Goal: Task Accomplishment & Management: Use online tool/utility

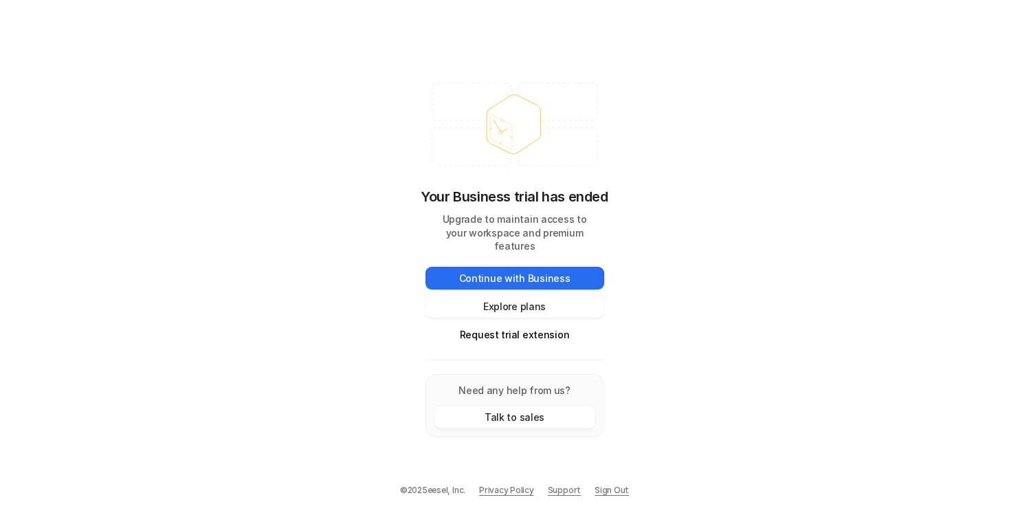
click at [270, 282] on div "Your Business trial has ended Upgrade to maintain access to your workspace and …" at bounding box center [514, 256] width 1029 height 513
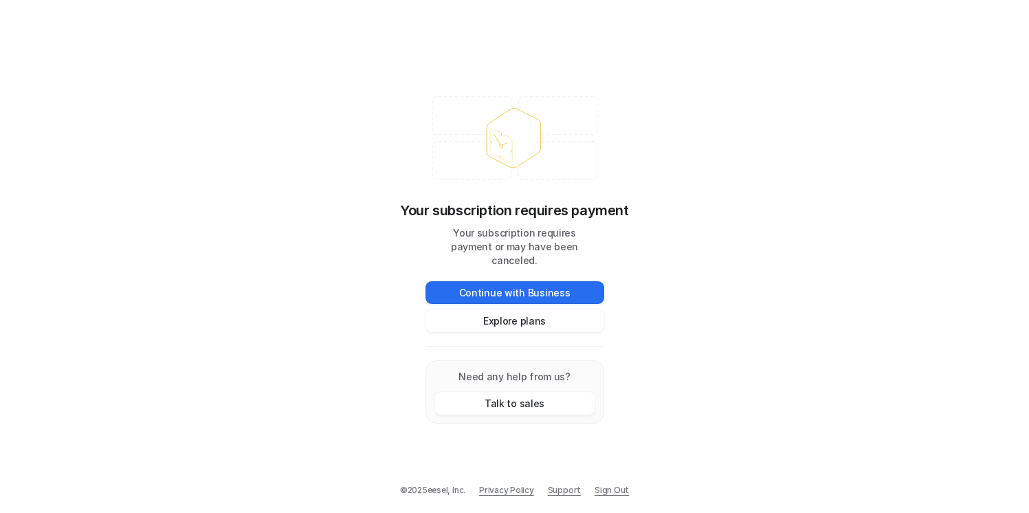
click at [140, 415] on div "Your subscription requires payment Your subscription requires payment or may ha…" at bounding box center [514, 256] width 1029 height 513
click at [605, 491] on link "Sign Out" at bounding box center [612, 490] width 34 height 12
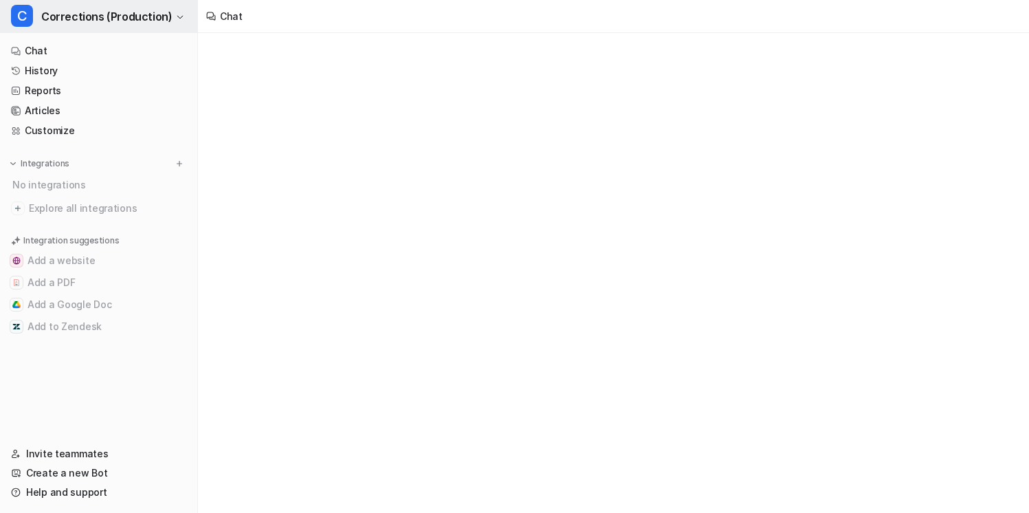
click at [134, 12] on span "Corrections (Production)" at bounding box center [106, 16] width 131 height 19
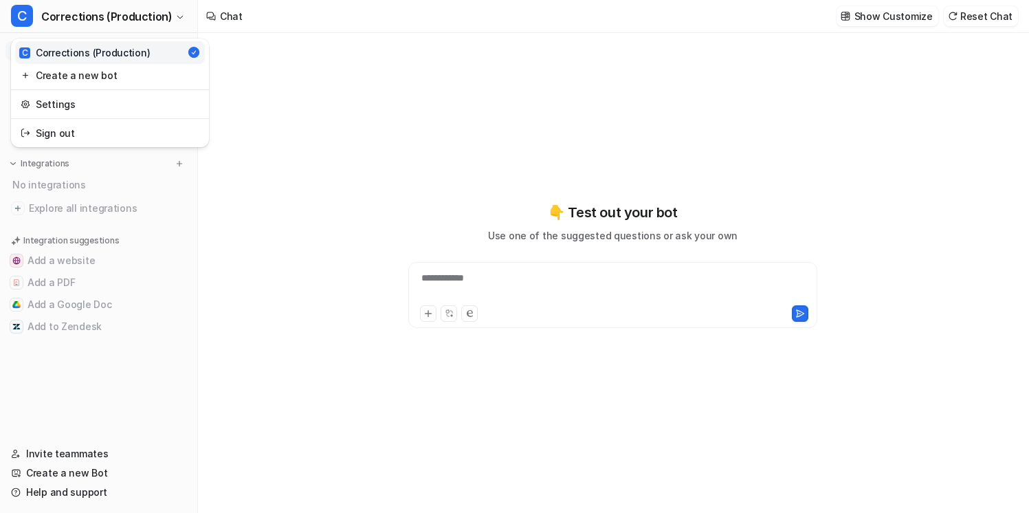
type textarea "**********"
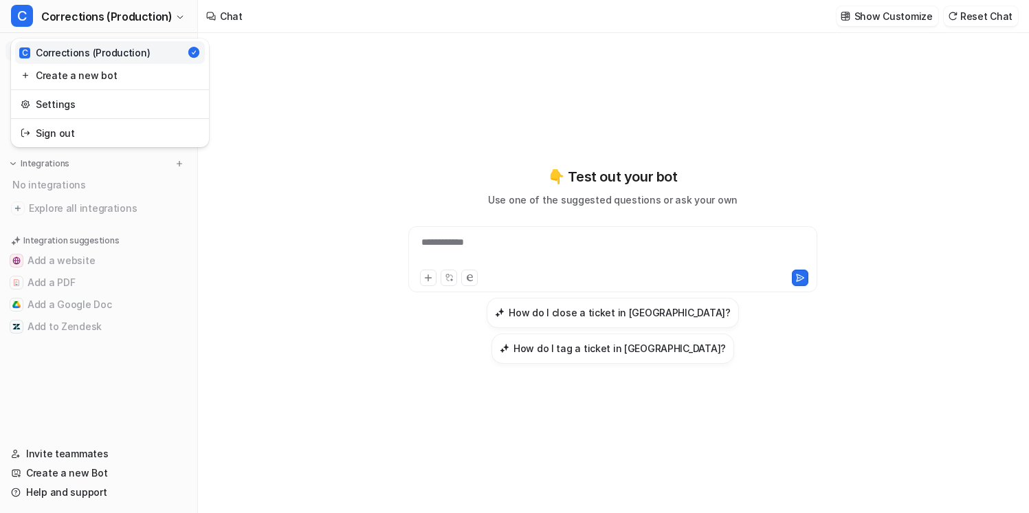
click at [308, 72] on div "**********" at bounding box center [514, 256] width 1029 height 513
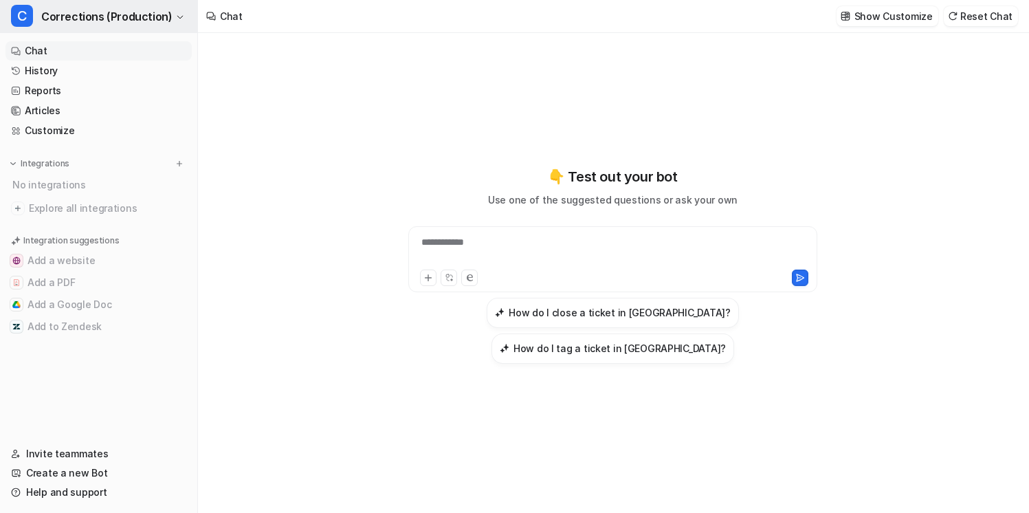
click at [168, 21] on button "C Corrections (Production)" at bounding box center [98, 16] width 197 height 33
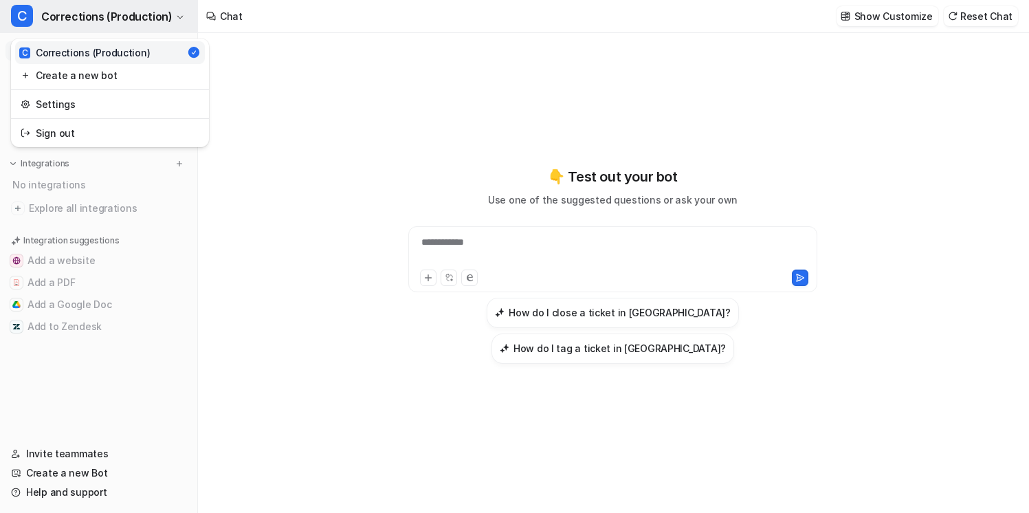
click at [170, 26] on button "C Corrections (Production)" at bounding box center [98, 16] width 197 height 33
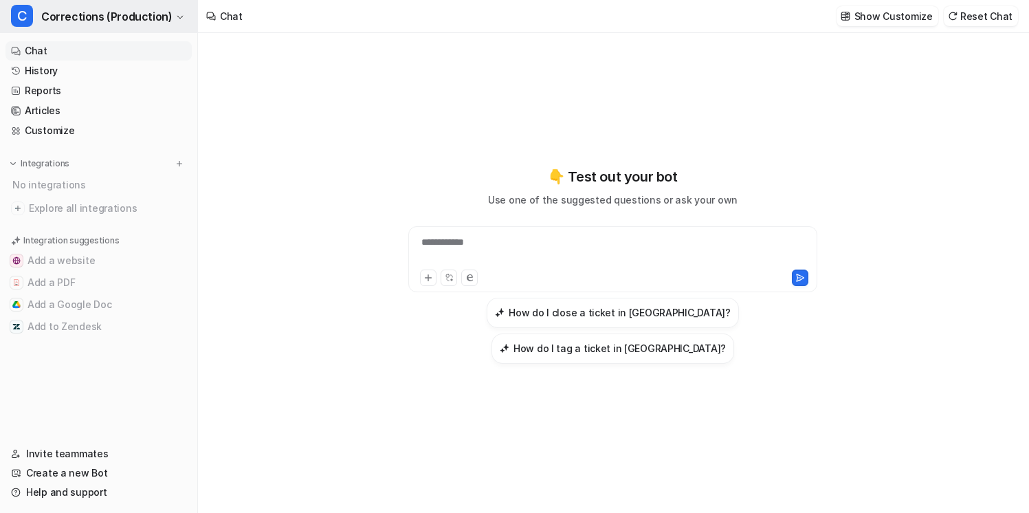
click at [170, 26] on button "C Corrections (Production)" at bounding box center [98, 16] width 197 height 33
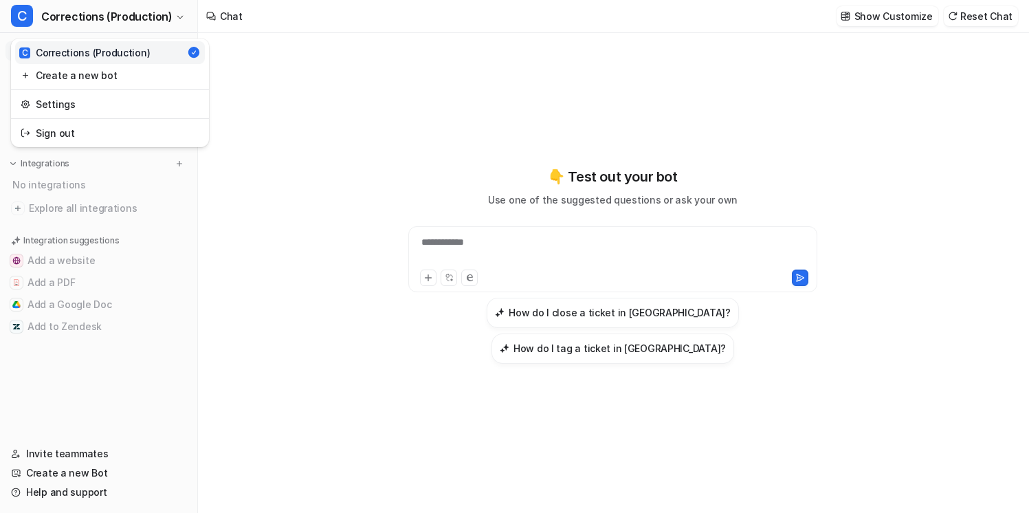
click at [255, 57] on div "**********" at bounding box center [514, 256] width 1029 height 513
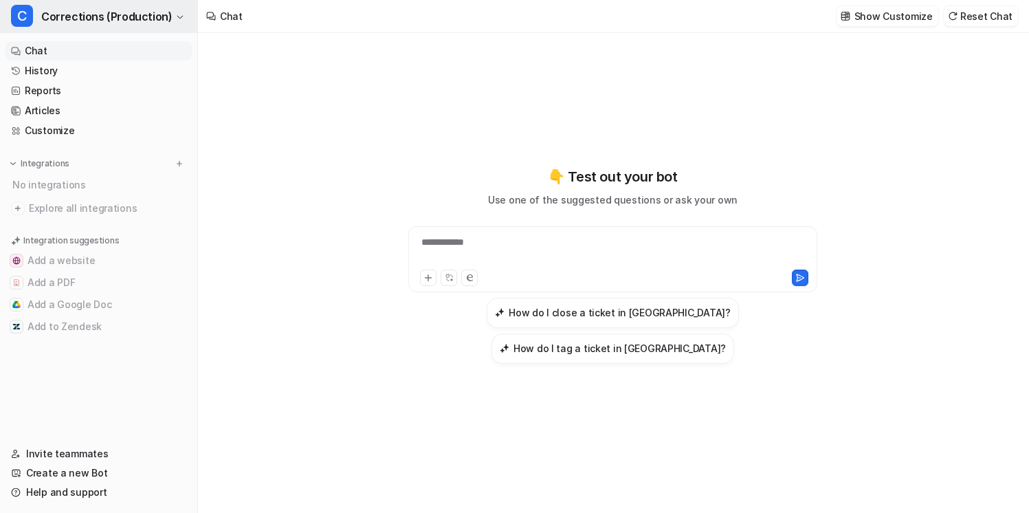
click at [119, 5] on button "C Corrections (Production)" at bounding box center [98, 16] width 197 height 33
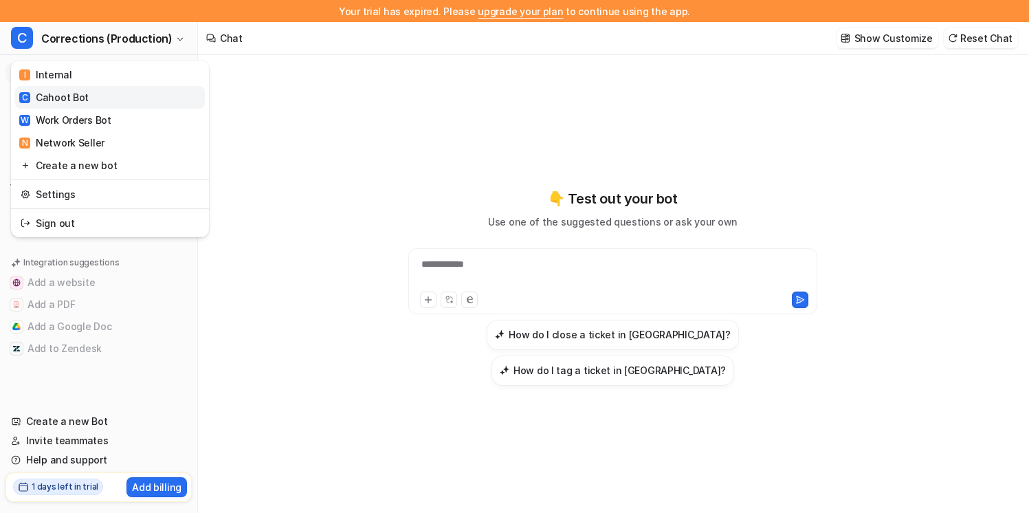
click at [140, 93] on link "C Cahoot Bot" at bounding box center [110, 97] width 190 height 23
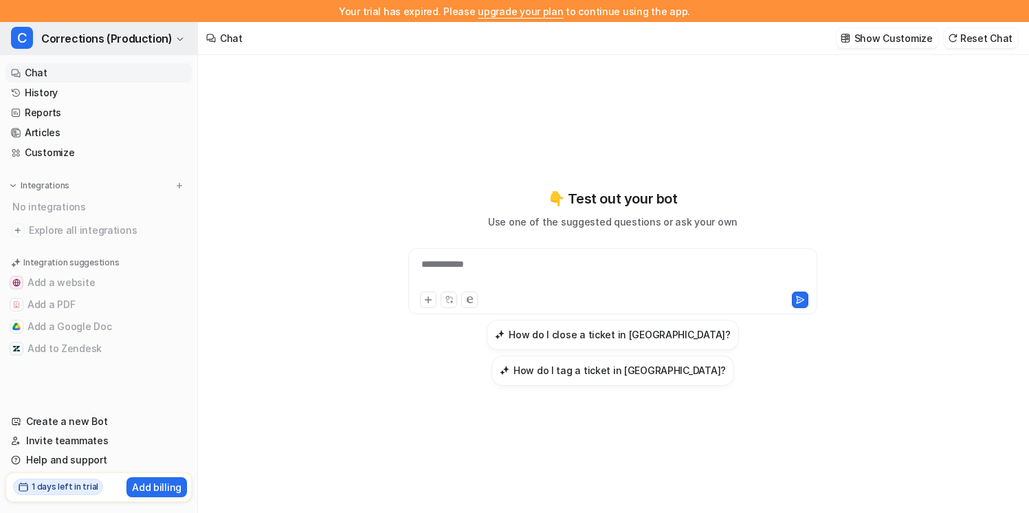
click at [149, 38] on span "Corrections (Production)" at bounding box center [106, 38] width 131 height 19
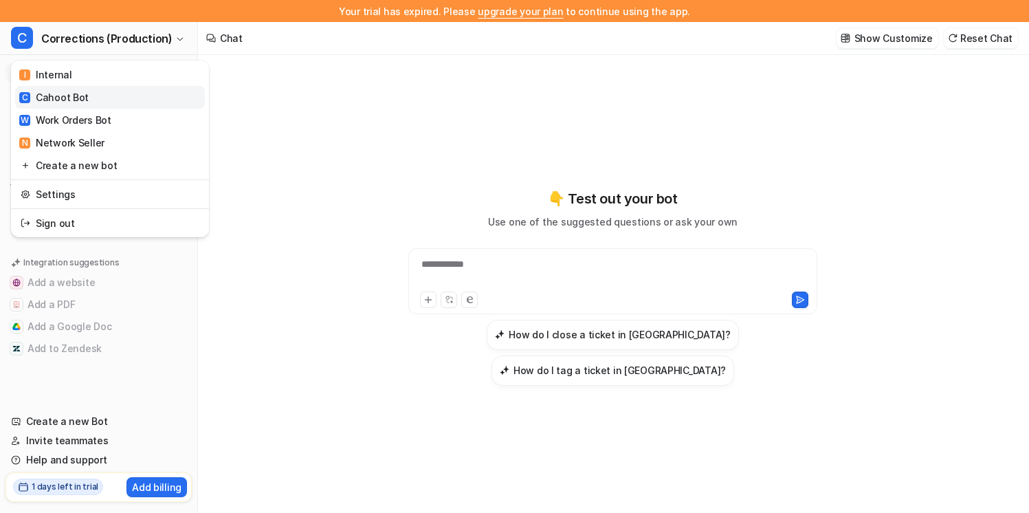
click at [151, 94] on link "C Cahoot Bot" at bounding box center [110, 97] width 190 height 23
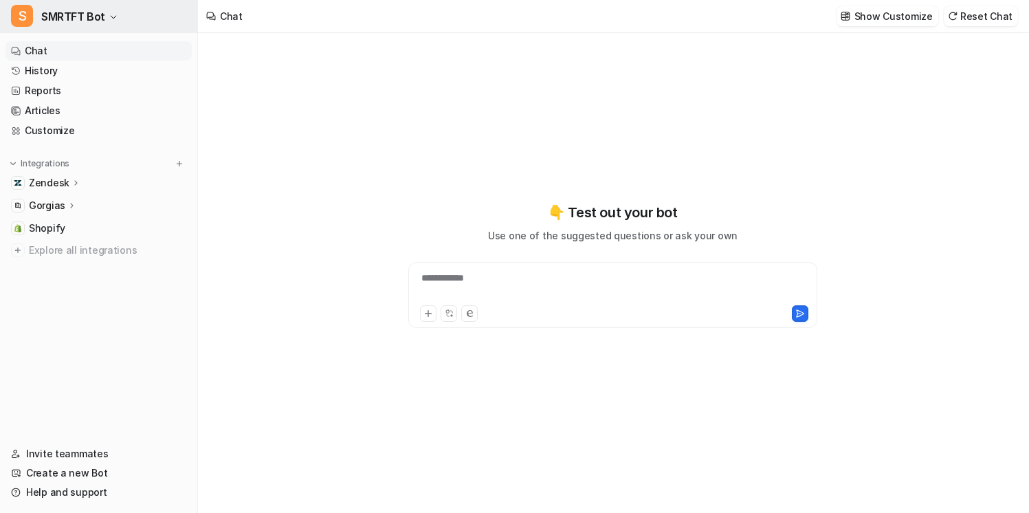
click at [137, 26] on button "S SMRTFT Bot" at bounding box center [98, 16] width 197 height 33
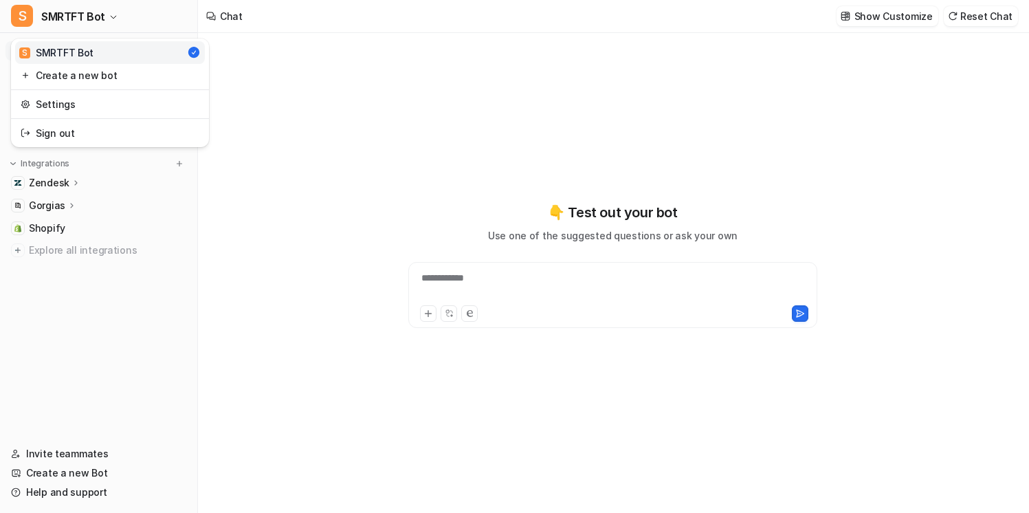
click at [389, 105] on div "**********" at bounding box center [514, 256] width 1029 height 513
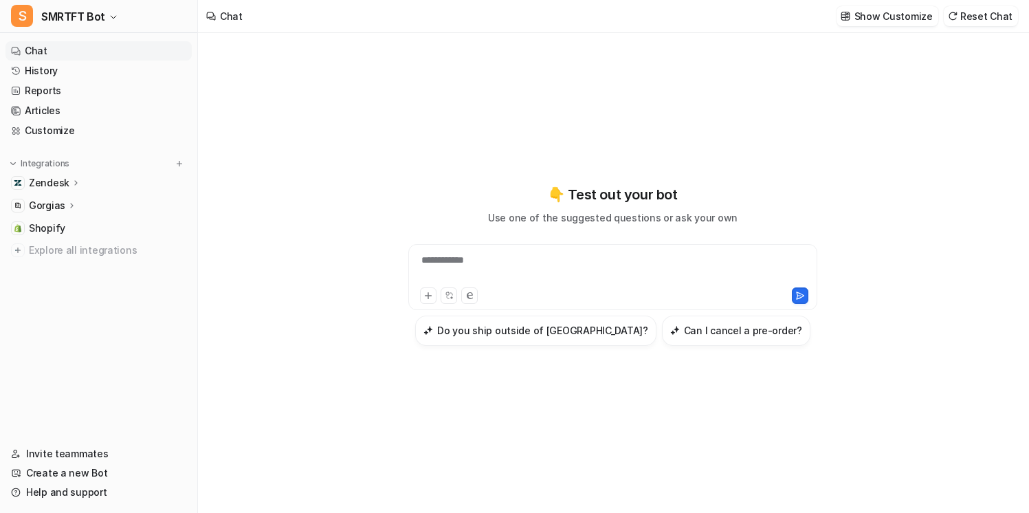
type textarea "**********"
click at [112, 180] on div "Zendesk" at bounding box center [98, 182] width 186 height 19
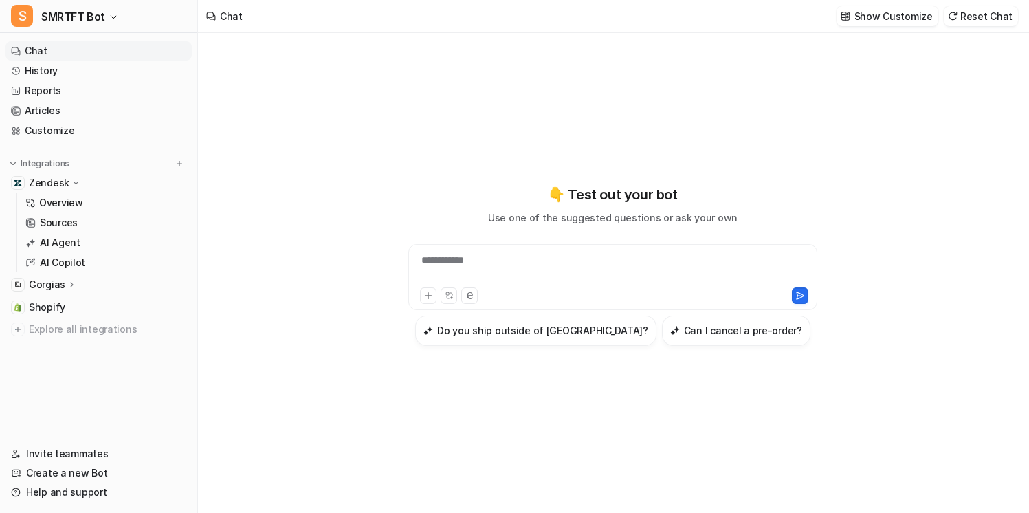
click at [107, 184] on div "Zendesk" at bounding box center [98, 182] width 186 height 19
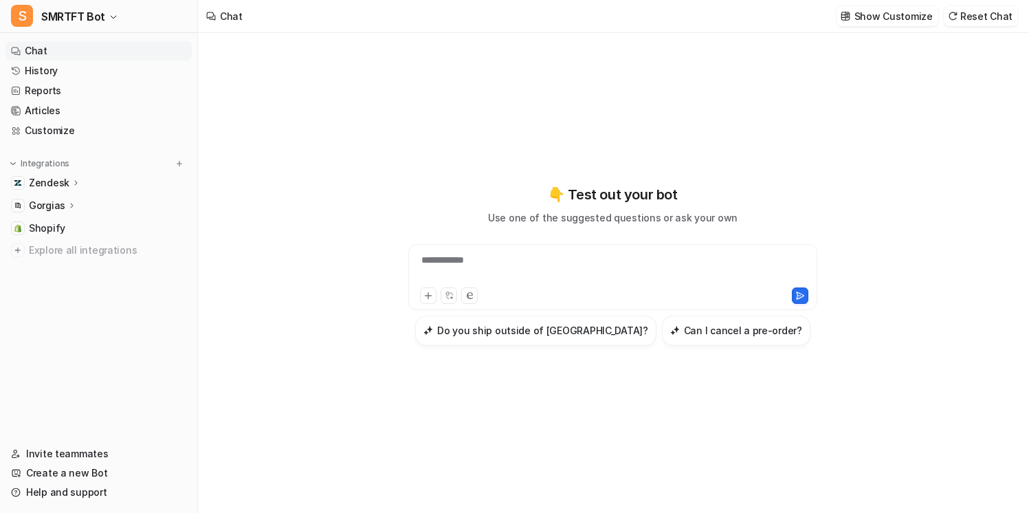
click at [96, 203] on div "Gorgias" at bounding box center [98, 205] width 186 height 19
click at [98, 245] on link "Sources" at bounding box center [106, 245] width 172 height 19
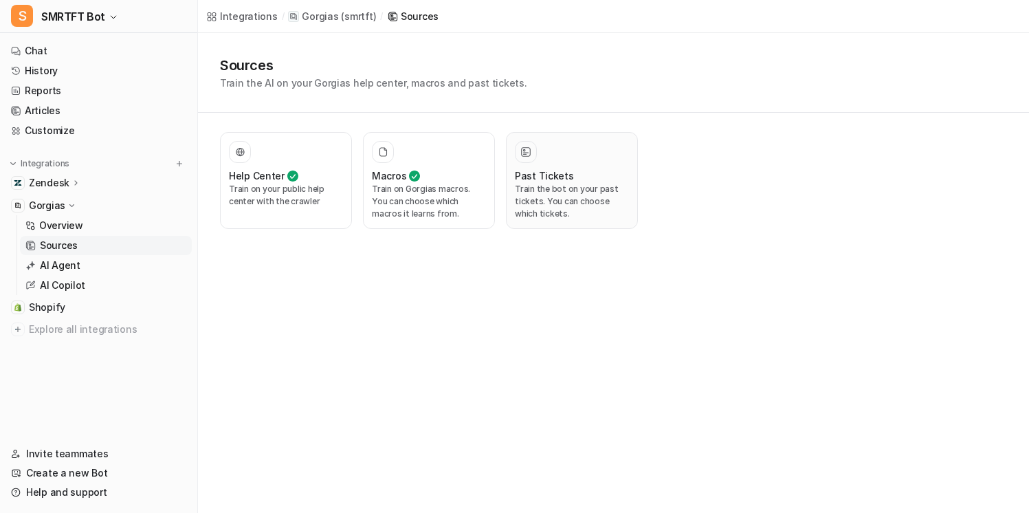
click at [556, 206] on p "Train the bot on your past tickets. You can choose which tickets." at bounding box center [572, 201] width 114 height 37
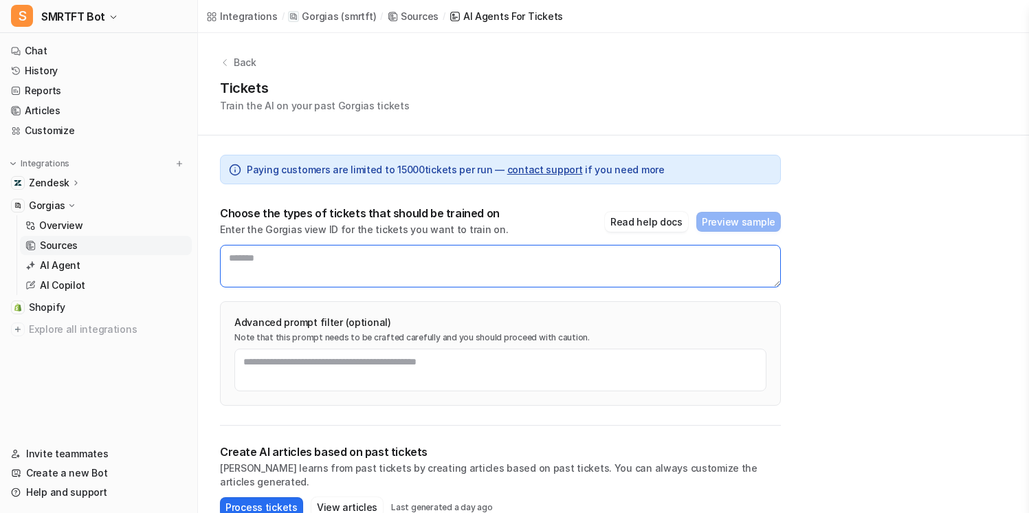
drag, startPoint x: 394, startPoint y: 262, endPoint x: 241, endPoint y: 245, distance: 153.5
click at [241, 245] on textarea at bounding box center [500, 266] width 561 height 43
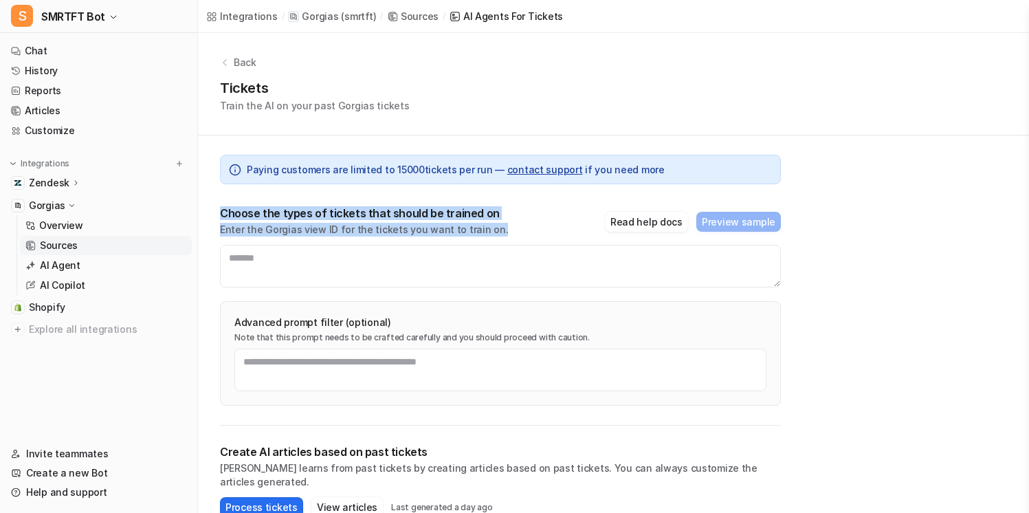
drag, startPoint x: 212, startPoint y: 216, endPoint x: 497, endPoint y: 228, distance: 284.8
click at [499, 230] on div "Paying customers are limited to [PHONE_NUMBER] — contact support if you need mo…" at bounding box center [500, 389] width 605 height 509
click at [494, 228] on div "Choose the types of tickets that should be trained on Enter the Gorgias view ID…" at bounding box center [500, 221] width 561 height 30
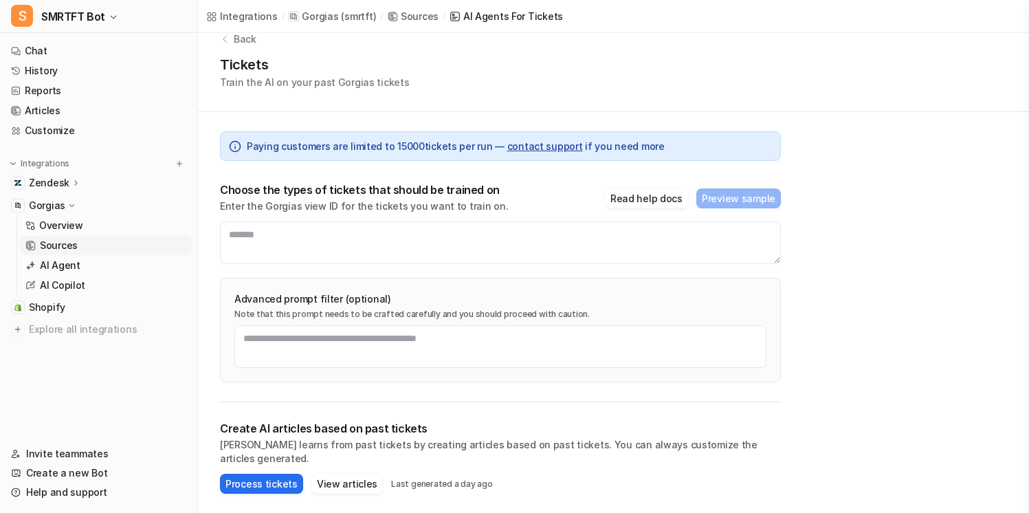
scroll to position [31, 0]
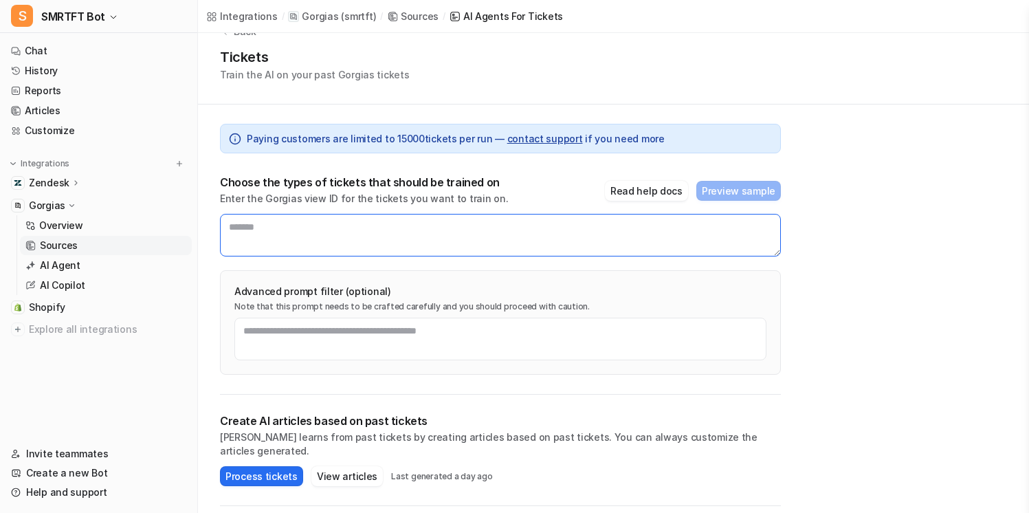
click at [495, 232] on textarea at bounding box center [500, 235] width 561 height 43
click at [499, 264] on div "Paying customers are limited to [PHONE_NUMBER] — contact support if you need mo…" at bounding box center [500, 249] width 561 height 290
click at [497, 266] on div "Paying customers are limited to [PHONE_NUMBER] — contact support if you need mo…" at bounding box center [500, 249] width 561 height 290
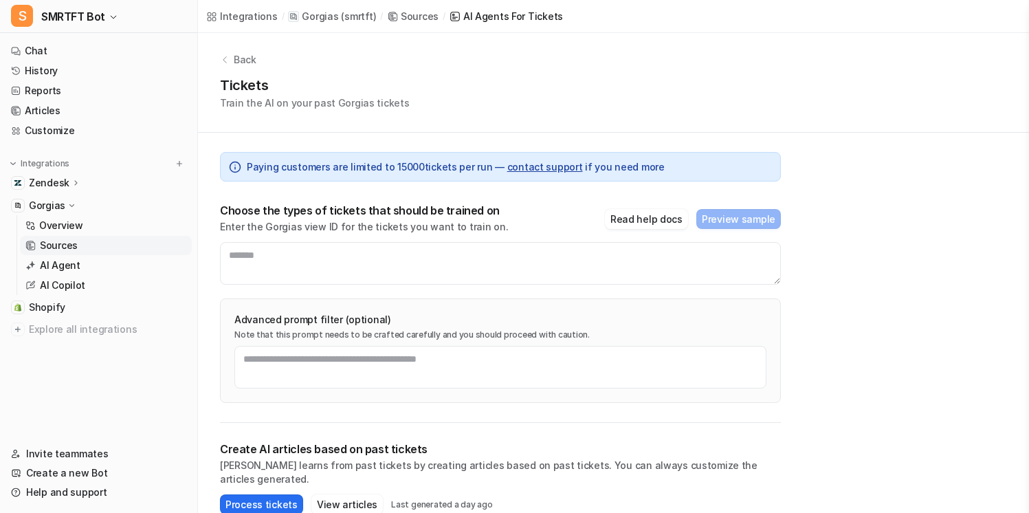
scroll to position [0, 0]
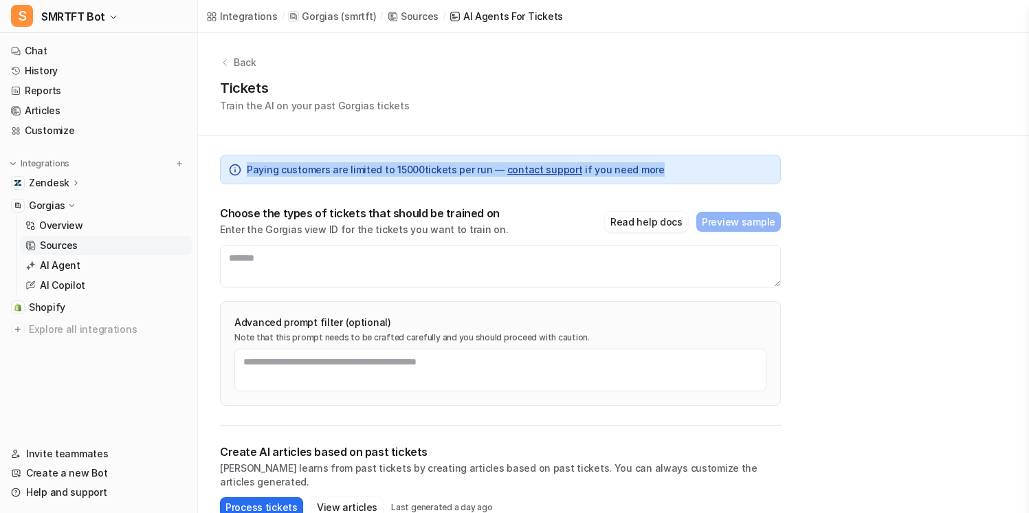
drag, startPoint x: 653, startPoint y: 166, endPoint x: 619, endPoint y: 149, distance: 37.5
click at [619, 149] on div "Paying customers are limited to [PHONE_NUMBER] — contact support if you need mo…" at bounding box center [500, 280] width 561 height 290
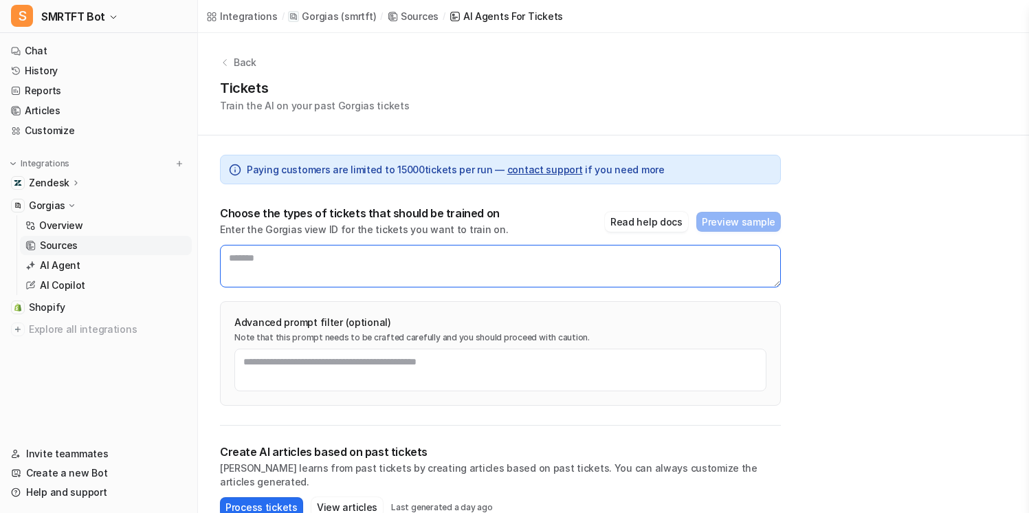
click at [559, 269] on textarea at bounding box center [500, 266] width 561 height 43
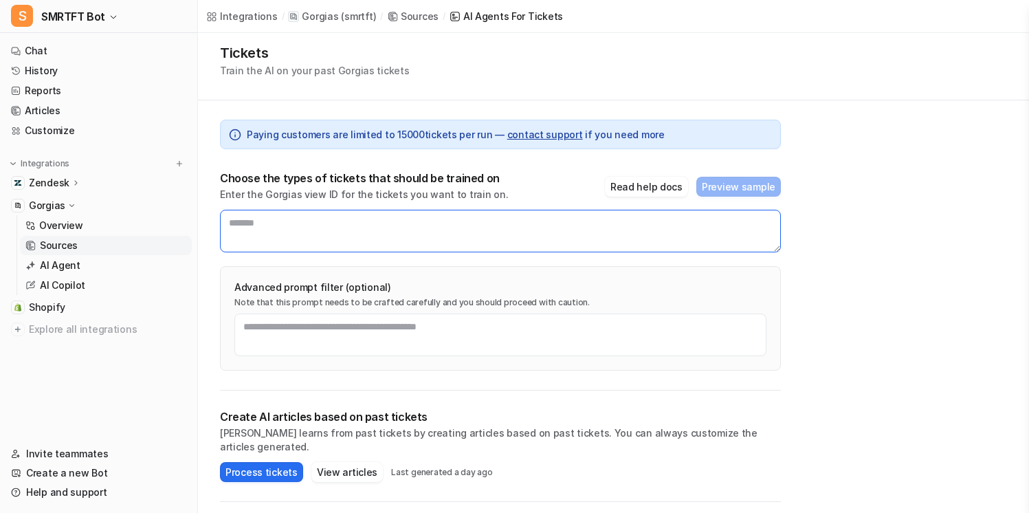
scroll to position [39, 0]
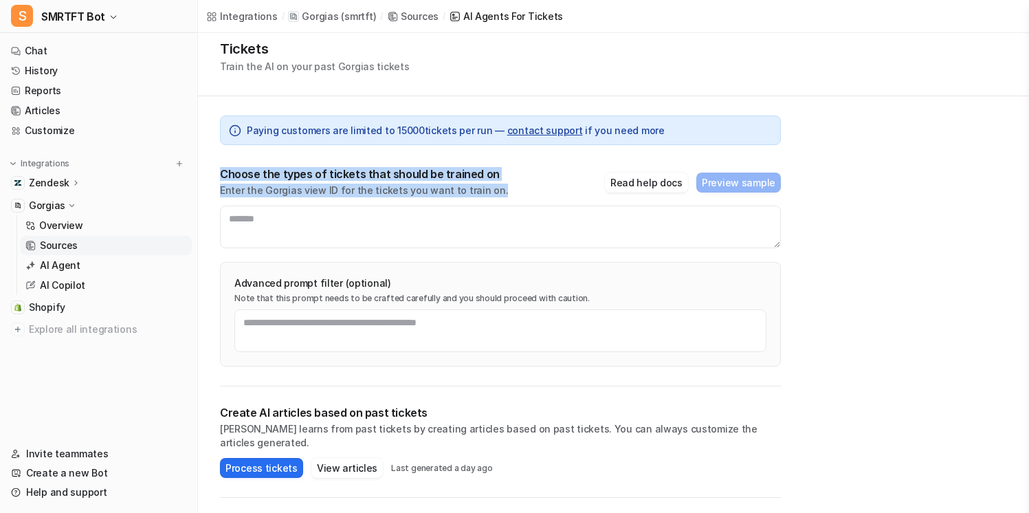
drag, startPoint x: 535, startPoint y: 197, endPoint x: 302, endPoint y: 168, distance: 234.8
click at [300, 167] on div "Choose the types of tickets that should be trained on Enter the Gorgias view ID…" at bounding box center [500, 182] width 561 height 30
click at [302, 168] on p "Choose the types of tickets that should be trained on" at bounding box center [364, 174] width 288 height 14
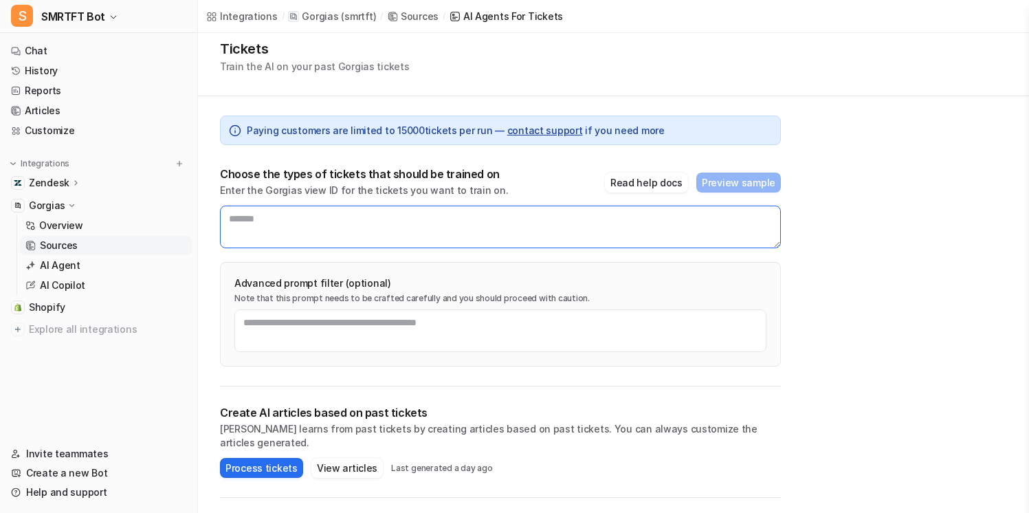
click at [537, 229] on textarea at bounding box center [500, 227] width 561 height 43
drag, startPoint x: 438, startPoint y: 239, endPoint x: 322, endPoint y: 221, distance: 116.8
click at [324, 221] on textarea at bounding box center [500, 227] width 561 height 43
click at [575, 412] on p "Create AI articles based on past tickets" at bounding box center [500, 413] width 561 height 14
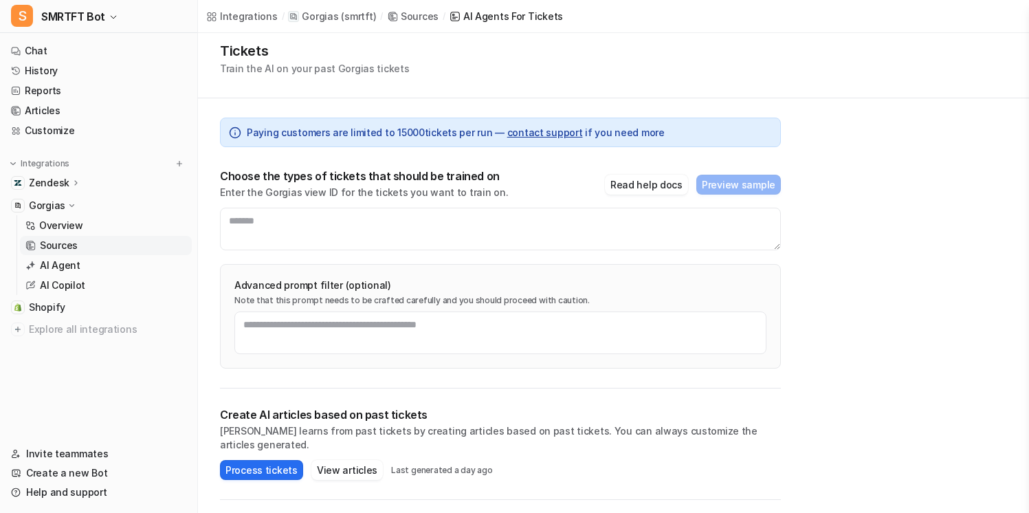
scroll to position [0, 0]
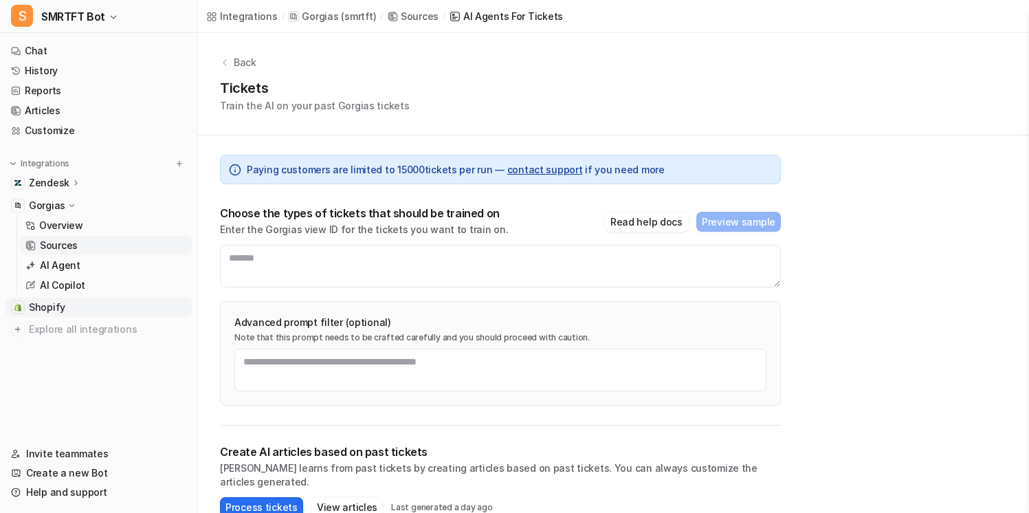
click at [102, 304] on link "Shopify" at bounding box center [98, 307] width 186 height 19
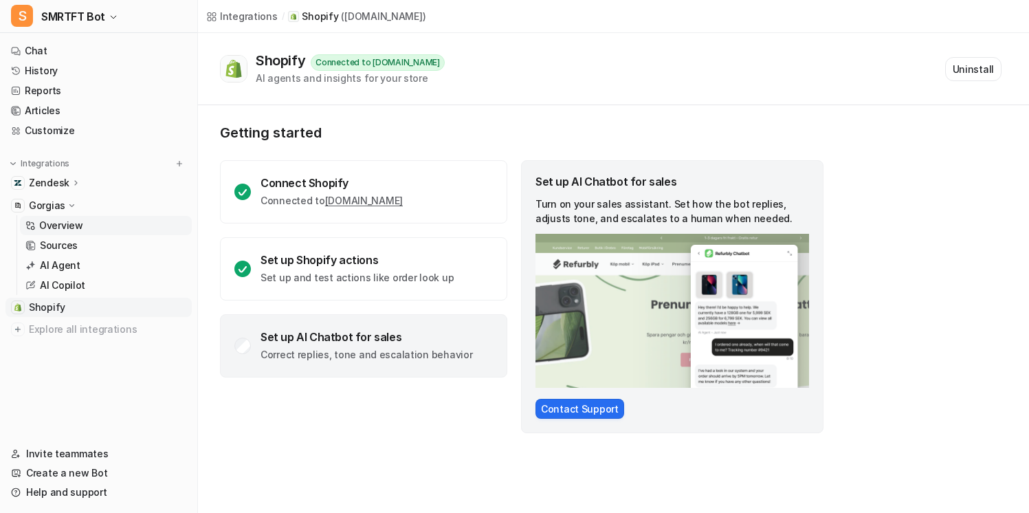
click at [135, 217] on link "Overview" at bounding box center [106, 225] width 172 height 19
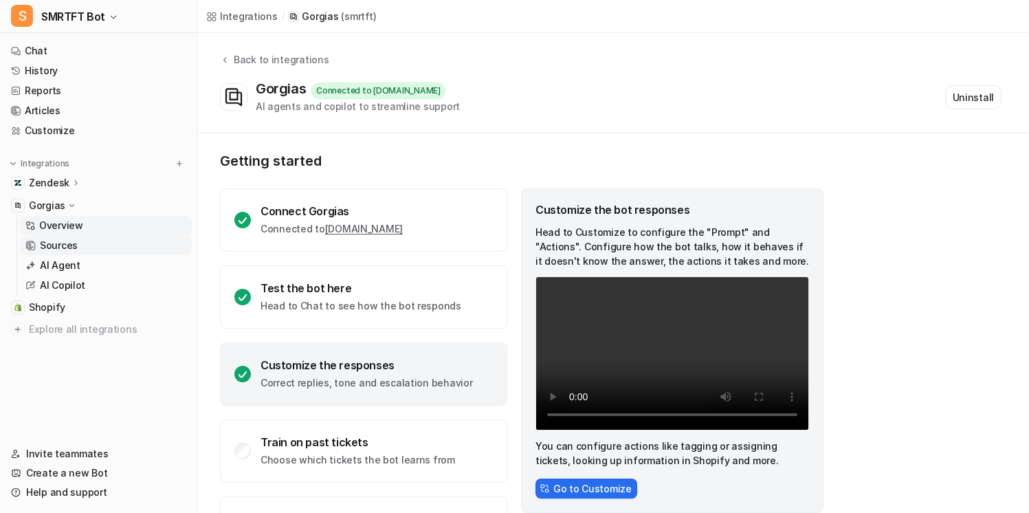
click at [137, 243] on link "Sources" at bounding box center [106, 245] width 172 height 19
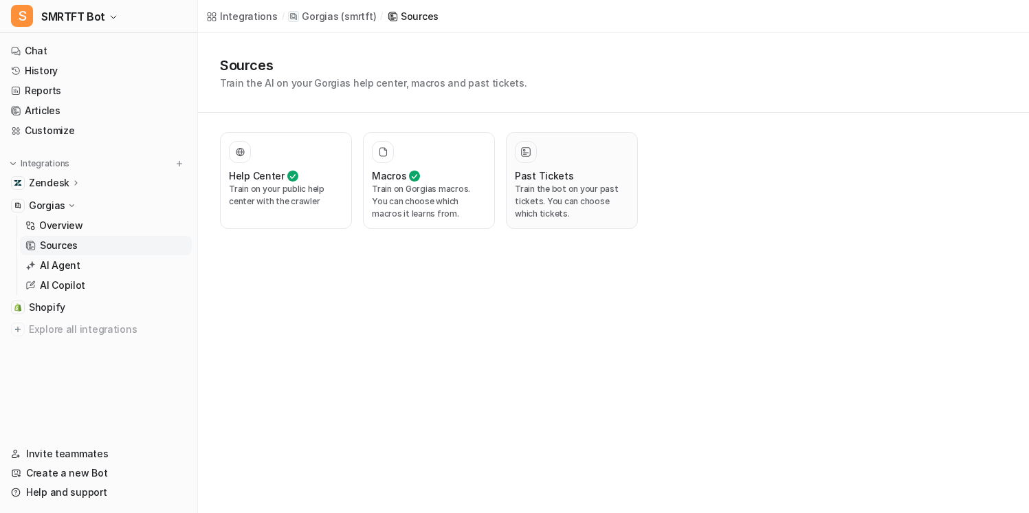
click at [576, 175] on div "Past Tickets" at bounding box center [572, 175] width 114 height 14
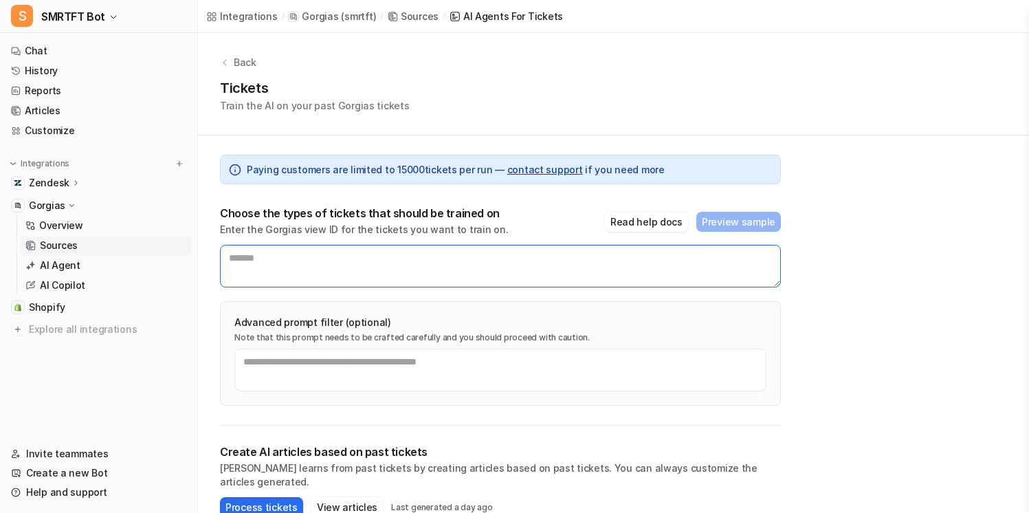
click at [432, 267] on textarea at bounding box center [500, 266] width 561 height 43
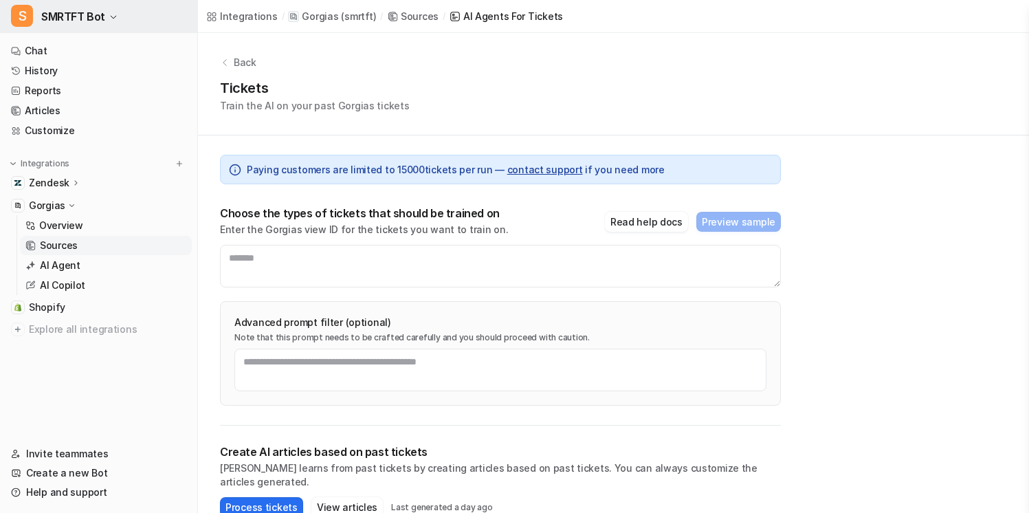
click at [114, 28] on button "S SMRTFT Bot" at bounding box center [98, 16] width 197 height 33
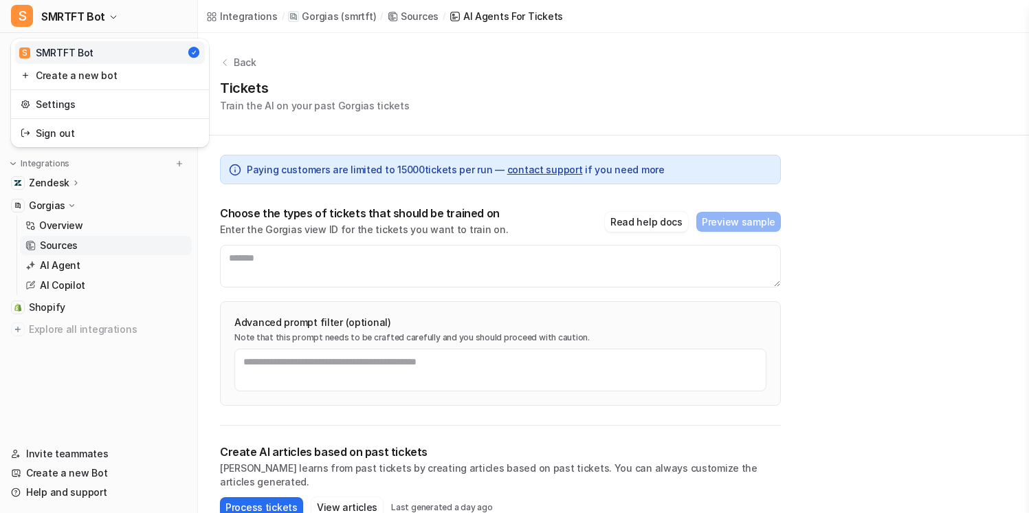
click at [302, 80] on div "S SMRTFT Bot S SMRTFT Bot Create a new bot Settings Sign out Chat History Repor…" at bounding box center [514, 256] width 1029 height 513
click at [93, 226] on link "Overview" at bounding box center [106, 225] width 172 height 19
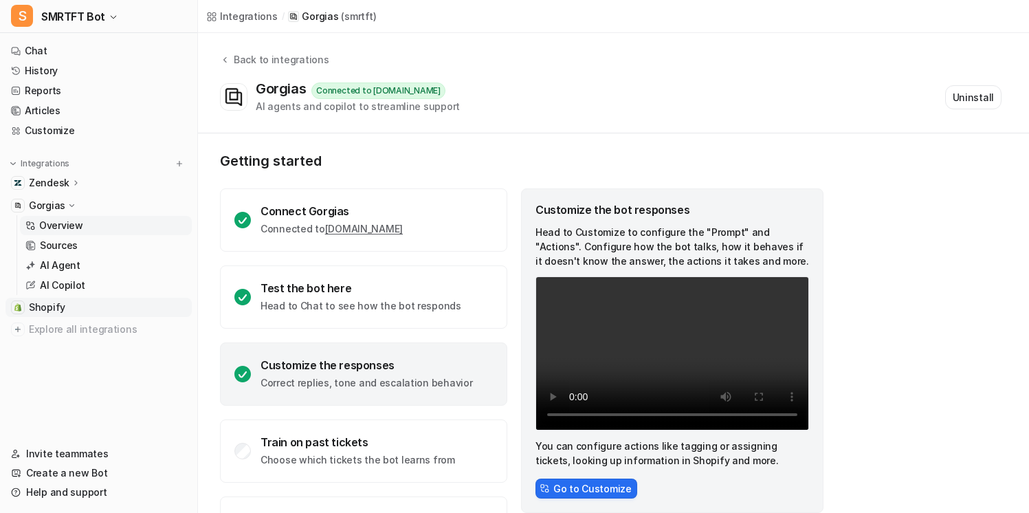
click at [74, 308] on link "Shopify" at bounding box center [98, 307] width 186 height 19
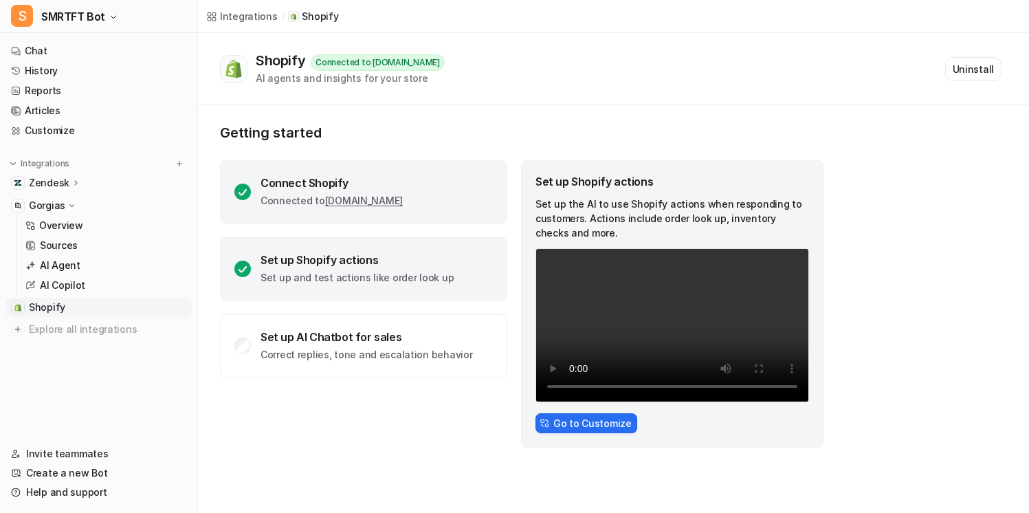
click at [460, 189] on div "Connect Shopify Connected to [DOMAIN_NAME]" at bounding box center [363, 191] width 287 height 63
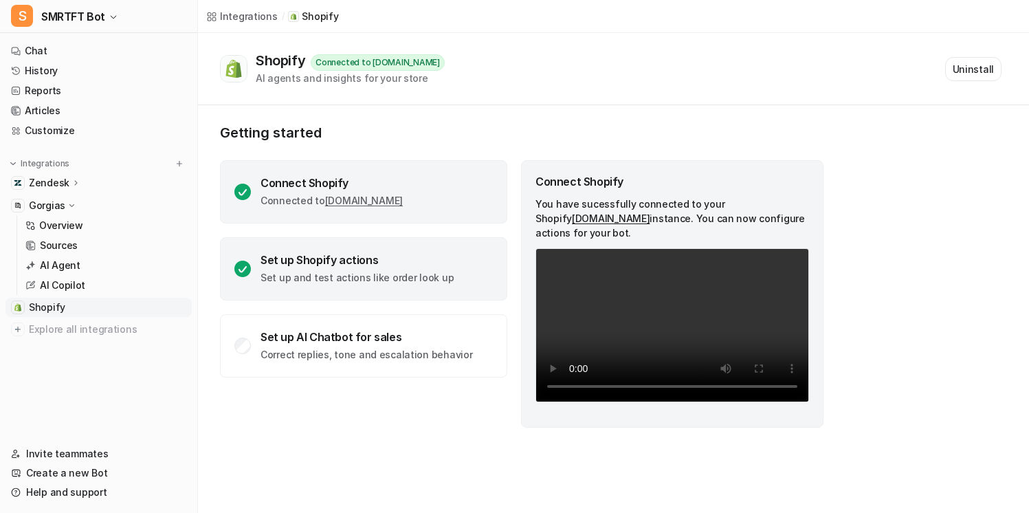
click at [434, 267] on div "Set up Shopify actions Set up and test actions like order look up" at bounding box center [357, 269] width 193 height 32
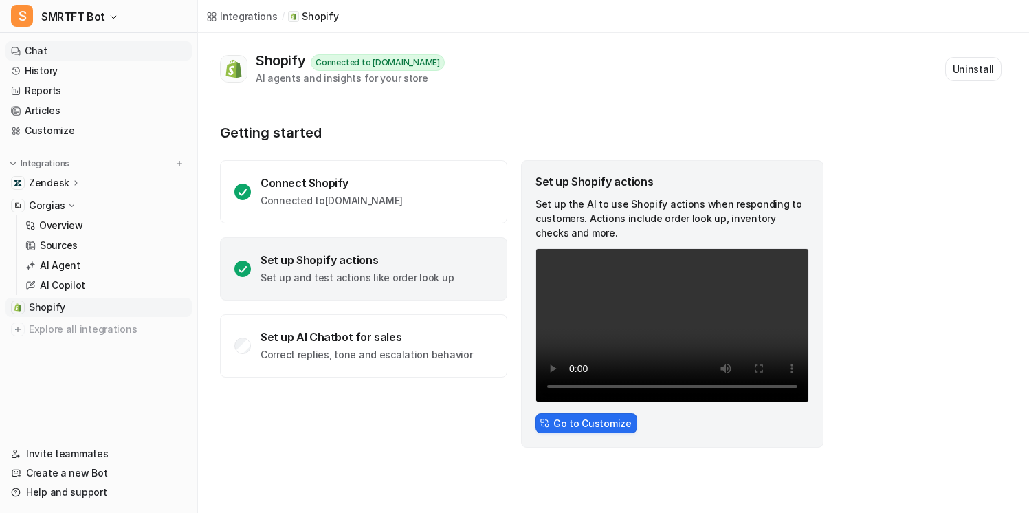
click at [104, 53] on link "Chat" at bounding box center [98, 50] width 186 height 19
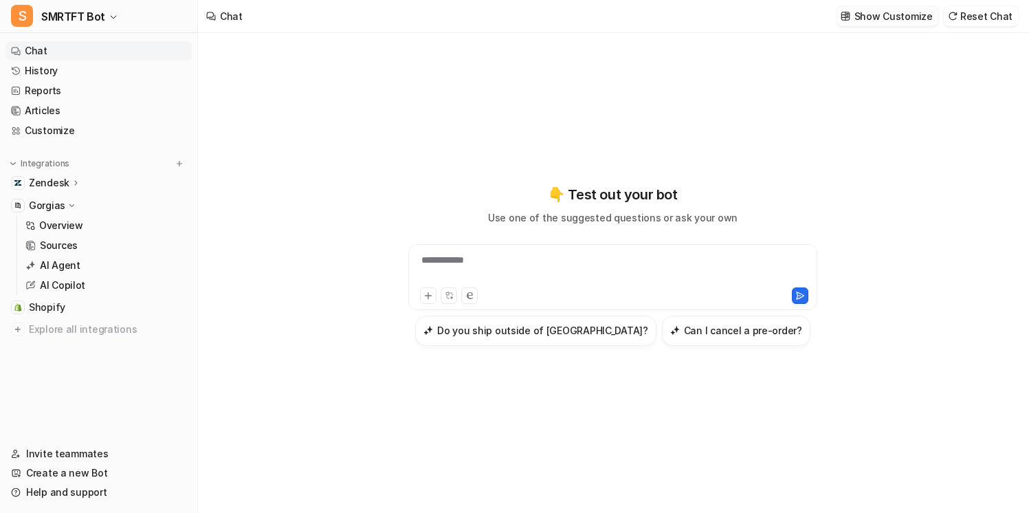
click at [901, 19] on p "Show Customize" at bounding box center [893, 16] width 78 height 14
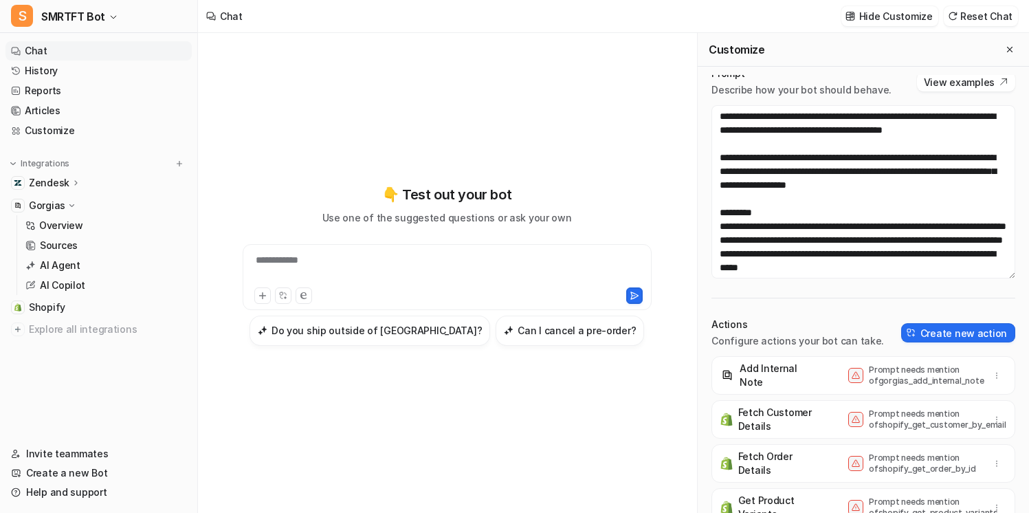
scroll to position [14, 0]
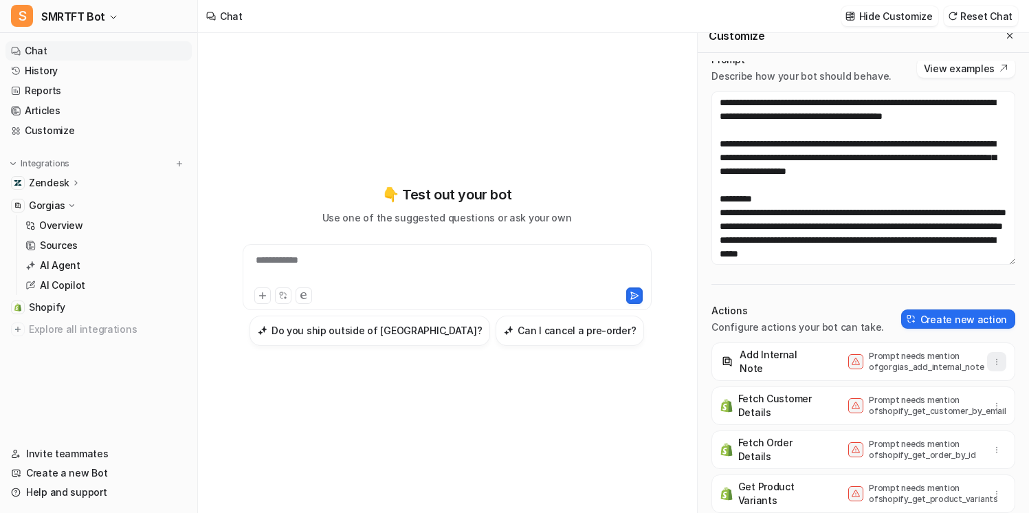
click at [993, 364] on icon "button" at bounding box center [997, 362] width 10 height 10
click at [118, 266] on link "AI Agent" at bounding box center [106, 265] width 172 height 19
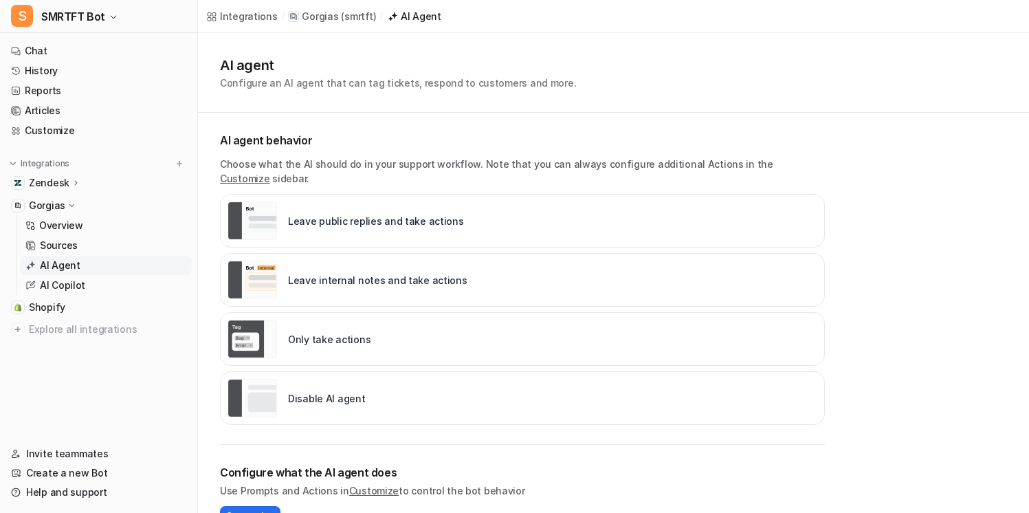
click at [370, 273] on p "Leave internal notes and take actions" at bounding box center [377, 280] width 179 height 14
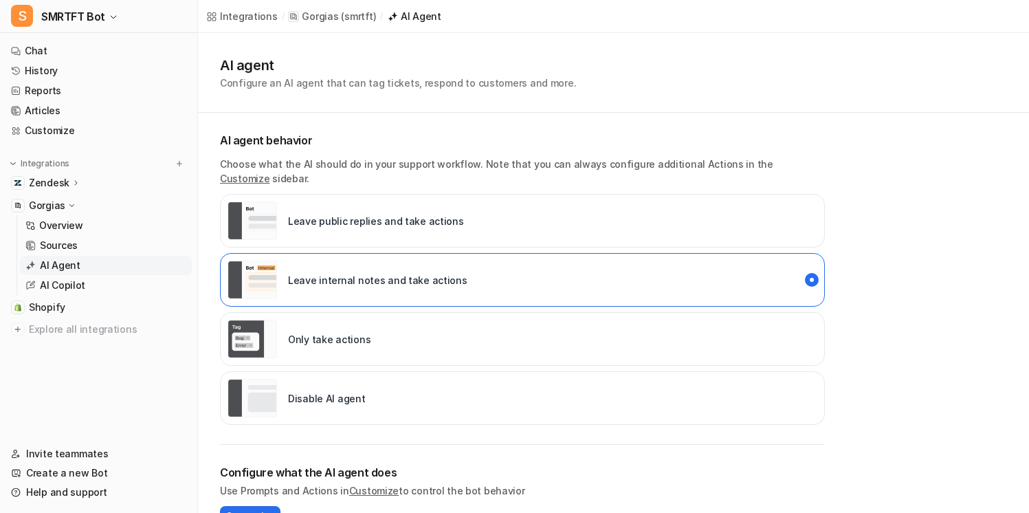
click at [433, 105] on div "AI agent Configure an AI agent that can tag tickets, respond to customers and m…" at bounding box center [613, 73] width 831 height 80
click at [96, 49] on link "Chat" at bounding box center [98, 50] width 186 height 19
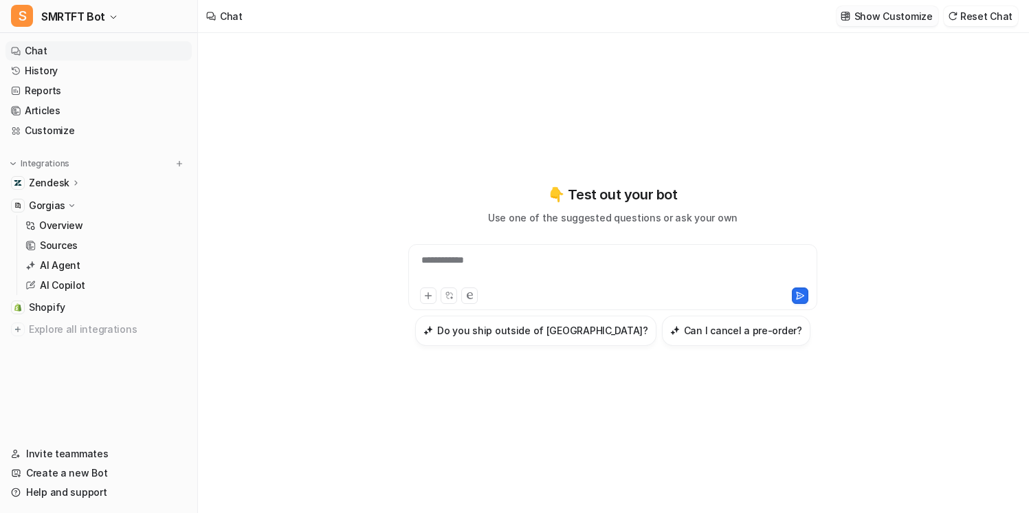
click at [896, 16] on p "Show Customize" at bounding box center [893, 16] width 78 height 14
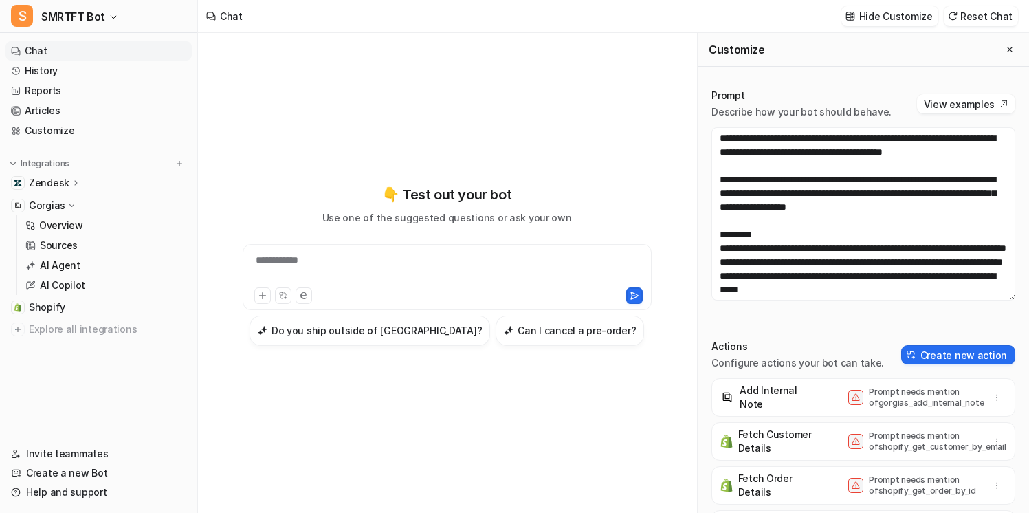
scroll to position [21, 0]
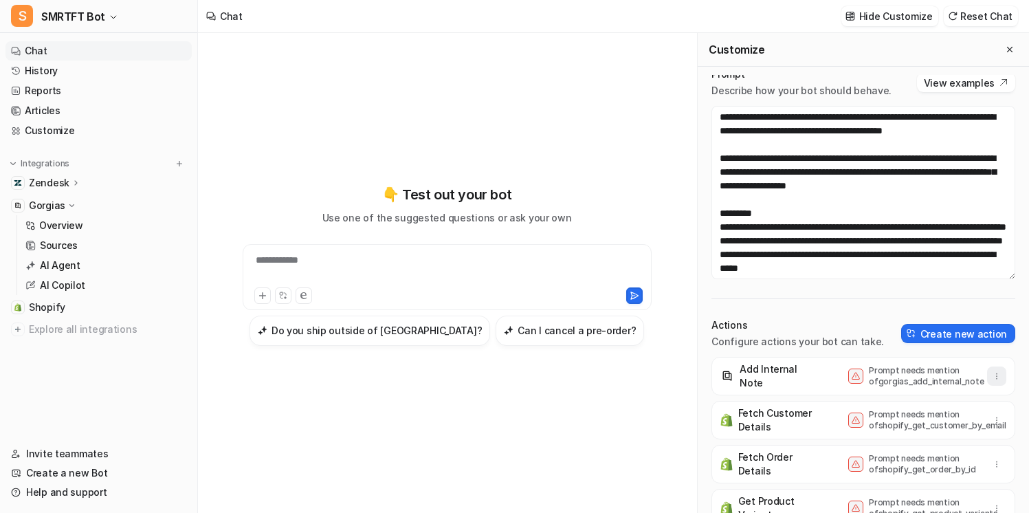
click at [994, 372] on icon "button" at bounding box center [997, 376] width 10 height 10
click at [930, 403] on button "Delete" at bounding box center [929, 406] width 148 height 25
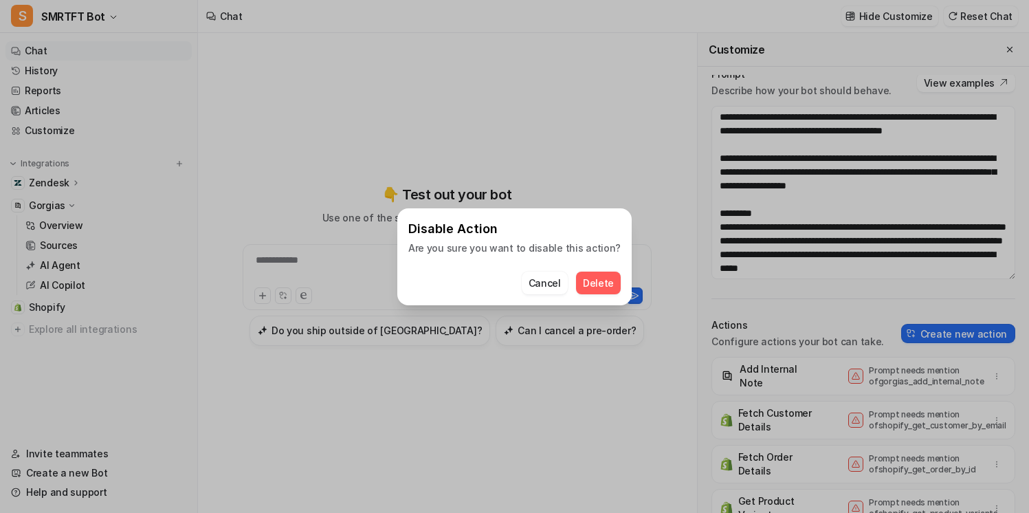
click at [592, 285] on span "Delete" at bounding box center [598, 283] width 31 height 14
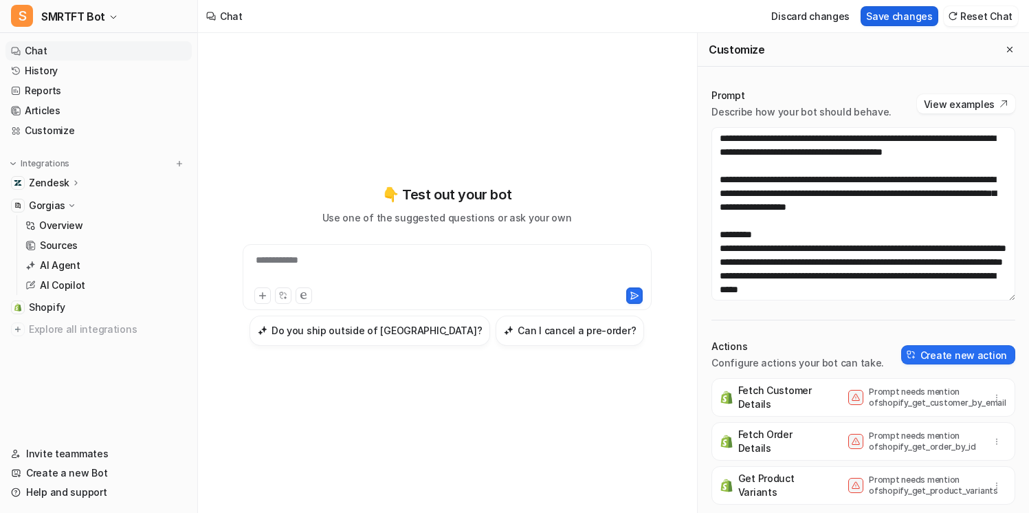
click at [900, 20] on button "Save changes" at bounding box center [900, 16] width 78 height 20
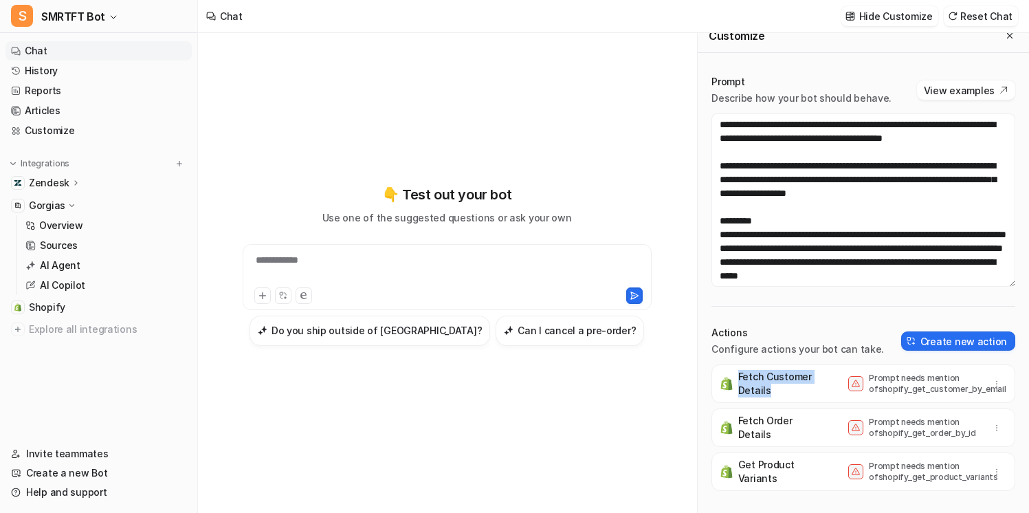
drag, startPoint x: 736, startPoint y: 376, endPoint x: 773, endPoint y: 393, distance: 40.9
click at [773, 393] on div "Fetch Customer Details" at bounding box center [767, 383] width 95 height 27
click at [790, 378] on p "Fetch Customer Details" at bounding box center [776, 383] width 77 height 27
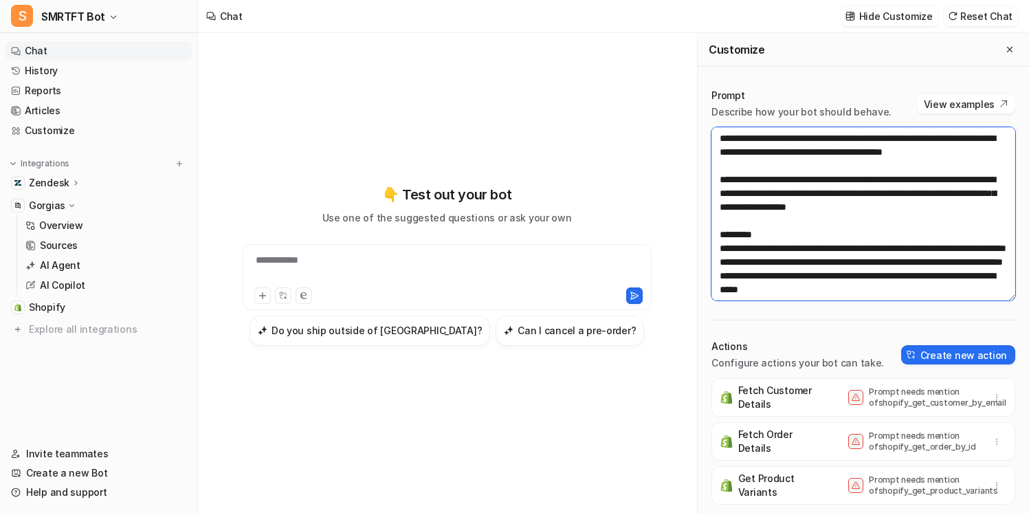
click at [951, 203] on textarea at bounding box center [863, 213] width 304 height 173
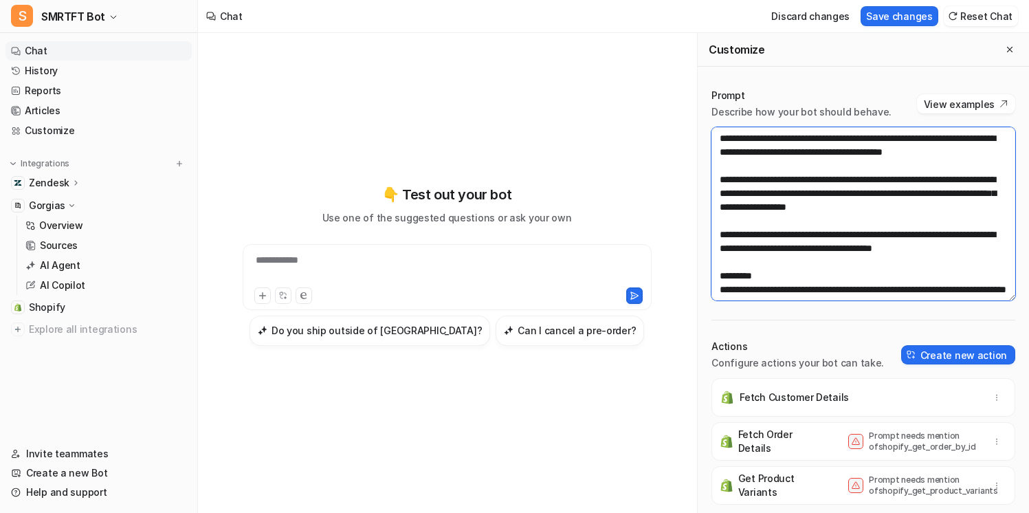
drag, startPoint x: 990, startPoint y: 252, endPoint x: 716, endPoint y: 234, distance: 274.9
click at [716, 234] on textarea at bounding box center [863, 213] width 304 height 173
click at [997, 252] on textarea at bounding box center [863, 213] width 304 height 173
click at [1000, 252] on textarea at bounding box center [863, 213] width 304 height 173
drag, startPoint x: 1002, startPoint y: 254, endPoint x: 715, endPoint y: 238, distance: 287.7
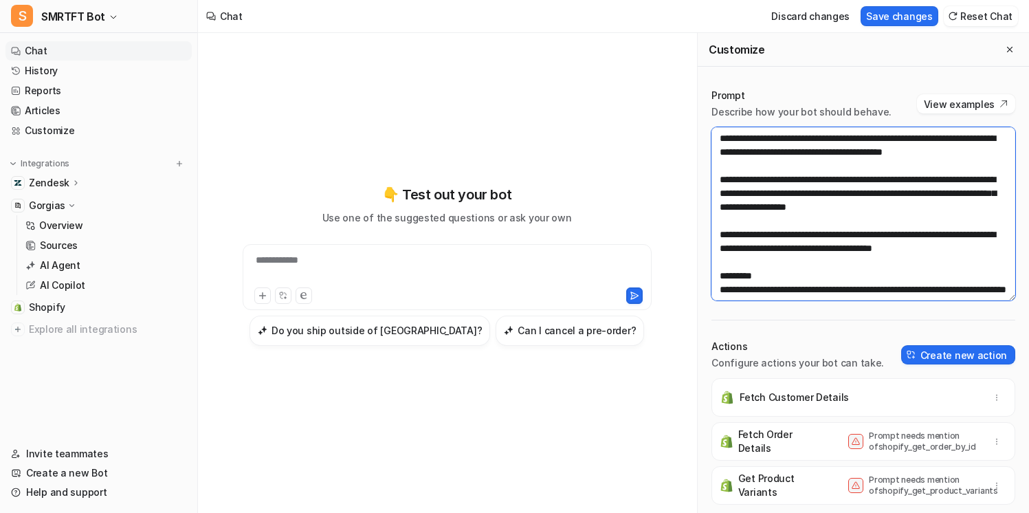
click at [715, 238] on textarea at bounding box center [863, 213] width 304 height 173
click at [772, 242] on textarea at bounding box center [863, 213] width 304 height 173
drag, startPoint x: 999, startPoint y: 253, endPoint x: 710, endPoint y: 225, distance: 290.0
click at [710, 225] on div "Prompt Describe how your bot should behave. View examples Actions Configure act…" at bounding box center [863, 301] width 331 height 452
click at [735, 243] on textarea at bounding box center [863, 213] width 304 height 173
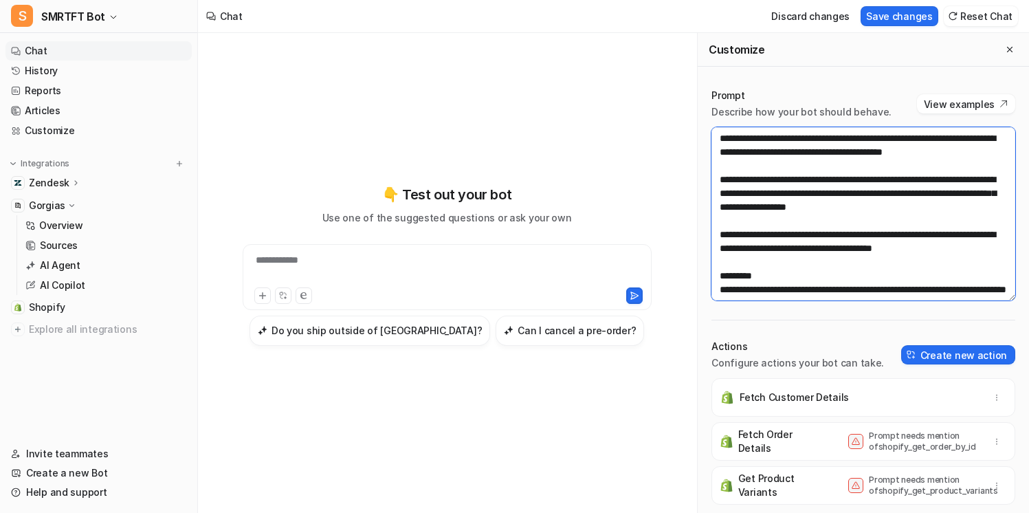
drag, startPoint x: 995, startPoint y: 247, endPoint x: 694, endPoint y: 236, distance: 300.5
click at [694, 236] on div "**********" at bounding box center [613, 273] width 831 height 480
click at [896, 242] on textarea at bounding box center [863, 213] width 304 height 173
drag, startPoint x: 909, startPoint y: 248, endPoint x: 713, endPoint y: 235, distance: 196.3
click at [713, 235] on textarea at bounding box center [863, 213] width 304 height 173
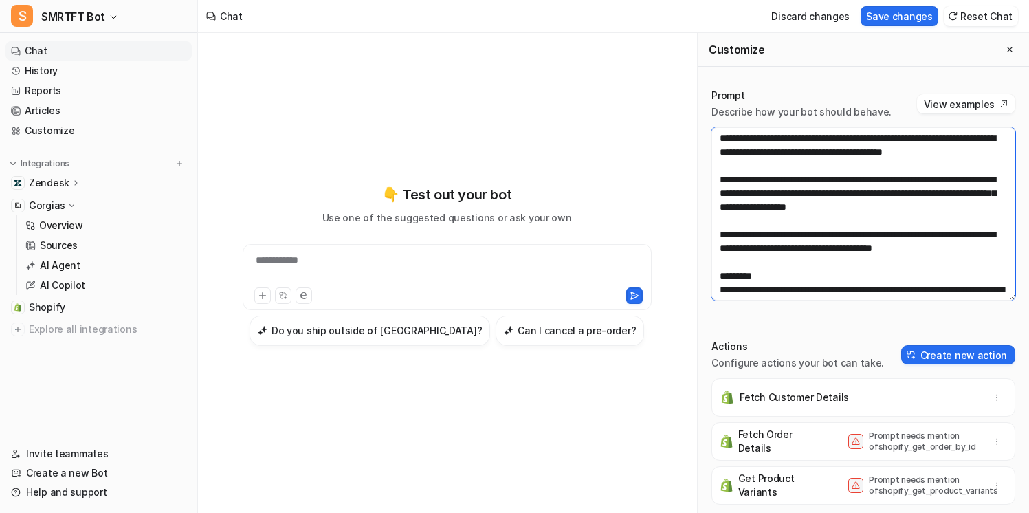
click at [999, 250] on textarea at bounding box center [863, 213] width 304 height 173
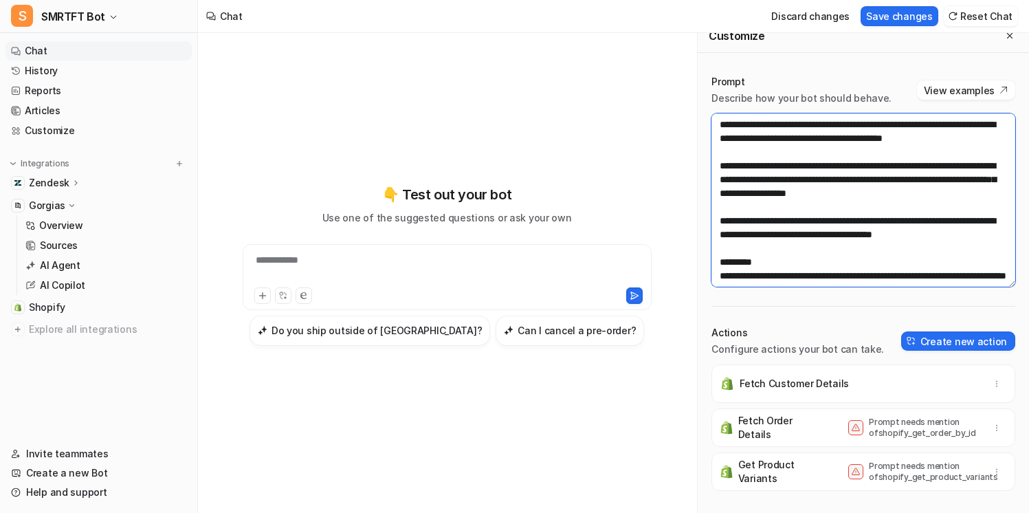
click at [997, 236] on textarea at bounding box center [863, 199] width 304 height 173
paste textarea "**********"
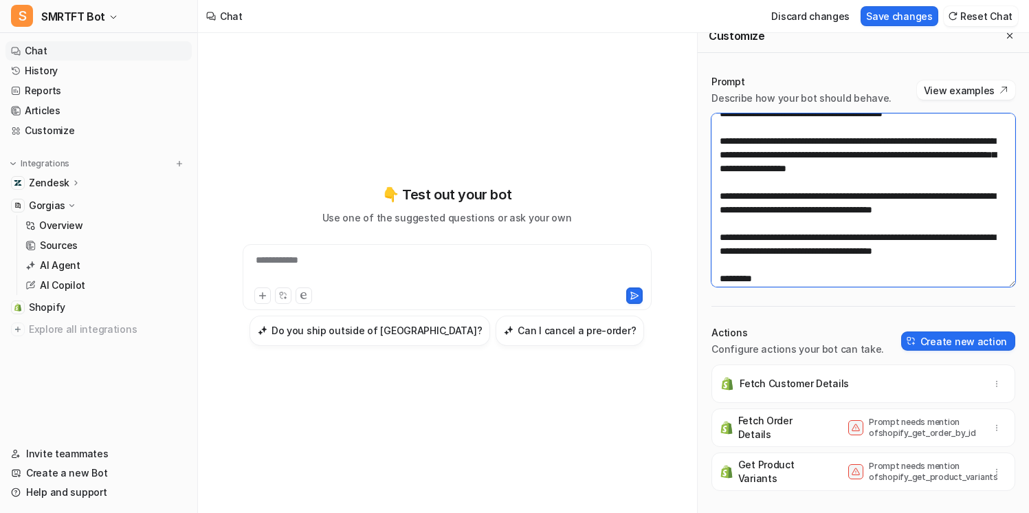
scroll to position [40, 0]
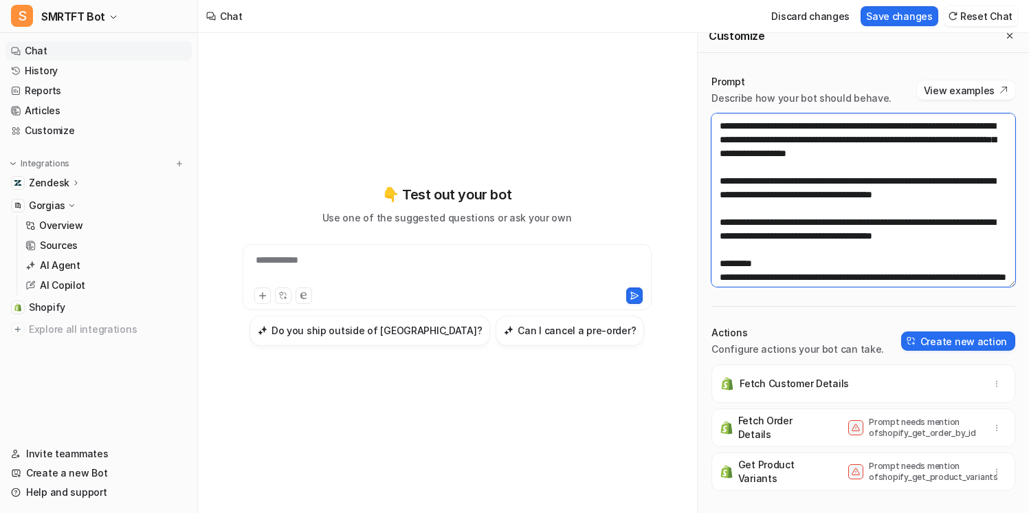
drag, startPoint x: 720, startPoint y: 184, endPoint x: 987, endPoint y: 188, distance: 267.4
click at [987, 188] on textarea at bounding box center [863, 199] width 304 height 173
click at [883, 195] on textarea at bounding box center [863, 199] width 304 height 173
drag, startPoint x: 999, startPoint y: 252, endPoint x: 722, endPoint y: 228, distance: 278.0
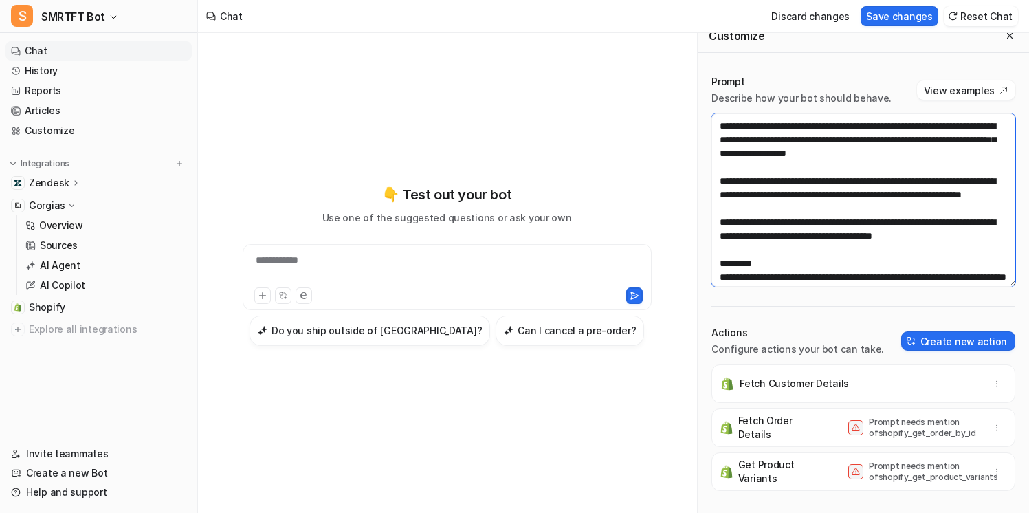
click at [721, 228] on textarea at bounding box center [863, 199] width 304 height 173
drag, startPoint x: 831, startPoint y: 247, endPoint x: 976, endPoint y: 237, distance: 145.4
click at [976, 237] on textarea at bounding box center [863, 199] width 304 height 173
click at [825, 246] on textarea at bounding box center [863, 199] width 304 height 173
drag, startPoint x: 832, startPoint y: 247, endPoint x: 939, endPoint y: 247, distance: 106.5
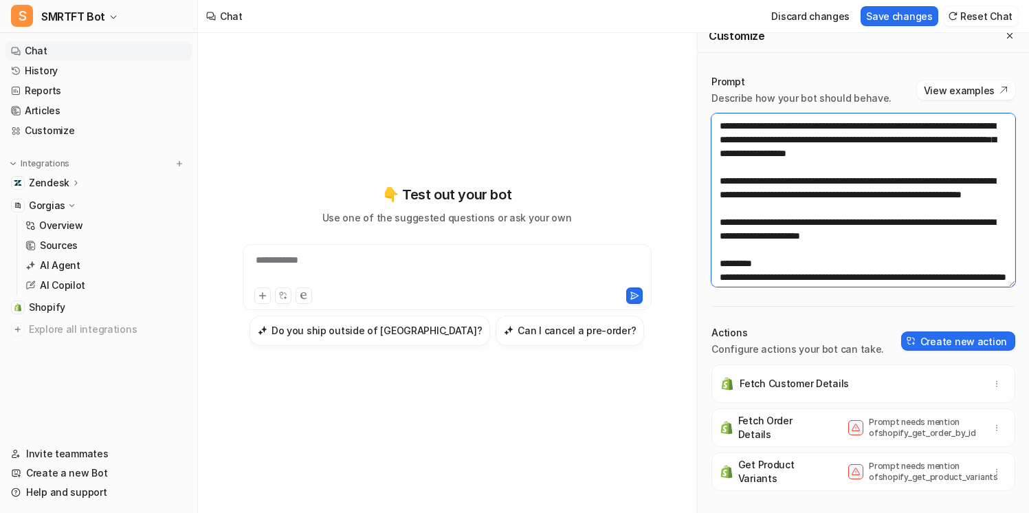
click at [938, 247] on textarea at bounding box center [863, 199] width 304 height 173
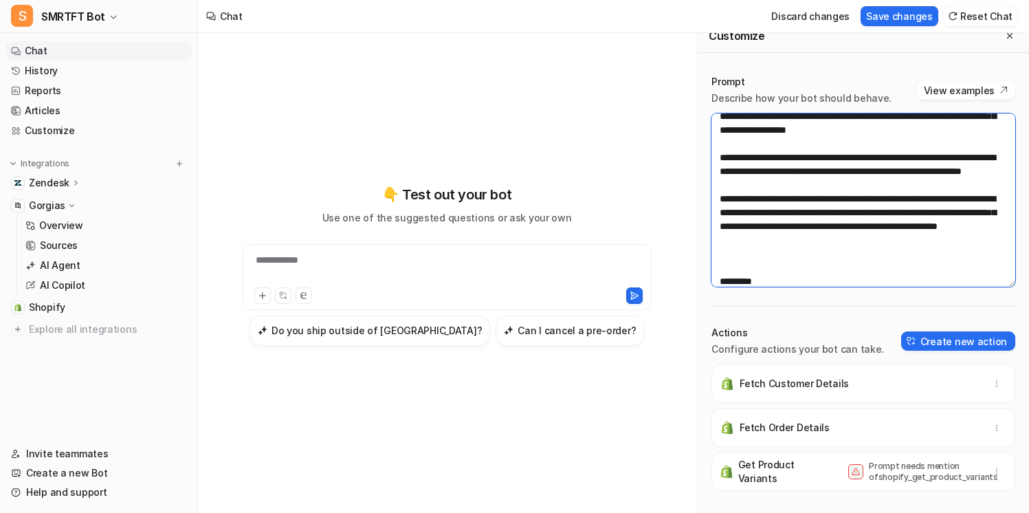
scroll to position [83, 0]
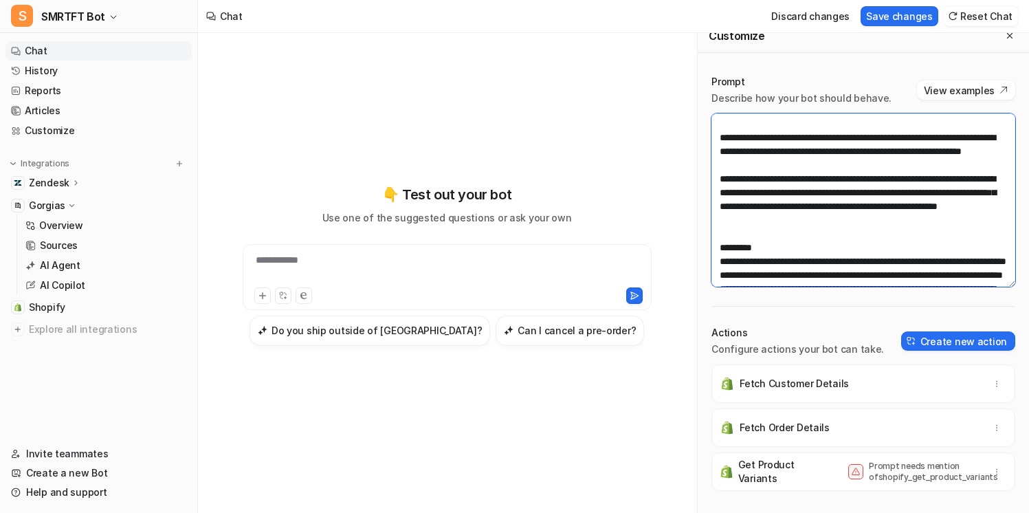
drag, startPoint x: 975, startPoint y: 239, endPoint x: 713, endPoint y: 190, distance: 265.8
click at [713, 189] on textarea at bounding box center [863, 199] width 304 height 173
click at [728, 192] on textarea at bounding box center [863, 199] width 304 height 173
click at [716, 191] on textarea at bounding box center [863, 199] width 304 height 173
click at [975, 243] on textarea at bounding box center [863, 199] width 304 height 173
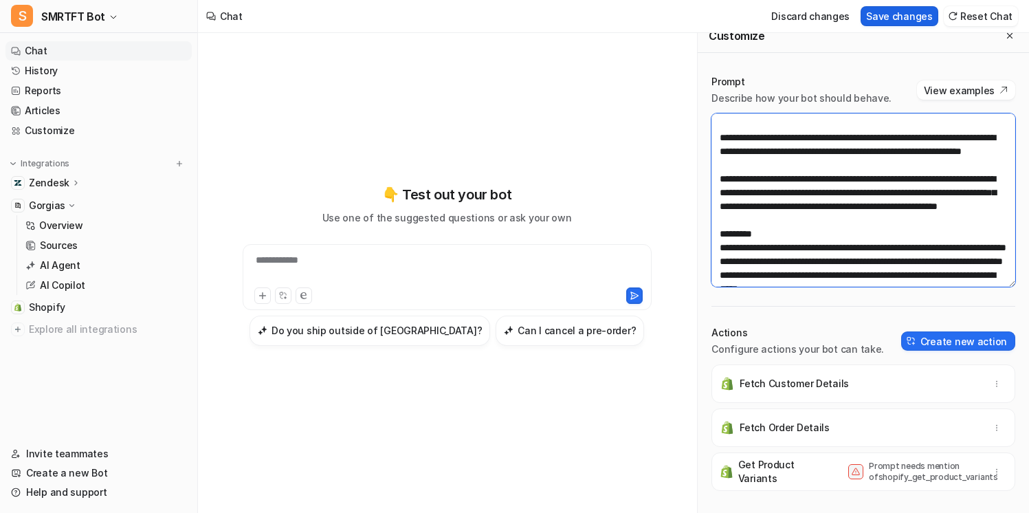
type textarea "**********"
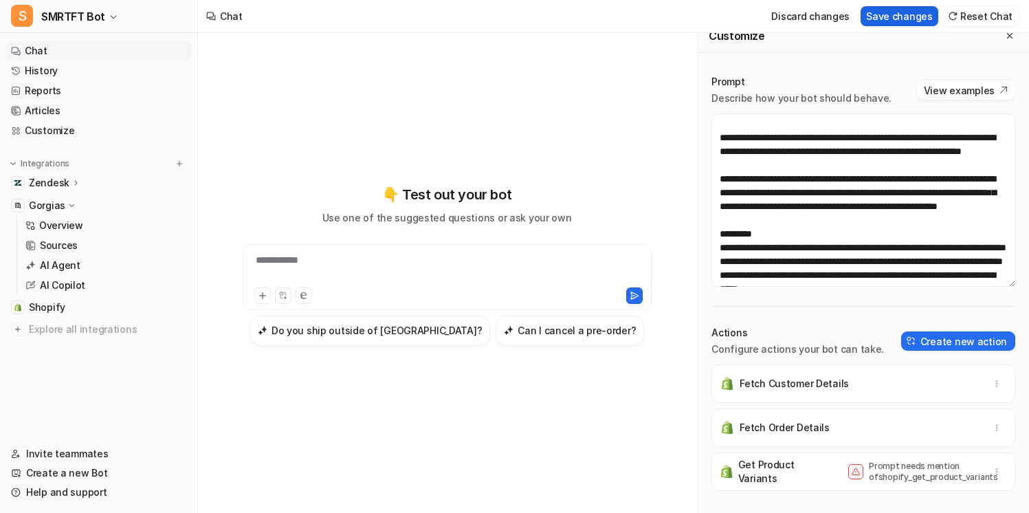
click at [898, 8] on button "Save changes" at bounding box center [900, 16] width 78 height 20
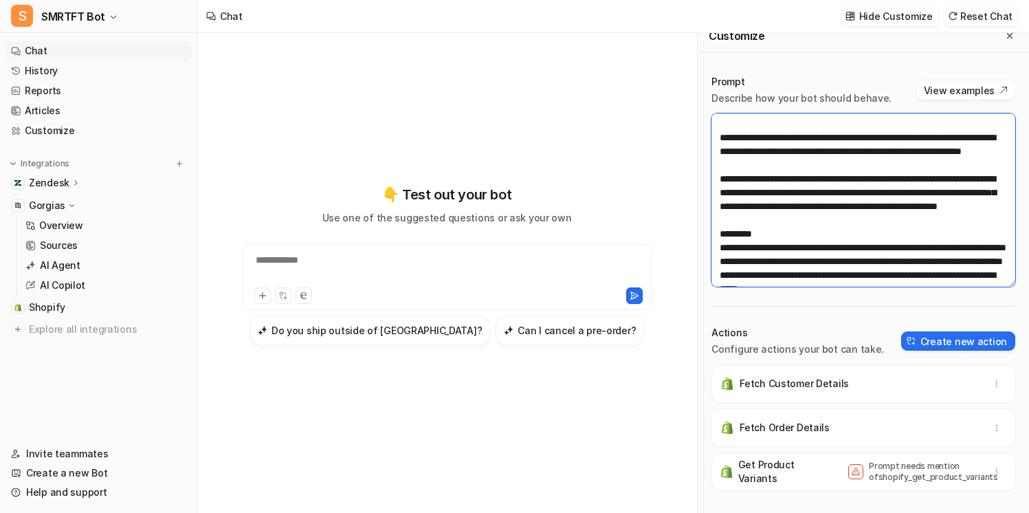
click at [962, 239] on textarea at bounding box center [863, 199] width 304 height 173
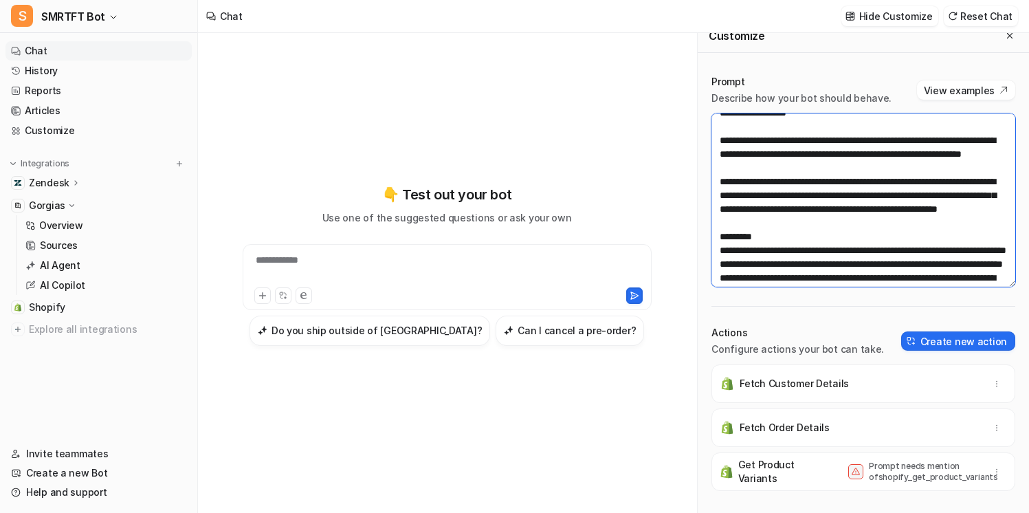
scroll to position [78, 0]
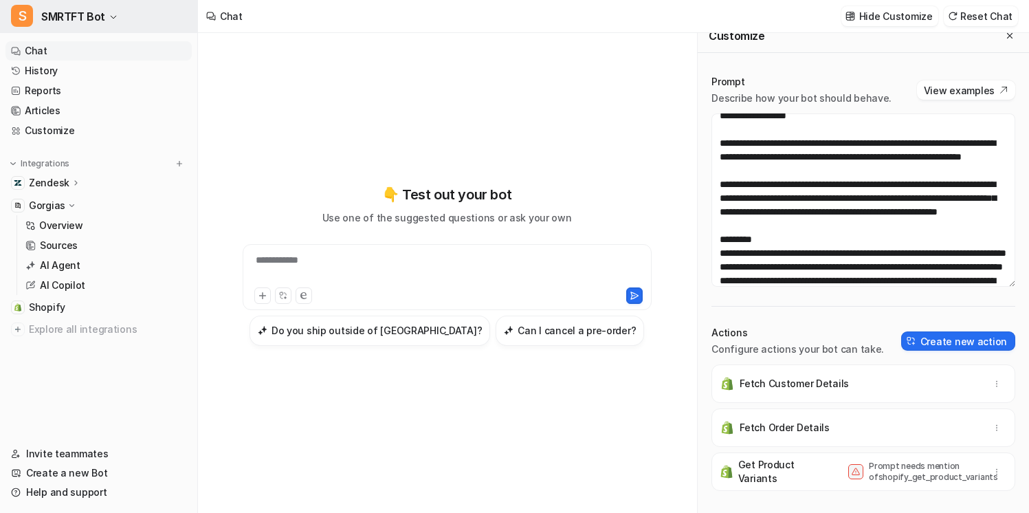
click at [104, 21] on button "S SMRTFT Bot" at bounding box center [98, 16] width 197 height 33
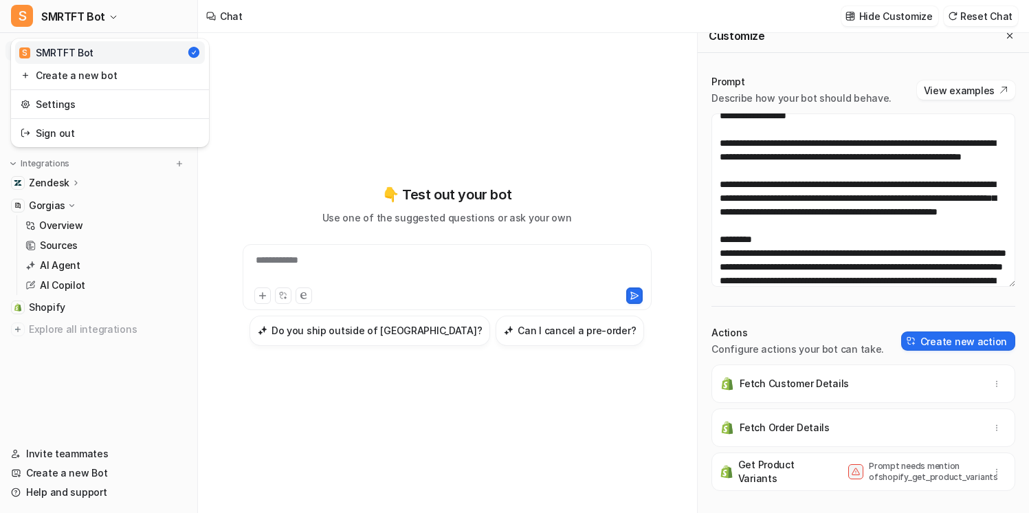
click at [228, 219] on div "**********" at bounding box center [514, 256] width 1029 height 513
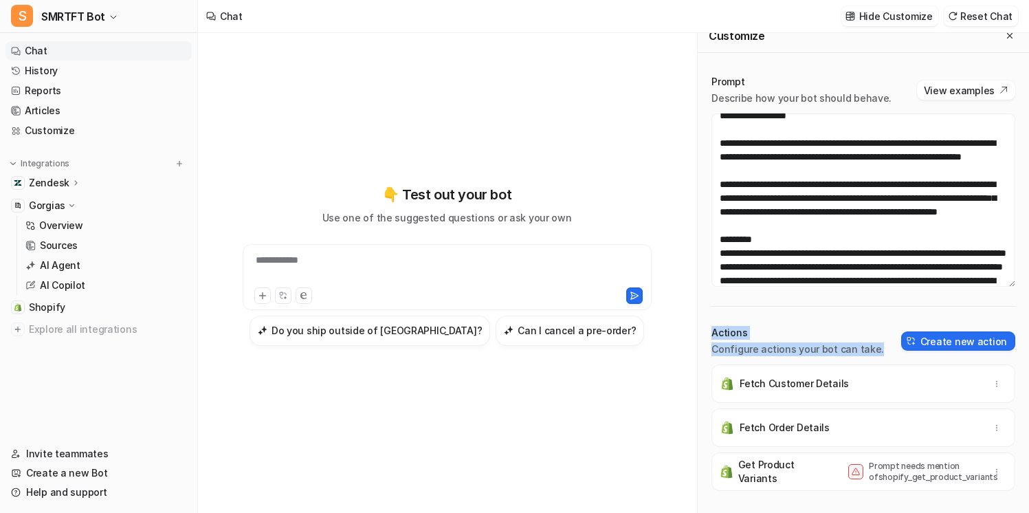
drag, startPoint x: 707, startPoint y: 335, endPoint x: 872, endPoint y: 342, distance: 165.1
click at [872, 342] on div "Prompt Describe how your bot should behave. View examples Actions Configure act…" at bounding box center [863, 287] width 331 height 452
click at [872, 342] on div "Actions Configure actions your bot can take. Create new action" at bounding box center [863, 341] width 304 height 30
drag, startPoint x: 877, startPoint y: 348, endPoint x: 702, endPoint y: 335, distance: 175.1
click at [702, 335] on div "Prompt Describe how your bot should behave. View examples Actions Configure act…" at bounding box center [863, 287] width 331 height 452
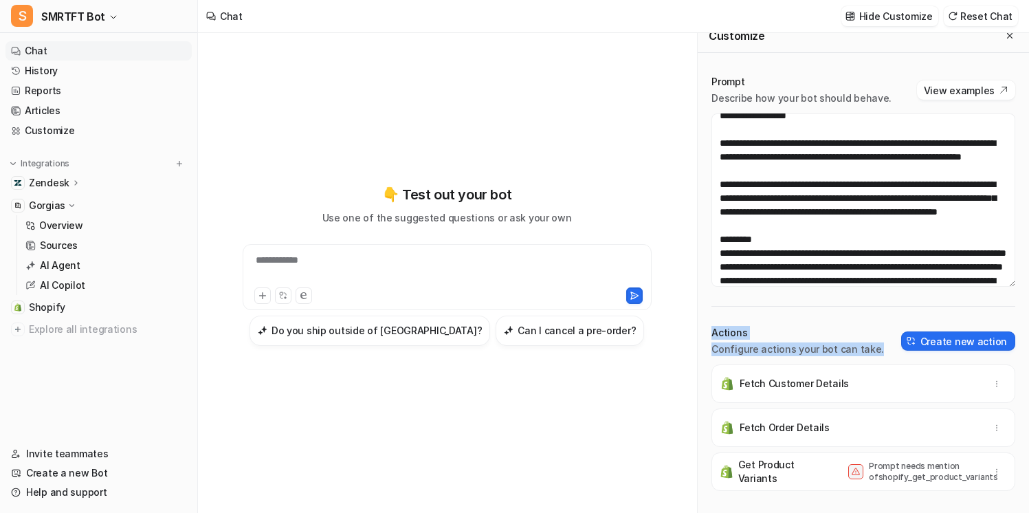
click at [707, 335] on div "Prompt Describe how your bot should behave. View examples Actions Configure act…" at bounding box center [863, 287] width 331 height 452
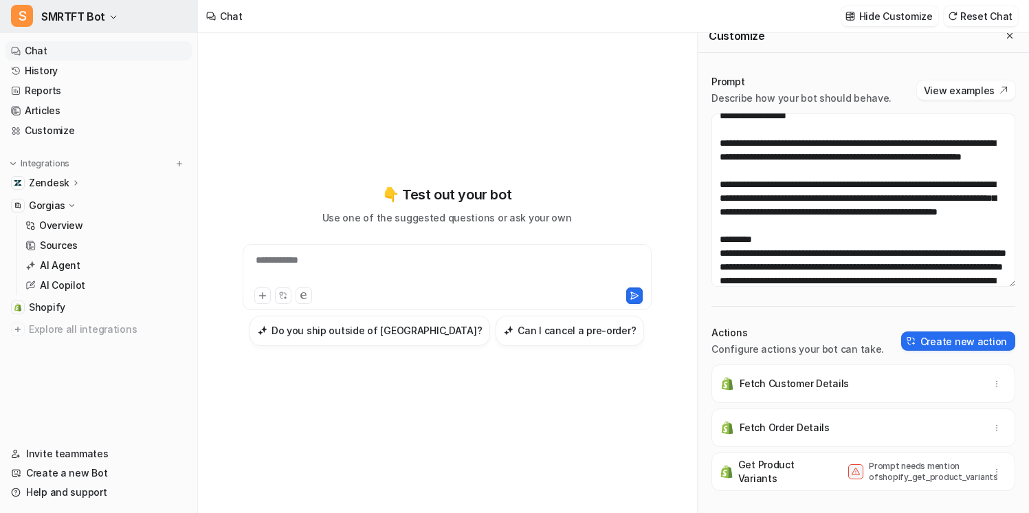
click at [113, 21] on icon "button" at bounding box center [113, 17] width 8 height 8
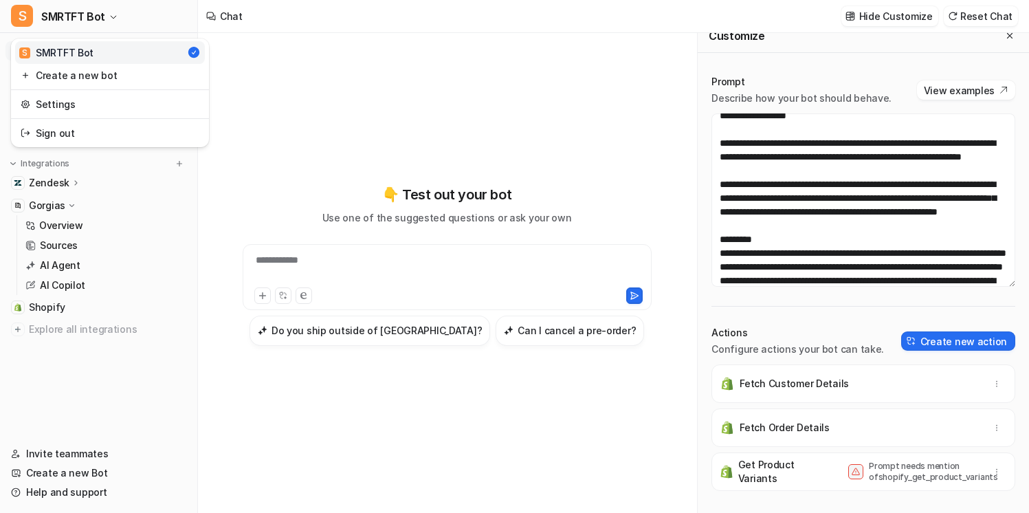
click at [435, 434] on div "**********" at bounding box center [514, 256] width 1029 height 513
click at [105, 241] on link "Sources" at bounding box center [106, 245] width 172 height 19
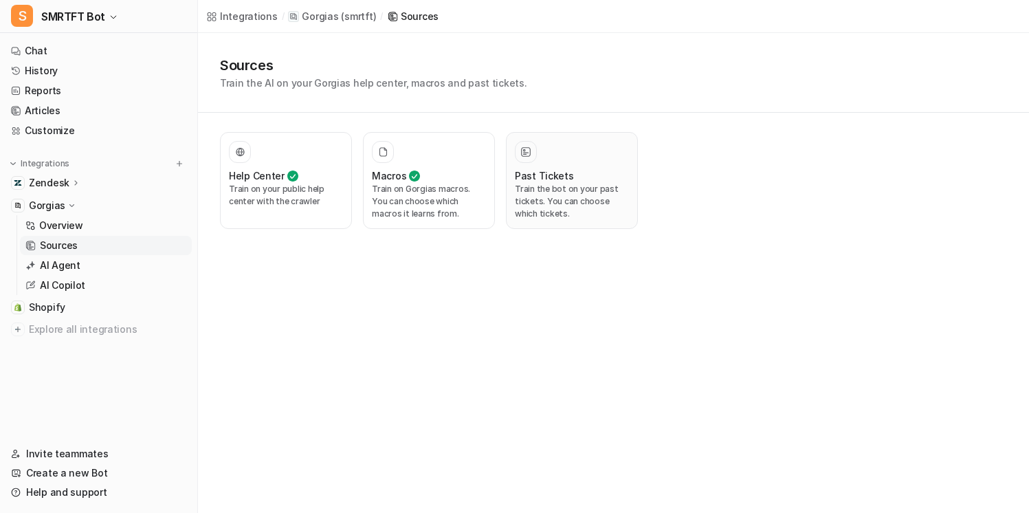
click at [548, 183] on p "Train the bot on your past tickets. You can choose which tickets." at bounding box center [572, 201] width 114 height 37
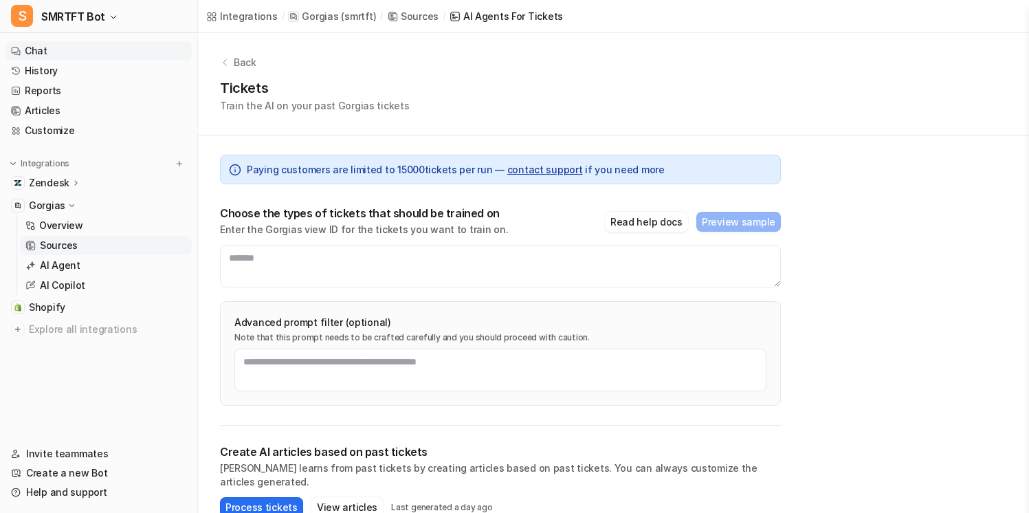
click at [94, 52] on link "Chat" at bounding box center [98, 50] width 186 height 19
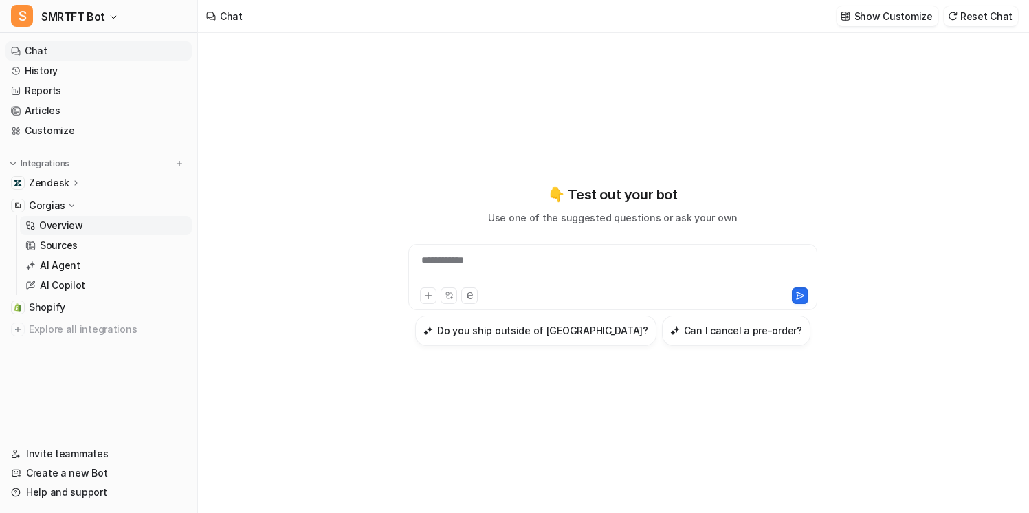
click at [96, 223] on link "Overview" at bounding box center [106, 225] width 172 height 19
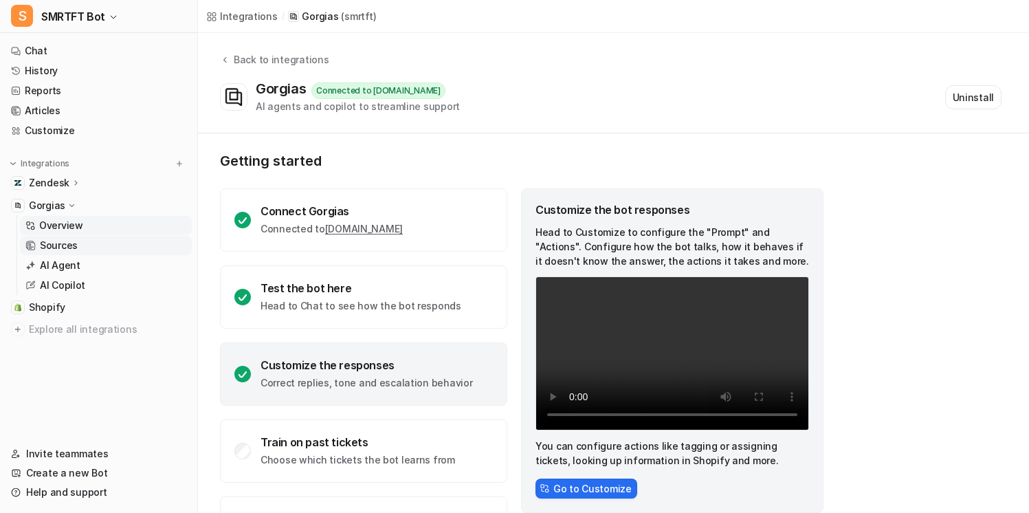
click at [86, 246] on link "Sources" at bounding box center [106, 245] width 172 height 19
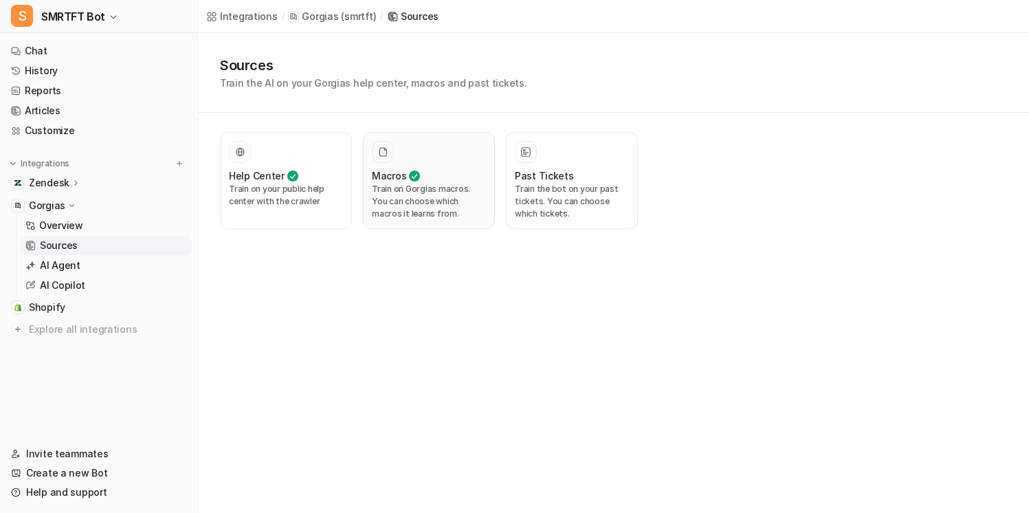
click at [434, 194] on p "Train on Gorgias macros. You can choose which macros it learns from." at bounding box center [429, 201] width 114 height 37
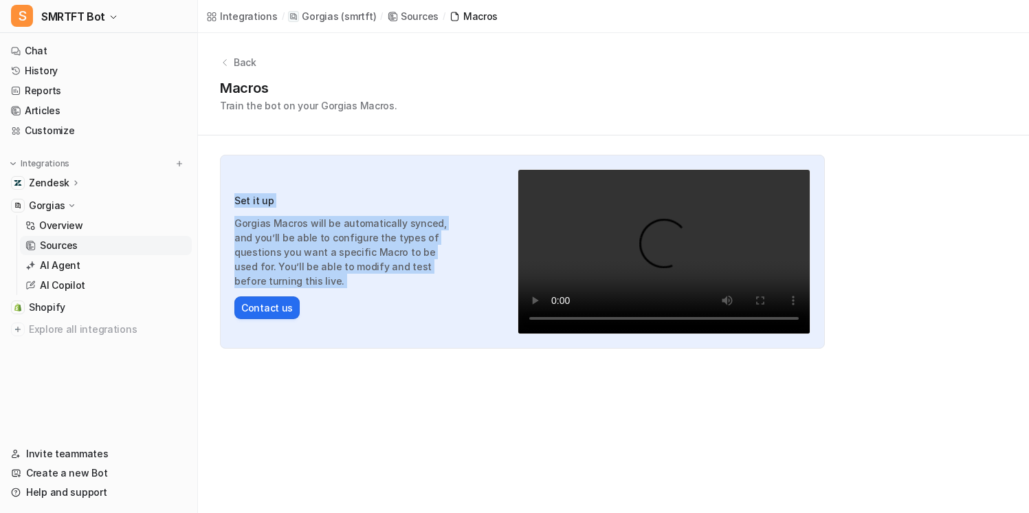
drag, startPoint x: 447, startPoint y: 281, endPoint x: 423, endPoint y: 177, distance: 107.2
click at [423, 177] on div "Set it up Gorgias Macros will be automatically synced, and you’ll be able to co…" at bounding box center [522, 252] width 605 height 194
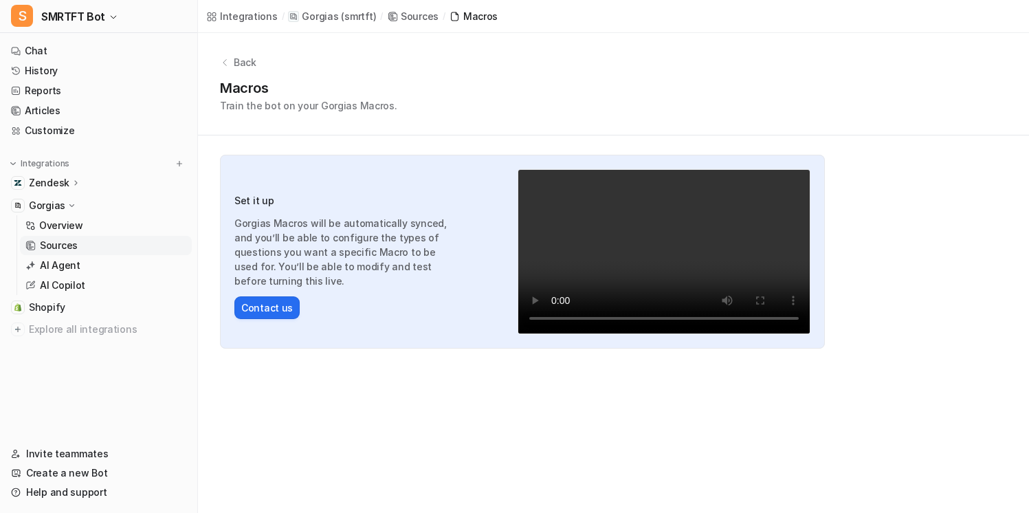
click at [424, 182] on div "Set it up Gorgias Macros will be automatically synced, and you’ll be able to co…" at bounding box center [522, 252] width 605 height 194
click at [86, 181] on div "Zendesk" at bounding box center [98, 182] width 186 height 19
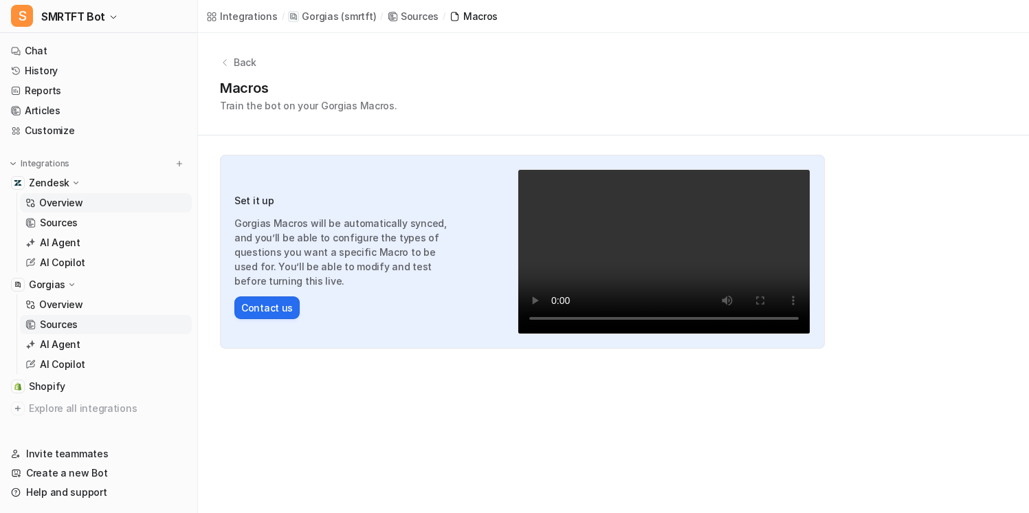
click at [87, 206] on link "Overview" at bounding box center [106, 202] width 172 height 19
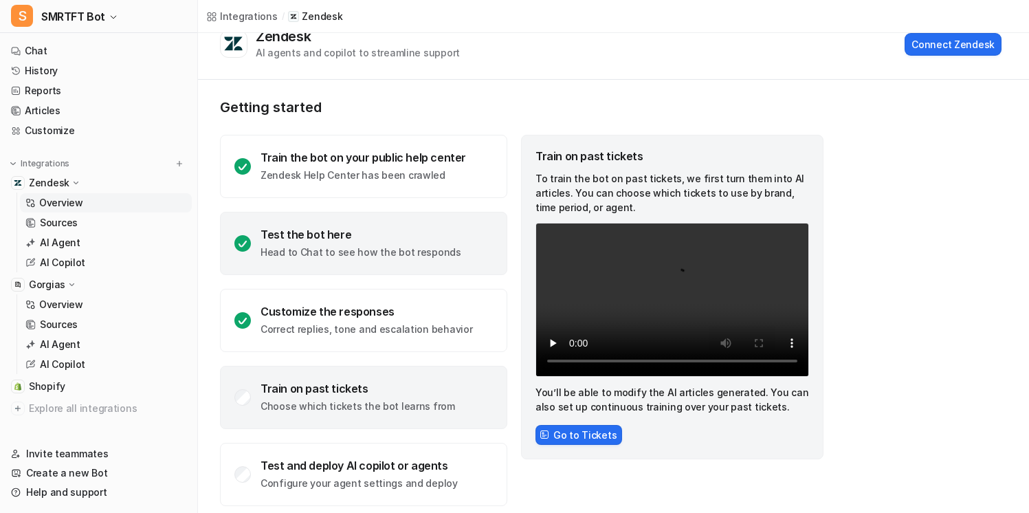
scroll to position [36, 0]
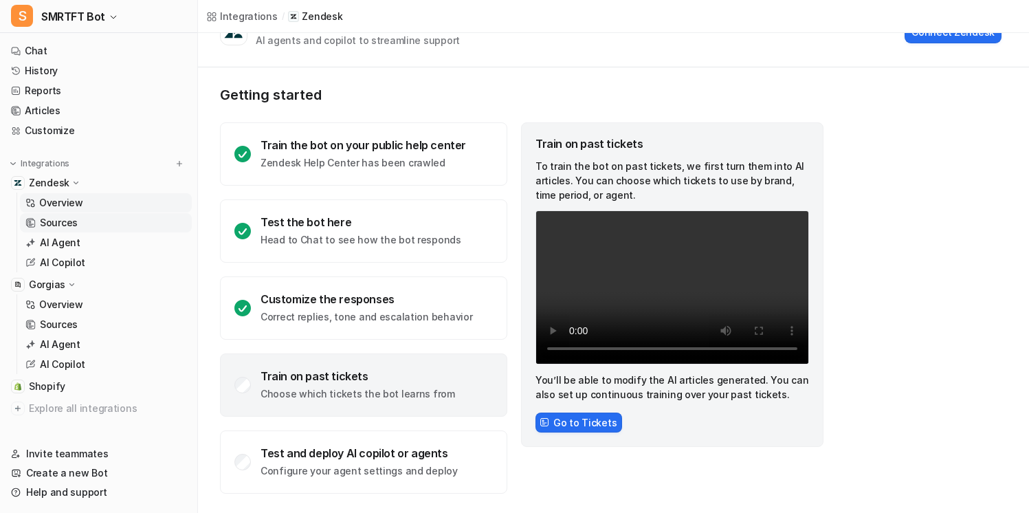
click at [93, 224] on link "Sources" at bounding box center [106, 222] width 172 height 19
click at [118, 229] on link "Sources" at bounding box center [106, 222] width 172 height 19
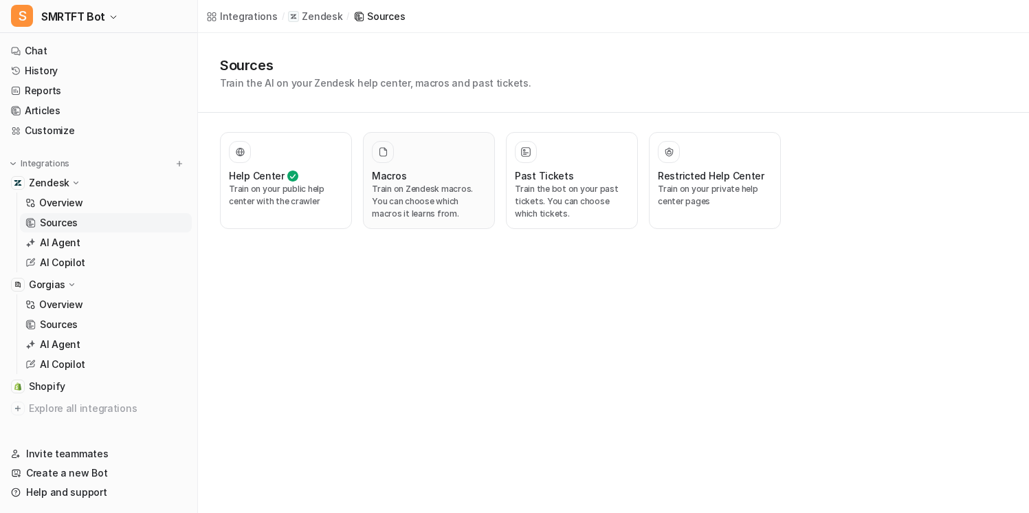
click at [436, 196] on p "Train on Zendesk macros. You can choose which macros it learns from." at bounding box center [429, 201] width 114 height 37
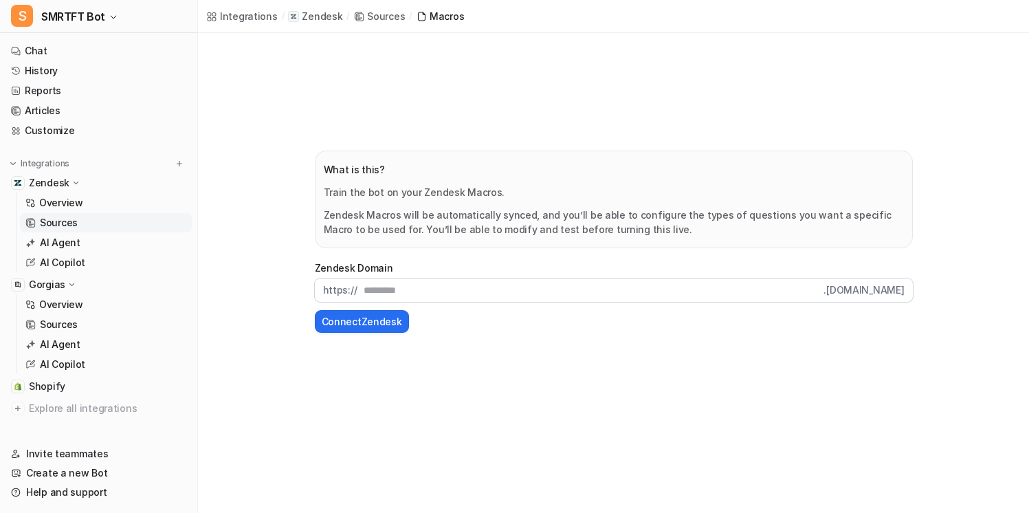
click at [411, 291] on input "text" at bounding box center [590, 289] width 467 height 23
click at [387, 287] on input "text" at bounding box center [590, 289] width 467 height 23
click at [386, 290] on input "text" at bounding box center [590, 289] width 467 height 23
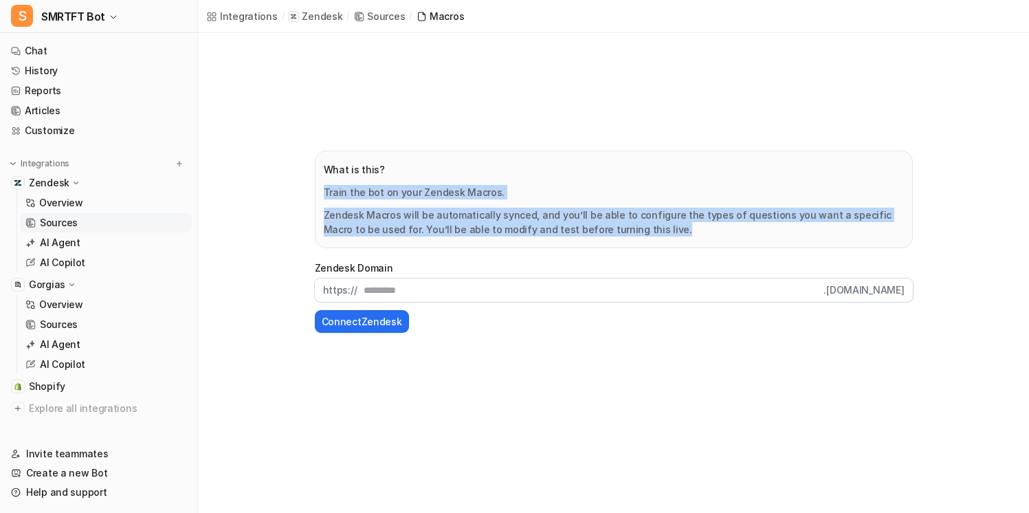
drag, startPoint x: 642, startPoint y: 234, endPoint x: 315, endPoint y: 181, distance: 331.5
click at [315, 180] on div "What is this? Train the bot on your Zendesk Macros. Zendesk Macros will be auto…" at bounding box center [614, 200] width 598 height 98
click at [315, 181] on div "What is this? Train the bot on your Zendesk Macros. Zendesk Macros will be auto…" at bounding box center [614, 200] width 598 height 98
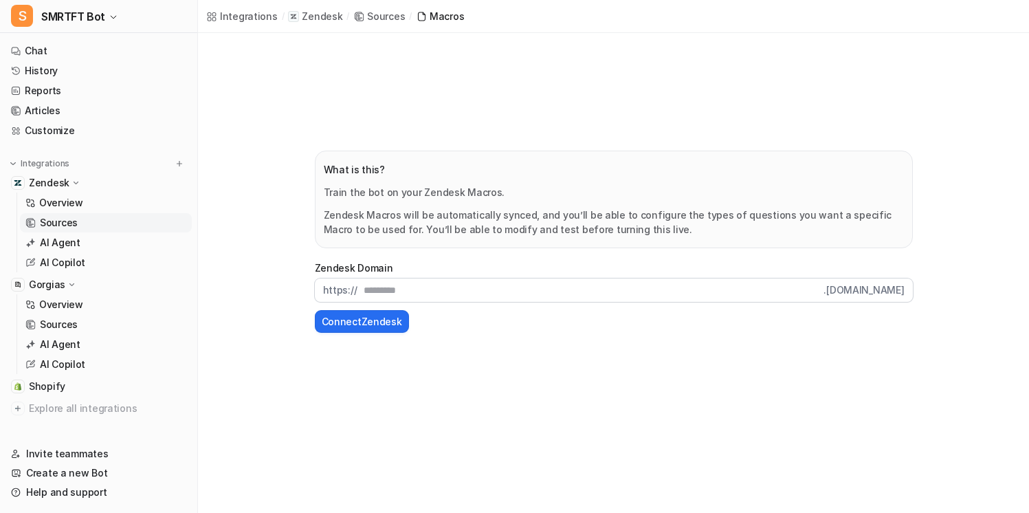
click at [393, 285] on input "text" at bounding box center [590, 289] width 467 height 23
click at [269, 164] on main "What is this? Train the bot on your Zendesk Macros. Zendesk Macros will be auto…" at bounding box center [613, 241] width 831 height 417
click at [144, 118] on link "Articles" at bounding box center [98, 110] width 186 height 19
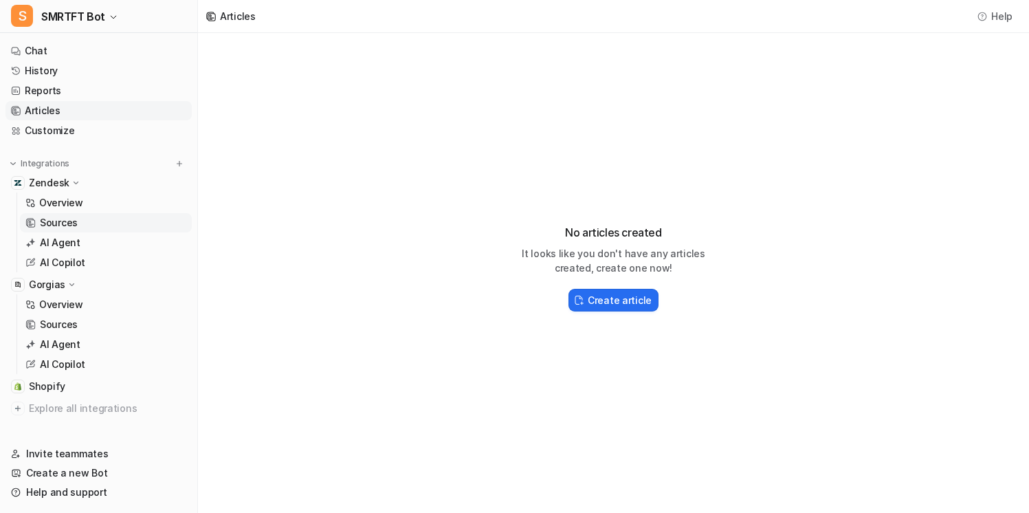
click at [107, 221] on link "Sources" at bounding box center [106, 222] width 172 height 19
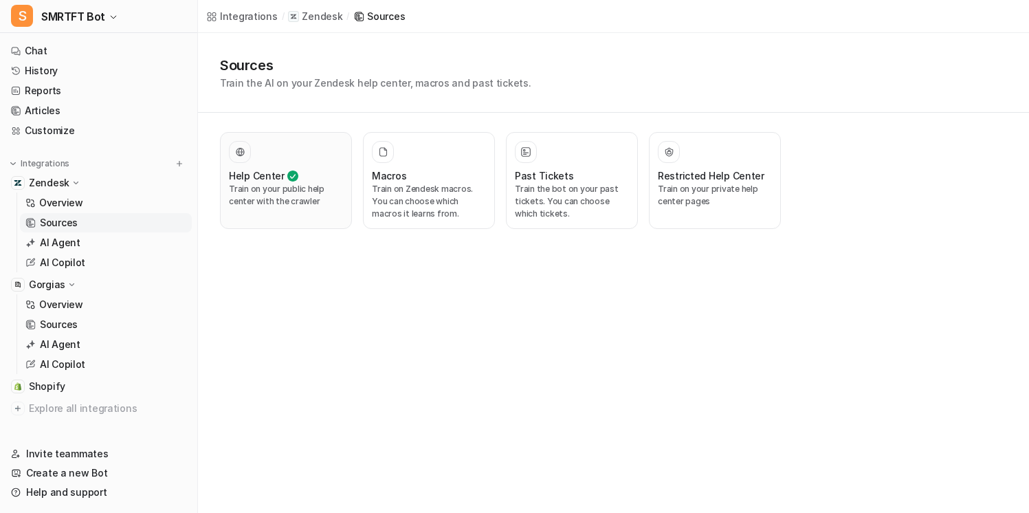
click at [276, 190] on p "Train on your public help center with the crawler" at bounding box center [286, 195] width 114 height 25
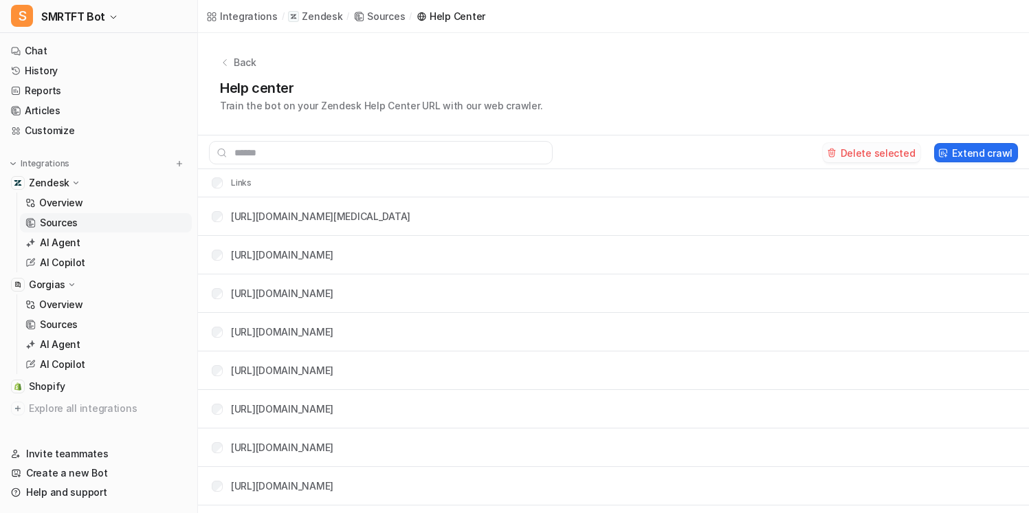
click at [872, 154] on button "Delete selected" at bounding box center [872, 152] width 98 height 19
click at [933, 141] on div "Delete selected Extend crawl" at bounding box center [613, 152] width 831 height 23
click at [883, 146] on button "Delete selected" at bounding box center [872, 152] width 98 height 19
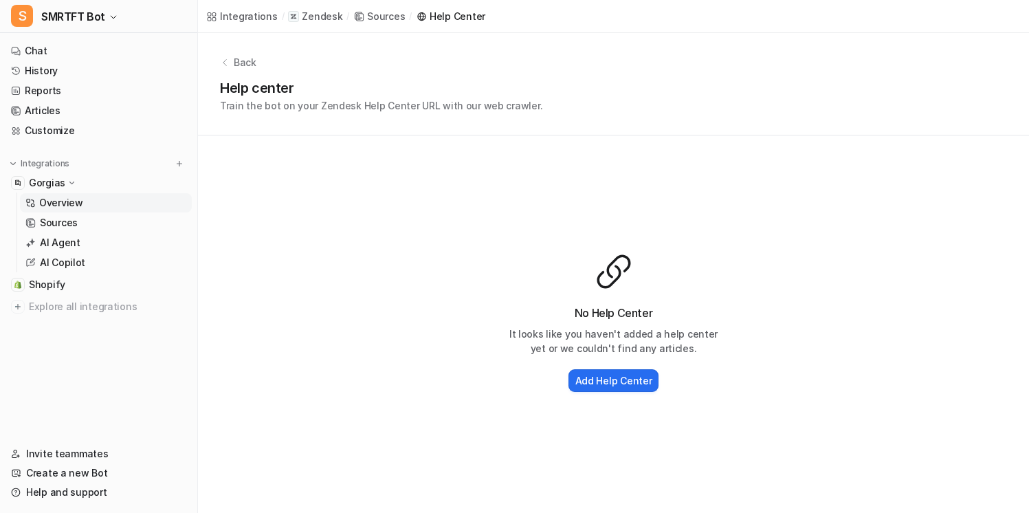
click at [60, 201] on p "Overview" at bounding box center [61, 203] width 44 height 14
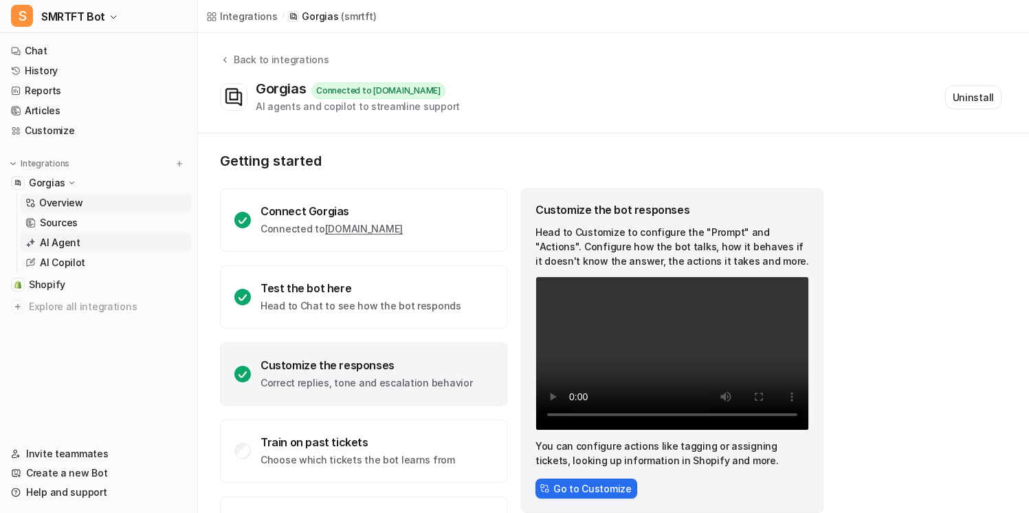
click at [103, 236] on link "AI Agent" at bounding box center [106, 242] width 172 height 19
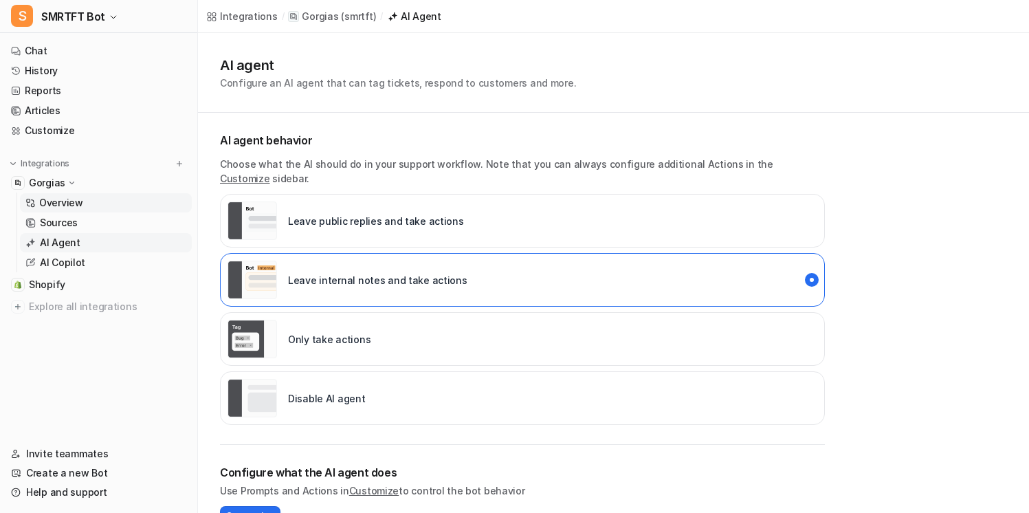
click at [123, 204] on link "Overview" at bounding box center [106, 202] width 172 height 19
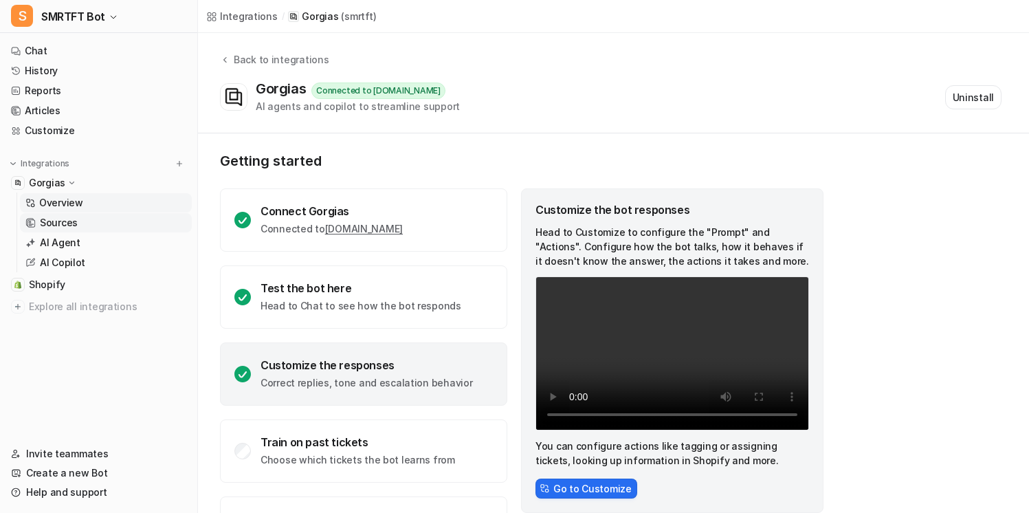
click at [119, 219] on link "Sources" at bounding box center [106, 222] width 172 height 19
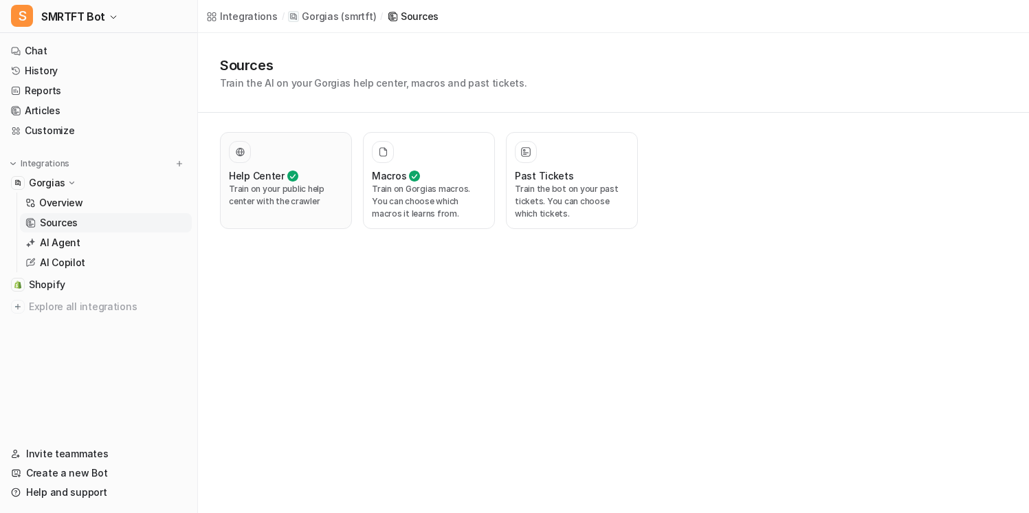
click at [304, 196] on p "Train on your public help center with the crawler" at bounding box center [286, 195] width 114 height 25
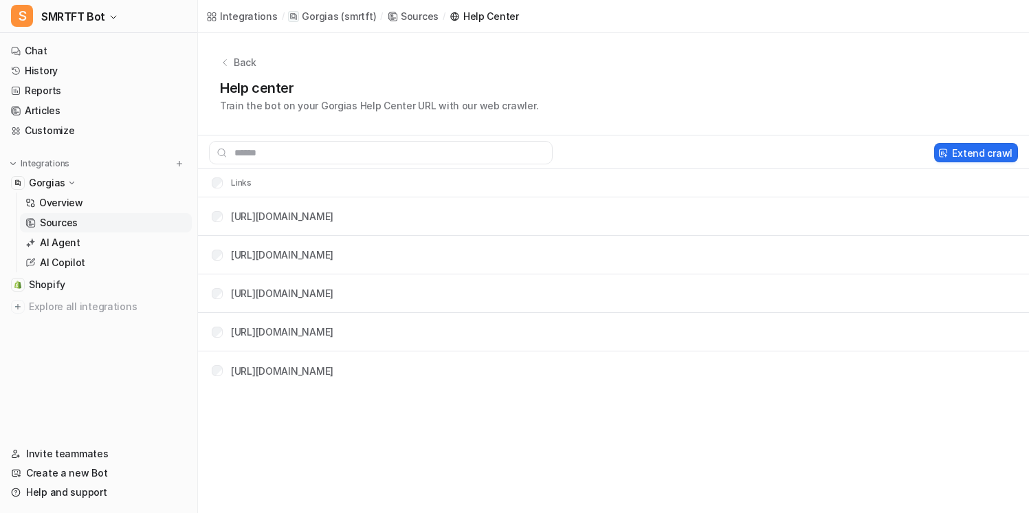
drag, startPoint x: 684, startPoint y: 381, endPoint x: 327, endPoint y: 176, distance: 411.4
click at [327, 176] on table "Links [URL][DOMAIN_NAME] [URL][DOMAIN_NAME] [URL][DOMAIN_NAME] [URL][DOMAIN_NAM…" at bounding box center [613, 279] width 831 height 221
click at [531, 230] on tr "[URL][DOMAIN_NAME]" at bounding box center [613, 216] width 831 height 38
drag, startPoint x: 663, startPoint y: 371, endPoint x: 475, endPoint y: 173, distance: 272.8
click at [475, 173] on table "Links [URL][DOMAIN_NAME] [URL][DOMAIN_NAME] [URL][DOMAIN_NAME] [URL][DOMAIN_NAM…" at bounding box center [613, 279] width 831 height 221
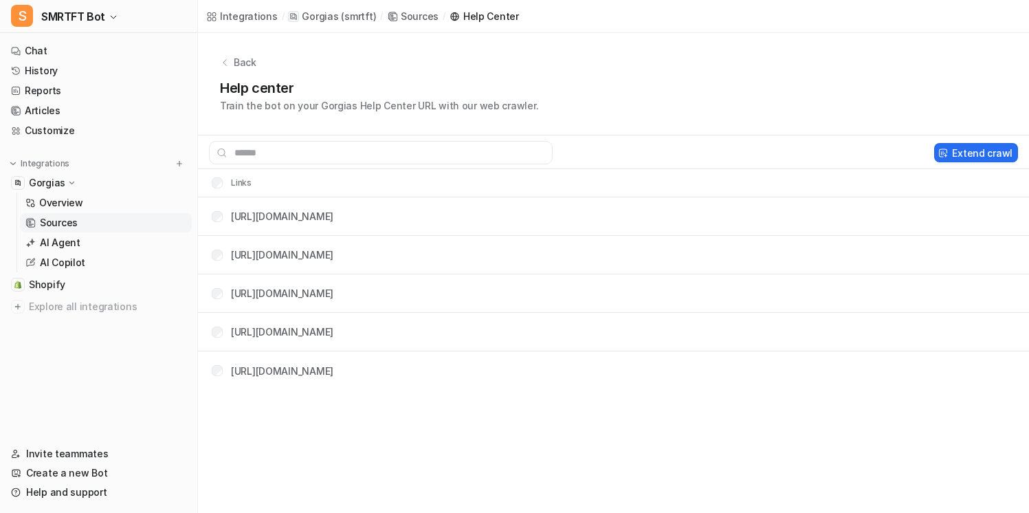
click at [523, 202] on tr "[URL][DOMAIN_NAME]" at bounding box center [613, 216] width 831 height 38
click at [113, 51] on link "Chat" at bounding box center [98, 50] width 186 height 19
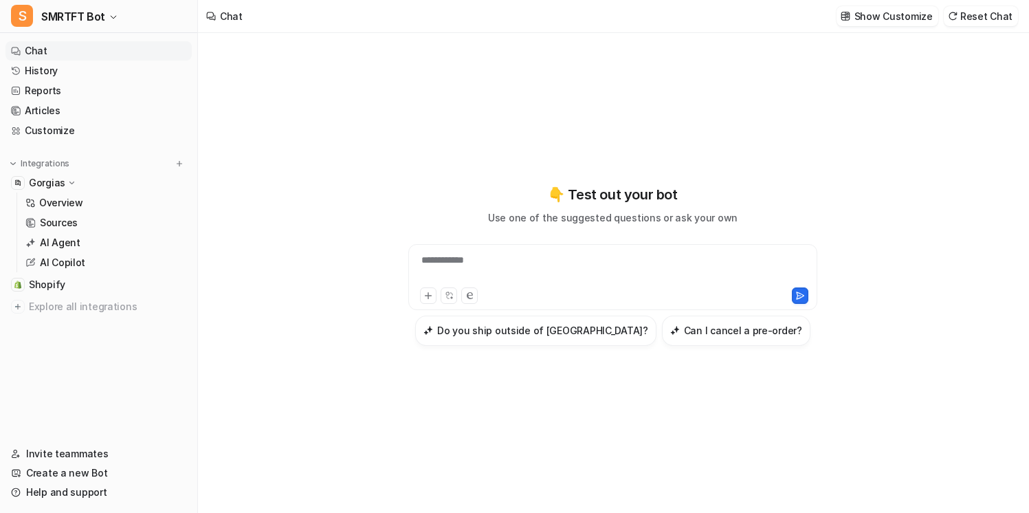
click at [526, 276] on div "**********" at bounding box center [613, 269] width 402 height 32
paste div
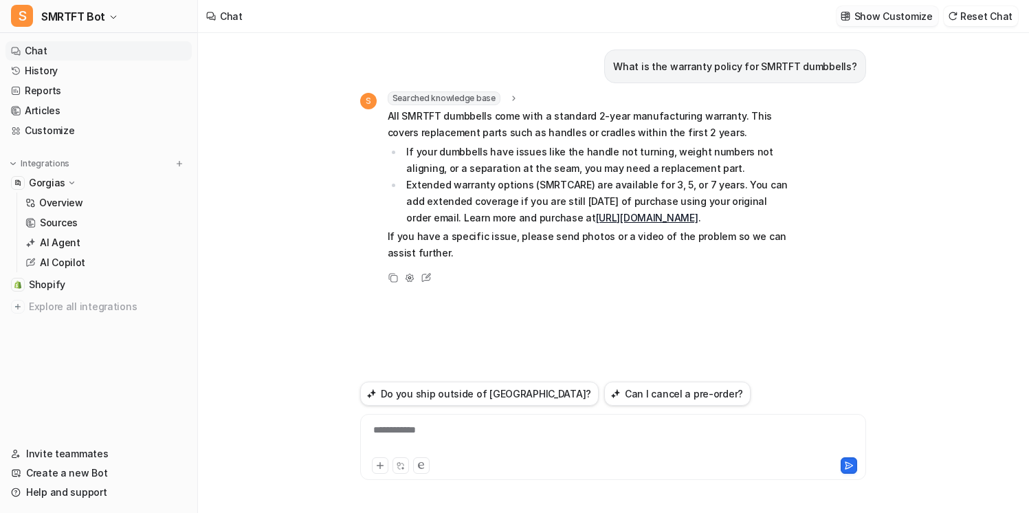
click at [897, 18] on p "Show Customize" at bounding box center [893, 16] width 78 height 14
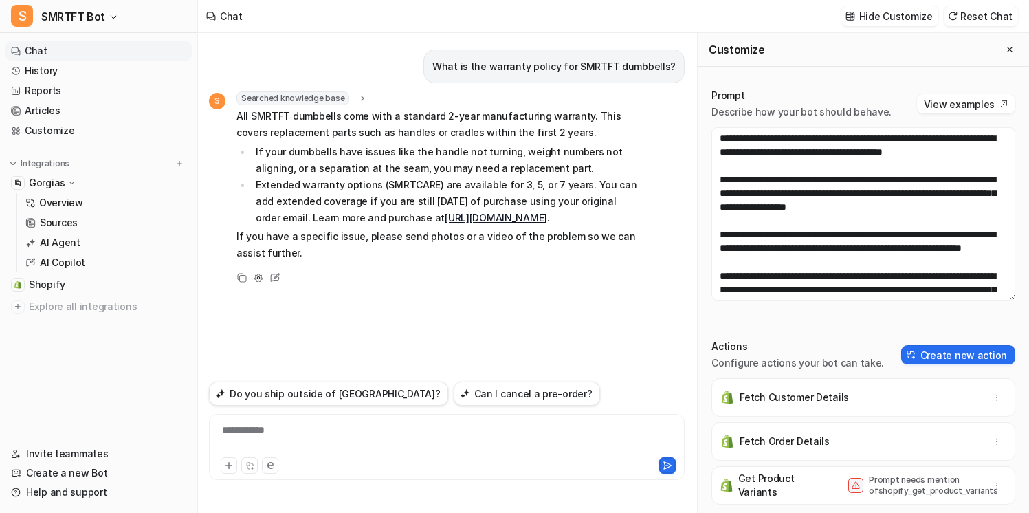
click at [552, 123] on p "All SMRTFT dumbbells come with a standard 2-year manufacturing warranty. This c…" at bounding box center [437, 124] width 402 height 33
click at [993, 17] on button "Reset Chat" at bounding box center [981, 16] width 74 height 20
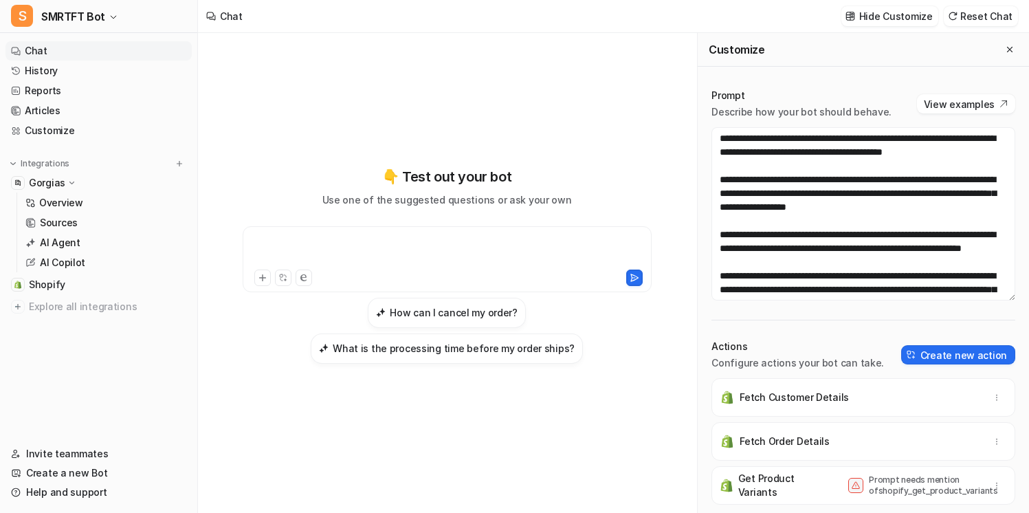
click at [423, 245] on div at bounding box center [447, 251] width 402 height 32
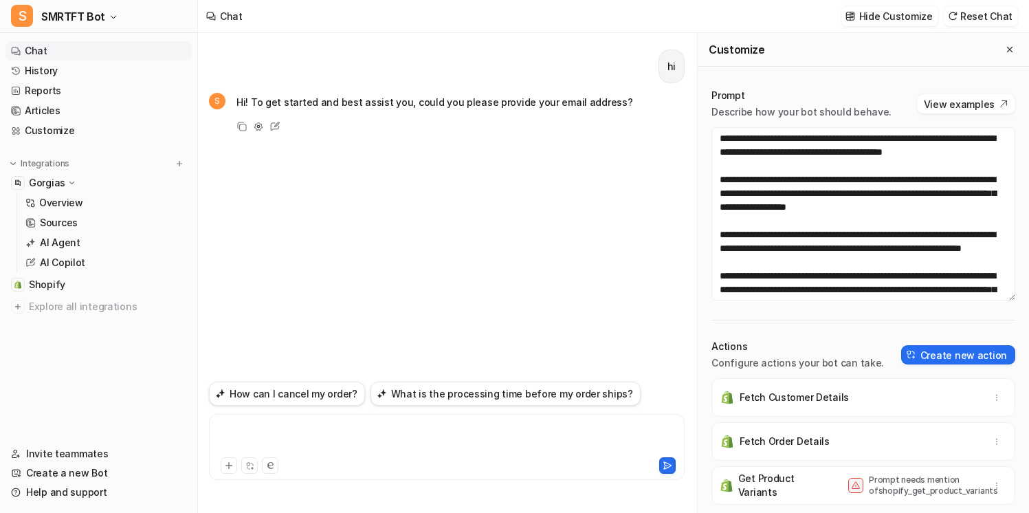
click at [334, 430] on div at bounding box center [446, 439] width 469 height 32
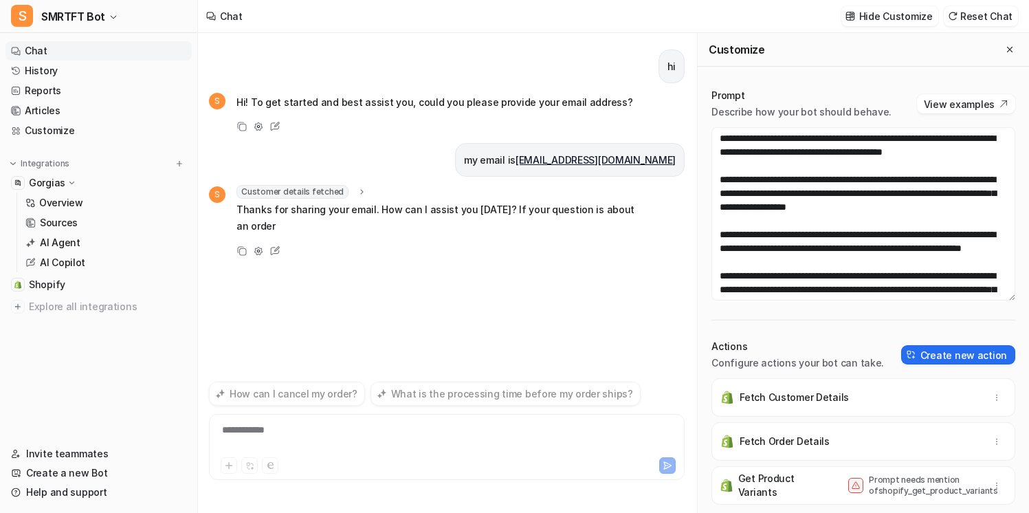
click at [357, 194] on icon at bounding box center [362, 192] width 10 height 10
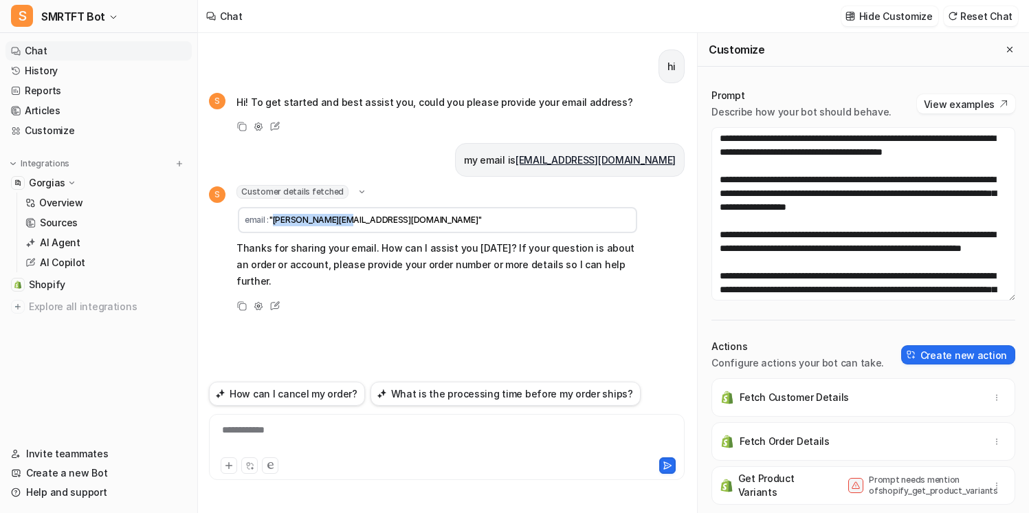
drag, startPoint x: 273, startPoint y: 220, endPoint x: 417, endPoint y: 220, distance: 143.7
click at [418, 220] on td "email : "[PERSON_NAME][EMAIL_ADDRESS][DOMAIN_NAME]"" at bounding box center [437, 220] width 399 height 26
click at [417, 220] on td "email : "[PERSON_NAME][EMAIL_ADDRESS][DOMAIN_NAME]"" at bounding box center [437, 220] width 399 height 26
click at [357, 194] on icon at bounding box center [362, 192] width 10 height 10
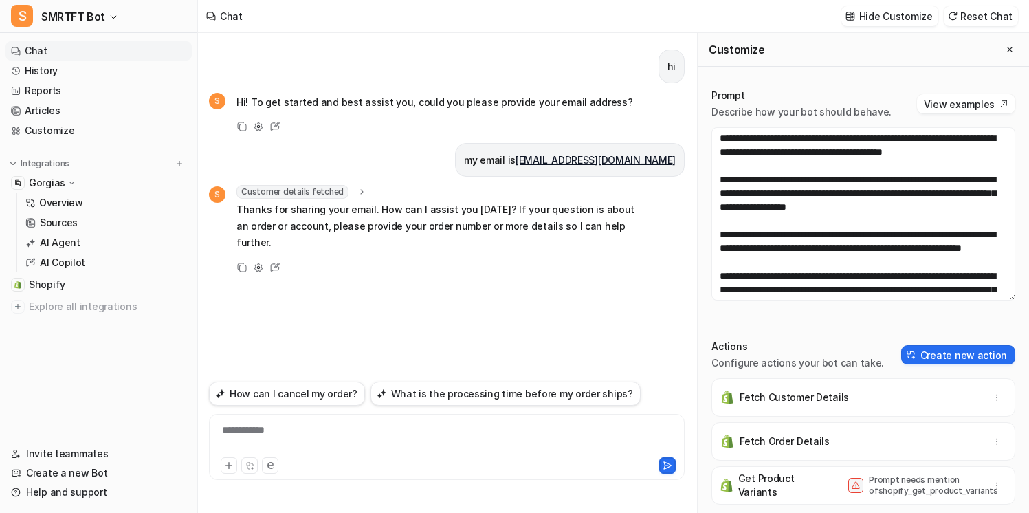
click at [362, 192] on div "Customer details fetched email : "[PERSON_NAME][EMAIL_ADDRESS][DOMAIN_NAME]"" at bounding box center [437, 192] width 402 height 14
click at [349, 191] on div "Customer details fetched" at bounding box center [301, 192] width 131 height 14
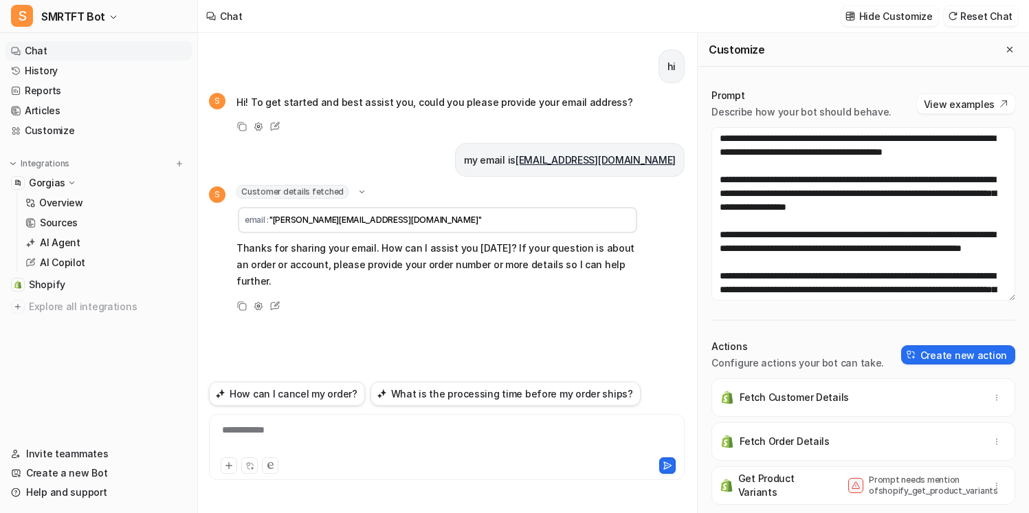
click at [357, 189] on icon at bounding box center [362, 192] width 10 height 10
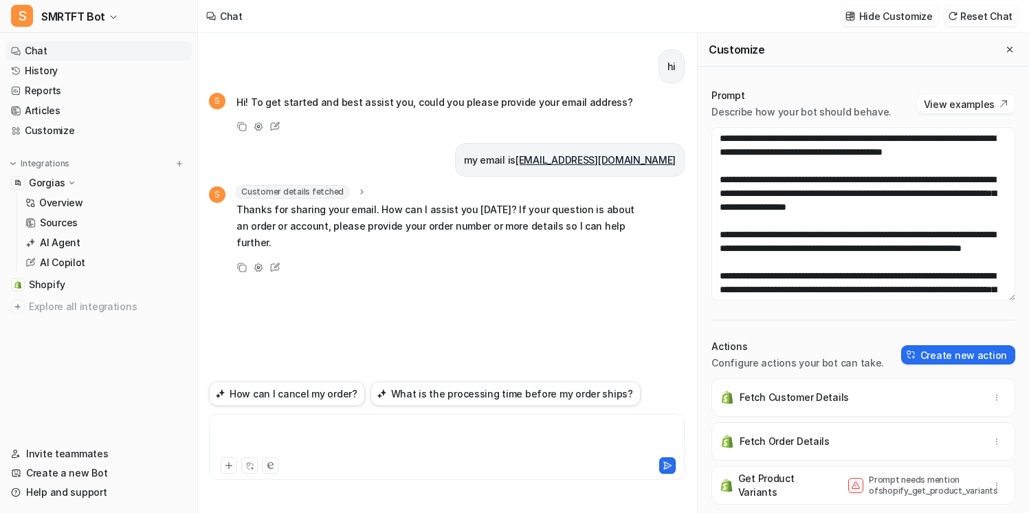
click at [468, 428] on div at bounding box center [446, 439] width 469 height 32
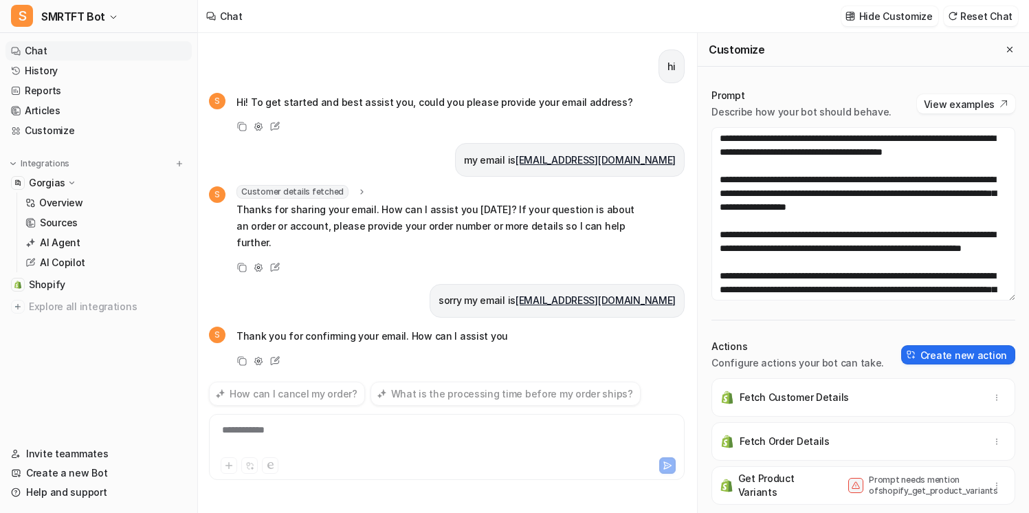
scroll to position [24, 0]
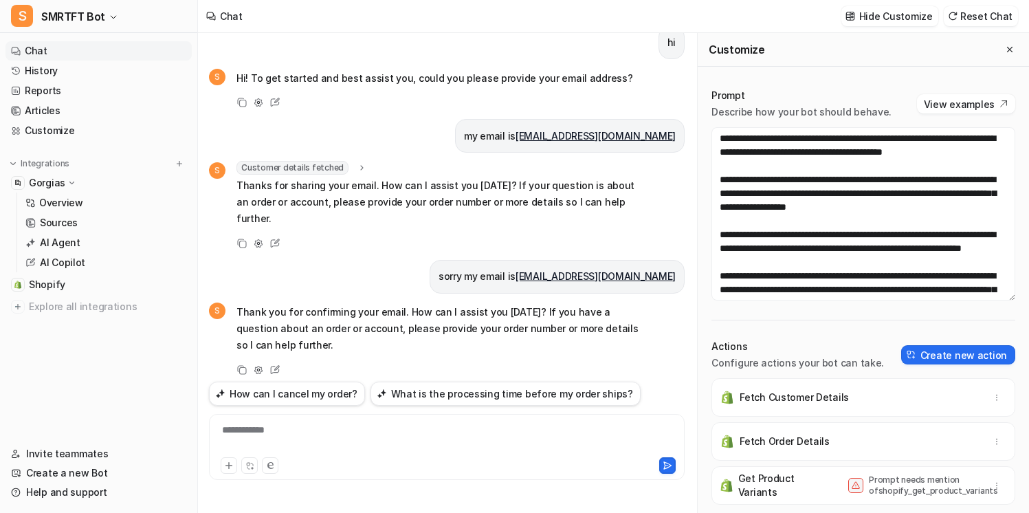
click at [415, 441] on div "**********" at bounding box center [446, 439] width 469 height 32
click at [528, 268] on p "sorry my email is [EMAIL_ADDRESS][DOMAIN_NAME]" at bounding box center [557, 276] width 237 height 16
drag, startPoint x: 524, startPoint y: 259, endPoint x: 676, endPoint y: 261, distance: 152.6
click at [676, 261] on div "sorry my email is [EMAIL_ADDRESS][DOMAIN_NAME]" at bounding box center [557, 277] width 255 height 34
copy p "my email is [EMAIL_ADDRESS][DOMAIN_NAME]"
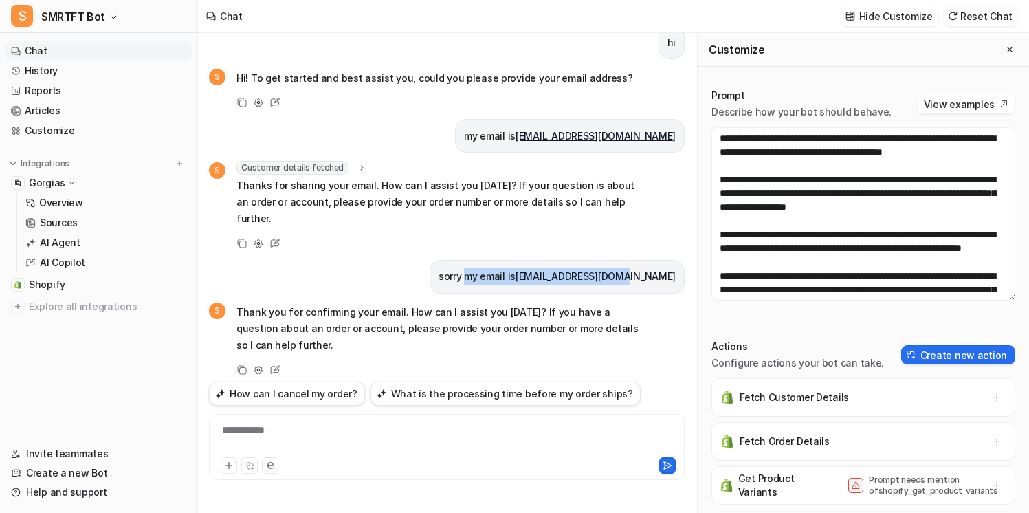
click at [971, 25] on button "Reset Chat" at bounding box center [981, 16] width 74 height 20
click at [973, 14] on button "Reset Chat" at bounding box center [981, 16] width 74 height 20
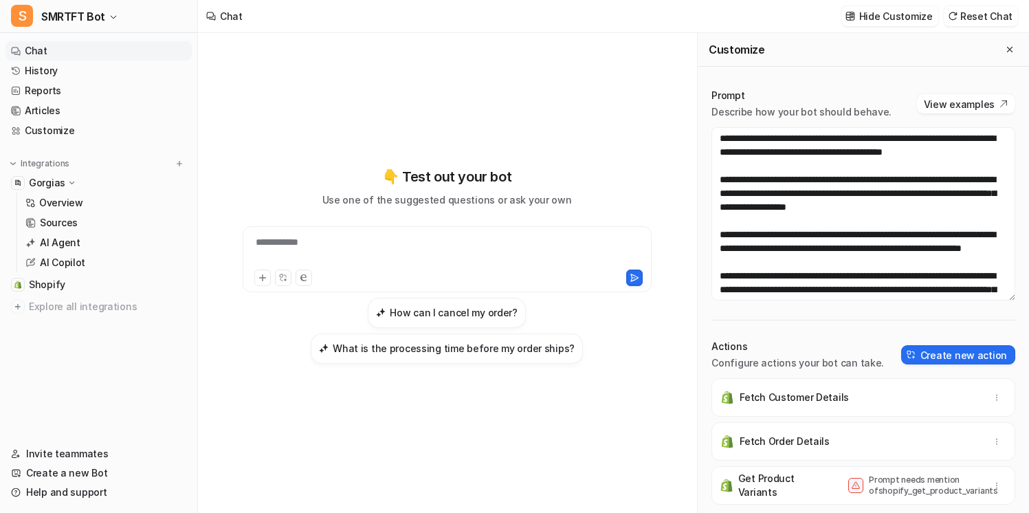
click at [506, 254] on div "**********" at bounding box center [447, 251] width 402 height 32
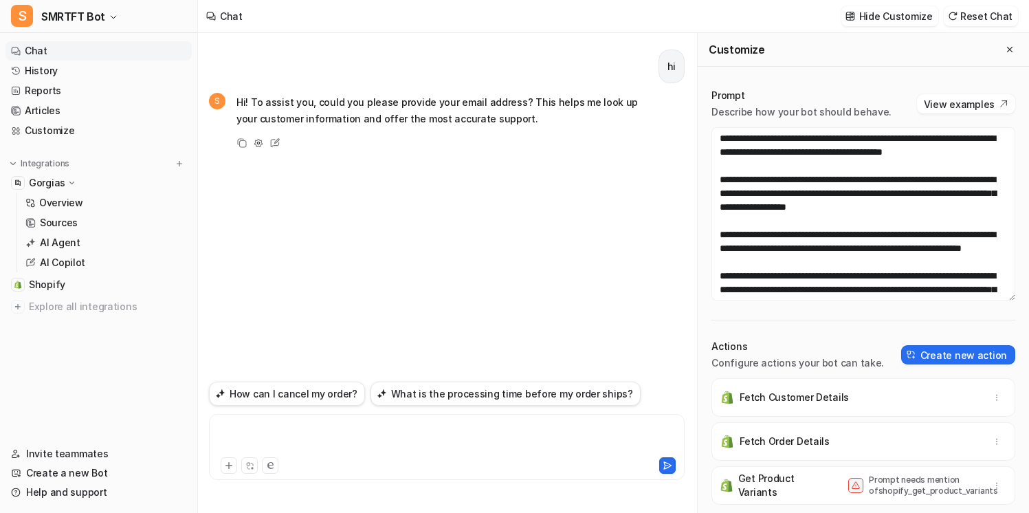
click at [444, 436] on div at bounding box center [446, 439] width 469 height 32
paste div
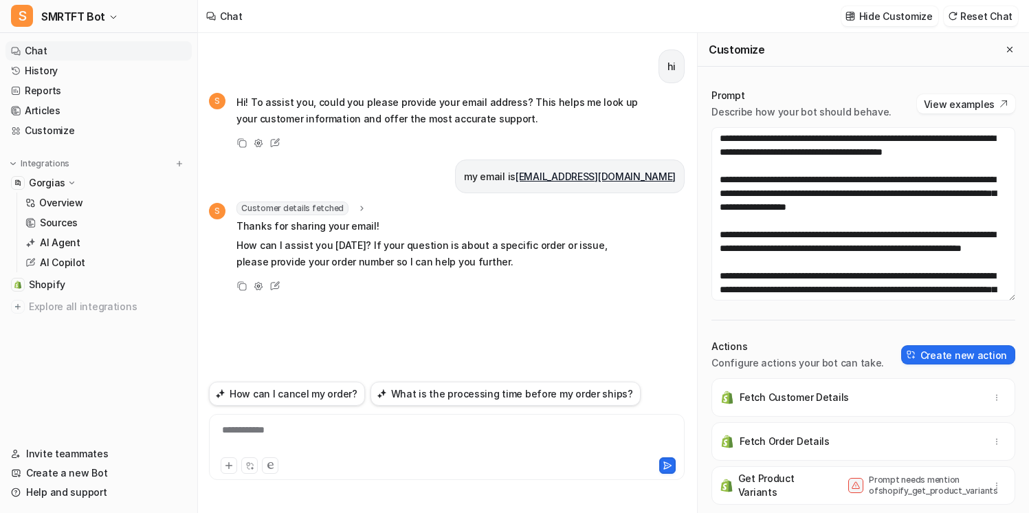
click at [359, 206] on icon at bounding box center [362, 208] width 10 height 10
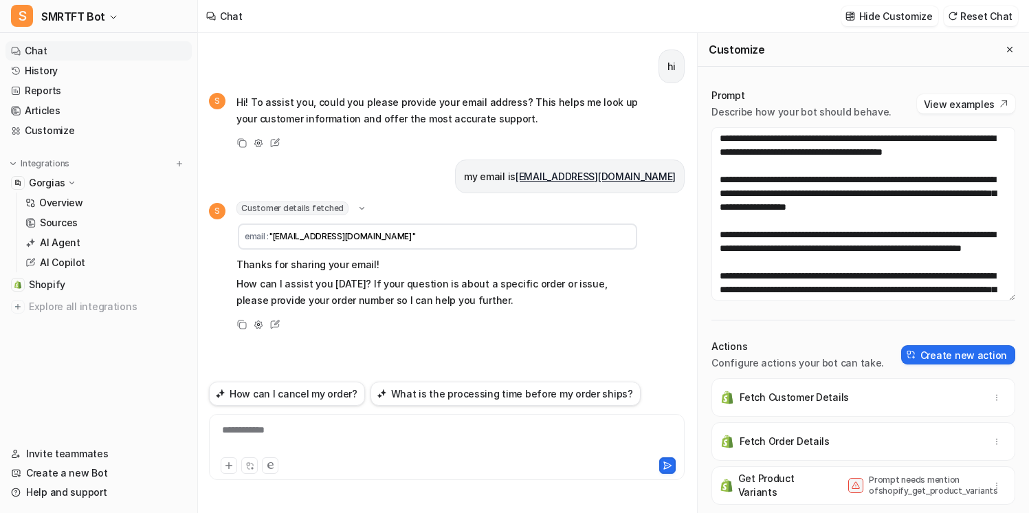
click at [359, 206] on icon at bounding box center [362, 208] width 10 height 10
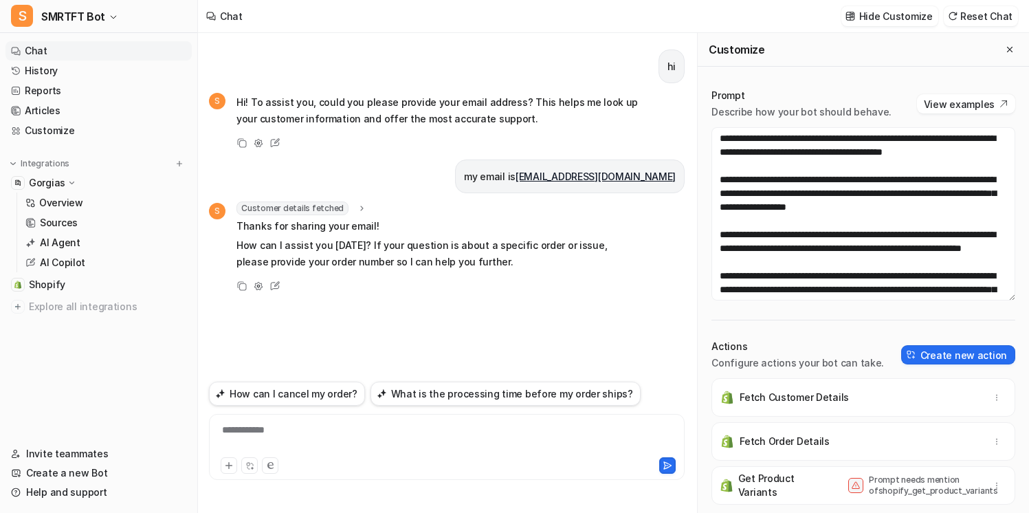
click at [537, 287] on div "Copy Adjust Tone Edit" at bounding box center [424, 286] width 430 height 16
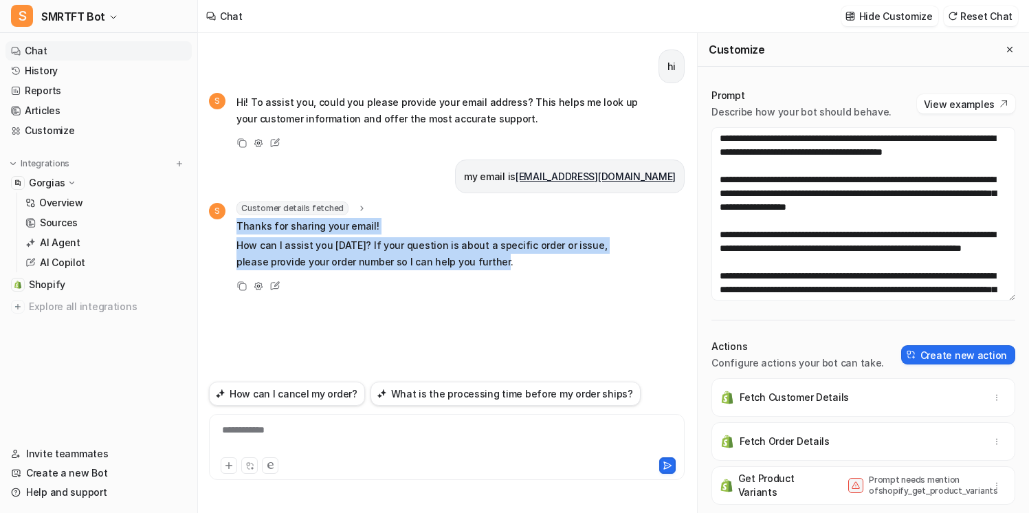
drag, startPoint x: 542, startPoint y: 265, endPoint x: 533, endPoint y: 210, distance: 55.1
click at [533, 210] on div "Customer details fetched email : "[EMAIL_ADDRESS][DOMAIN_NAME]" Thanks for shar…" at bounding box center [437, 236] width 402 height 71
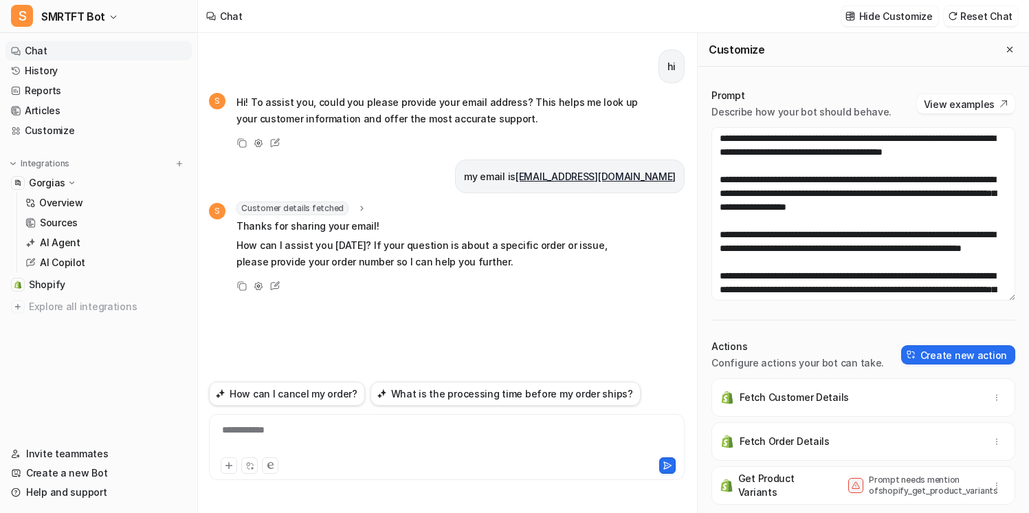
click at [533, 231] on p "Thanks for sharing your email!" at bounding box center [437, 226] width 402 height 16
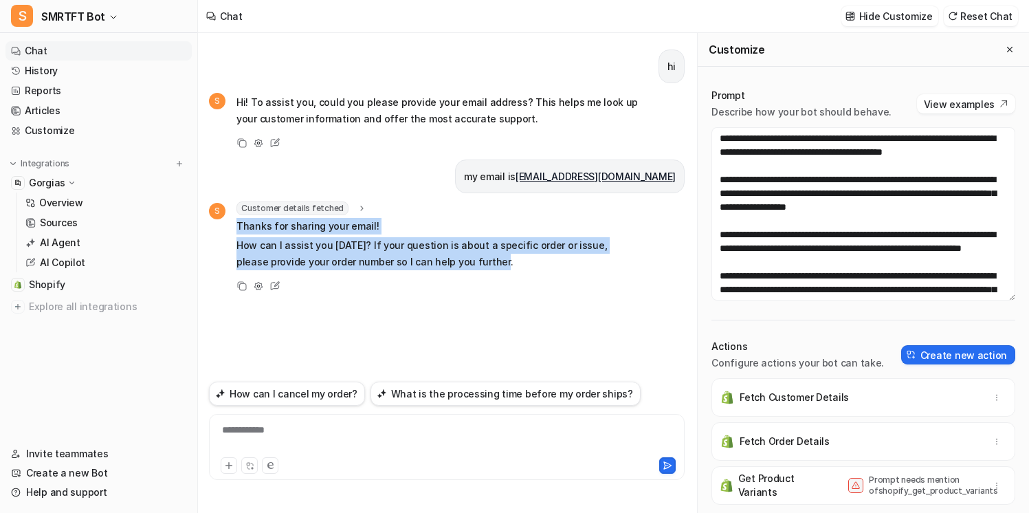
drag, startPoint x: 511, startPoint y: 260, endPoint x: 519, endPoint y: 212, distance: 48.1
click at [519, 212] on div "Customer details fetched email : "[EMAIL_ADDRESS][DOMAIN_NAME]" Thanks for shar…" at bounding box center [437, 236] width 402 height 71
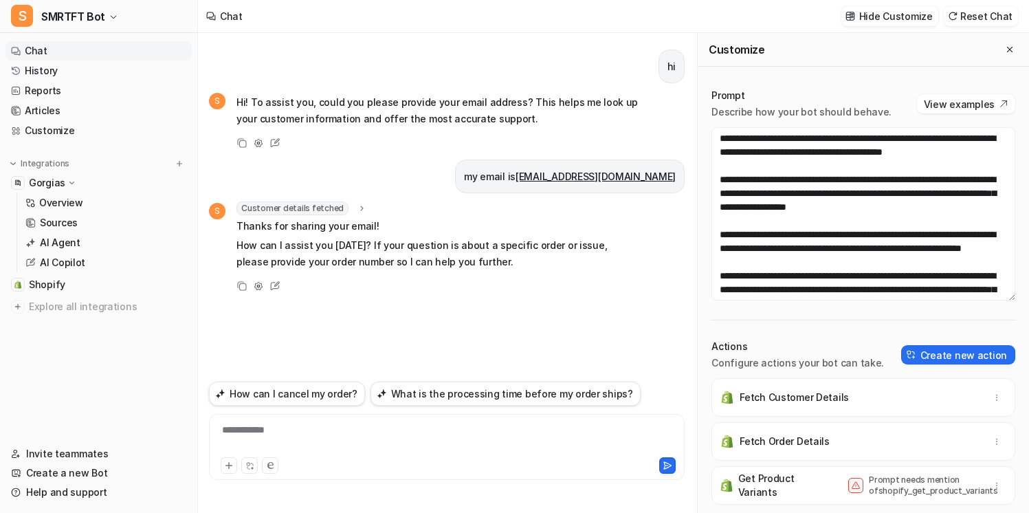
click at [510, 252] on p "How can I assist you [DATE]? If your question is about a specific order or issu…" at bounding box center [437, 253] width 402 height 33
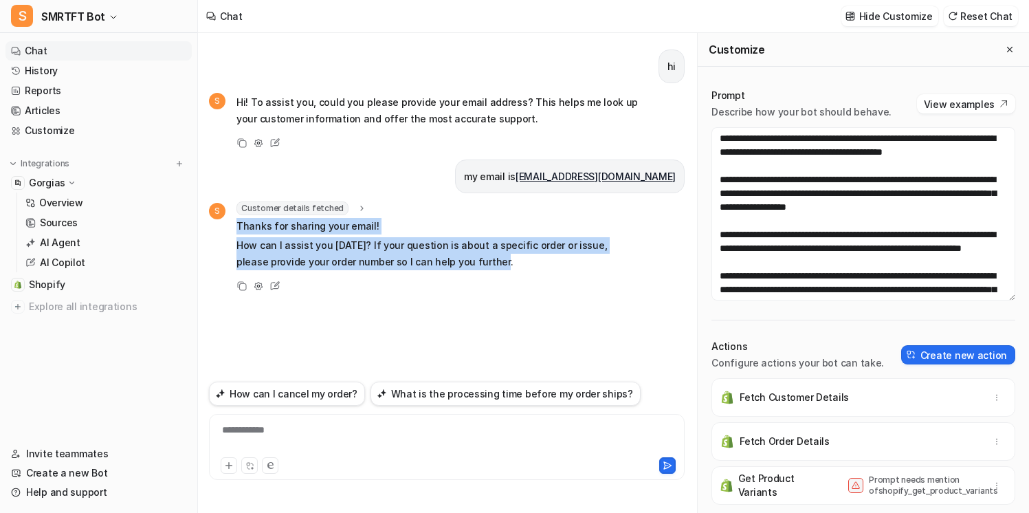
drag, startPoint x: 507, startPoint y: 262, endPoint x: 507, endPoint y: 214, distance: 47.4
click at [507, 214] on div "Customer details fetched email : "[EMAIL_ADDRESS][DOMAIN_NAME]" Thanks for shar…" at bounding box center [437, 236] width 402 height 71
click at [507, 218] on p "Thanks for sharing your email!" at bounding box center [437, 226] width 402 height 16
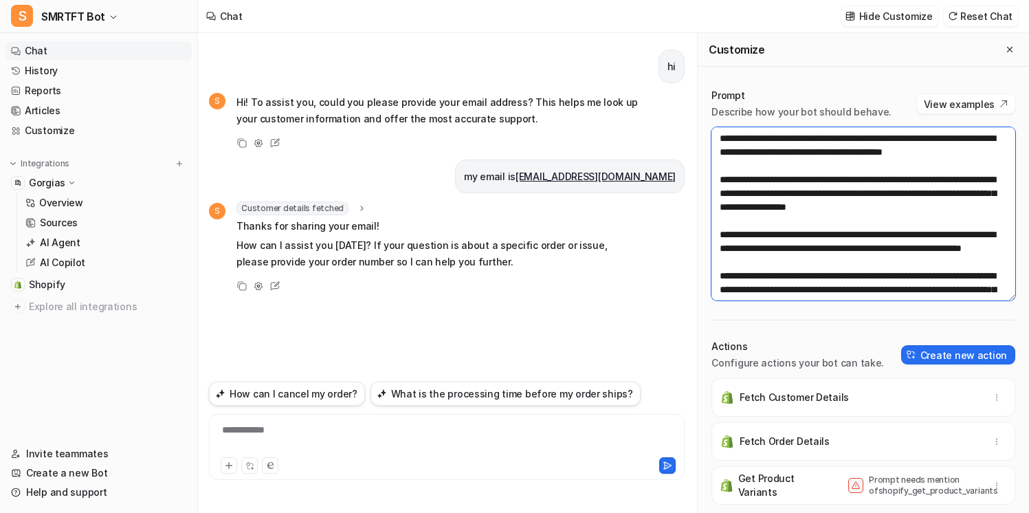
click at [962, 238] on textarea at bounding box center [863, 213] width 304 height 173
drag, startPoint x: 907, startPoint y: 258, endPoint x: 720, endPoint y: 230, distance: 188.4
click at [720, 230] on textarea at bounding box center [863, 213] width 304 height 173
click at [746, 239] on textarea at bounding box center [863, 213] width 304 height 173
drag, startPoint x: 843, startPoint y: 266, endPoint x: 718, endPoint y: 235, distance: 128.2
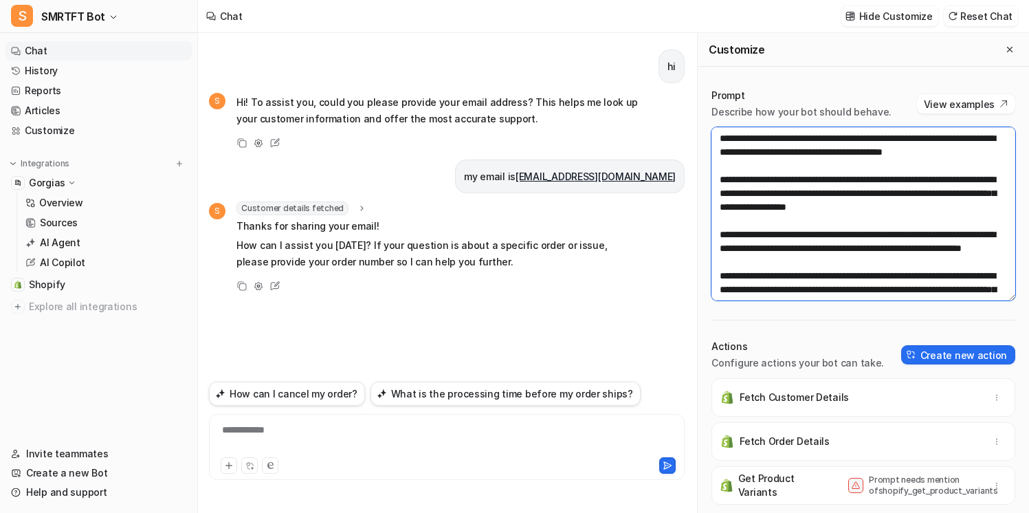
click at [718, 235] on textarea at bounding box center [863, 213] width 304 height 173
click at [722, 235] on textarea at bounding box center [863, 213] width 304 height 173
drag, startPoint x: 716, startPoint y: 234, endPoint x: 821, endPoint y: 262, distance: 108.9
click at [823, 263] on textarea at bounding box center [863, 213] width 304 height 173
drag, startPoint x: 842, startPoint y: 262, endPoint x: 713, endPoint y: 237, distance: 130.9
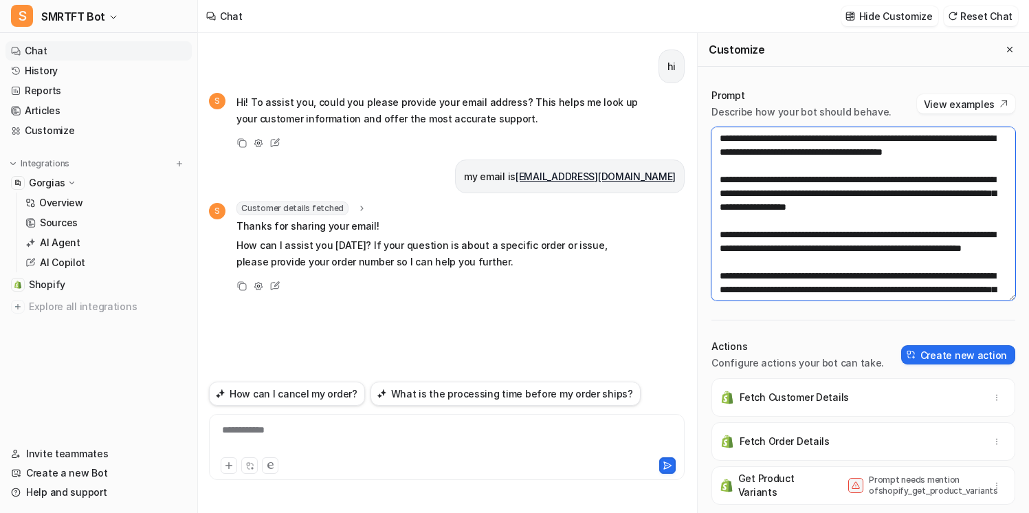
click at [713, 237] on textarea at bounding box center [863, 213] width 304 height 173
click at [735, 239] on textarea at bounding box center [863, 213] width 304 height 173
drag, startPoint x: 815, startPoint y: 262, endPoint x: 721, endPoint y: 236, distance: 97.5
click at [721, 236] on textarea at bounding box center [863, 213] width 304 height 173
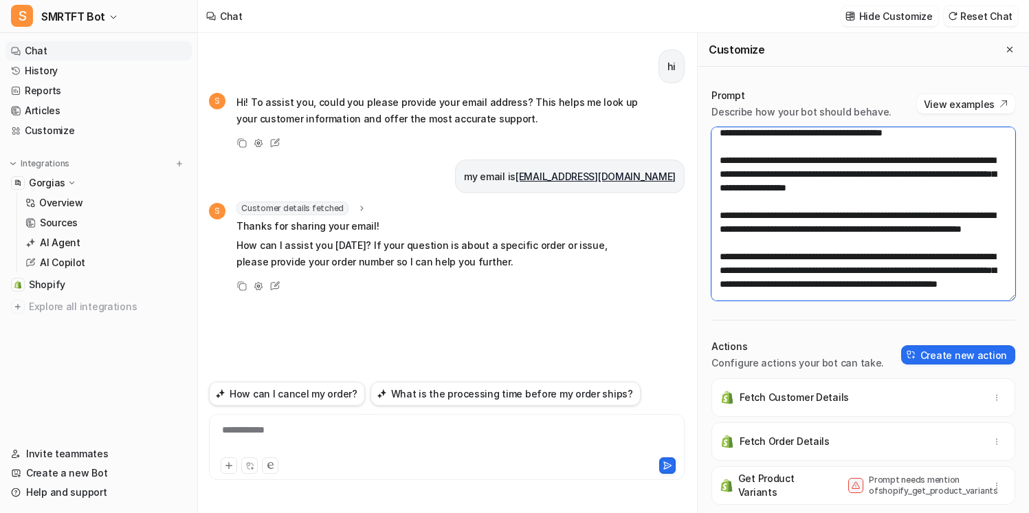
scroll to position [36, 0]
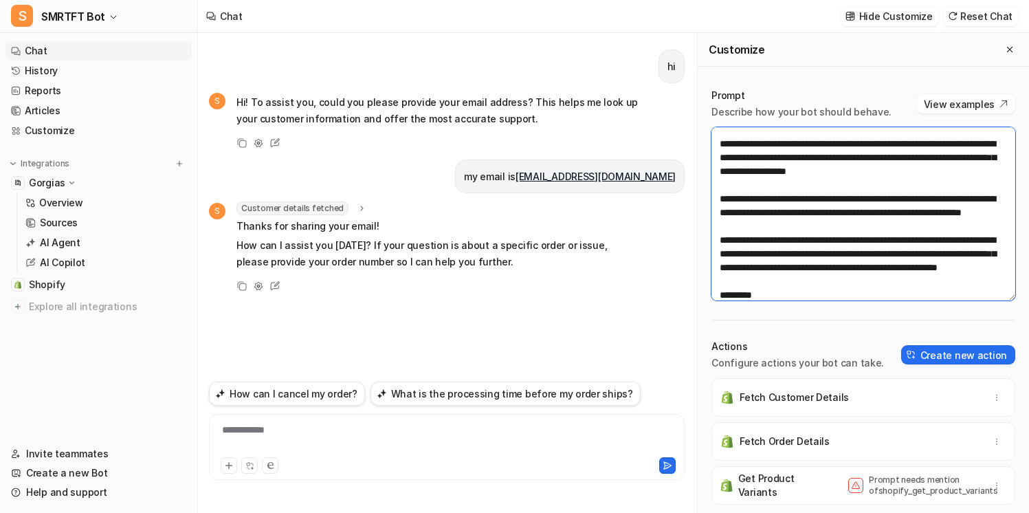
drag, startPoint x: 717, startPoint y: 201, endPoint x: 828, endPoint y: 225, distance: 113.8
click at [828, 225] on textarea at bounding box center [863, 213] width 304 height 173
click at [359, 209] on icon at bounding box center [362, 208] width 10 height 10
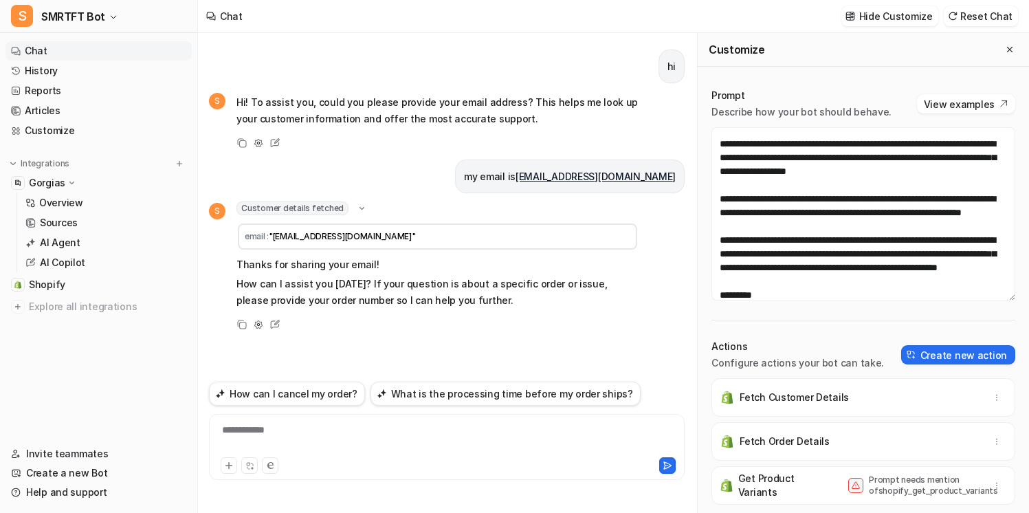
click at [357, 207] on icon at bounding box center [362, 208] width 10 height 10
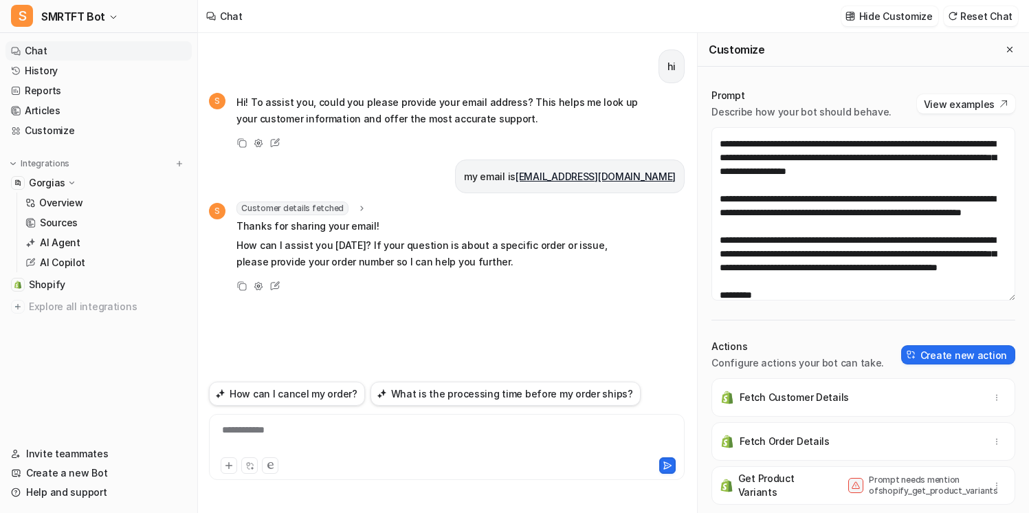
click at [337, 208] on span "Customer details fetched" at bounding box center [292, 208] width 112 height 14
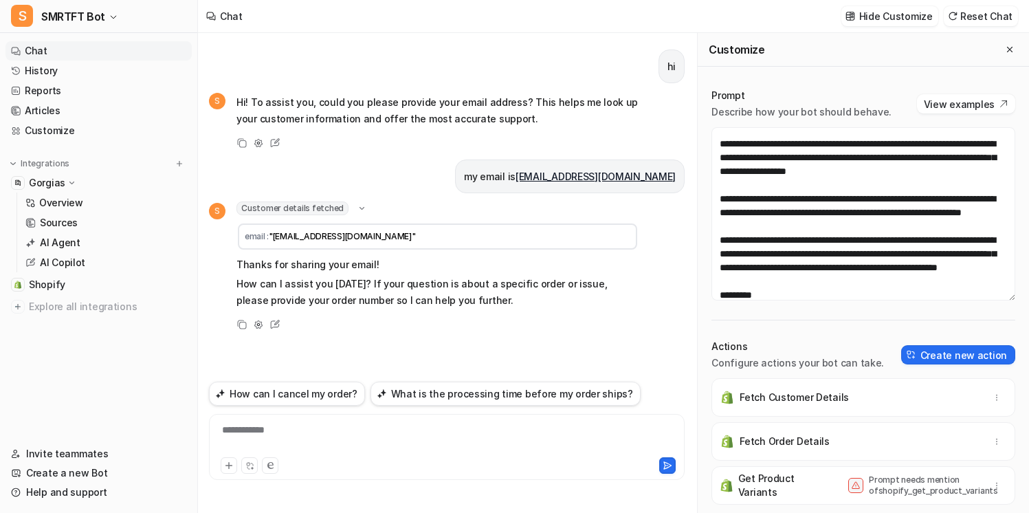
click at [357, 210] on icon at bounding box center [362, 208] width 10 height 10
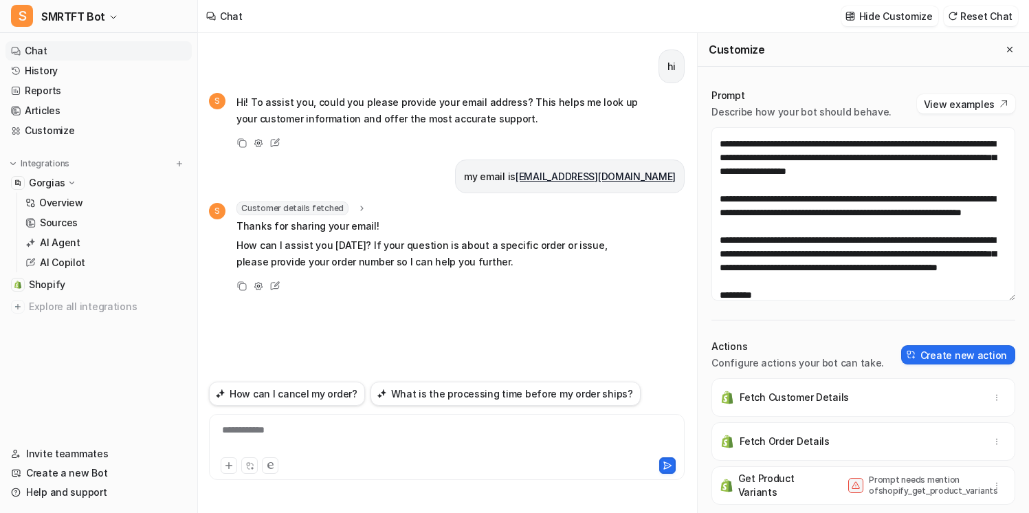
click at [361, 210] on icon at bounding box center [362, 208] width 3 height 5
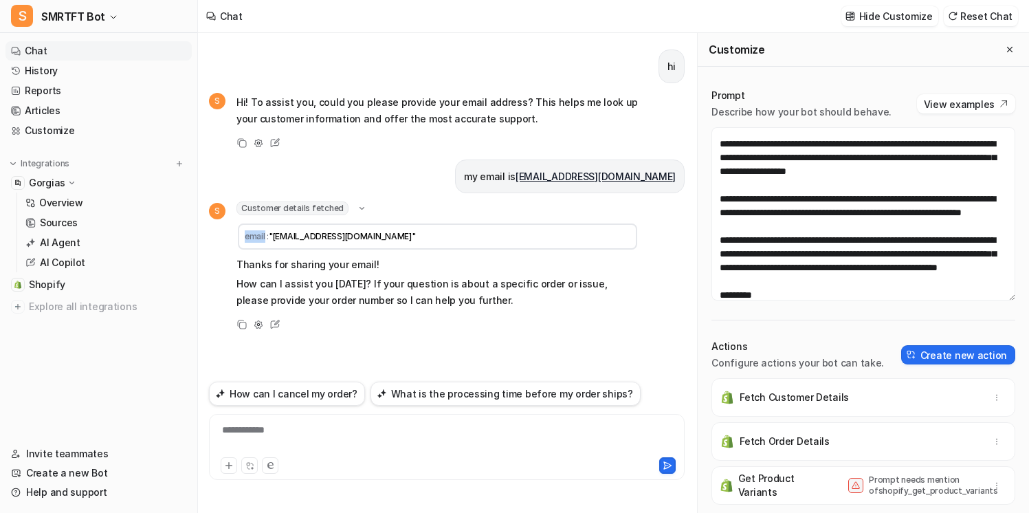
click at [357, 210] on icon at bounding box center [362, 208] width 10 height 10
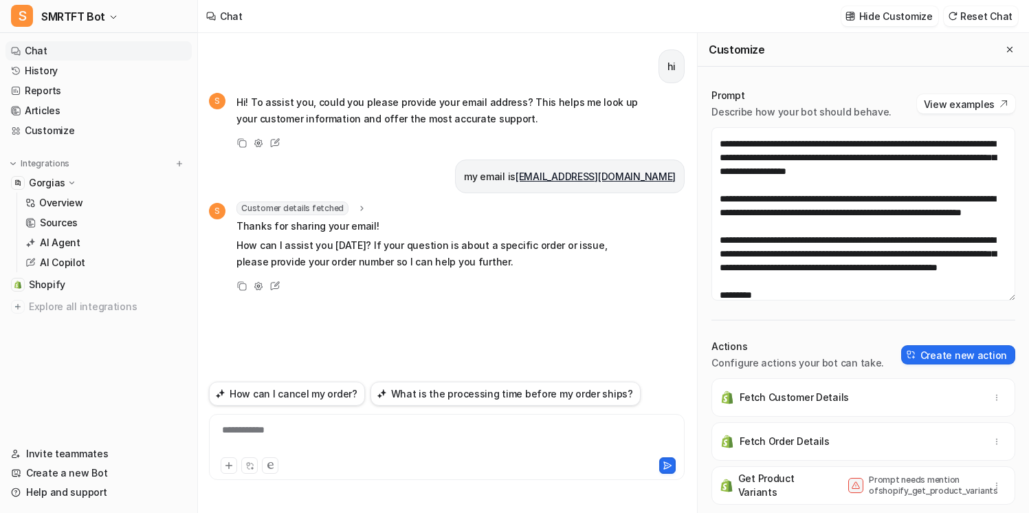
click at [345, 439] on div "**********" at bounding box center [446, 439] width 469 height 32
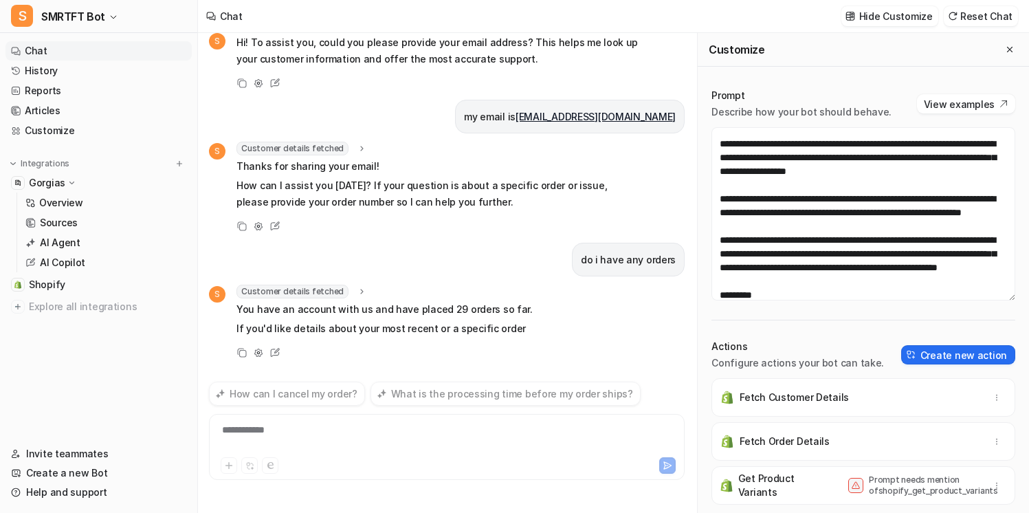
scroll to position [76, 0]
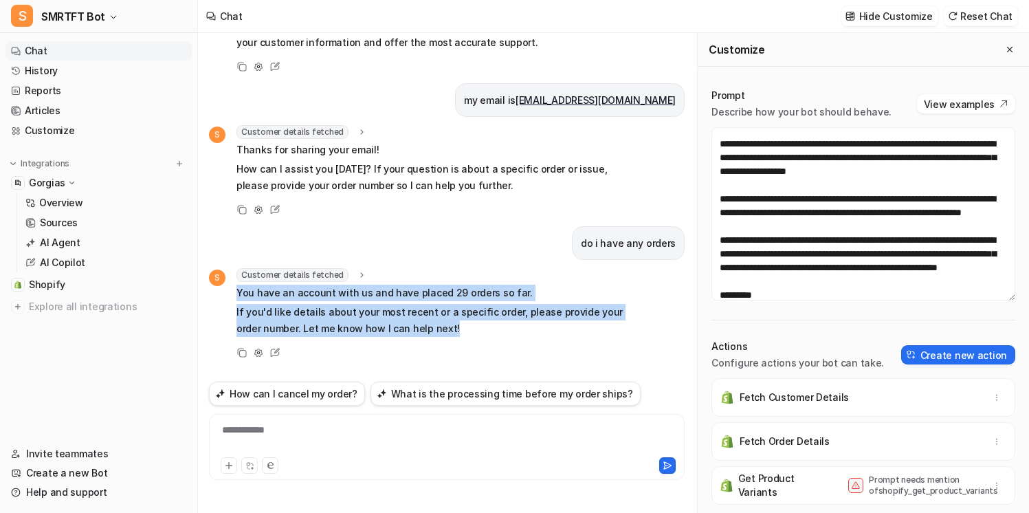
drag, startPoint x: 498, startPoint y: 333, endPoint x: 493, endPoint y: 280, distance: 53.2
click at [493, 280] on div "Customer details fetched email : "[EMAIL_ADDRESS][DOMAIN_NAME]" You have an acc…" at bounding box center [437, 303] width 402 height 71
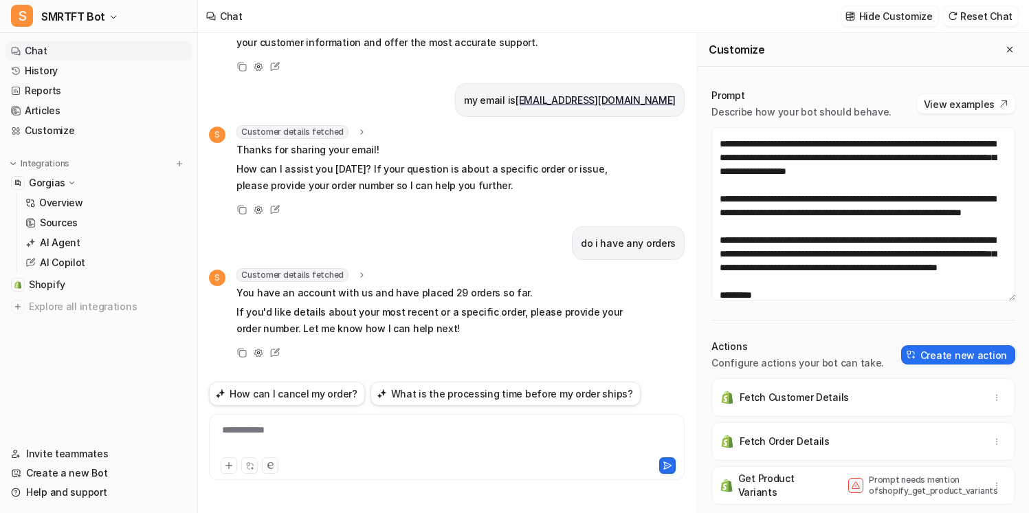
click at [494, 289] on p "You have an account with us and have placed 29 orders so far." at bounding box center [437, 293] width 402 height 16
click at [483, 290] on p "You have an account with us and have placed 29 orders so far." at bounding box center [437, 293] width 402 height 16
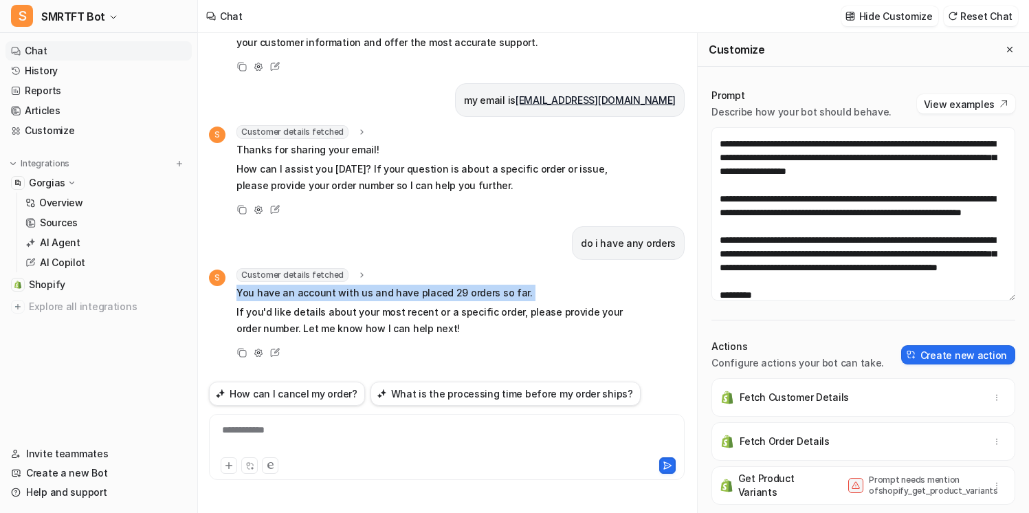
click at [483, 290] on p "You have an account with us and have placed 29 orders so far." at bounding box center [437, 293] width 402 height 16
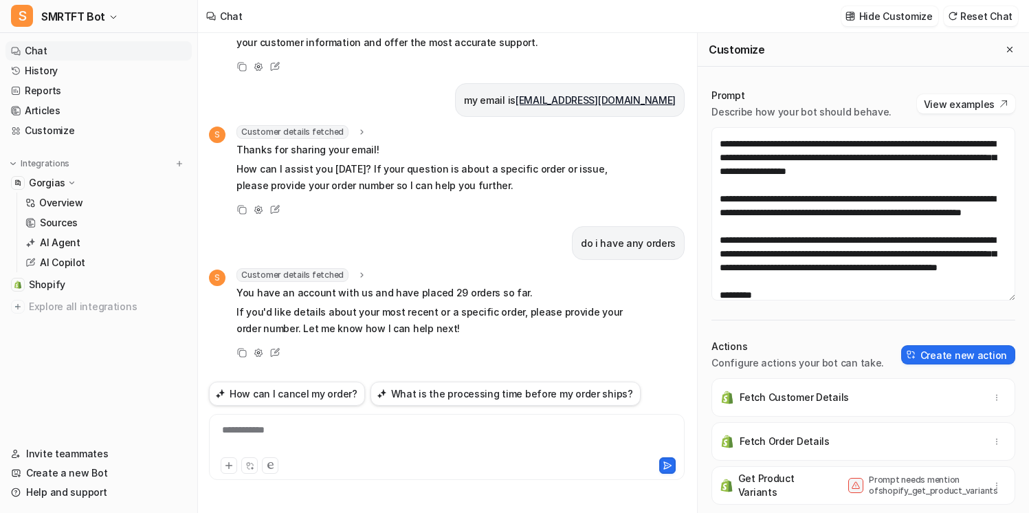
click at [492, 318] on p "If you'd like details about your most recent or a specific order, please provid…" at bounding box center [437, 320] width 402 height 33
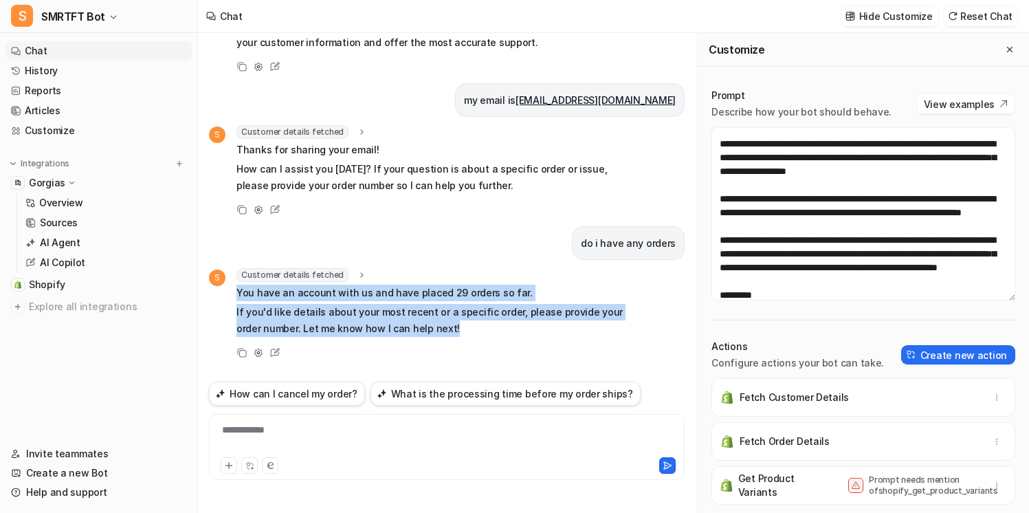
drag, startPoint x: 489, startPoint y: 328, endPoint x: 232, endPoint y: 298, distance: 258.8
click at [232, 297] on div "S Customer details fetched email : "[EMAIL_ADDRESS][DOMAIN_NAME]" You have an a…" at bounding box center [424, 303] width 430 height 71
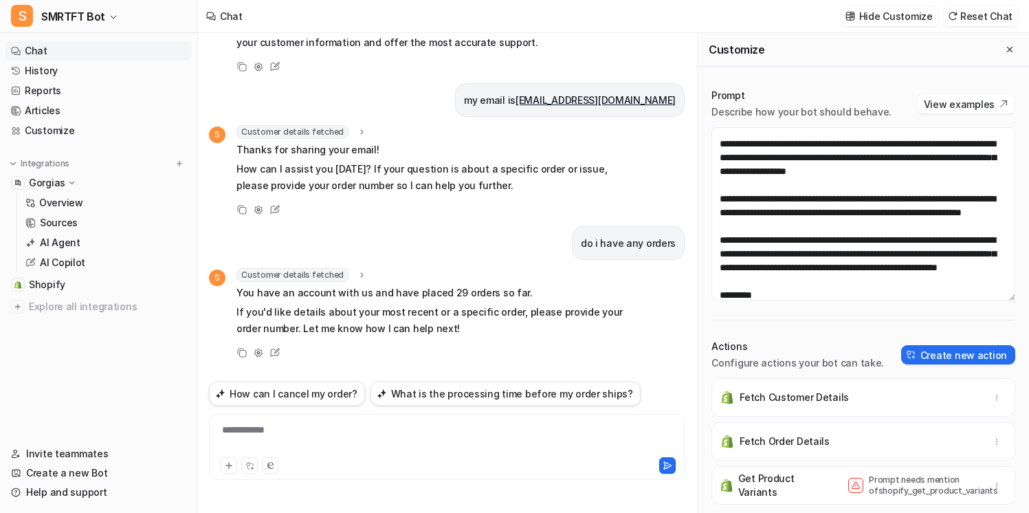
click at [233, 304] on div "S Customer details fetched email : "[EMAIL_ADDRESS][DOMAIN_NAME]" You have an a…" at bounding box center [424, 303] width 430 height 71
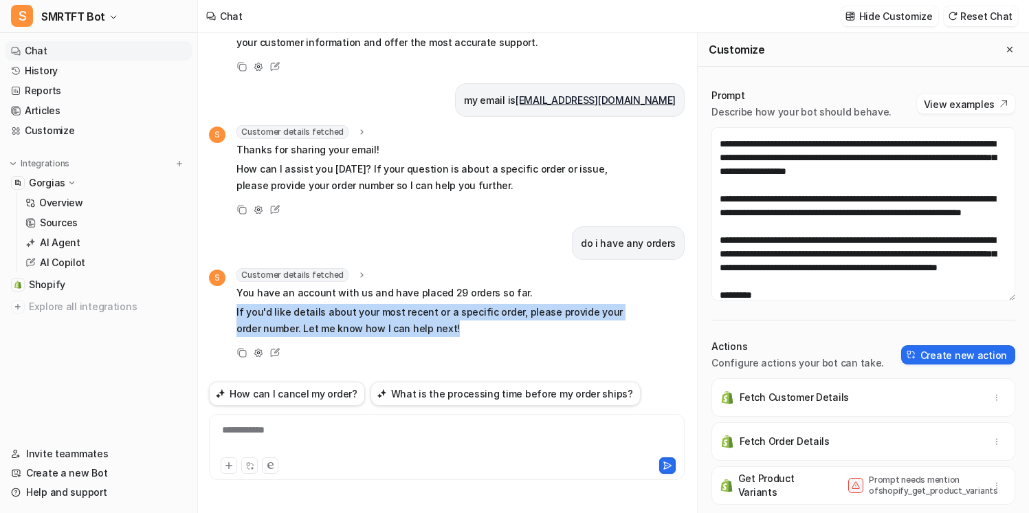
drag, startPoint x: 233, startPoint y: 304, endPoint x: 441, endPoint y: 329, distance: 209.8
click at [443, 331] on div "S Customer details fetched email : "[EMAIL_ADDRESS][DOMAIN_NAME]" You have an a…" at bounding box center [424, 303] width 430 height 71
click at [441, 329] on p "If you'd like details about your most recent or a specific order, please provid…" at bounding box center [437, 320] width 402 height 33
drag, startPoint x: 527, startPoint y: 335, endPoint x: 519, endPoint y: 295, distance: 41.3
click at [519, 295] on span "You have an account with us and have placed 29 orders so far. If you'd like det…" at bounding box center [437, 311] width 402 height 52
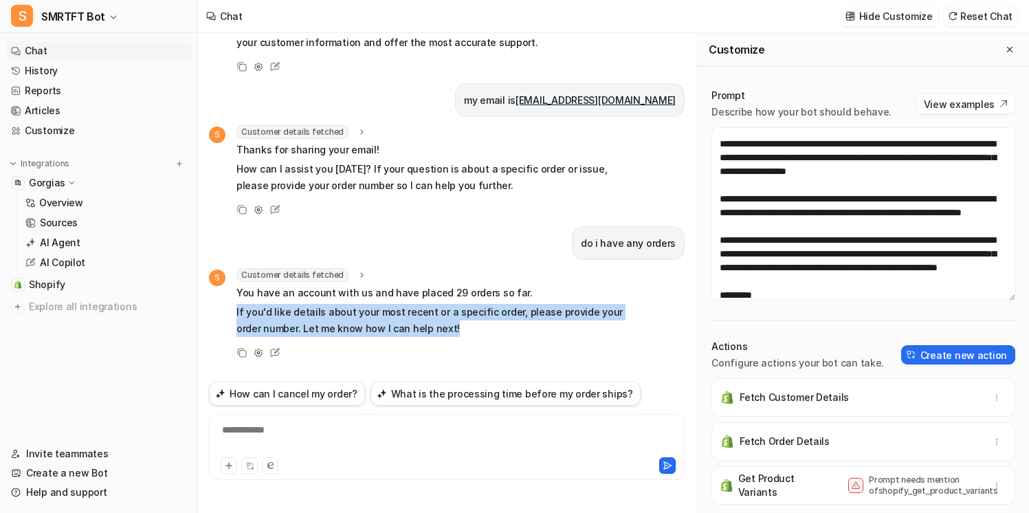
click at [519, 295] on p "You have an account with us and have placed 29 orders so far." at bounding box center [437, 293] width 402 height 16
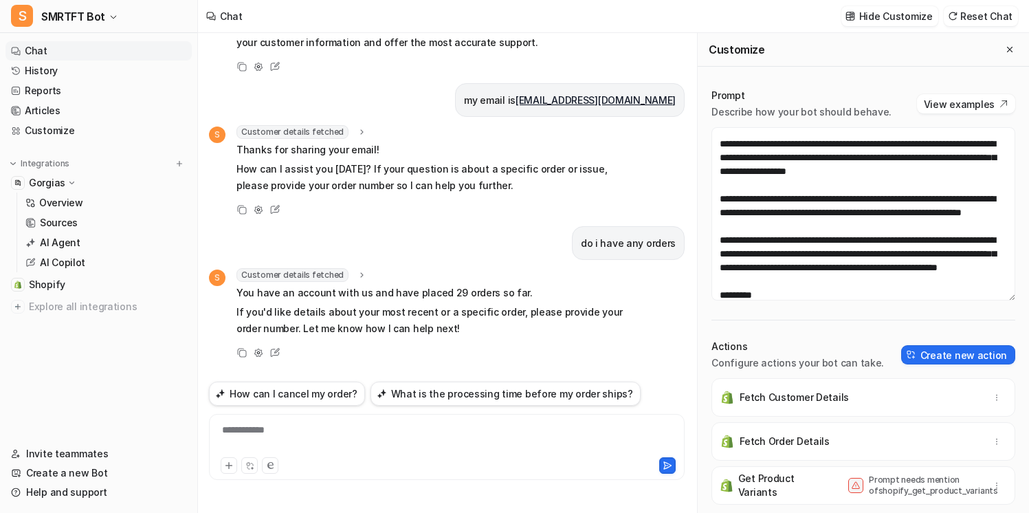
click at [439, 429] on div "**********" at bounding box center [446, 439] width 469 height 32
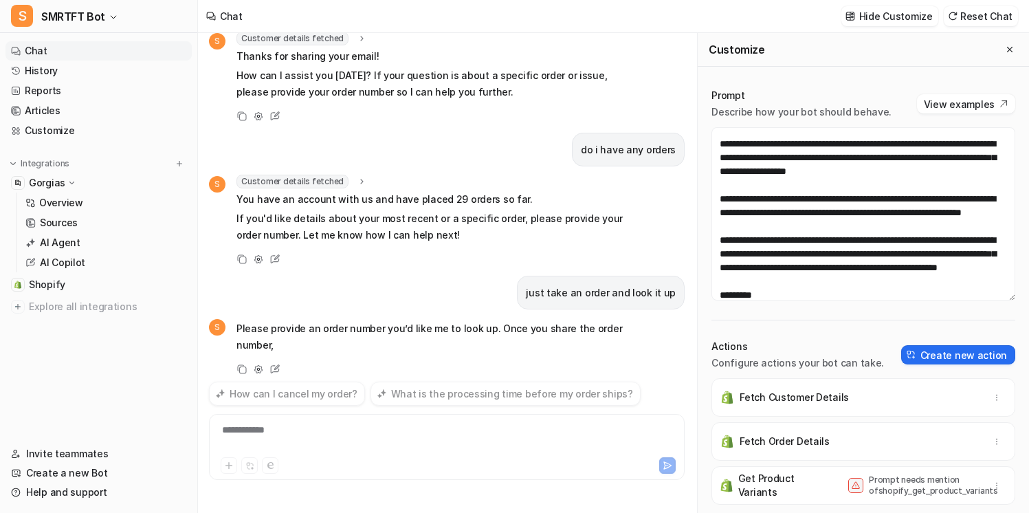
scroll to position [186, 0]
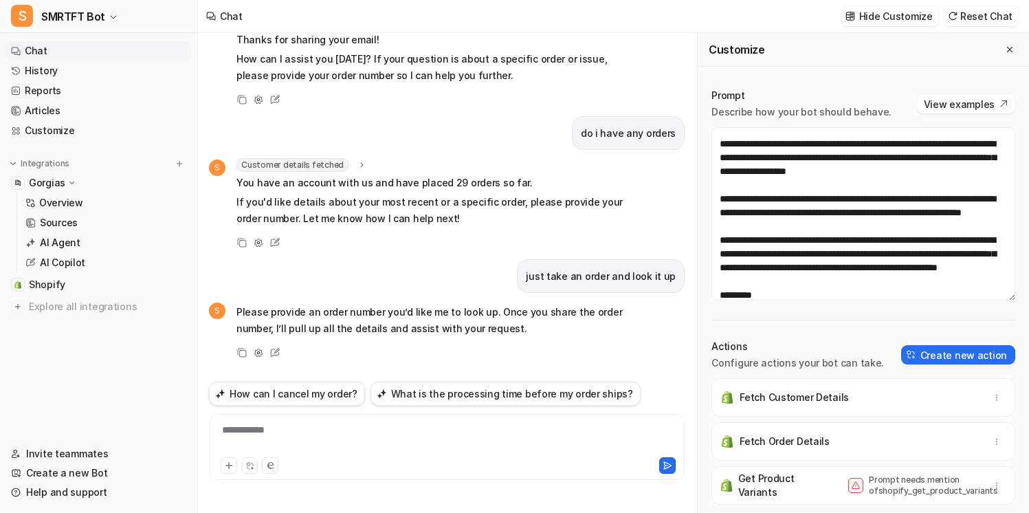
click at [357, 164] on icon at bounding box center [362, 165] width 10 height 10
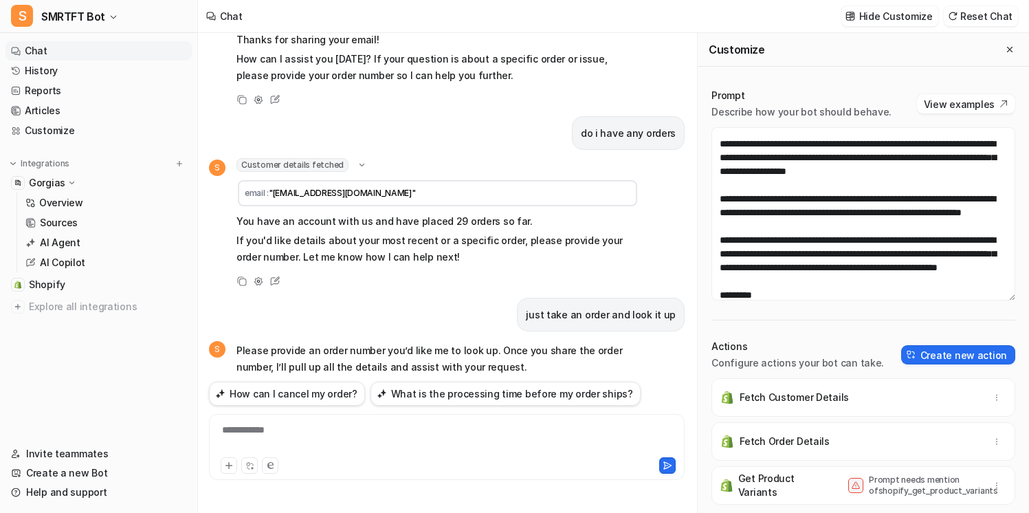
click at [357, 162] on icon at bounding box center [362, 165] width 10 height 10
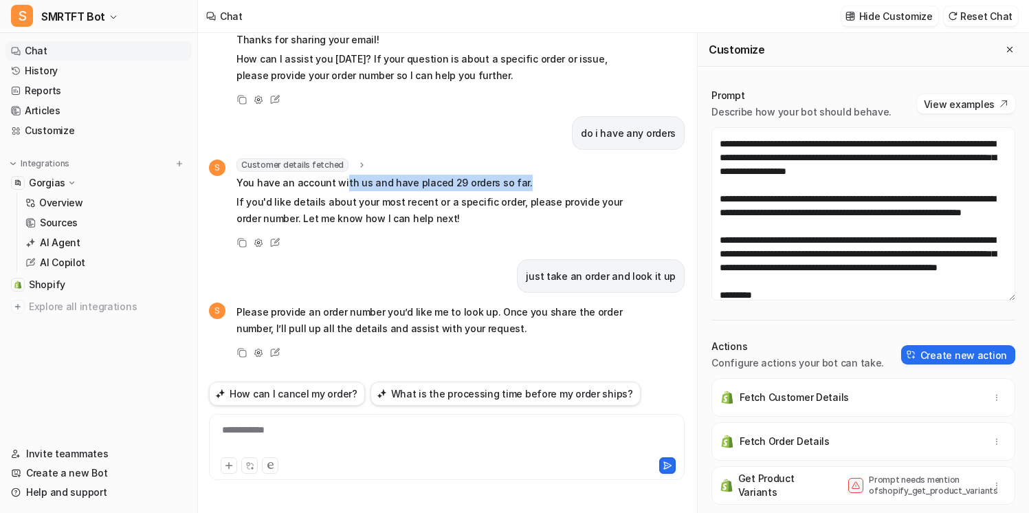
drag, startPoint x: 340, startPoint y: 184, endPoint x: 513, endPoint y: 184, distance: 173.2
click at [515, 184] on p "You have an account with us and have placed 29 orders so far." at bounding box center [437, 183] width 402 height 16
click at [513, 184] on p "You have an account with us and have placed 29 orders so far." at bounding box center [437, 183] width 402 height 16
drag, startPoint x: 414, startPoint y: 187, endPoint x: 562, endPoint y: 184, distance: 147.8
click at [564, 185] on p "You have an account with us and have placed 29 orders so far." at bounding box center [437, 183] width 402 height 16
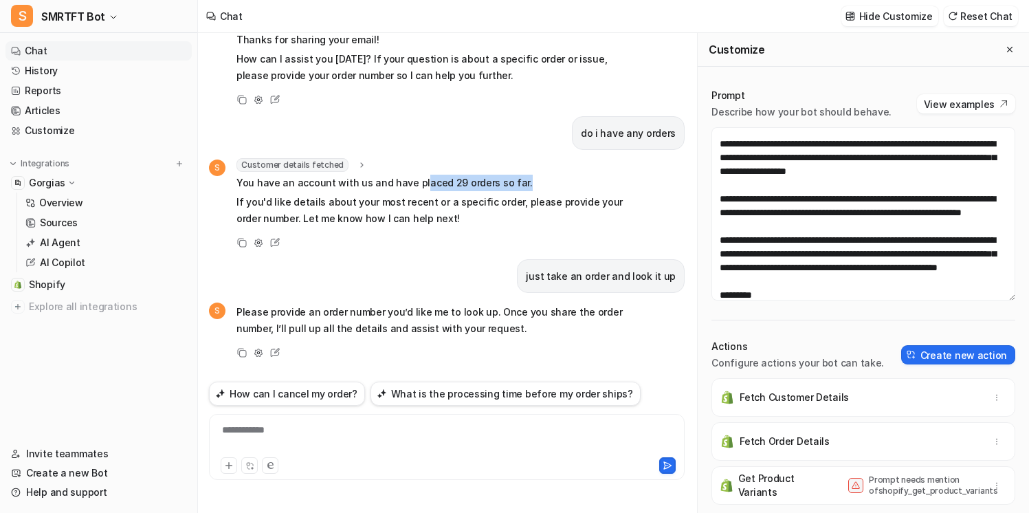
click at [562, 184] on p "You have an account with us and have placed 29 orders so far." at bounding box center [437, 183] width 402 height 16
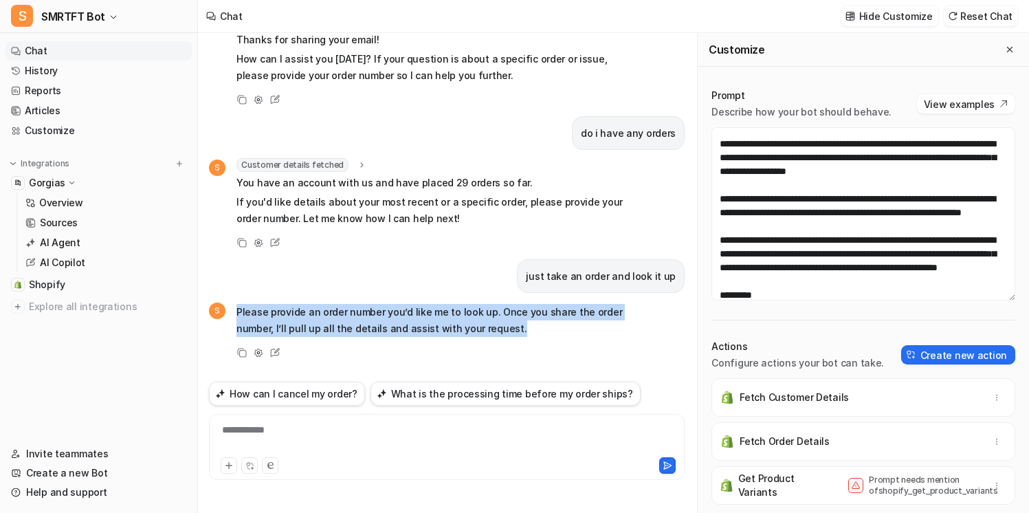
drag, startPoint x: 504, startPoint y: 324, endPoint x: 478, endPoint y: 295, distance: 39.4
click at [478, 295] on div "hi S Hi! To assist you, could you please provide your email address? This helps…" at bounding box center [447, 205] width 476 height 344
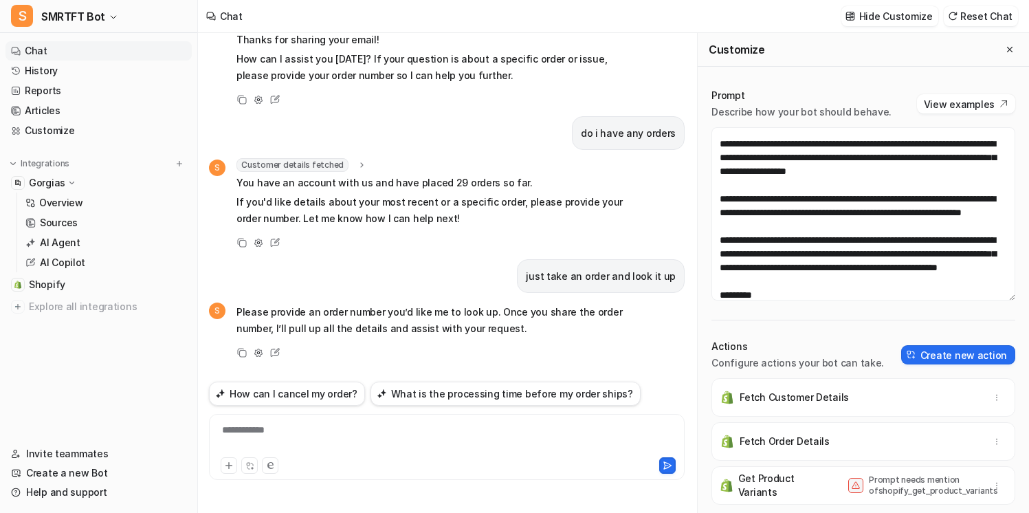
click at [480, 304] on p "Please provide an order number you’d like me to look up. Once you share the ord…" at bounding box center [437, 320] width 402 height 33
drag, startPoint x: 492, startPoint y: 317, endPoint x: 465, endPoint y: 306, distance: 29.0
click at [465, 306] on p "Please provide an order number you’d like me to look up. Once you share the ord…" at bounding box center [437, 320] width 402 height 33
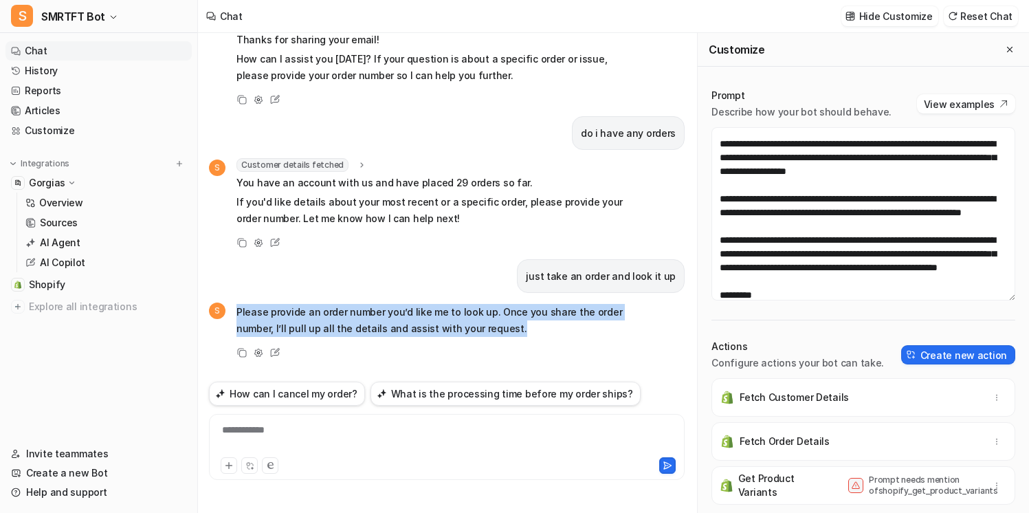
drag, startPoint x: 516, startPoint y: 336, endPoint x: 499, endPoint y: 298, distance: 41.2
click at [499, 298] on div "hi S Hi! To assist you, could you please provide your email address? This helps…" at bounding box center [447, 205] width 476 height 344
click at [542, 320] on p "Please provide an order number you’d like me to look up. Once you share the ord…" at bounding box center [437, 320] width 402 height 33
drag, startPoint x: 520, startPoint y: 332, endPoint x: 512, endPoint y: 300, distance: 33.2
click at [512, 299] on div "hi S Hi! To assist you, could you please provide your email address? This helps…" at bounding box center [447, 205] width 476 height 344
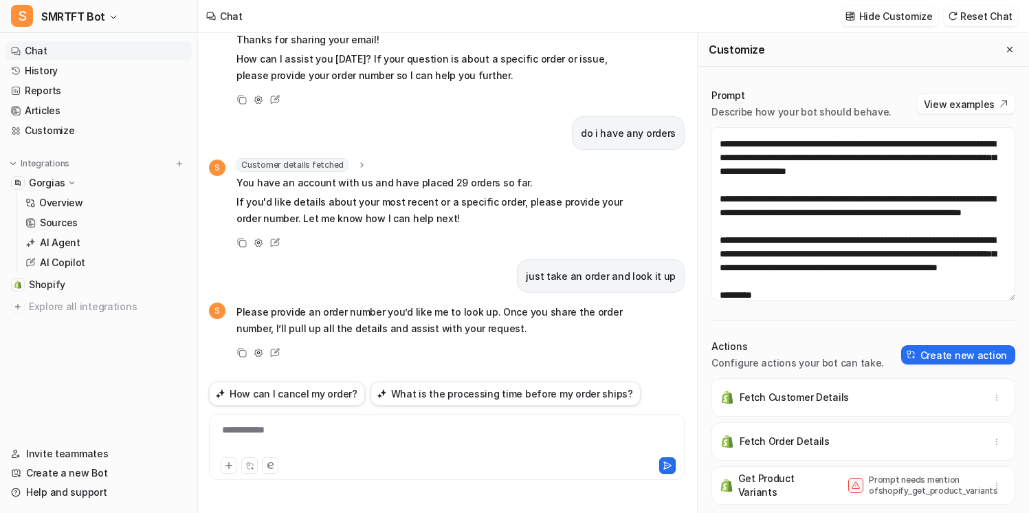
click at [510, 298] on div "hi S Hi! To assist you, could you please provide your email address? This helps…" at bounding box center [447, 205] width 476 height 344
click at [983, 19] on button "Reset Chat" at bounding box center [981, 16] width 74 height 20
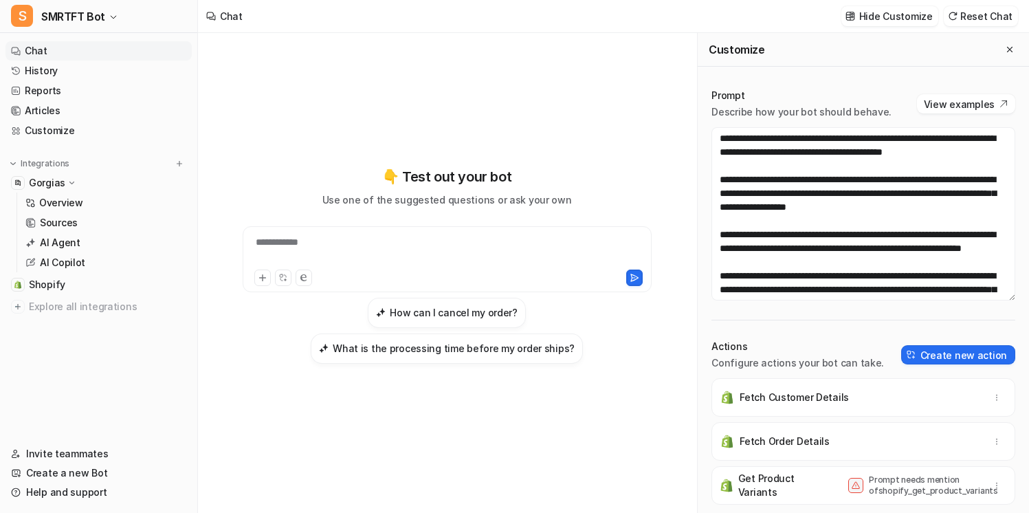
click at [476, 254] on div "**********" at bounding box center [447, 251] width 402 height 32
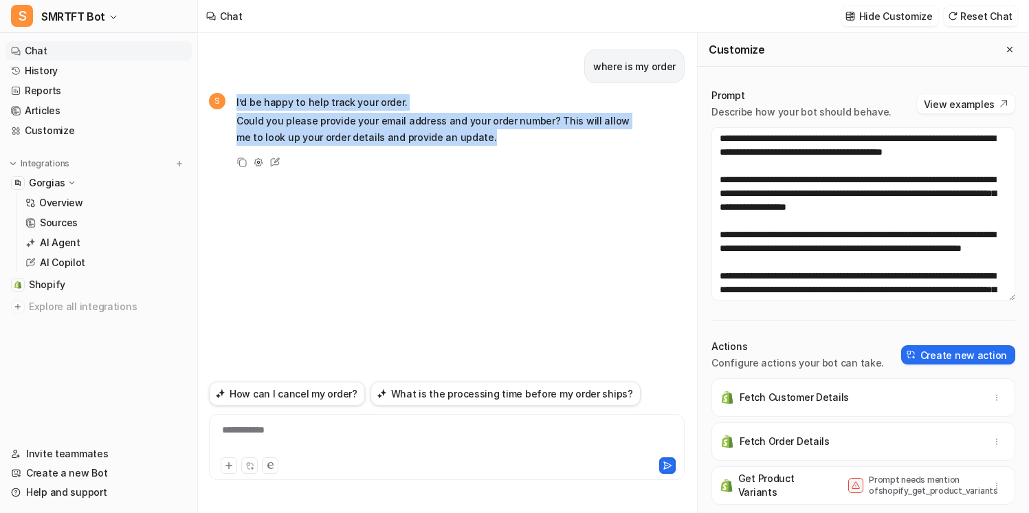
drag, startPoint x: 474, startPoint y: 140, endPoint x: 413, endPoint y: 81, distance: 84.6
click at [413, 81] on div "where is my order S I’d be happy to help track your order. Could you please pro…" at bounding box center [447, 205] width 476 height 344
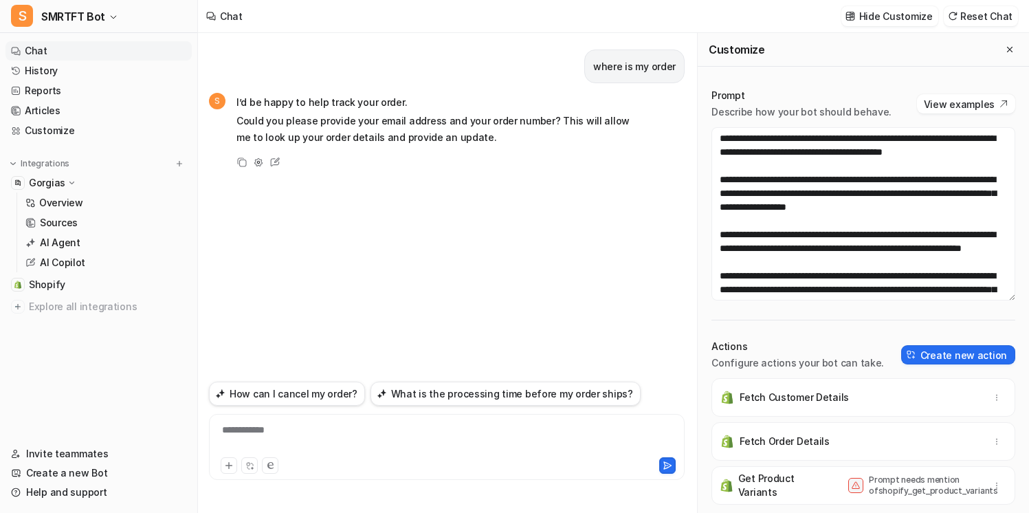
click at [428, 103] on p "I’d be happy to help track your order." at bounding box center [437, 102] width 402 height 16
drag, startPoint x: 365, startPoint y: 117, endPoint x: 513, endPoint y: 112, distance: 147.9
click at [514, 113] on p "Could you please provide your email address and your order number? This will al…" at bounding box center [437, 129] width 402 height 33
click at [513, 112] on span "I’d be happy to help track your order. Could you please provide your email addr…" at bounding box center [437, 120] width 402 height 52
drag, startPoint x: 465, startPoint y: 121, endPoint x: 538, endPoint y: 120, distance: 72.9
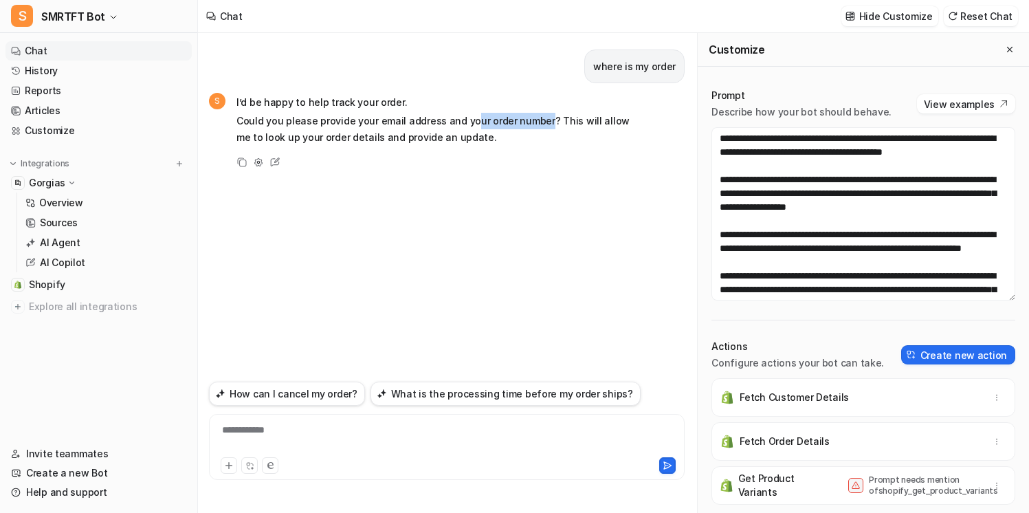
click at [538, 120] on p "Could you please provide your email address and your order number? This will al…" at bounding box center [437, 129] width 402 height 33
click at [373, 129] on p "Could you please provide your email address and your order number? This will al…" at bounding box center [437, 129] width 402 height 33
drag, startPoint x: 370, startPoint y: 125, endPoint x: 436, endPoint y: 124, distance: 65.3
click at [436, 124] on p "Could you please provide your email address and your order number? This will al…" at bounding box center [437, 129] width 402 height 33
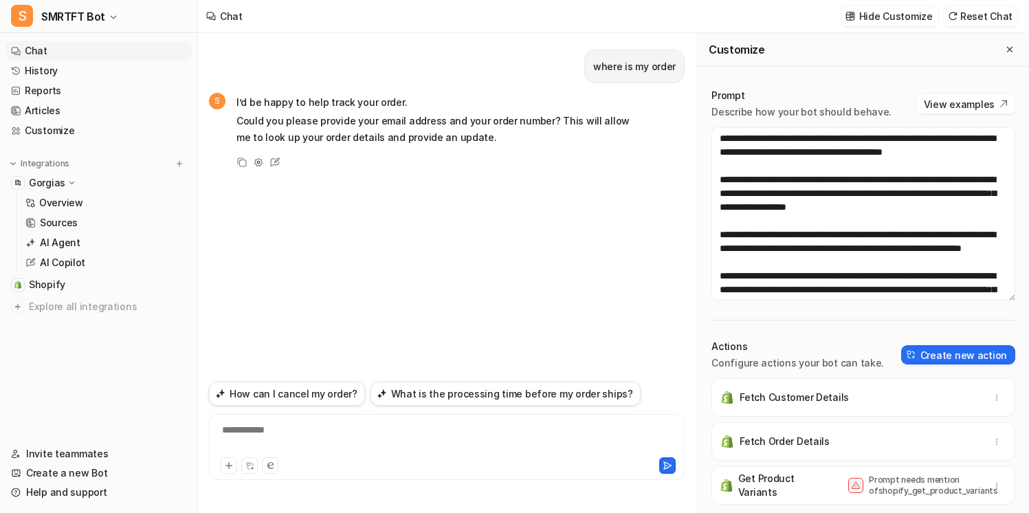
scroll to position [23, 0]
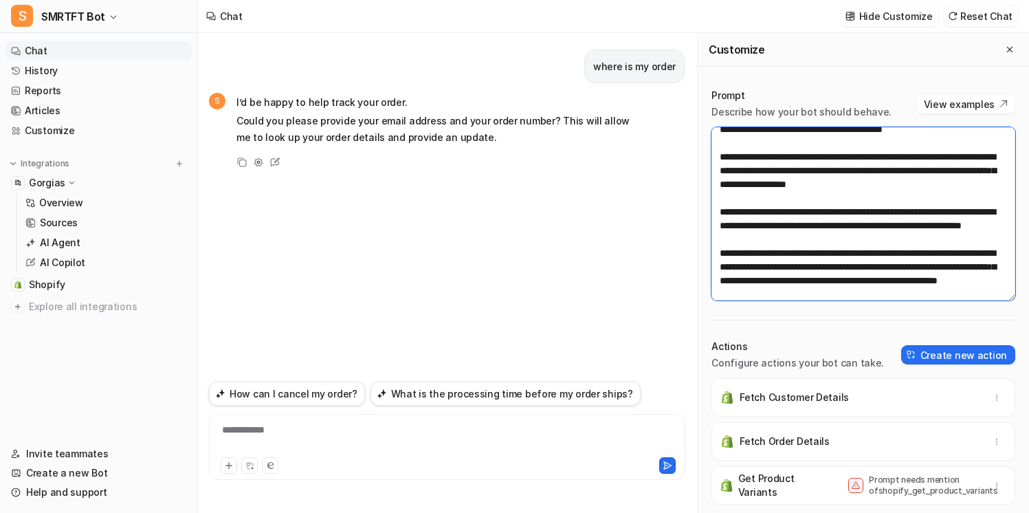
click at [841, 240] on textarea at bounding box center [863, 213] width 304 height 173
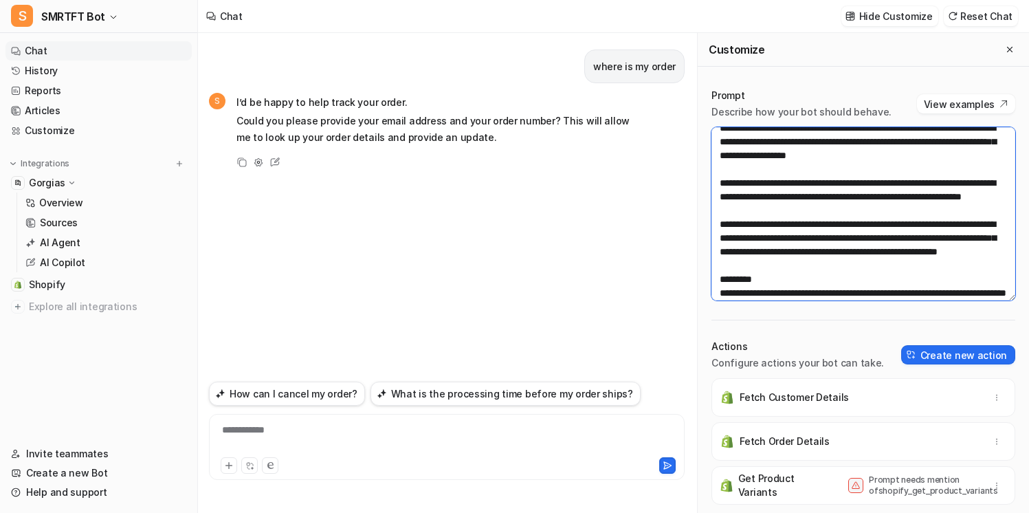
scroll to position [56, 0]
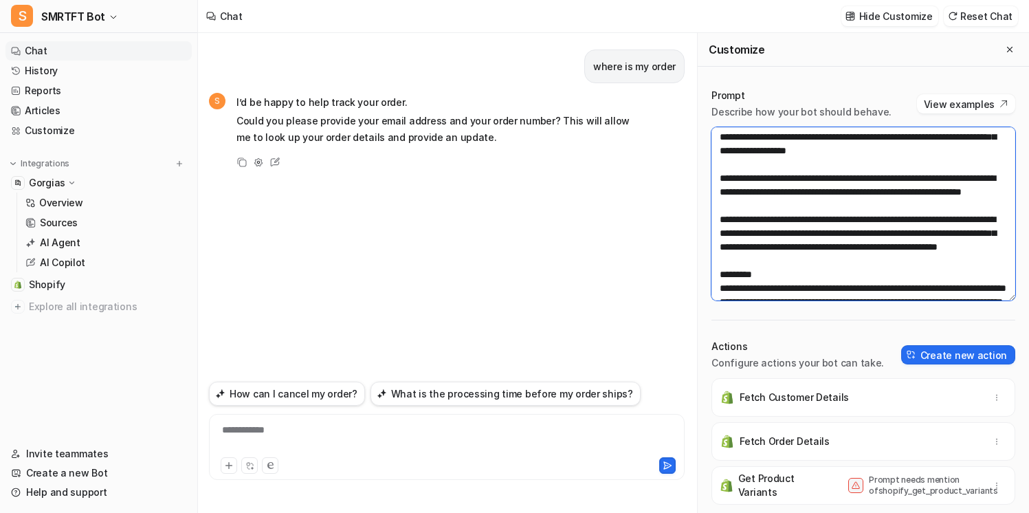
click at [993, 280] on textarea at bounding box center [863, 213] width 304 height 173
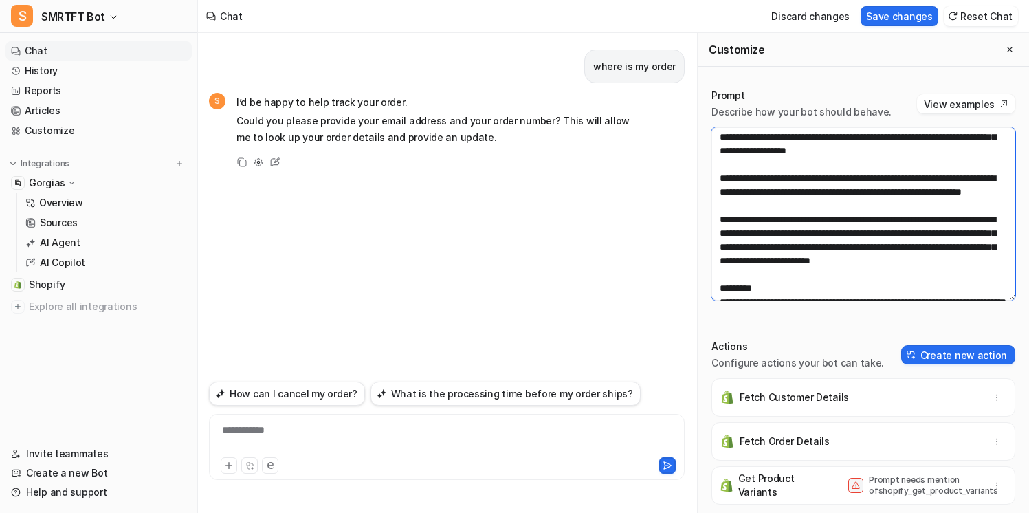
click at [958, 286] on textarea at bounding box center [863, 213] width 304 height 173
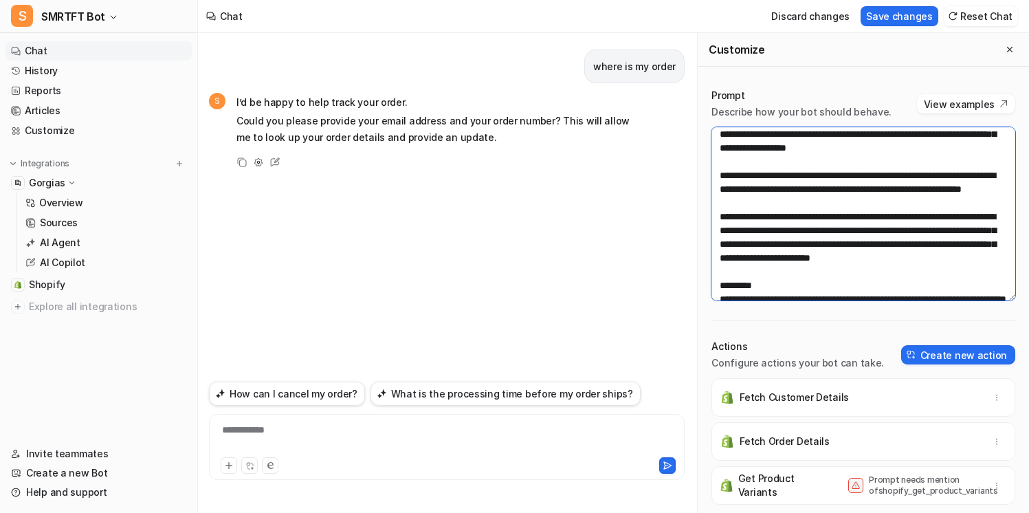
drag, startPoint x: 941, startPoint y: 295, endPoint x: 957, endPoint y: 270, distance: 29.7
click at [957, 270] on textarea at bounding box center [863, 213] width 304 height 173
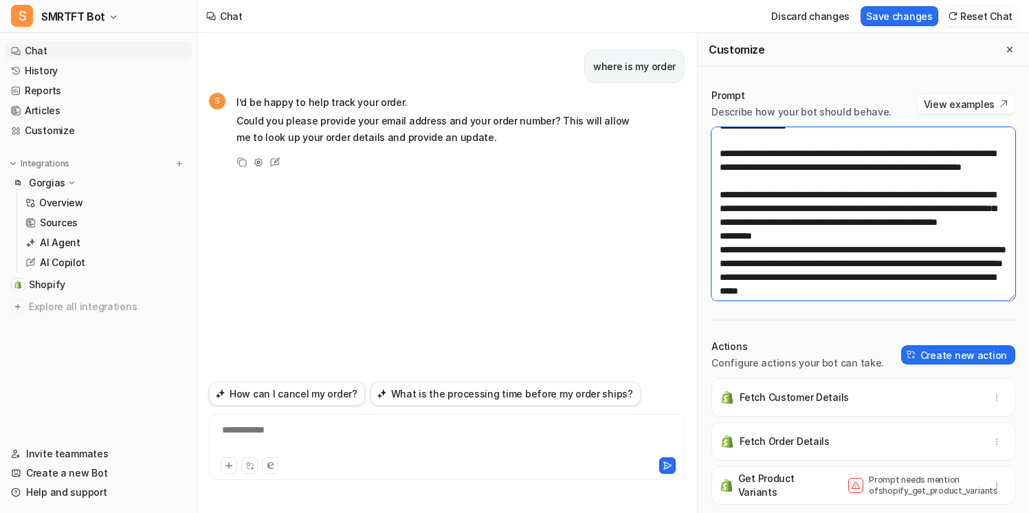
scroll to position [87, 0]
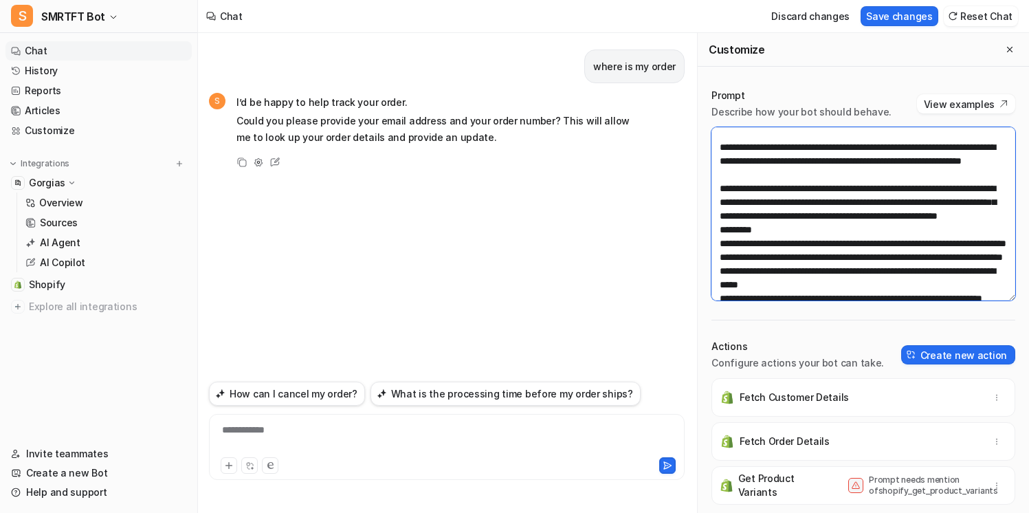
type textarea "**********"
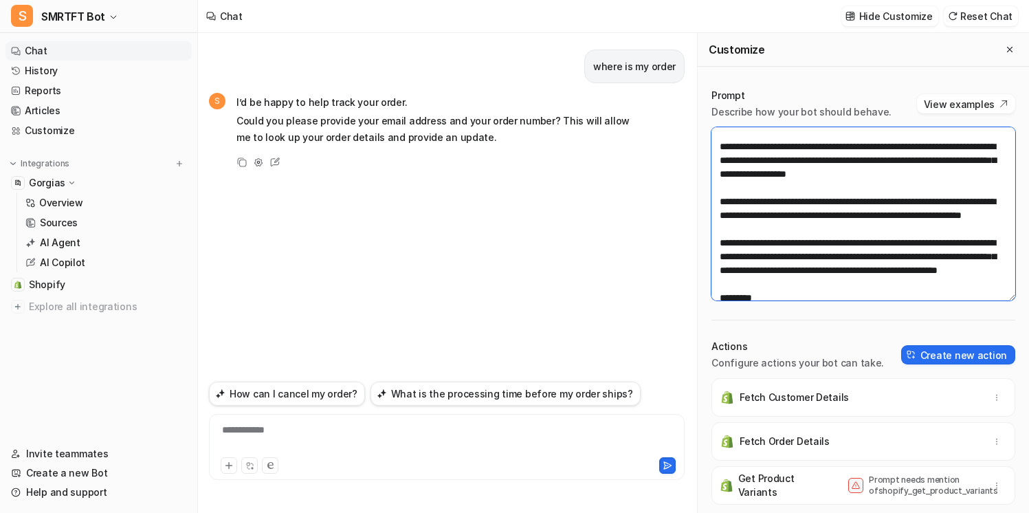
scroll to position [40, 0]
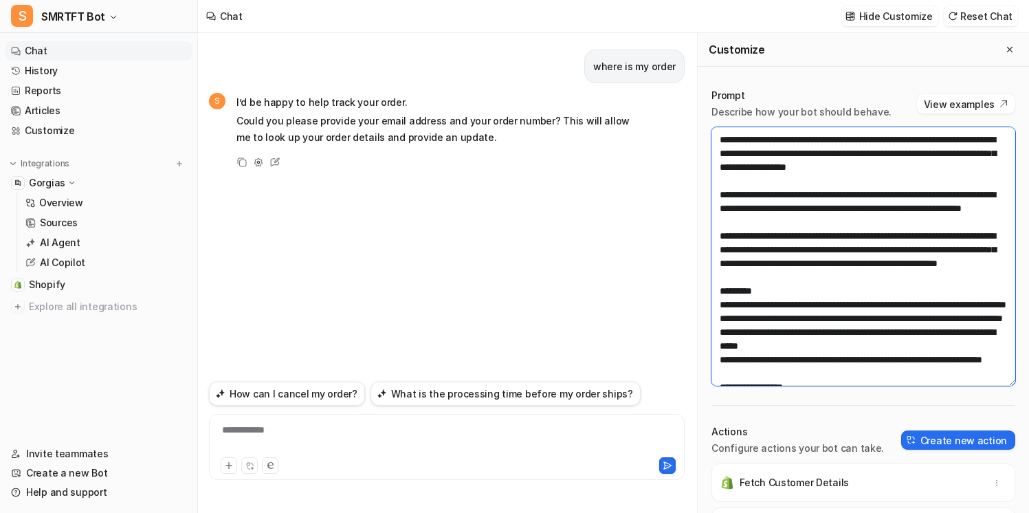
drag, startPoint x: 1010, startPoint y: 296, endPoint x: 1005, endPoint y: 381, distance: 86.1
click at [1007, 383] on textarea at bounding box center [863, 256] width 304 height 258
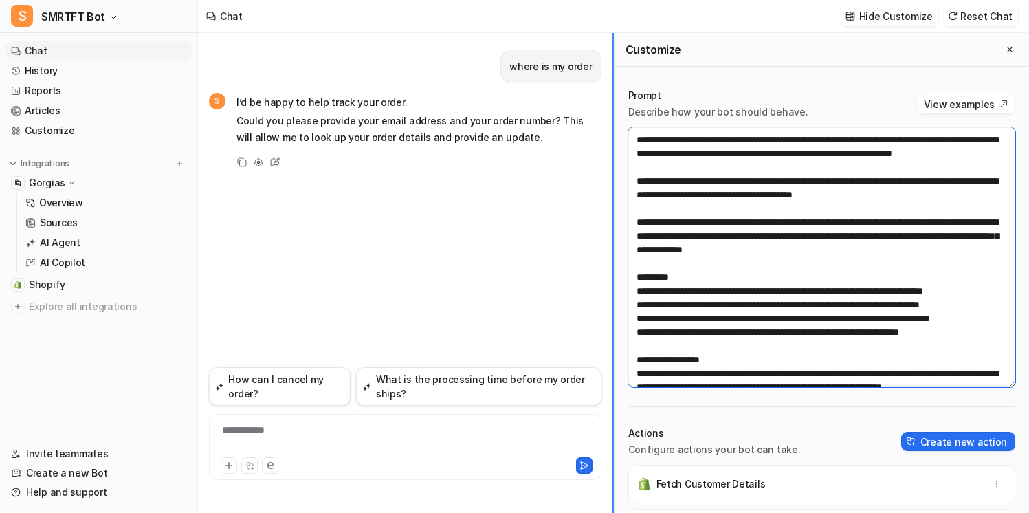
click at [603, 217] on div "**********" at bounding box center [613, 273] width 831 height 480
click at [828, 265] on textarea at bounding box center [822, 257] width 388 height 260
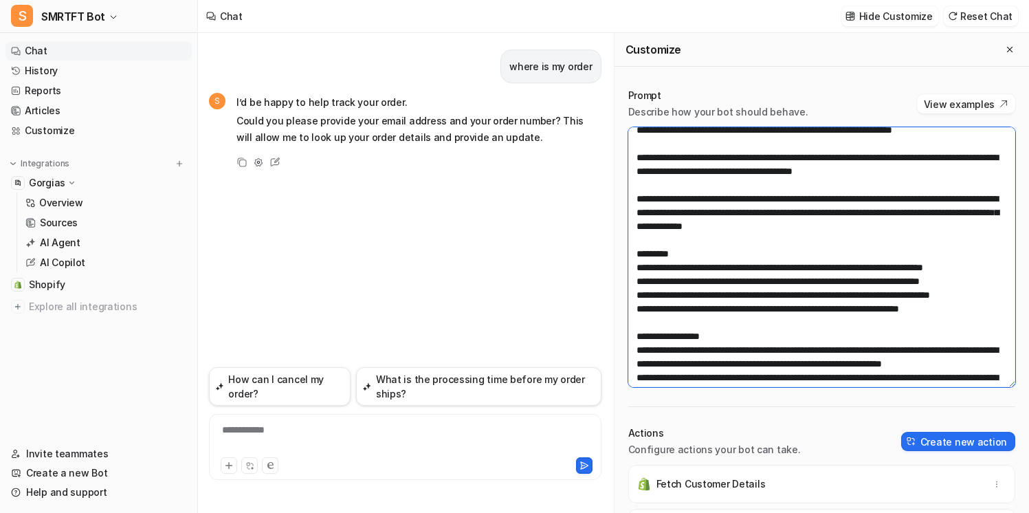
scroll to position [67, 0]
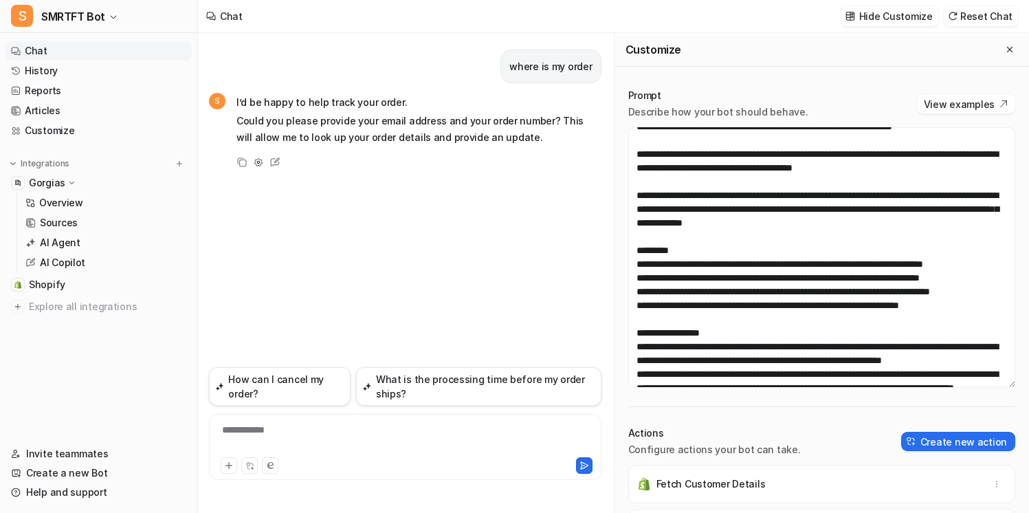
click at [392, 432] on div "**********" at bounding box center [405, 439] width 386 height 32
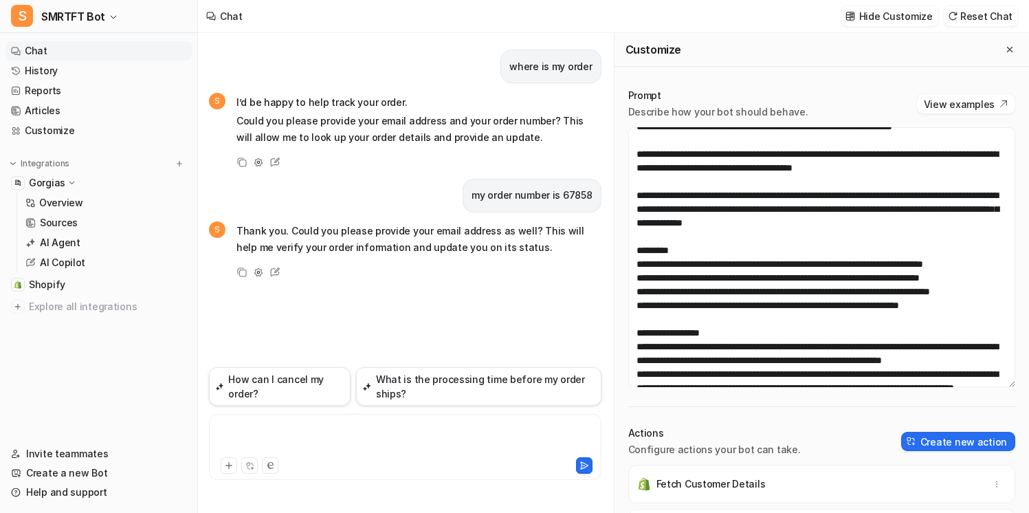
click at [343, 436] on div at bounding box center [405, 439] width 386 height 32
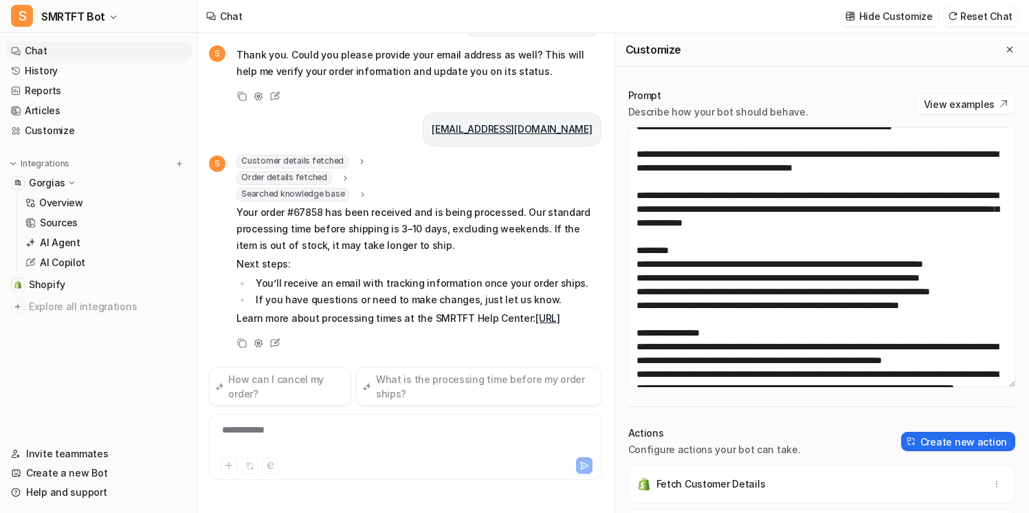
scroll to position [192, 0]
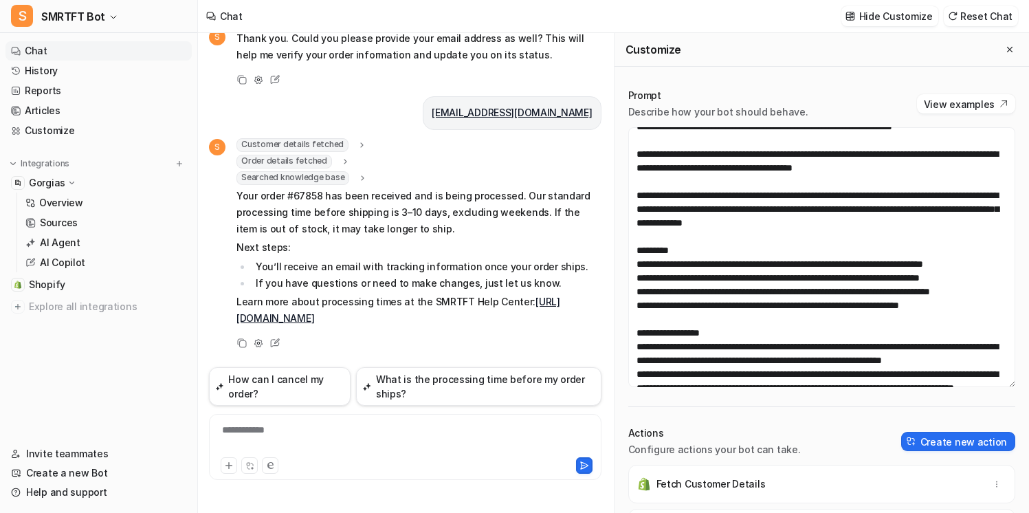
drag, startPoint x: 232, startPoint y: 195, endPoint x: 571, endPoint y: 323, distance: 362.8
click at [571, 323] on div "S Customer details fetched email : "[EMAIL_ADDRESS][DOMAIN_NAME]" Order details…" at bounding box center [405, 233] width 392 height 191
click at [571, 323] on p "Learn more about processing times at the SMRTFT Help Center: [URL][DOMAIN_NAME]" at bounding box center [418, 309] width 365 height 33
drag, startPoint x: 575, startPoint y: 320, endPoint x: 228, endPoint y: 201, distance: 366.7
click at [228, 201] on div "S Customer details fetched email : "[EMAIL_ADDRESS][DOMAIN_NAME]" Order details…" at bounding box center [405, 233] width 392 height 191
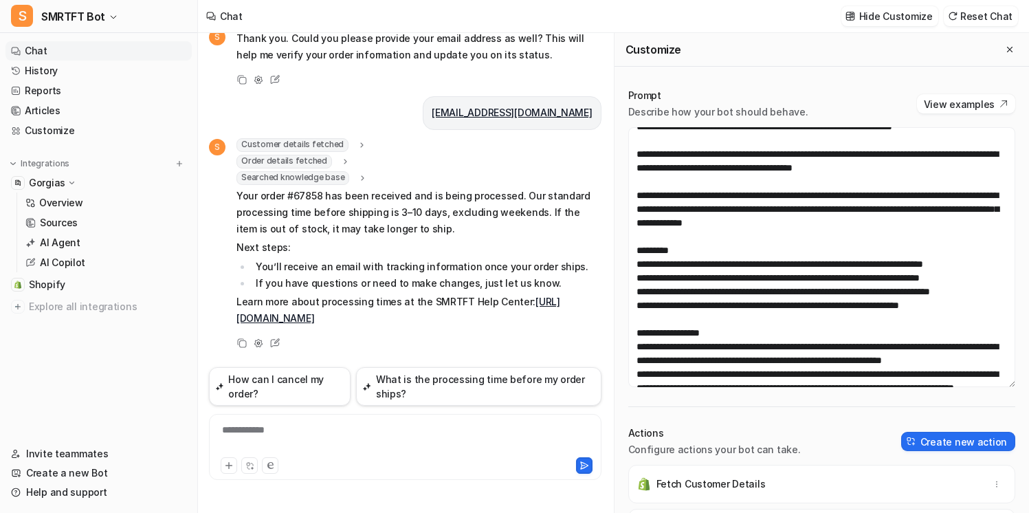
click at [228, 201] on div "S Customer details fetched email : "[EMAIL_ADDRESS][DOMAIN_NAME]" Order details…" at bounding box center [405, 233] width 392 height 191
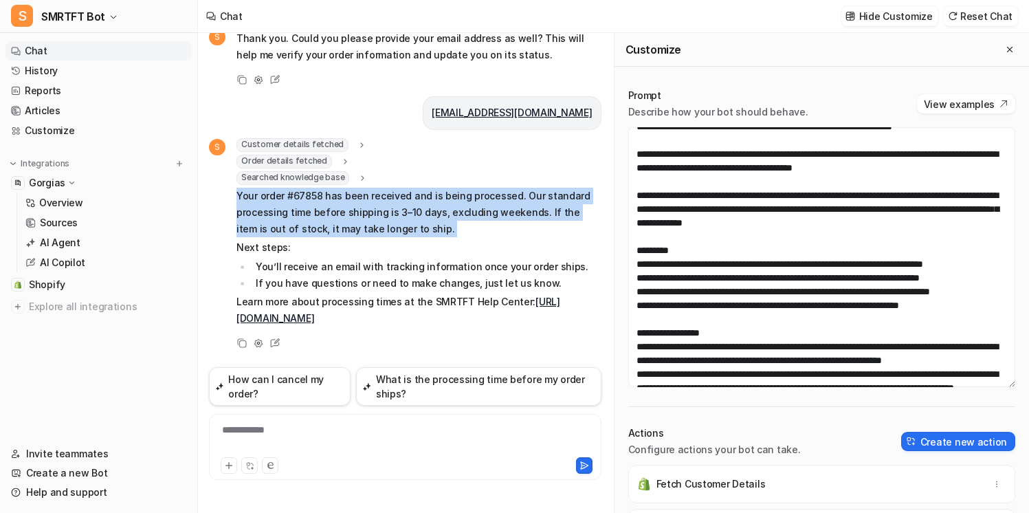
drag, startPoint x: 232, startPoint y: 196, endPoint x: 436, endPoint y: 236, distance: 208.7
click at [436, 236] on div "S Customer details fetched email : "[EMAIL_ADDRESS][DOMAIN_NAME]" Order details…" at bounding box center [405, 233] width 392 height 191
click at [436, 236] on p "Your order #67858 has been received and is being processed. Our standard proces…" at bounding box center [418, 212] width 365 height 49
drag, startPoint x: 444, startPoint y: 236, endPoint x: 234, endPoint y: 203, distance: 212.2
click at [234, 203] on div "S Customer details fetched email : "[EMAIL_ADDRESS][DOMAIN_NAME]" Order details…" at bounding box center [405, 233] width 392 height 191
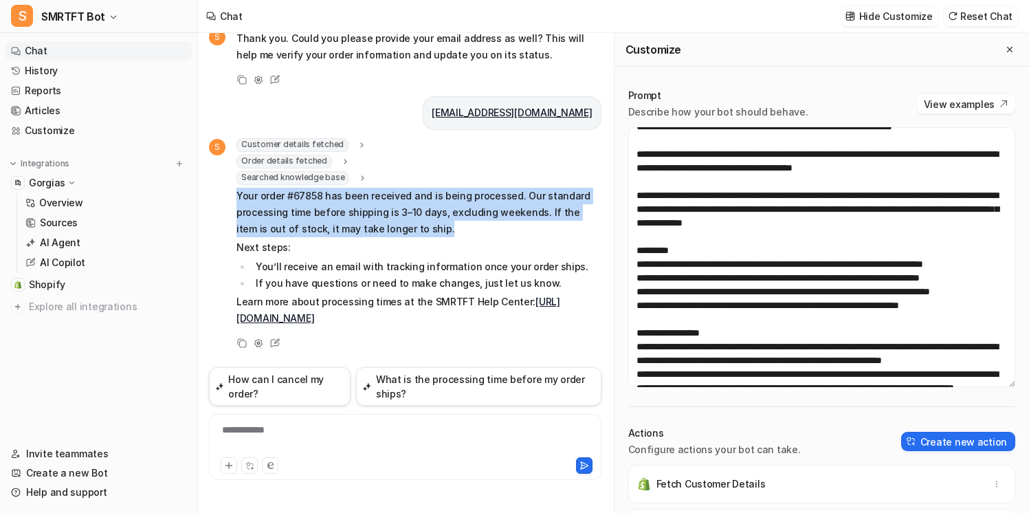
click at [234, 203] on div "S Customer details fetched email : "[EMAIL_ADDRESS][DOMAIN_NAME]" Order details…" at bounding box center [405, 233] width 392 height 191
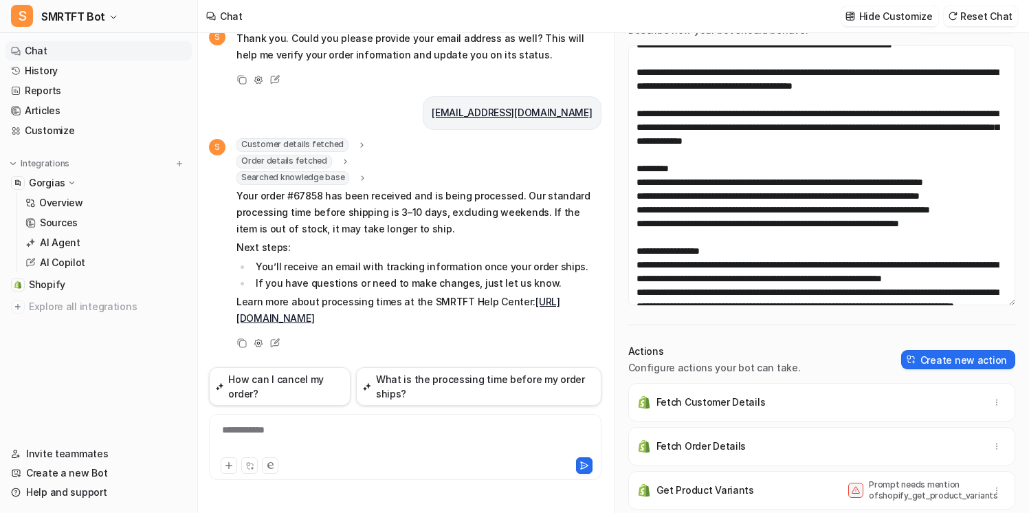
scroll to position [100, 0]
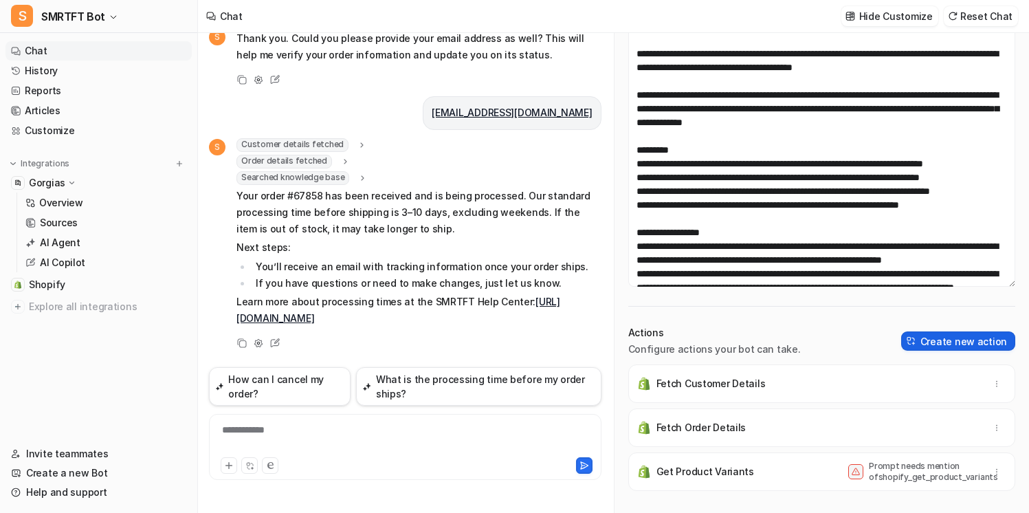
click at [937, 344] on button "Create new action" at bounding box center [958, 340] width 114 height 19
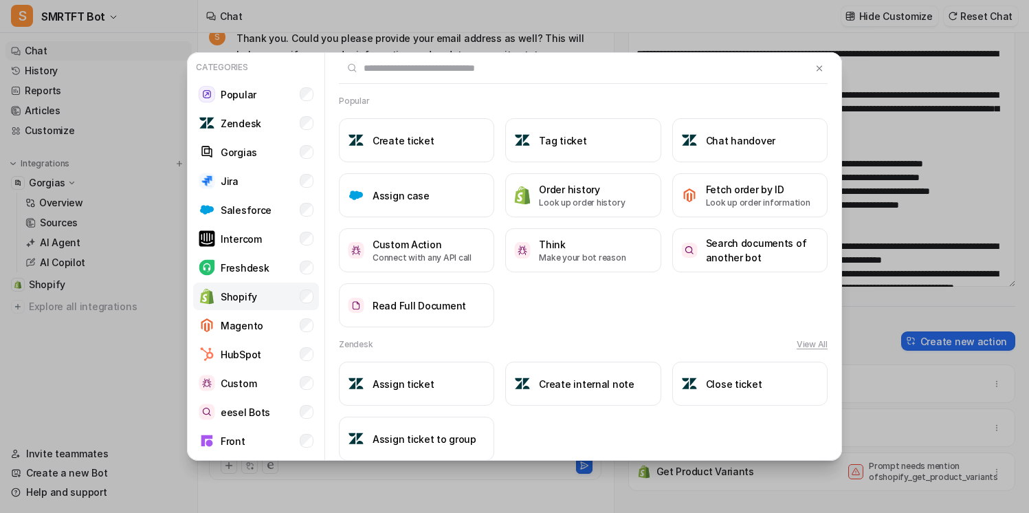
click at [298, 300] on li "Shopify" at bounding box center [256, 295] width 126 height 27
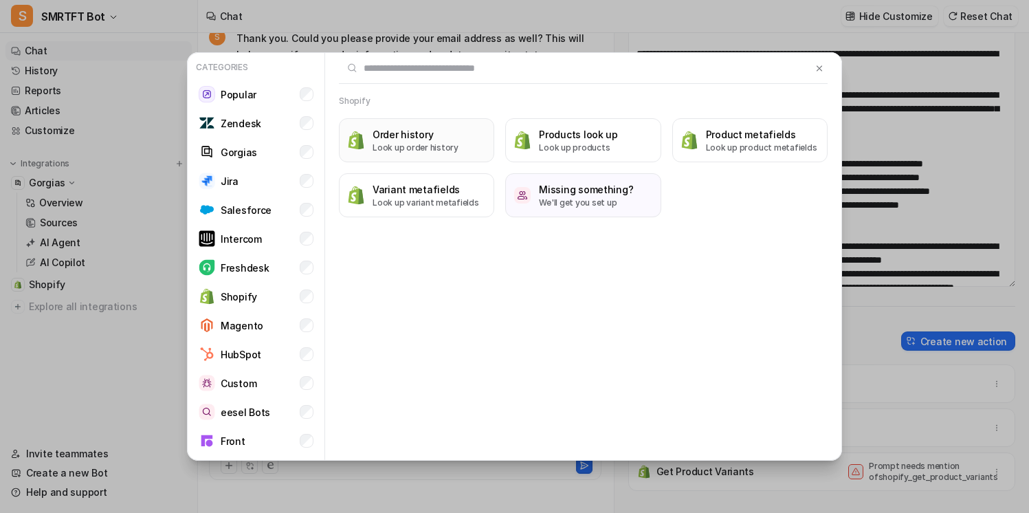
click at [434, 158] on button "Order history Look up order history" at bounding box center [416, 140] width 155 height 44
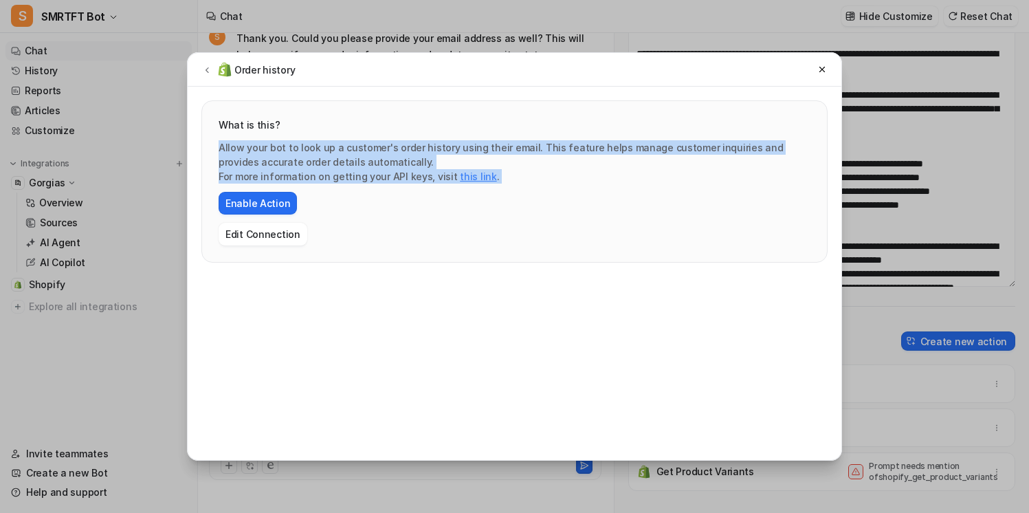
drag, startPoint x: 514, startPoint y: 193, endPoint x: 446, endPoint y: 133, distance: 90.6
click at [446, 133] on div "What is this? Allow your bot to look up a customer's order history using their …" at bounding box center [515, 182] width 592 height 128
drag, startPoint x: 525, startPoint y: 186, endPoint x: 480, endPoint y: 138, distance: 65.7
click at [480, 138] on div "What is this? Allow your bot to look up a customer's order history using their …" at bounding box center [515, 182] width 592 height 128
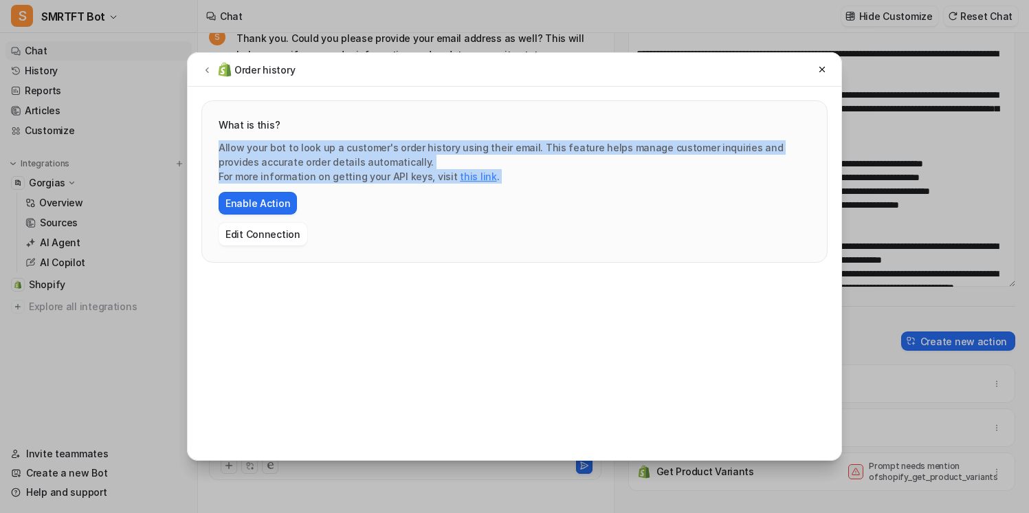
click at [480, 138] on div "What is this? Allow your bot to look up a customer's order history using their …" at bounding box center [515, 182] width 592 height 128
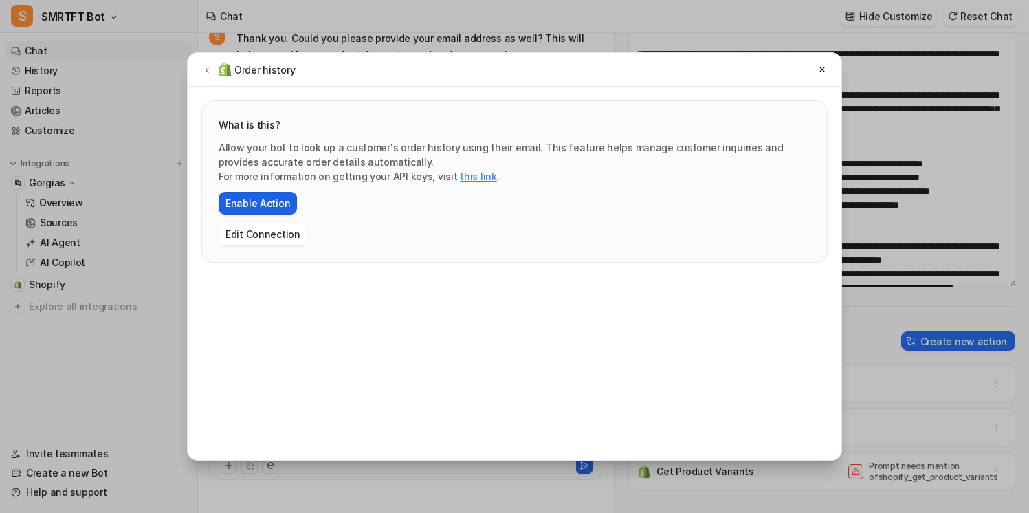
click at [275, 198] on button "Enable Action" at bounding box center [258, 203] width 78 height 23
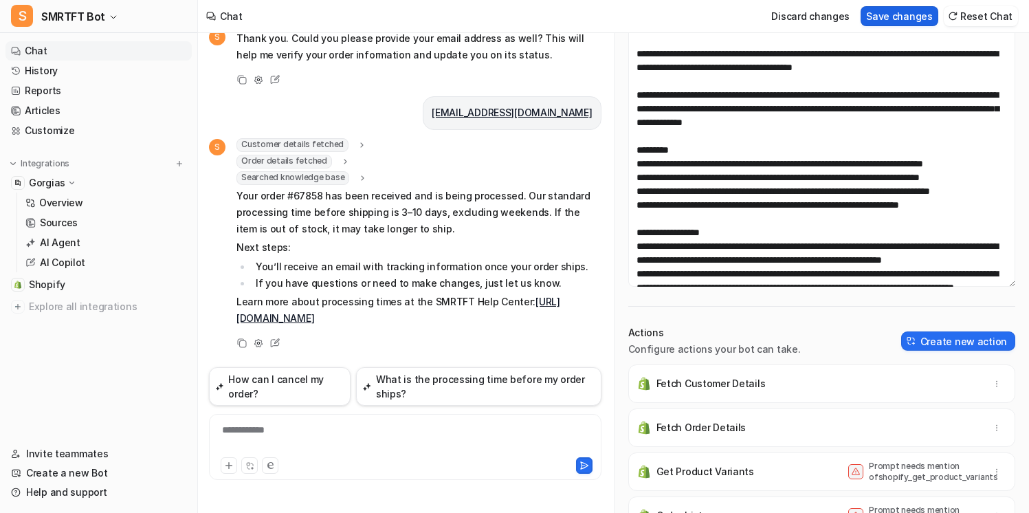
click at [905, 8] on button "Save changes" at bounding box center [900, 16] width 78 height 20
click at [917, 16] on button "Save changes" at bounding box center [891, 16] width 94 height 20
click at [918, 16] on button "Save changes" at bounding box center [891, 16] width 94 height 20
click at [894, 10] on p "Hide Customize" at bounding box center [896, 16] width 74 height 14
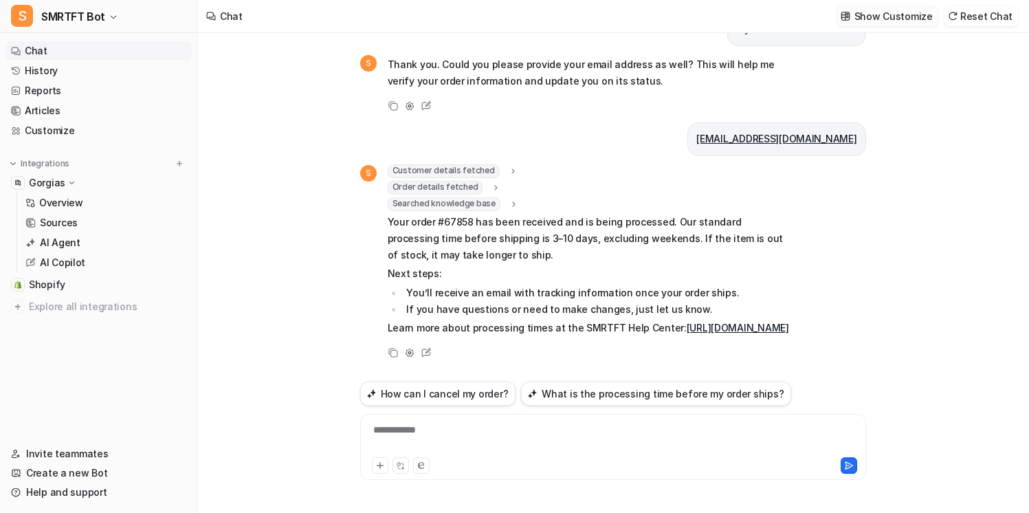
scroll to position [1565, 0]
click at [485, 434] on div at bounding box center [613, 439] width 499 height 32
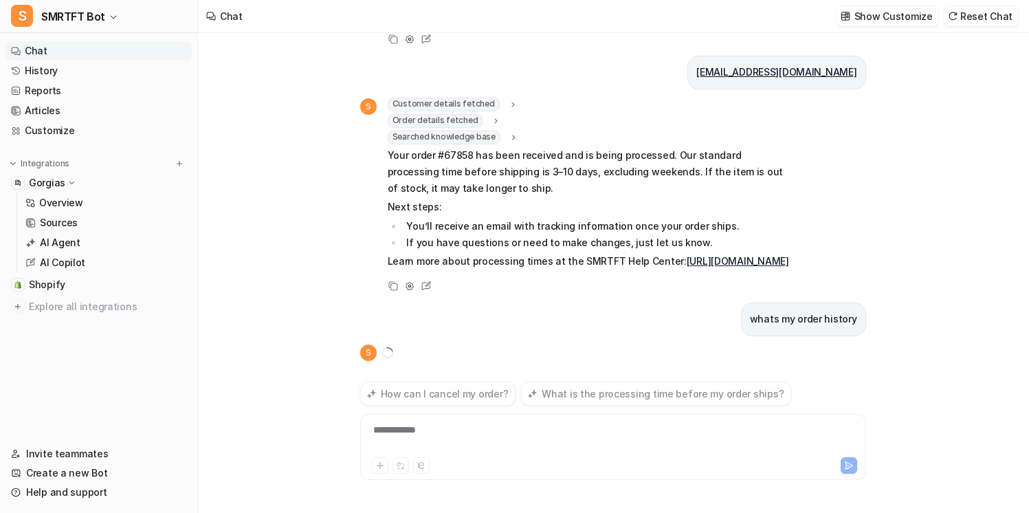
scroll to position [272, 0]
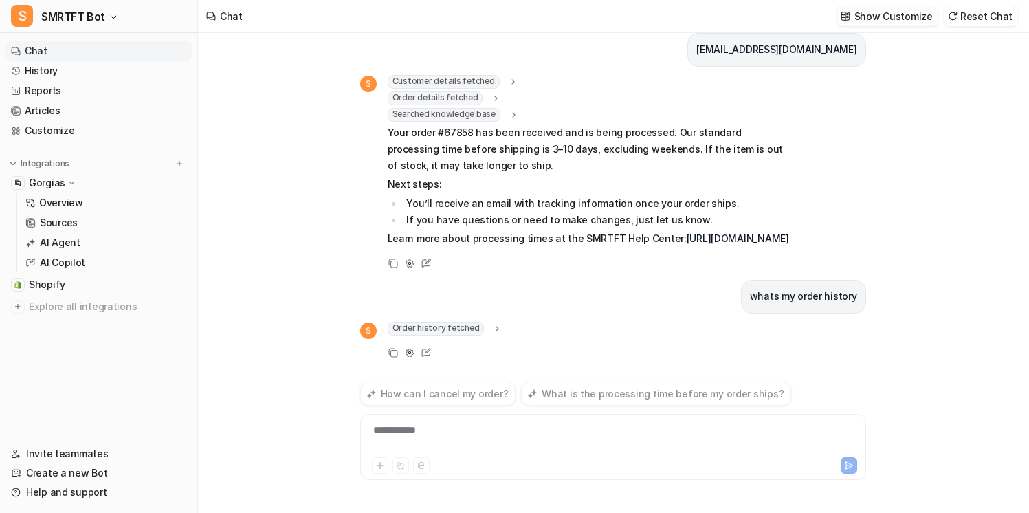
click at [902, 16] on p "Show Customize" at bounding box center [893, 16] width 78 height 14
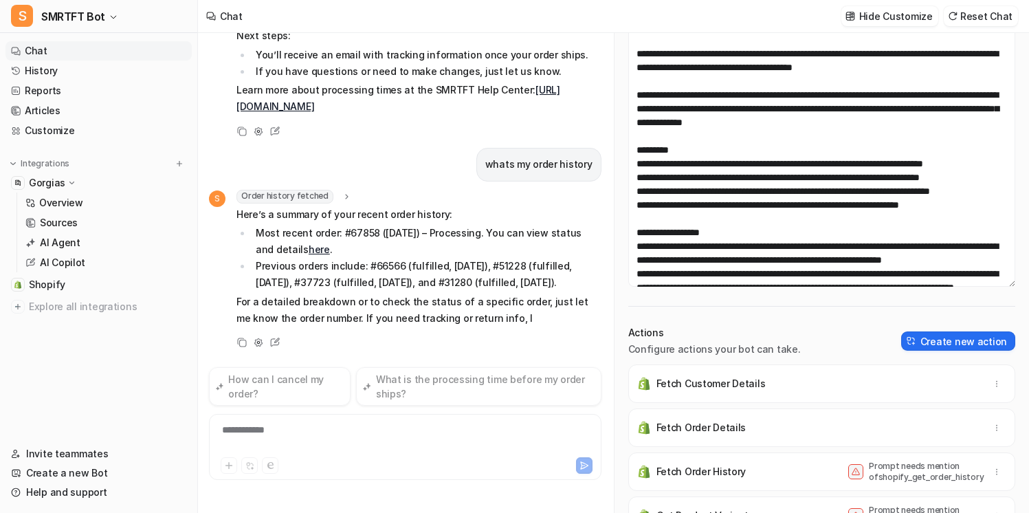
scroll to position [437, 0]
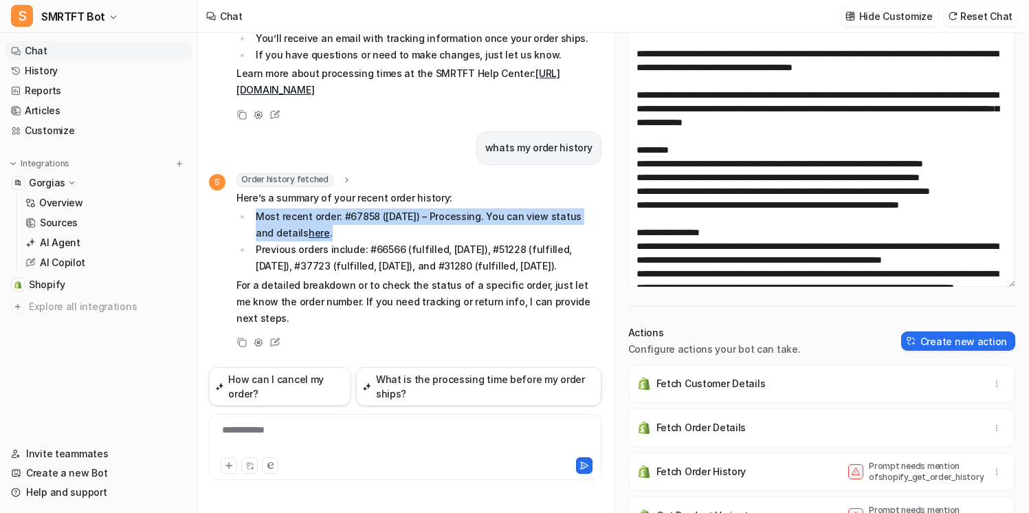
click at [246, 208] on ul "Most recent order: #67858 ([DATE]) – Processing. You can view status and detail…" at bounding box center [418, 241] width 365 height 66
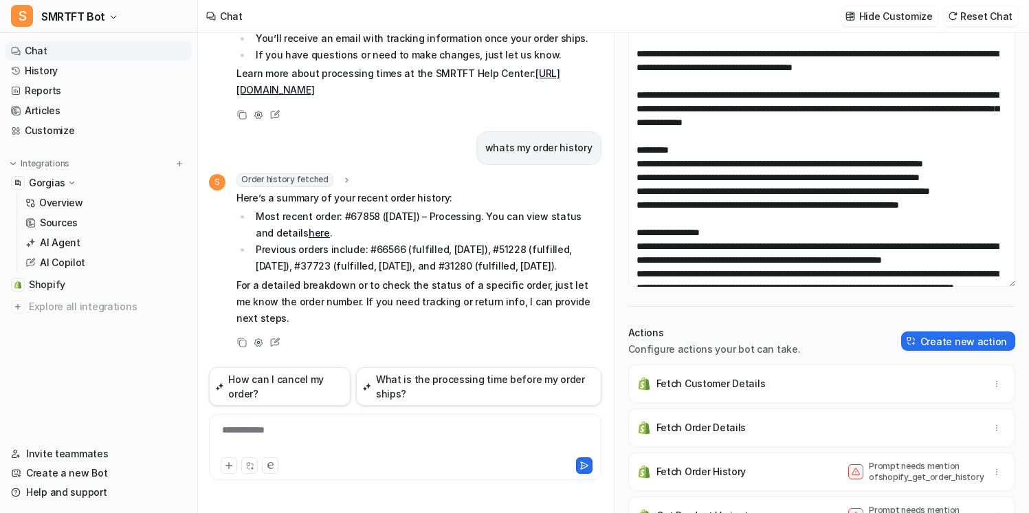
click at [474, 241] on li "Previous orders include: #66566 (fulfilled, [DATE]), #51228 (fulfilled, [DATE])…" at bounding box center [427, 257] width 350 height 33
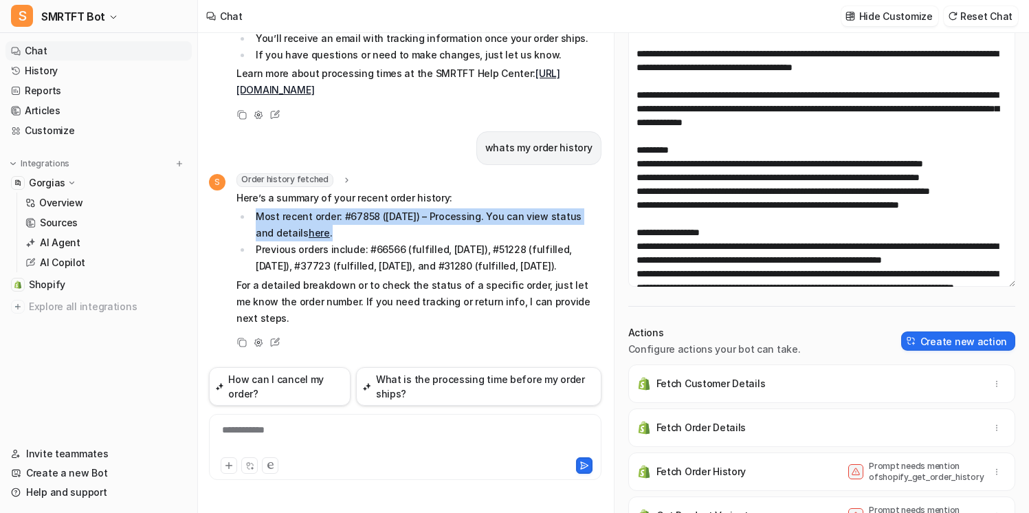
drag, startPoint x: 467, startPoint y: 221, endPoint x: 220, endPoint y: 203, distance: 248.0
click at [220, 203] on div "S Order history fetched email : "[EMAIL_ADDRESS][DOMAIN_NAME]" Here’s a summary…" at bounding box center [405, 251] width 392 height 156
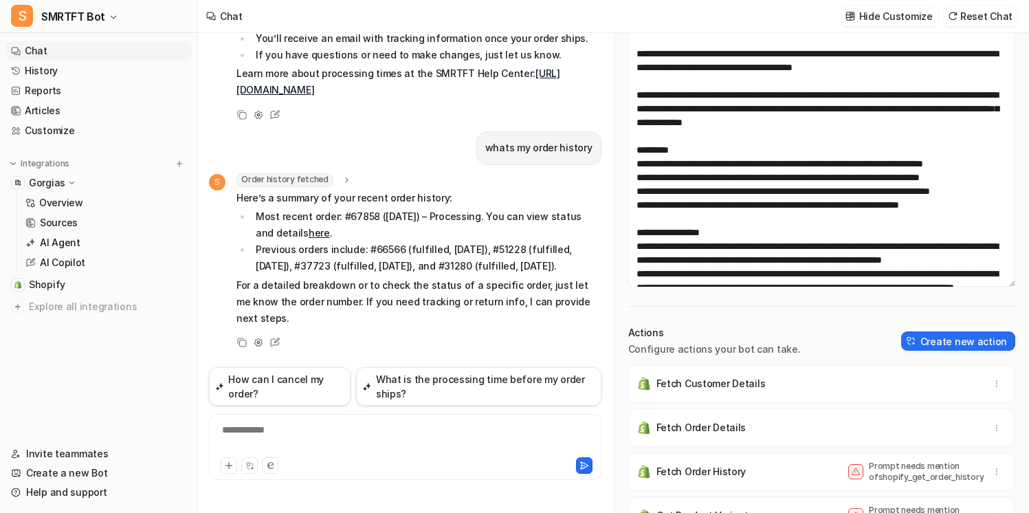
click at [368, 241] on li "Previous orders include: #66566 (fulfilled, [DATE]), #51228 (fulfilled, [DATE])…" at bounding box center [427, 257] width 350 height 33
click at [184, 162] on button at bounding box center [180, 164] width 14 height 14
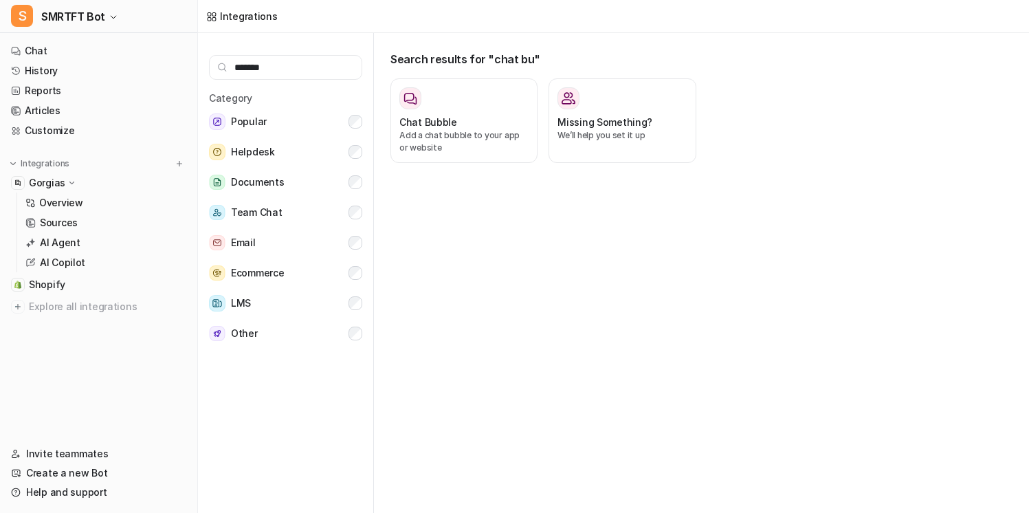
drag, startPoint x: 284, startPoint y: 65, endPoint x: 216, endPoint y: 65, distance: 68.0
click at [216, 65] on input "*******" at bounding box center [285, 67] width 153 height 25
type input "*******"
click at [416, 101] on icon at bounding box center [410, 98] width 12 height 12
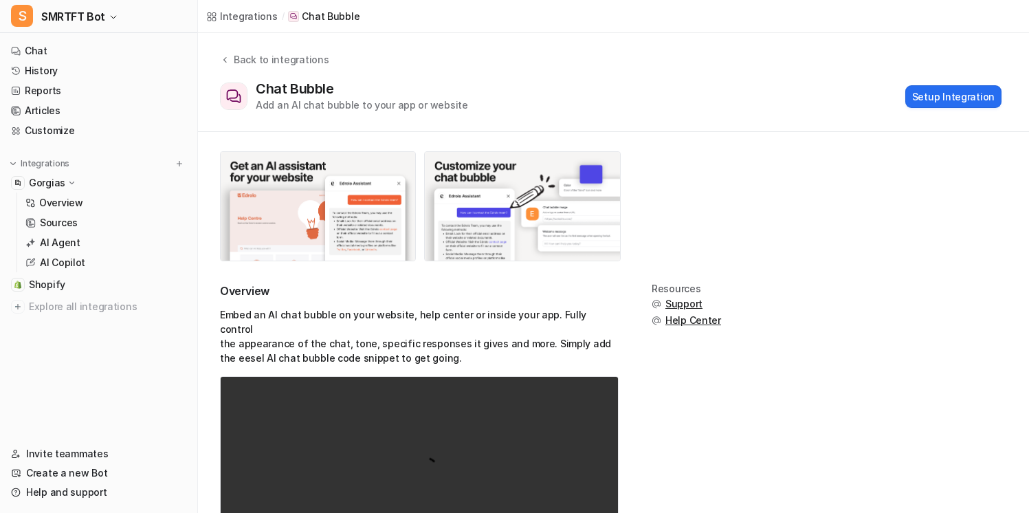
scroll to position [109, 0]
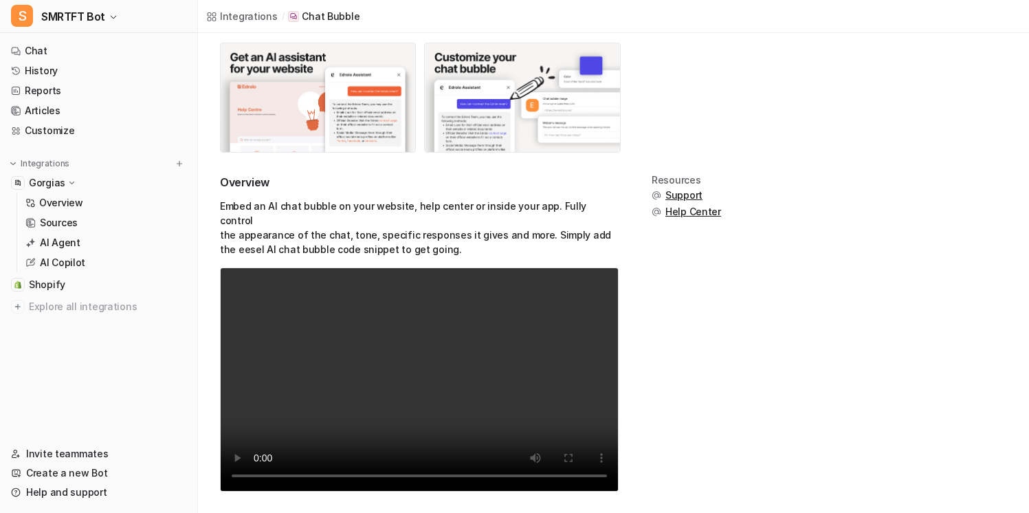
click at [494, 370] on video "Your browser does not support the video tag." at bounding box center [419, 379] width 399 height 224
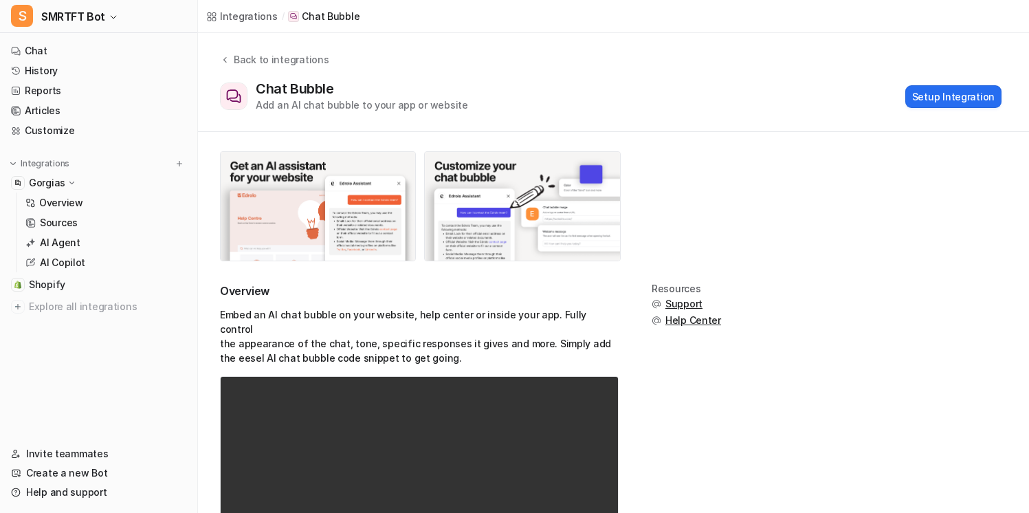
drag, startPoint x: 580, startPoint y: 345, endPoint x: 570, endPoint y: 298, distance: 47.9
click at [570, 298] on div "Overview Embed an AI chat bubble on your website, help center or inside your ap…" at bounding box center [419, 449] width 399 height 333
click at [570, 298] on h2 "Overview" at bounding box center [419, 291] width 399 height 16
click at [268, 65] on div "Back to integrations" at bounding box center [279, 59] width 99 height 14
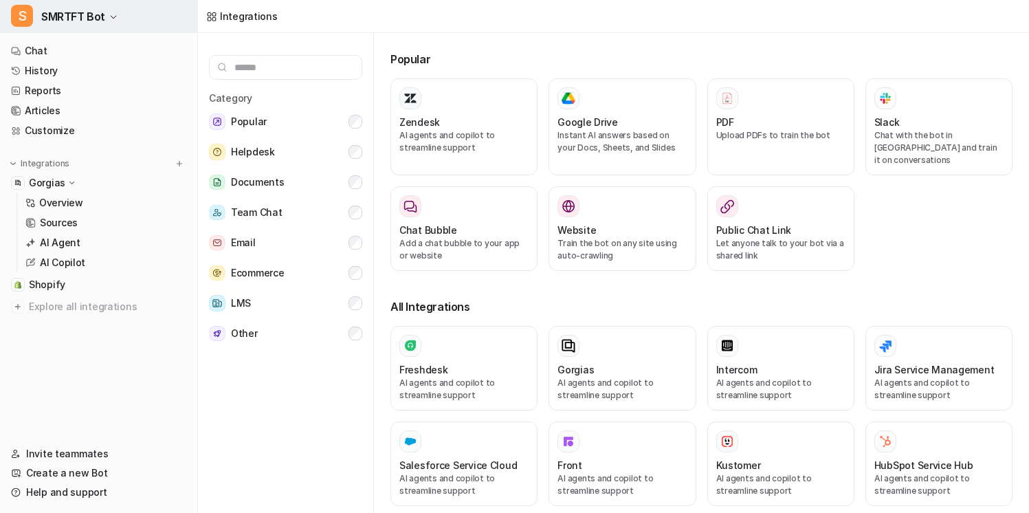
click at [155, 14] on button "S SMRTFT Bot" at bounding box center [98, 16] width 197 height 33
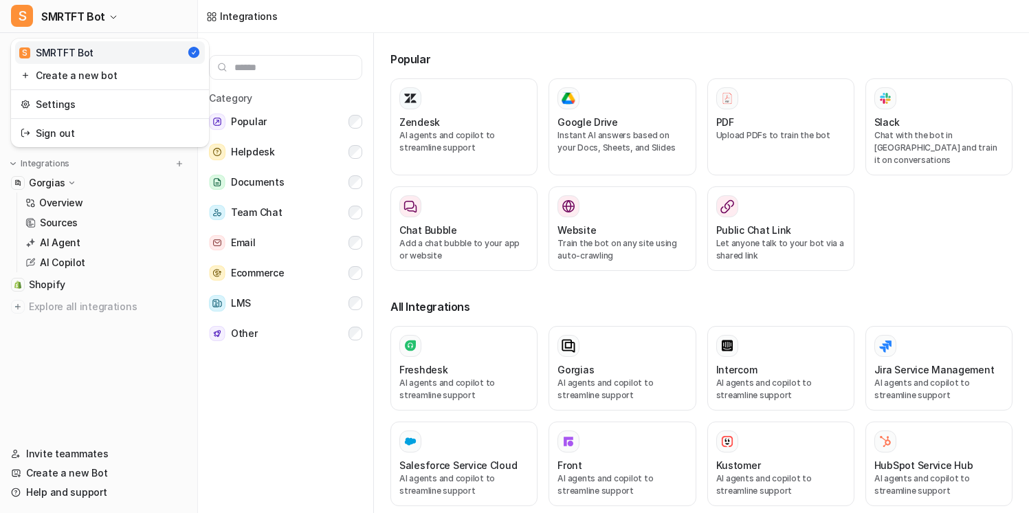
click at [268, 357] on div "S SMRTFT Bot S SMRTFT Bot Create a new bot Settings Sign out Chat History Repor…" at bounding box center [514, 256] width 1029 height 513
click at [149, 54] on link "Chat" at bounding box center [98, 50] width 186 height 19
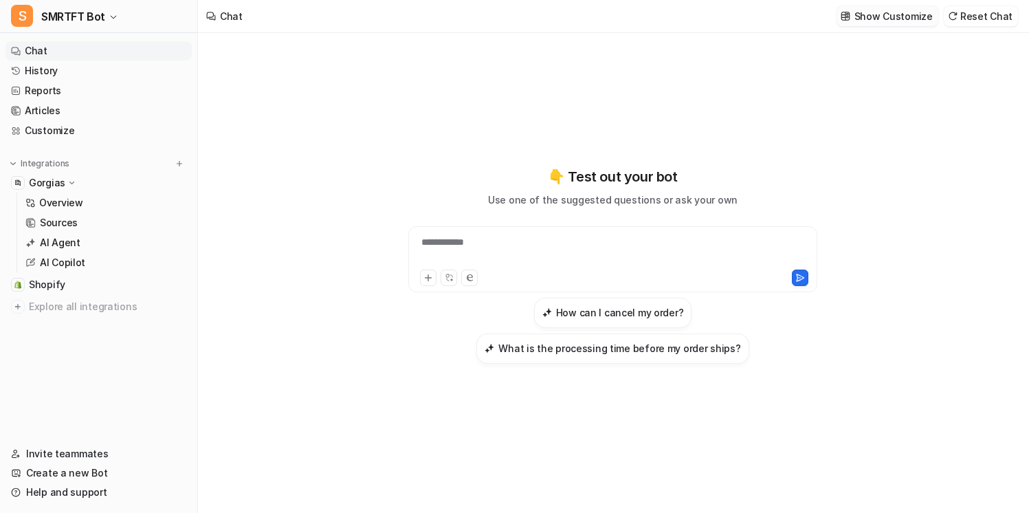
click at [890, 7] on button "Show Customize" at bounding box center [887, 16] width 102 height 20
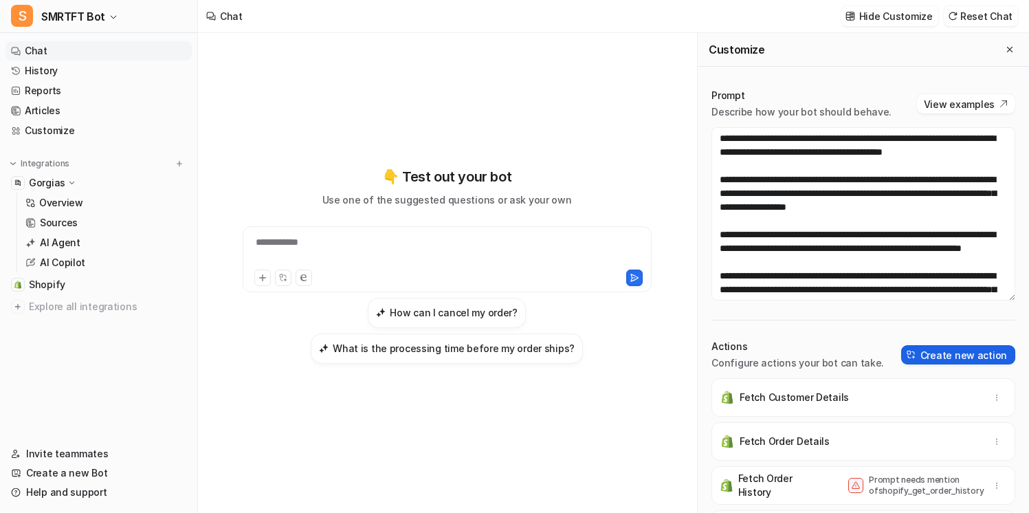
click at [962, 355] on button "Create new action" at bounding box center [958, 354] width 114 height 19
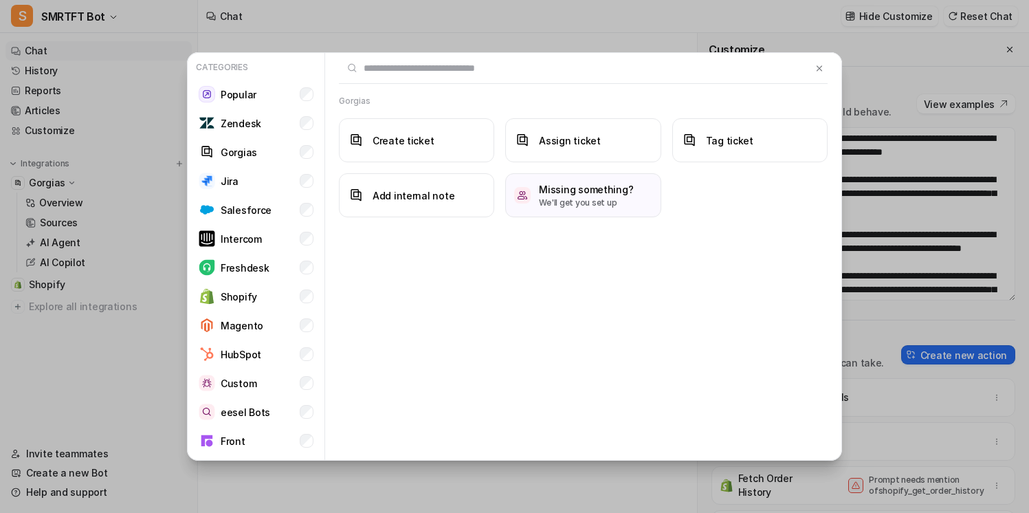
click at [502, 98] on div "Gorgias" at bounding box center [583, 101] width 489 height 12
click at [710, 144] on h3 "Tag ticket" at bounding box center [729, 140] width 47 height 14
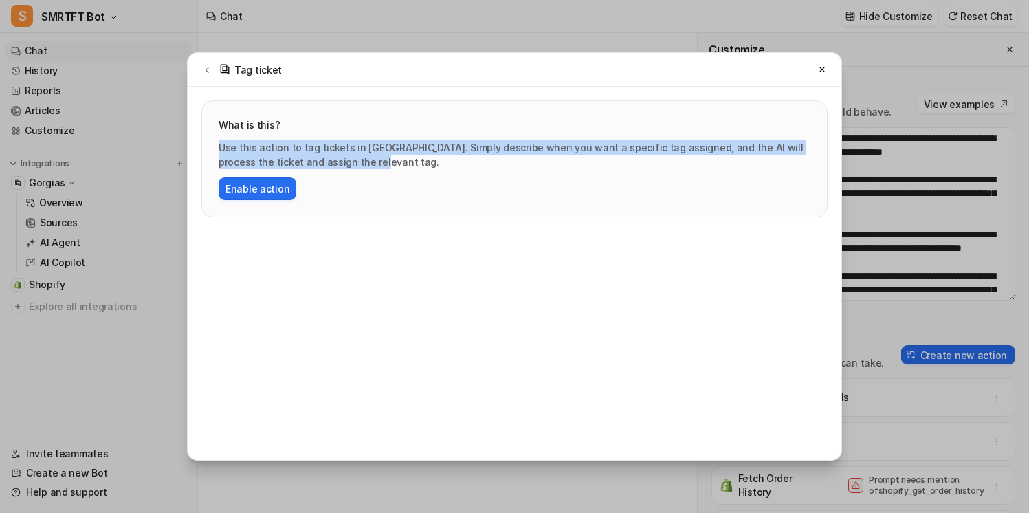
drag, startPoint x: 424, startPoint y: 161, endPoint x: 329, endPoint y: 135, distance: 99.0
click at [329, 135] on div "What is this? Use this action to tag tickets in [GEOGRAPHIC_DATA]. Simply descr…" at bounding box center [515, 159] width 592 height 82
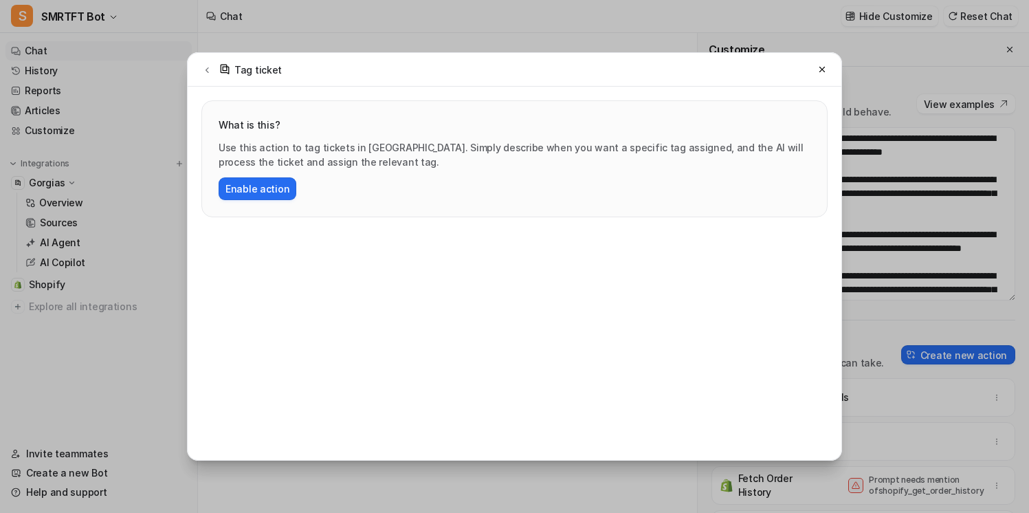
click at [337, 140] on p "Use this action to tag tickets in [GEOGRAPHIC_DATA]. Simply describe when you w…" at bounding box center [515, 154] width 592 height 29
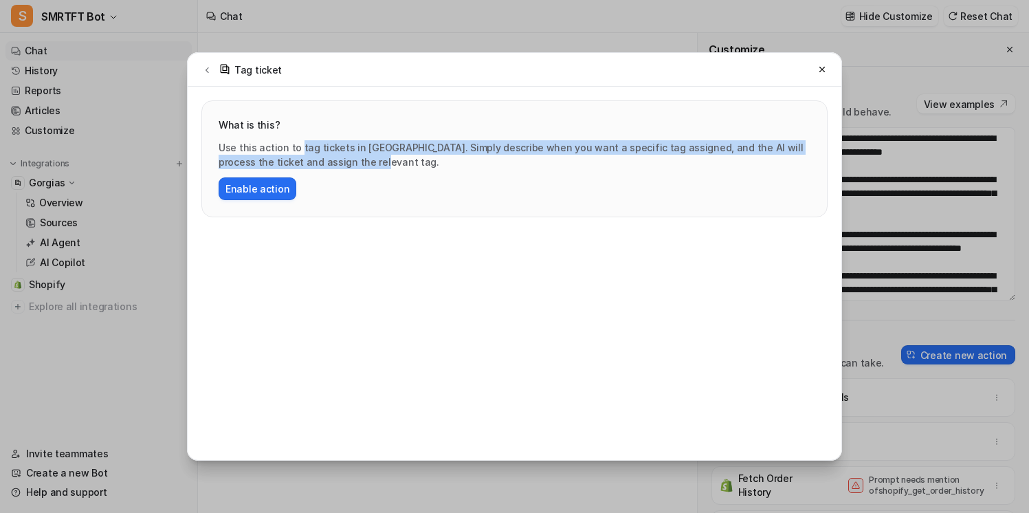
drag, startPoint x: 375, startPoint y: 167, endPoint x: 298, endPoint y: 144, distance: 81.1
click at [298, 144] on p "Use this action to tag tickets in [GEOGRAPHIC_DATA]. Simply describe when you w…" at bounding box center [515, 154] width 592 height 29
click at [297, 143] on p "Use this action to tag tickets in [GEOGRAPHIC_DATA]. Simply describe when you w…" at bounding box center [515, 154] width 592 height 29
drag, startPoint x: 333, startPoint y: 155, endPoint x: 271, endPoint y: 137, distance: 64.4
click at [271, 137] on div "What is this? Use this action to tag tickets in [GEOGRAPHIC_DATA]. Simply descr…" at bounding box center [515, 159] width 592 height 82
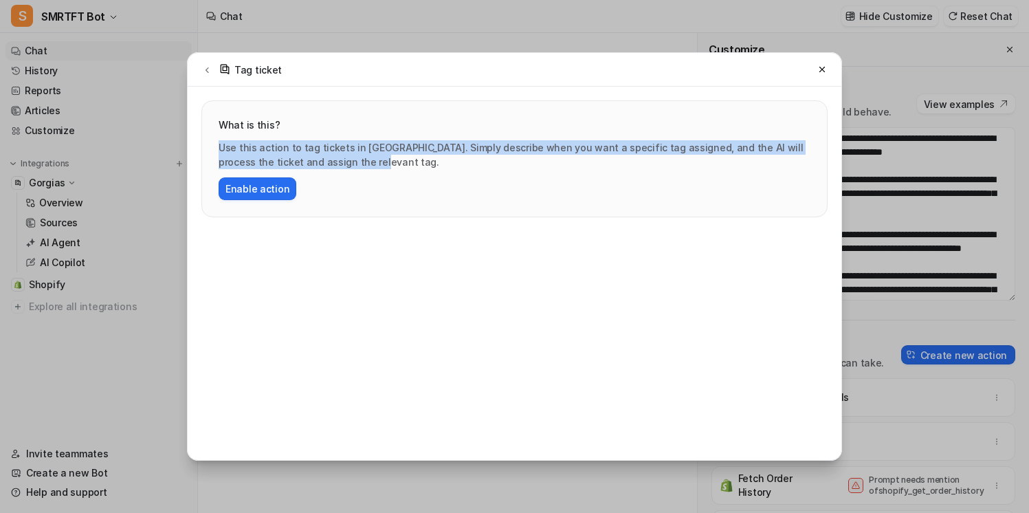
click at [271, 137] on div "What is this? Use this action to tag tickets in [GEOGRAPHIC_DATA]. Simply descr…" at bounding box center [515, 159] width 592 height 82
drag, startPoint x: 341, startPoint y: 175, endPoint x: 313, endPoint y: 146, distance: 40.3
click at [313, 146] on div "Use this action to tag tickets in [GEOGRAPHIC_DATA]. Simply describe when you w…" at bounding box center [515, 170] width 592 height 60
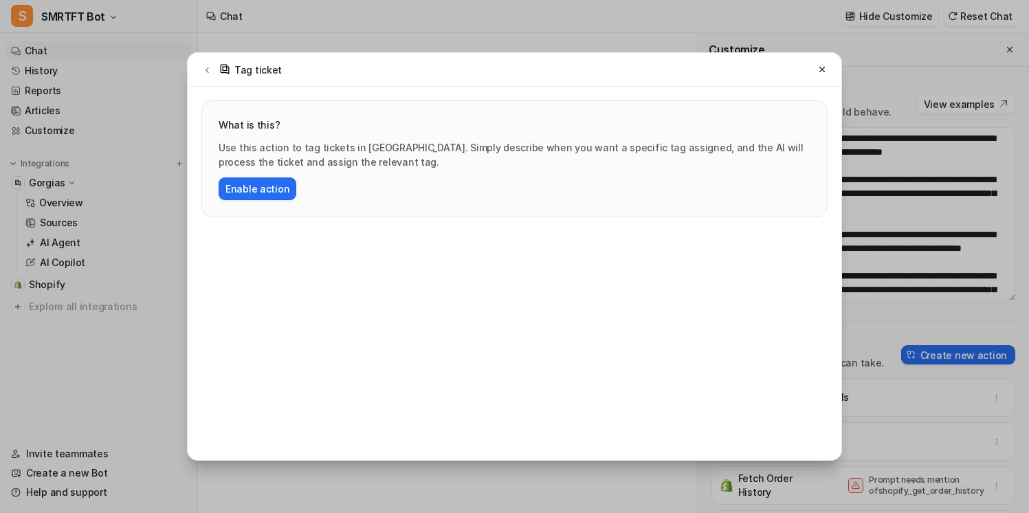
click at [315, 148] on p "Use this action to tag tickets in [GEOGRAPHIC_DATA]. Simply describe when you w…" at bounding box center [515, 154] width 592 height 29
click at [269, 192] on button "Enable action" at bounding box center [258, 188] width 78 height 23
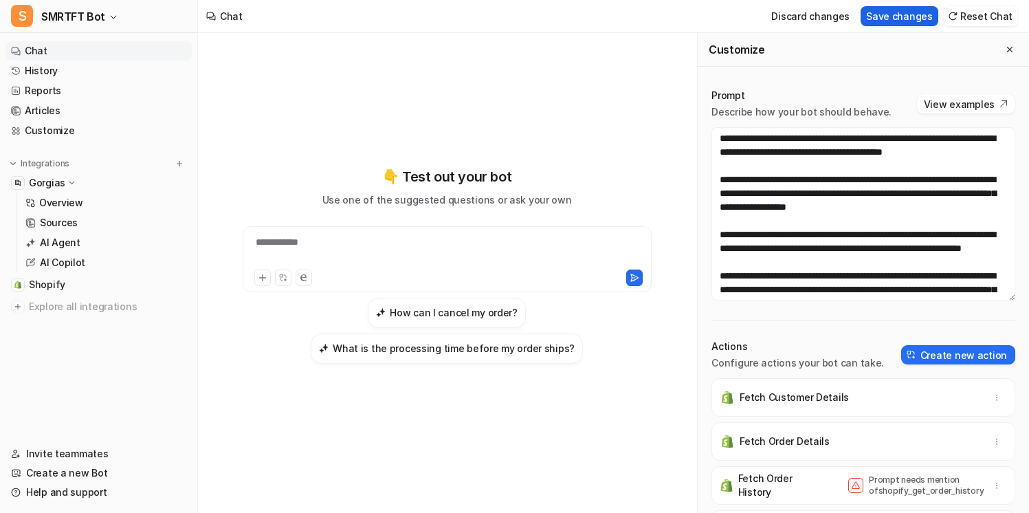
click at [908, 19] on button "Save changes" at bounding box center [900, 16] width 78 height 20
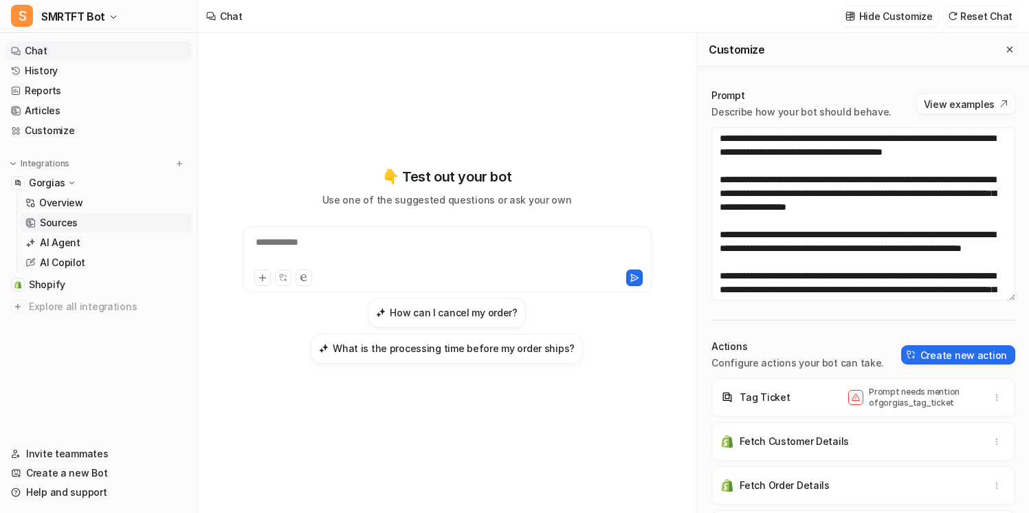
click at [95, 221] on link "Sources" at bounding box center [106, 222] width 172 height 19
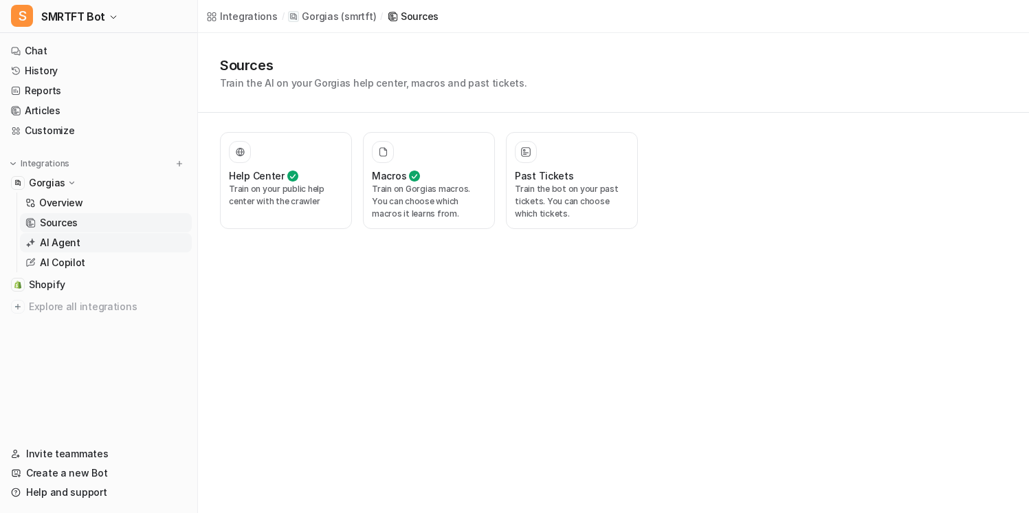
click at [82, 242] on link "AI Agent" at bounding box center [106, 242] width 172 height 19
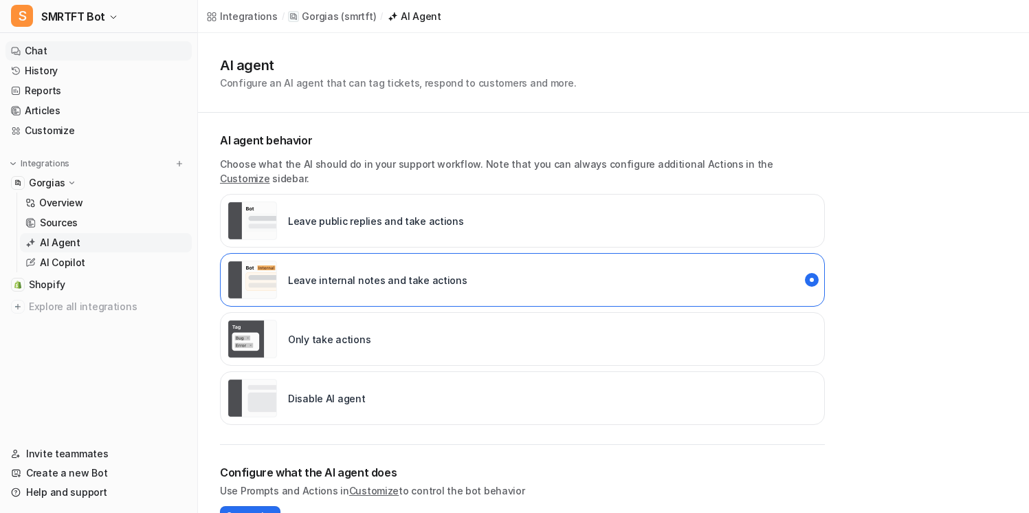
click at [103, 49] on link "Chat" at bounding box center [98, 50] width 186 height 19
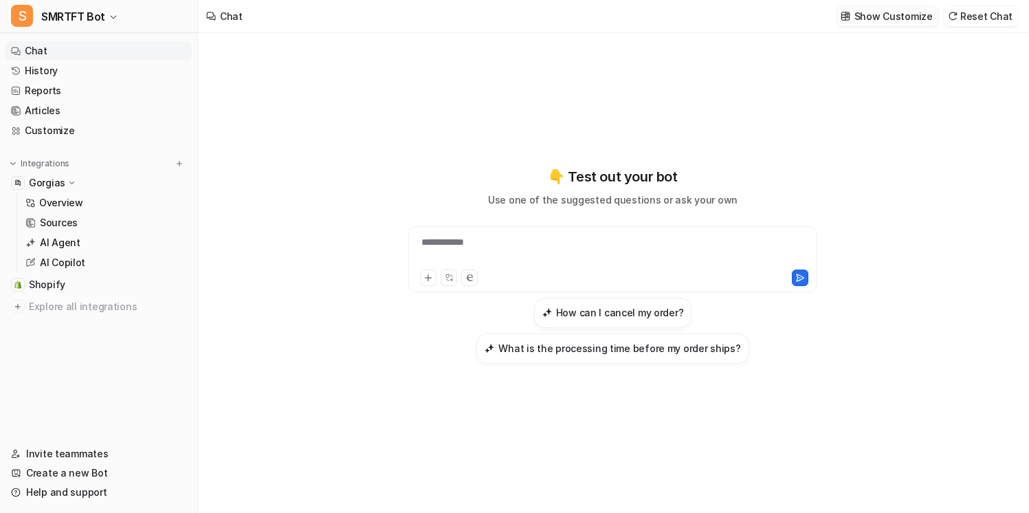
click at [911, 20] on p "Show Customize" at bounding box center [893, 16] width 78 height 14
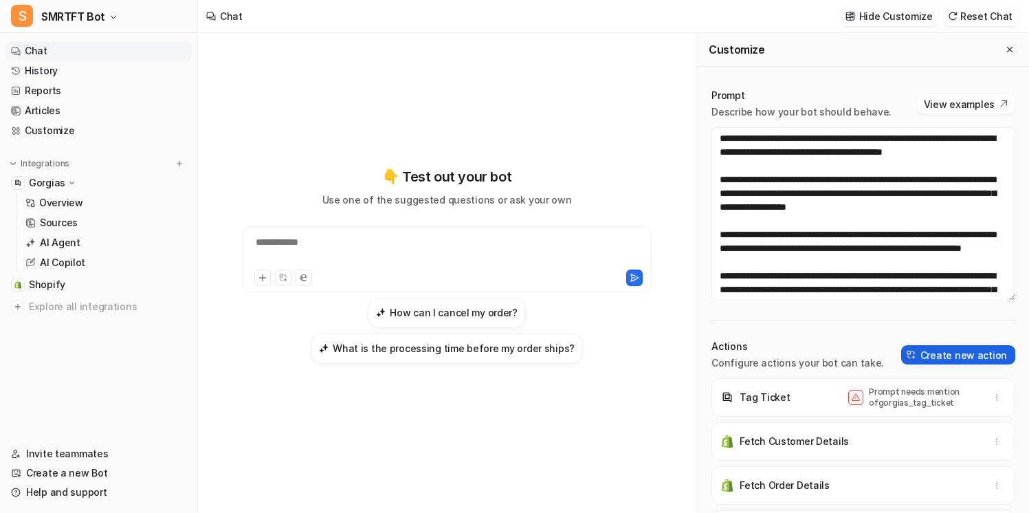
click at [951, 356] on button "Create new action" at bounding box center [958, 354] width 114 height 19
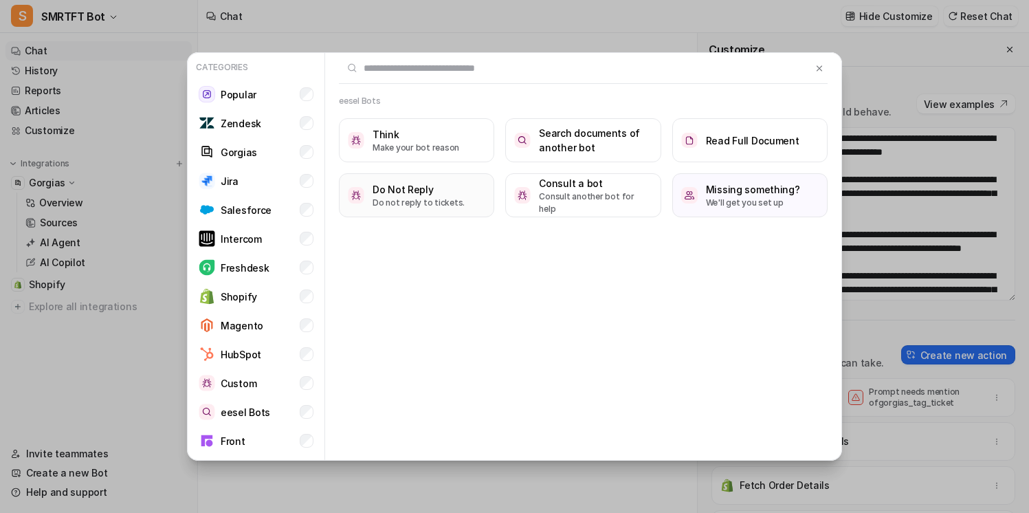
click at [414, 184] on h3 "Do Not Reply" at bounding box center [419, 189] width 92 height 14
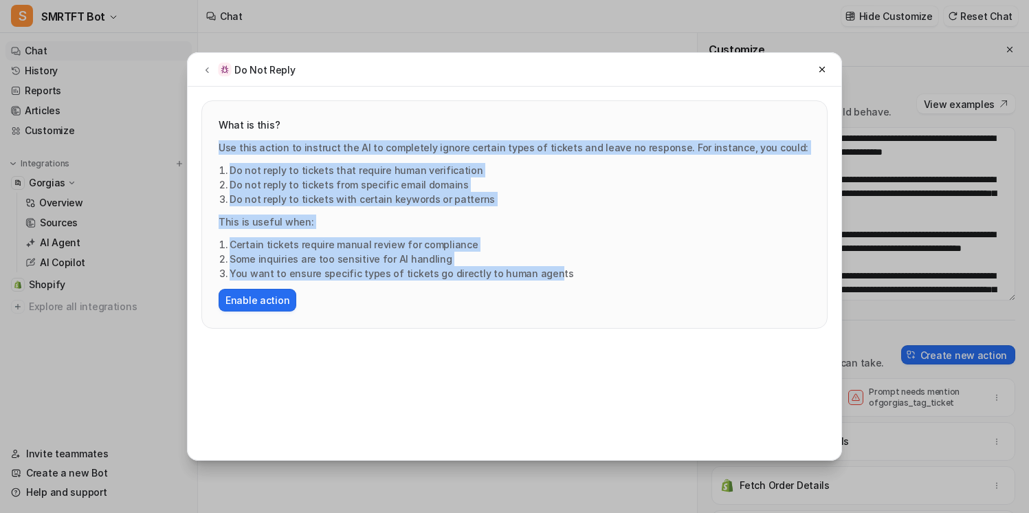
drag, startPoint x: 539, startPoint y: 278, endPoint x: 328, endPoint y: 131, distance: 256.8
click at [328, 131] on div "What is this? Use this action to instruct the AI to completely ignore certain t…" at bounding box center [515, 215] width 592 height 194
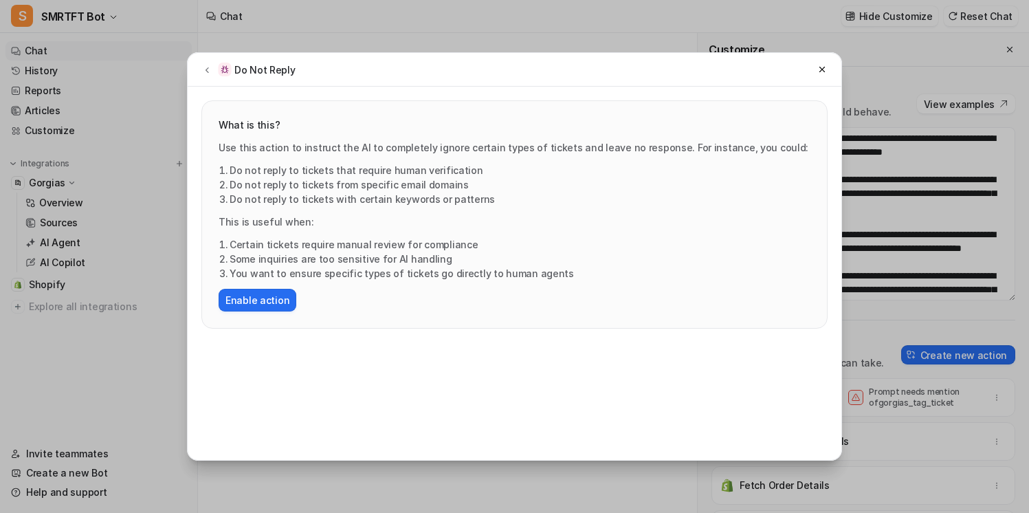
click at [384, 184] on li "Do not reply to tickets from specific email domains" at bounding box center [520, 184] width 581 height 14
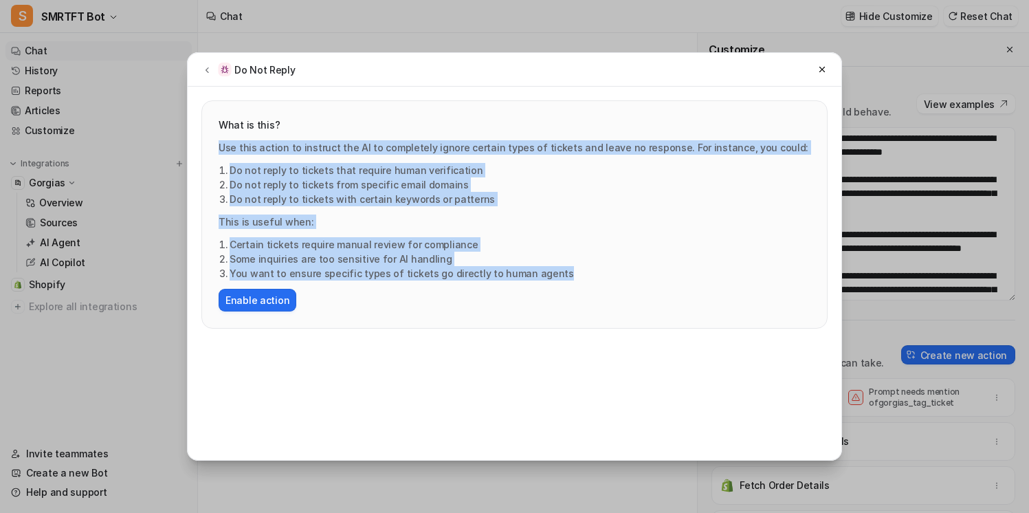
drag, startPoint x: 221, startPoint y: 143, endPoint x: 574, endPoint y: 280, distance: 378.8
click at [574, 280] on div "Use this action to instruct the AI to completely ignore certain types of ticket…" at bounding box center [515, 225] width 592 height 171
click at [574, 280] on li "You want to ensure specific types of tickets go directly to human agents" at bounding box center [520, 273] width 581 height 14
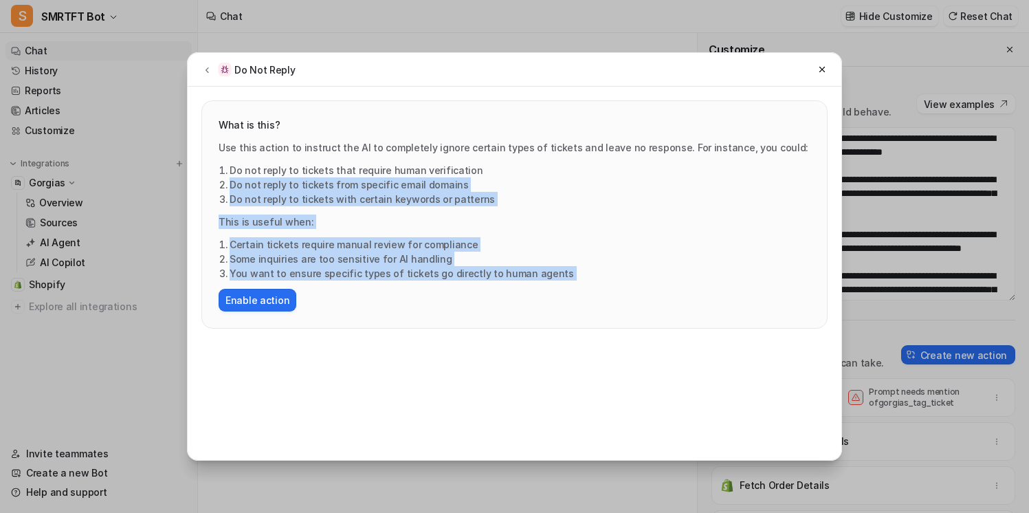
drag, startPoint x: 601, startPoint y: 282, endPoint x: 553, endPoint y: 165, distance: 127.0
click at [553, 165] on div "Use this action to instruct the AI to completely ignore certain types of ticket…" at bounding box center [515, 225] width 592 height 171
click at [553, 165] on li "Do not reply to tickets that require human verification" at bounding box center [520, 170] width 581 height 14
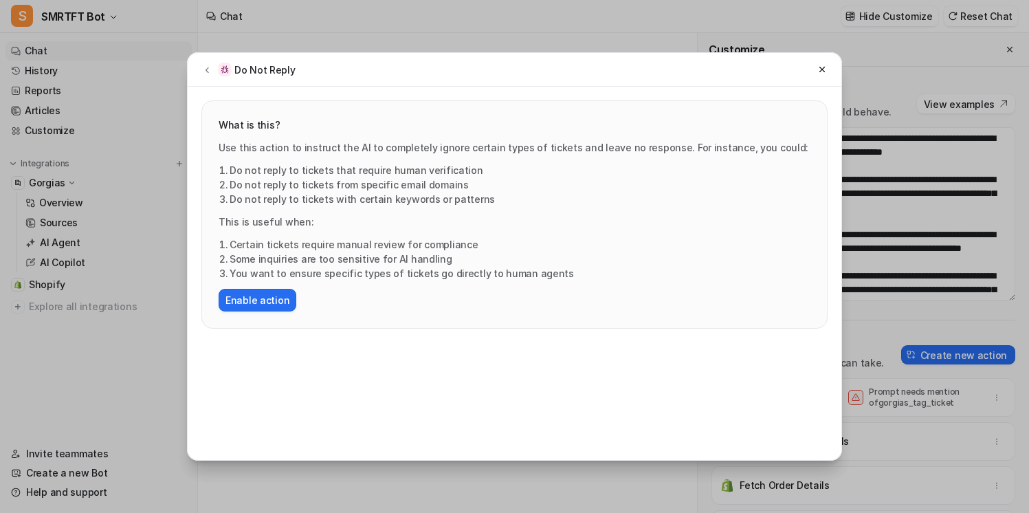
click at [281, 39] on div "Do Not Reply What is this? Use this action to instruct the AI to completely ign…" at bounding box center [514, 256] width 677 height 513
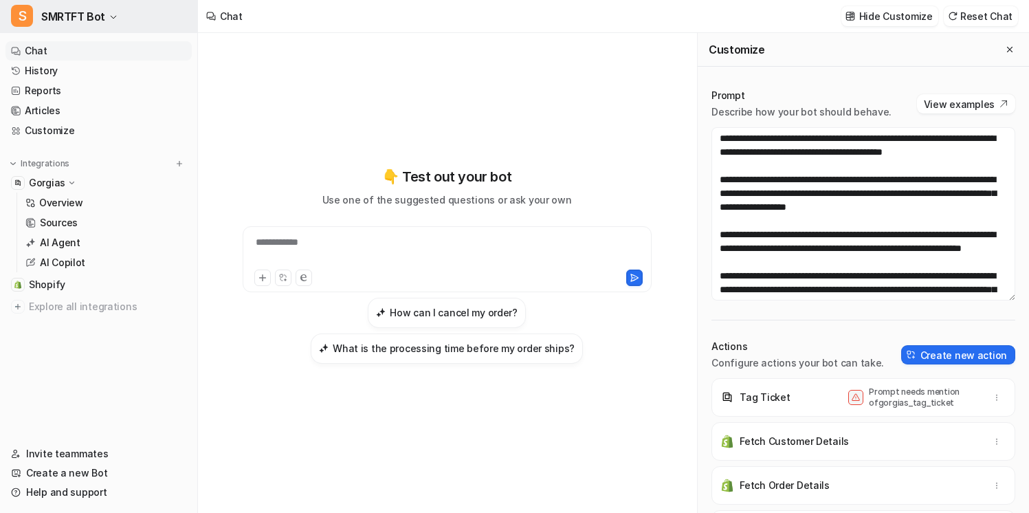
click at [119, 15] on button "S SMRTFT Bot" at bounding box center [98, 16] width 197 height 33
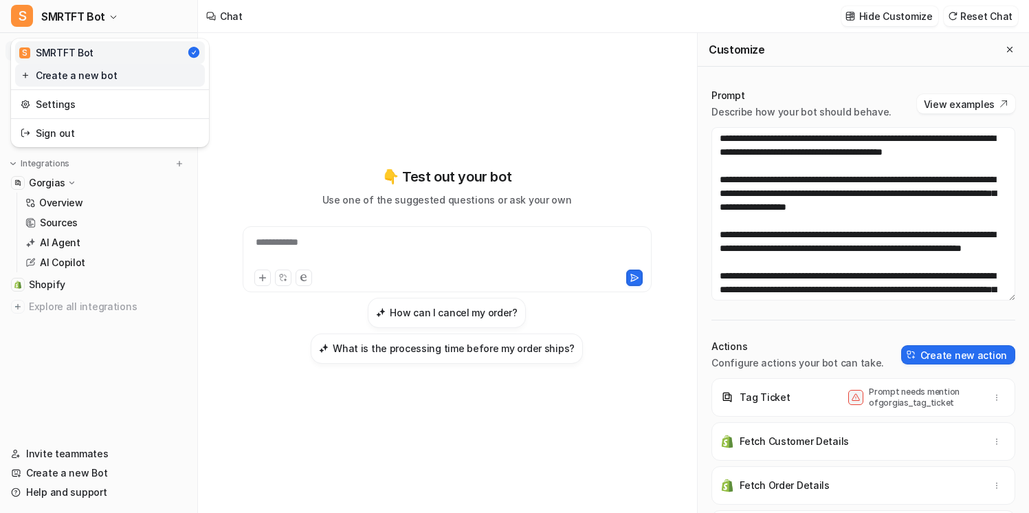
click at [100, 71] on link "Create a new bot" at bounding box center [110, 75] width 190 height 23
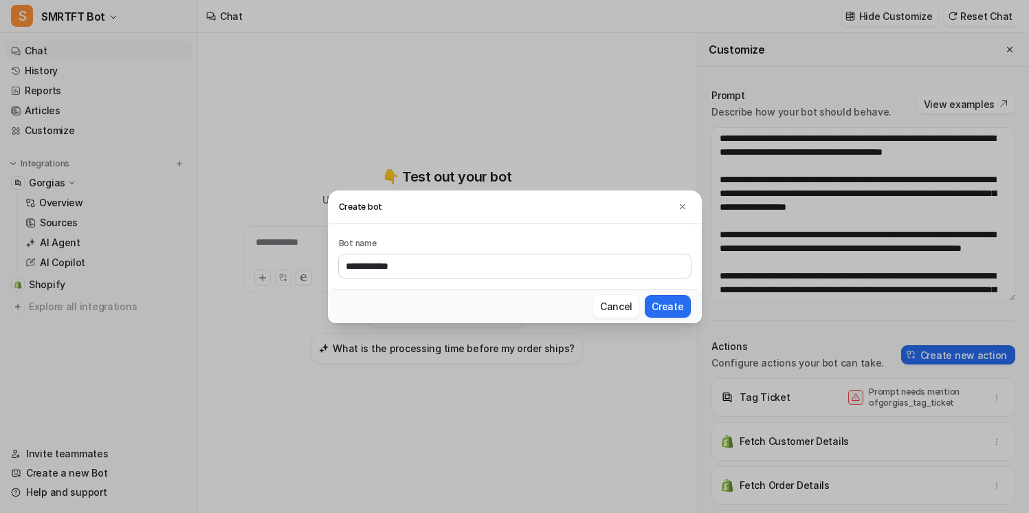
type input "**********"
click at [645, 295] on button "Create" at bounding box center [667, 306] width 45 height 23
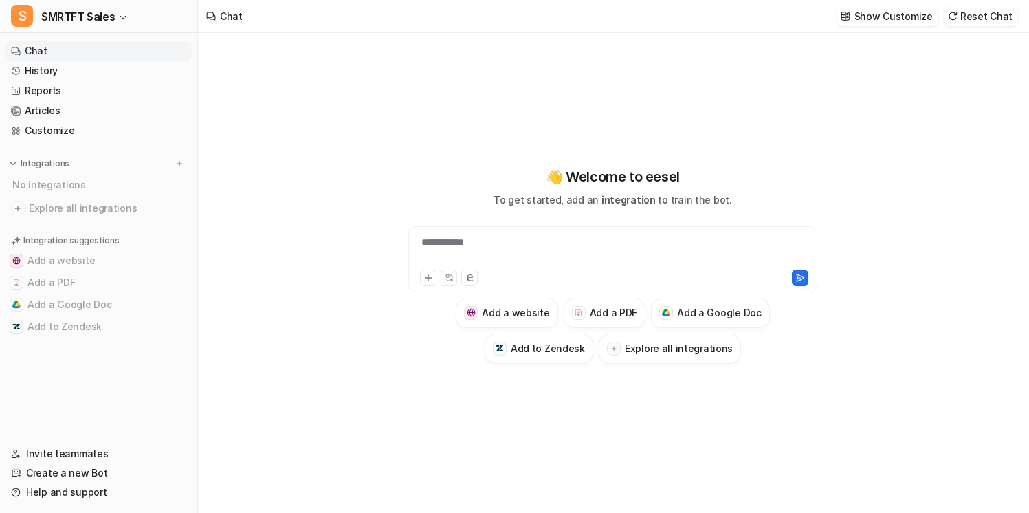
type textarea "**********"
click at [180, 164] on img at bounding box center [180, 164] width 10 height 10
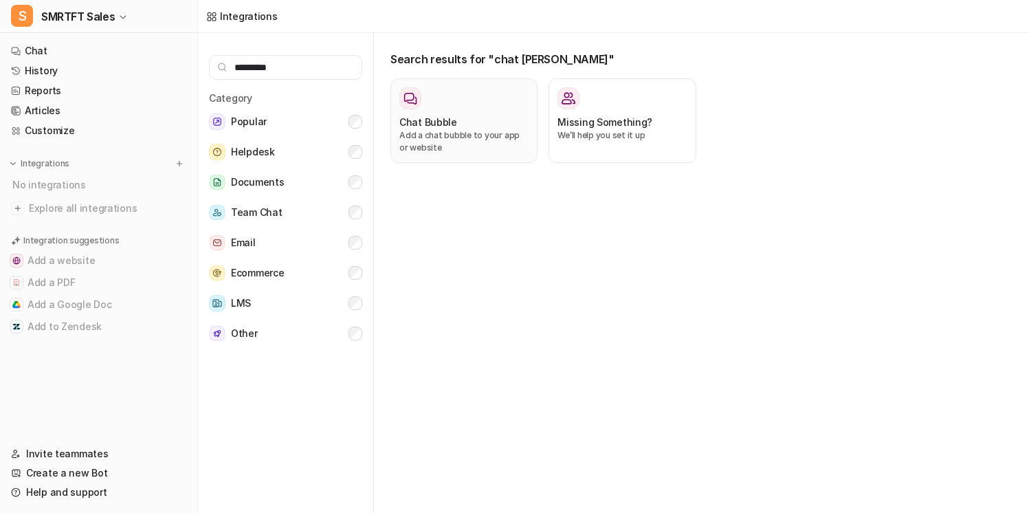
type input "*********"
click at [468, 124] on div "Chat Bubble" at bounding box center [463, 122] width 129 height 14
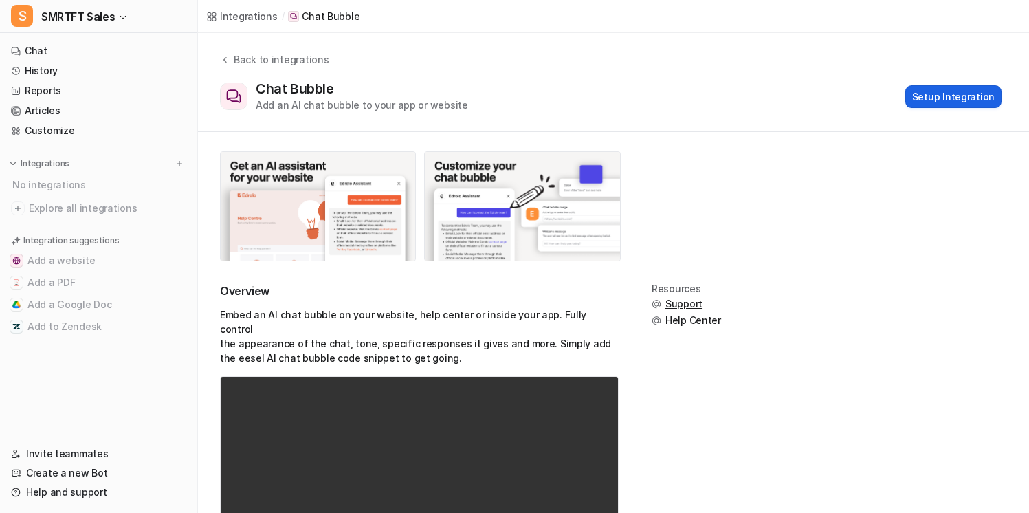
click at [955, 101] on button "Setup Integration" at bounding box center [953, 96] width 96 height 23
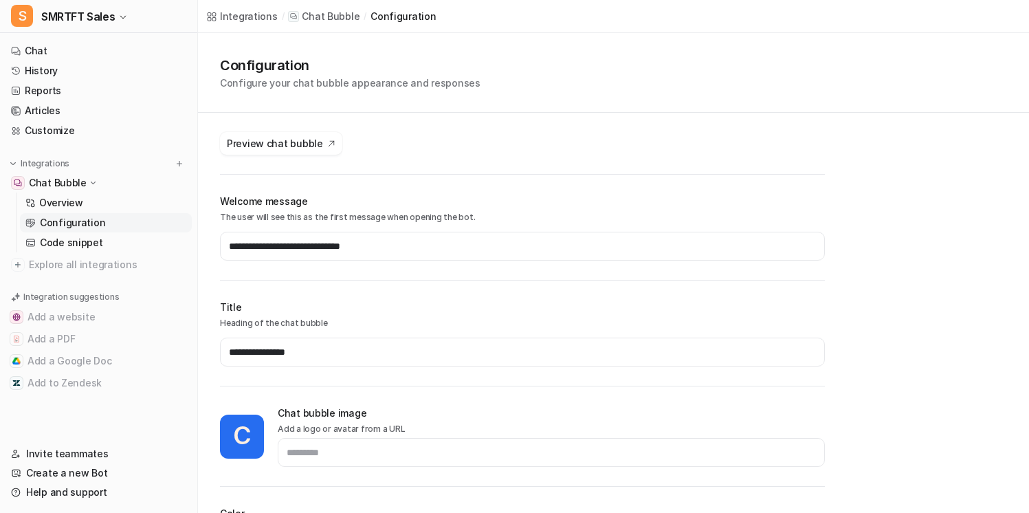
type input "*******"
click at [318, 145] on button "Preview chat bubble" at bounding box center [281, 143] width 122 height 23
click at [85, 54] on link "Chat" at bounding box center [98, 50] width 186 height 19
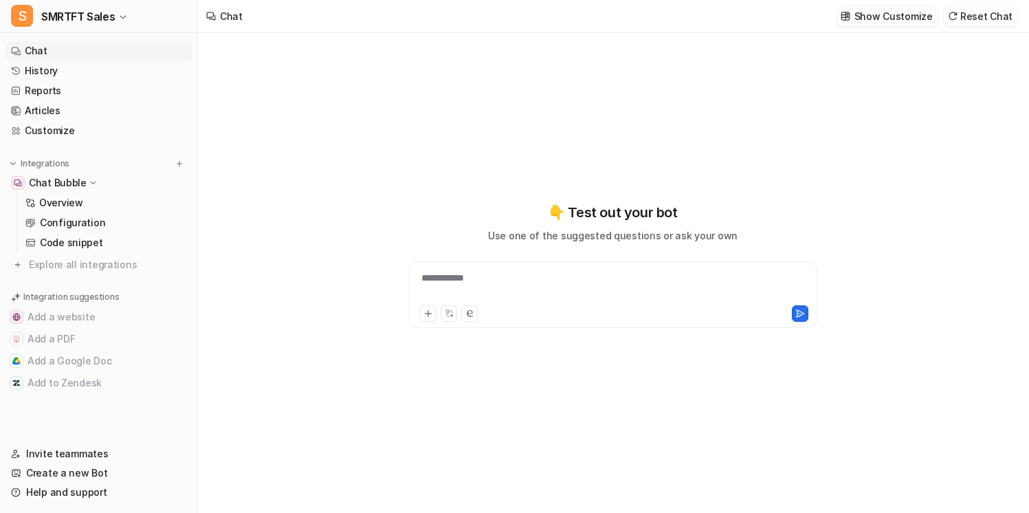
click at [891, 21] on p "Show Customize" at bounding box center [893, 16] width 78 height 14
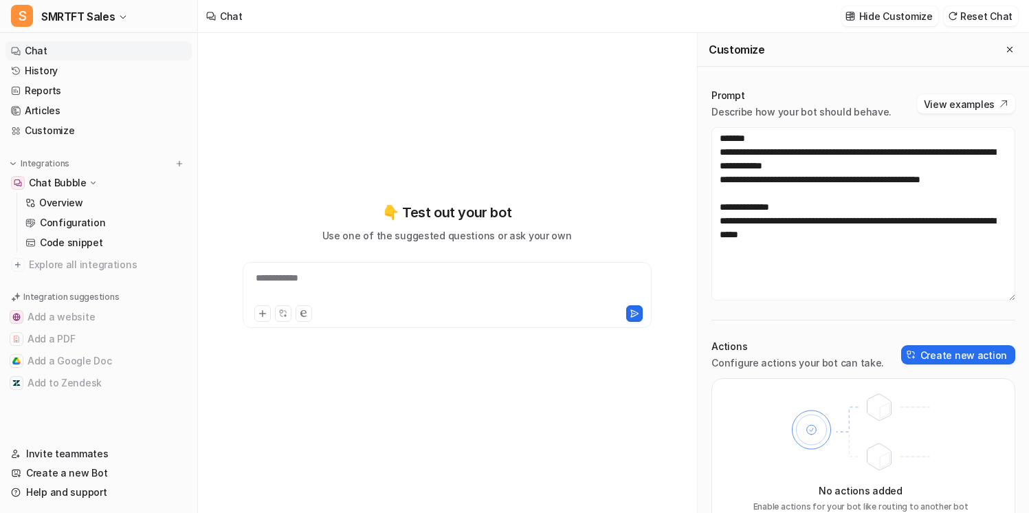
click at [911, 368] on div "Actions Configure actions your bot can take. Create new action" at bounding box center [863, 355] width 304 height 30
click at [929, 351] on button "Create new action" at bounding box center [958, 354] width 114 height 19
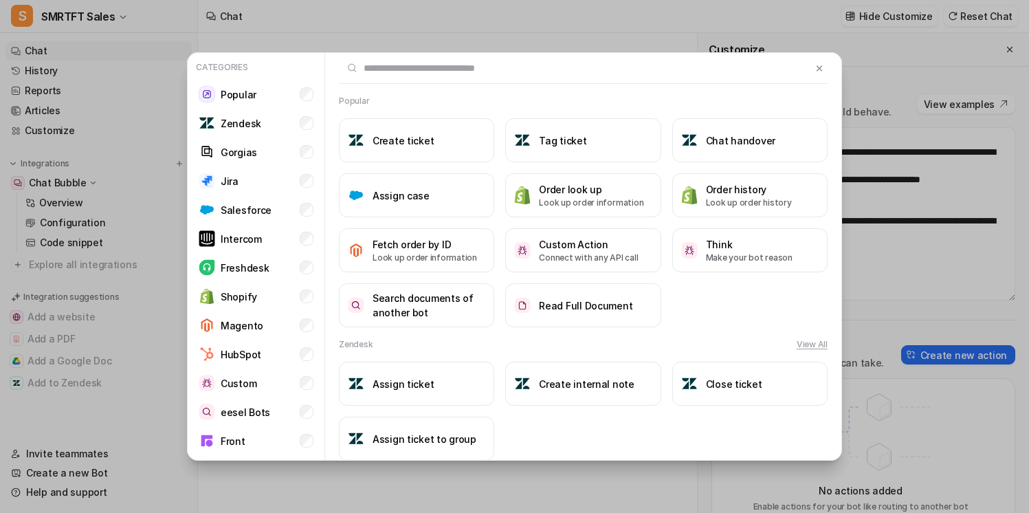
click at [395, 76] on input "text" at bounding box center [575, 68] width 473 height 30
click at [314, 161] on li "Gorgias" at bounding box center [256, 151] width 126 height 27
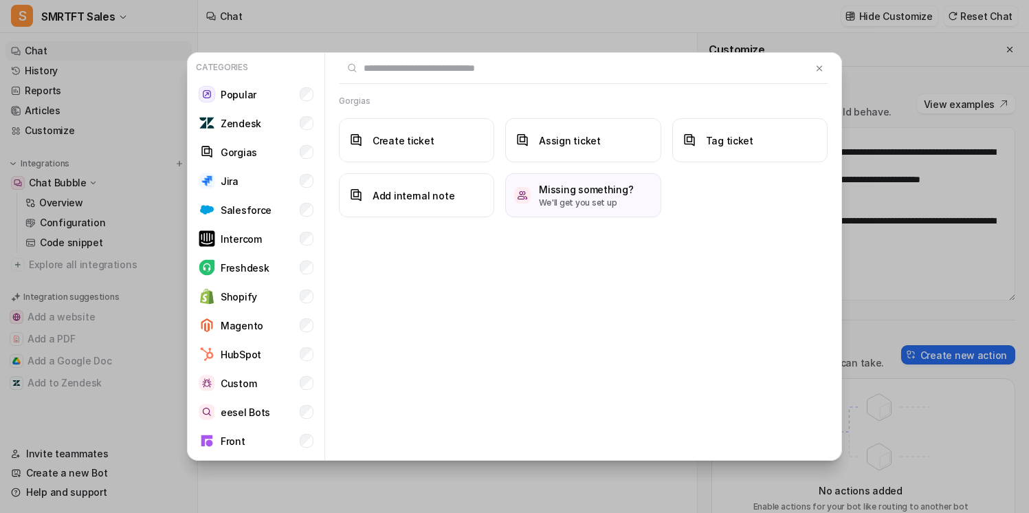
click at [95, 65] on div "Categories Popular Zendesk Gorgias Jira Salesforce Intercom Freshdesk Shopify M…" at bounding box center [514, 256] width 1029 height 513
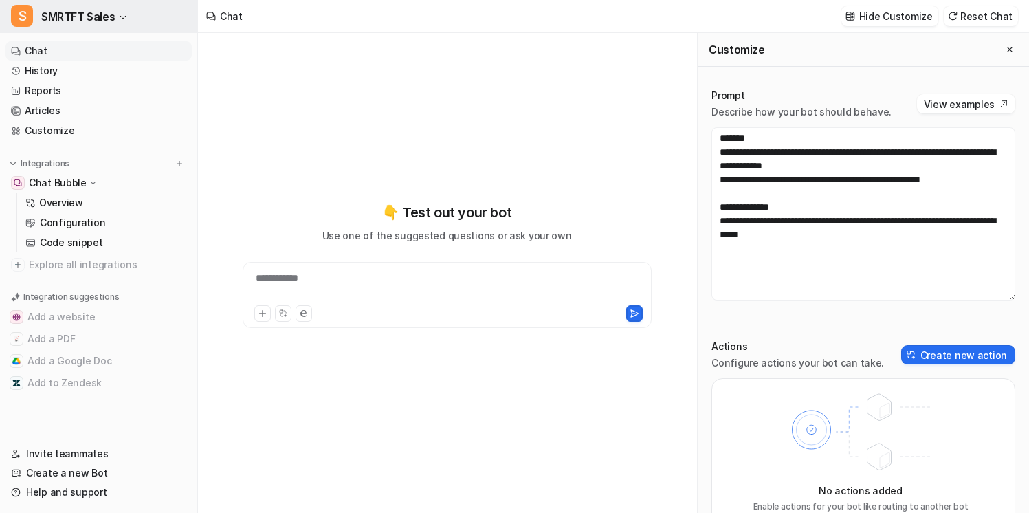
click at [117, 26] on button "S SMRTFT Sales" at bounding box center [98, 16] width 197 height 33
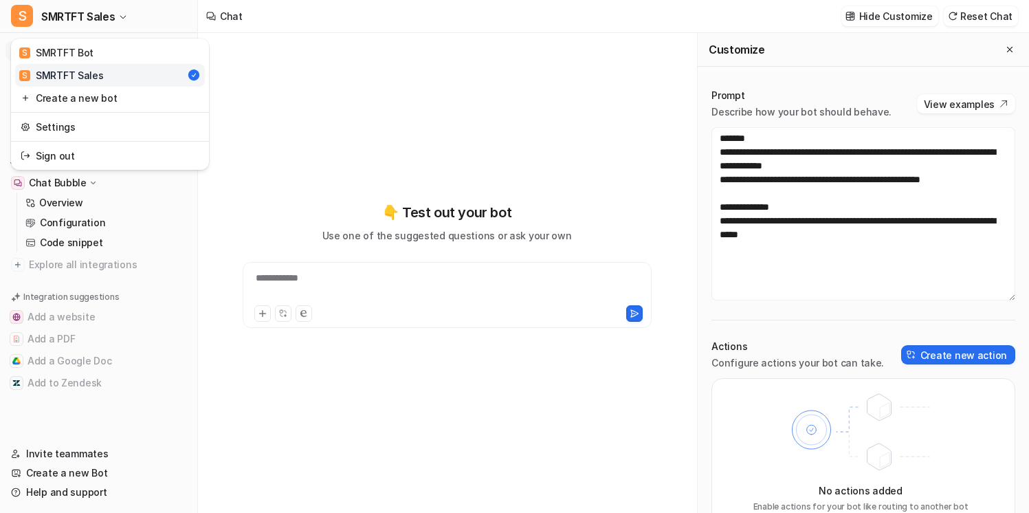
click at [296, 111] on div "**********" at bounding box center [514, 256] width 1029 height 513
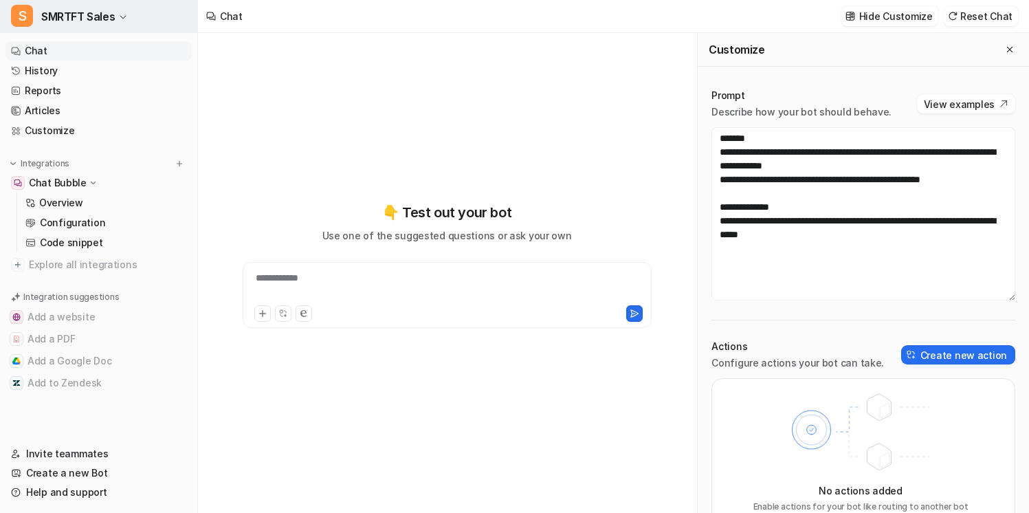
click at [82, 4] on button "S SMRTFT Sales" at bounding box center [98, 16] width 197 height 33
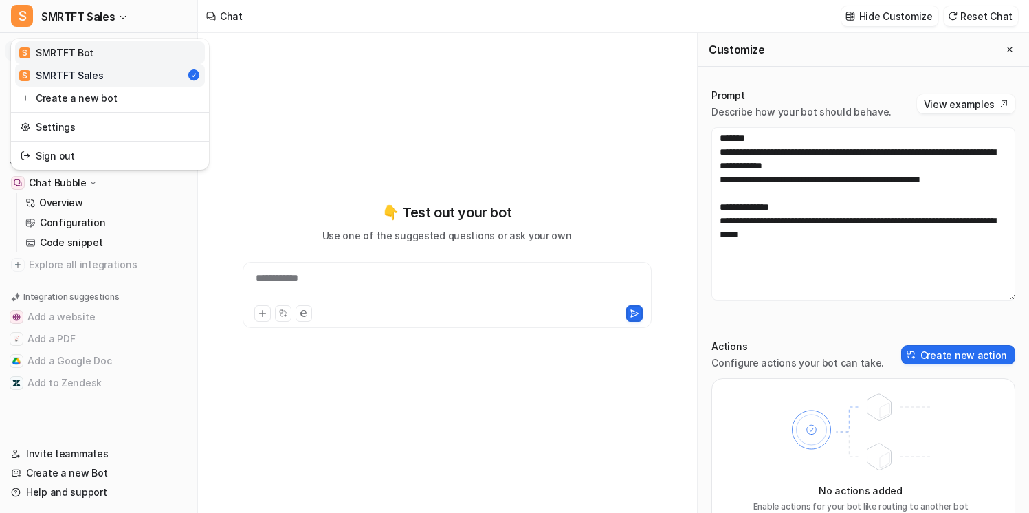
click at [77, 50] on div "S SMRTFT Bot" at bounding box center [56, 52] width 74 height 14
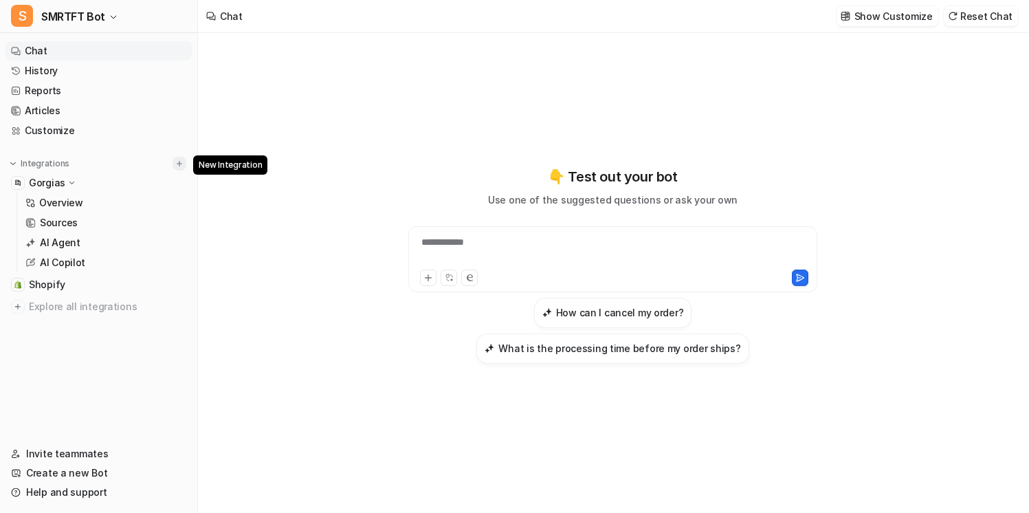
click at [176, 163] on img at bounding box center [180, 164] width 10 height 10
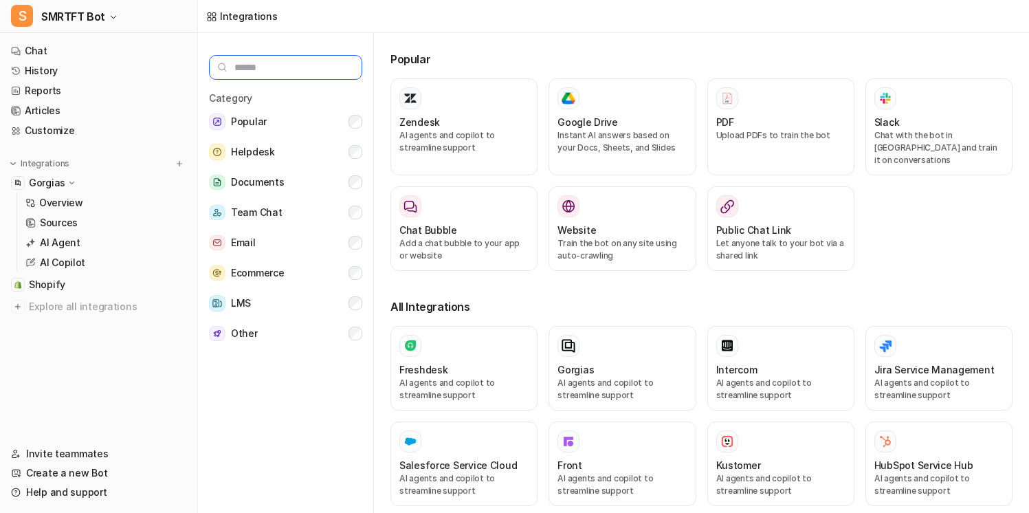
type input "*"
click at [80, 56] on link "Chat" at bounding box center [98, 50] width 186 height 19
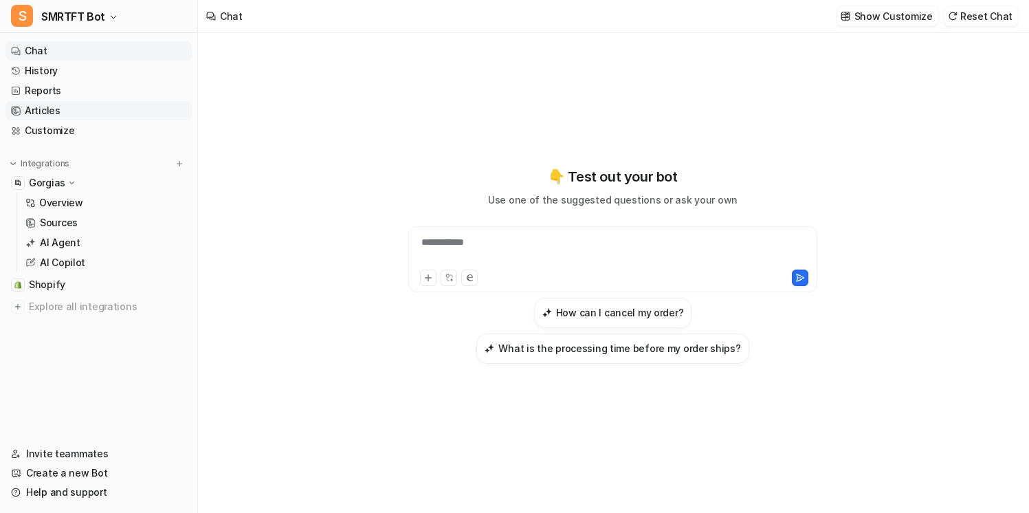
click at [74, 111] on link "Articles" at bounding box center [98, 110] width 186 height 19
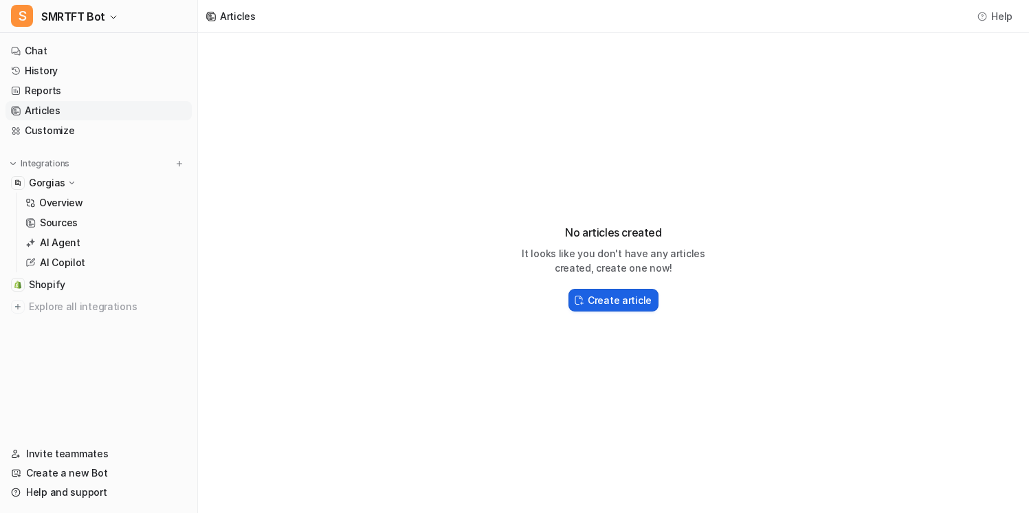
click at [597, 302] on h2 "Create article" at bounding box center [620, 300] width 64 height 14
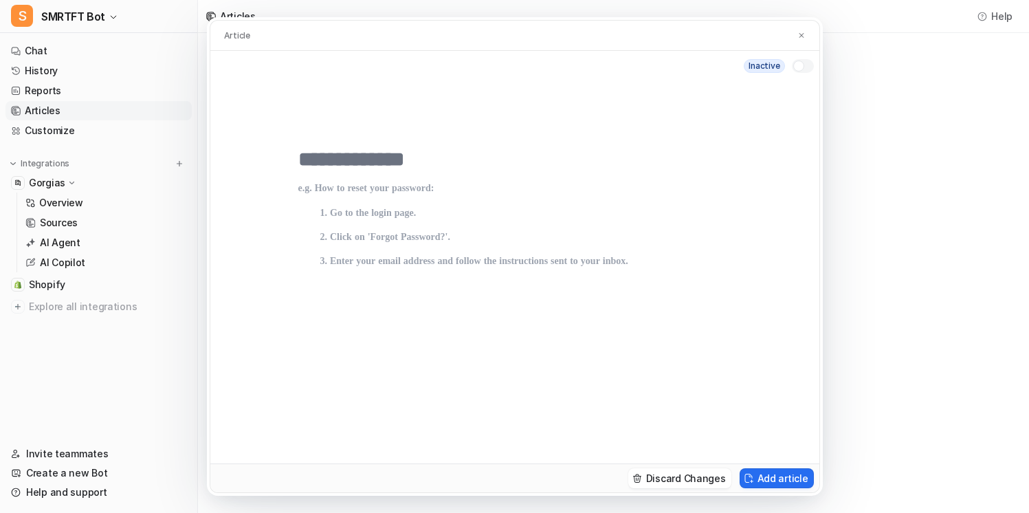
click at [385, 161] on input "text" at bounding box center [514, 159] width 433 height 25
click at [311, 171] on input "text" at bounding box center [514, 159] width 433 height 25
click at [308, 198] on p at bounding box center [514, 309] width 433 height 253
click at [800, 36] on img at bounding box center [801, 35] width 8 height 9
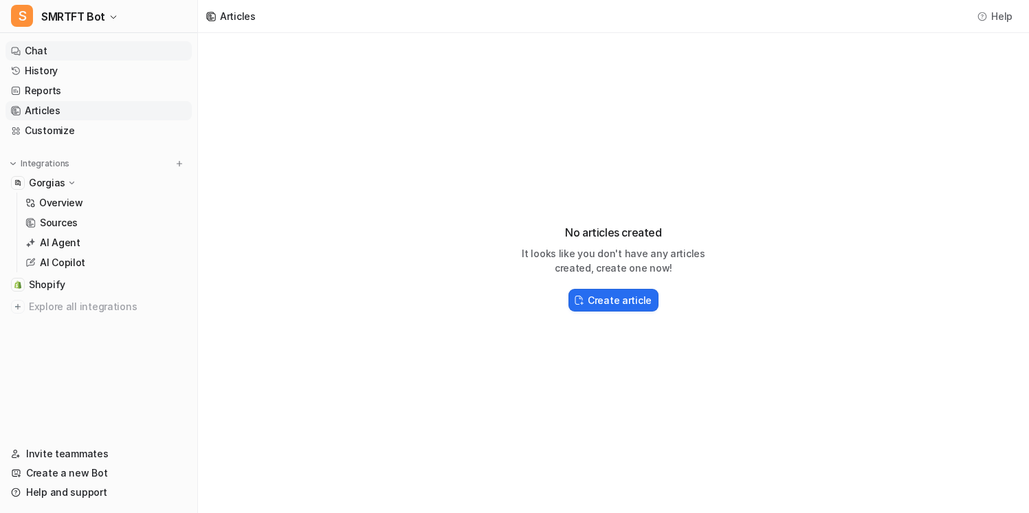
click at [105, 47] on link "Chat" at bounding box center [98, 50] width 186 height 19
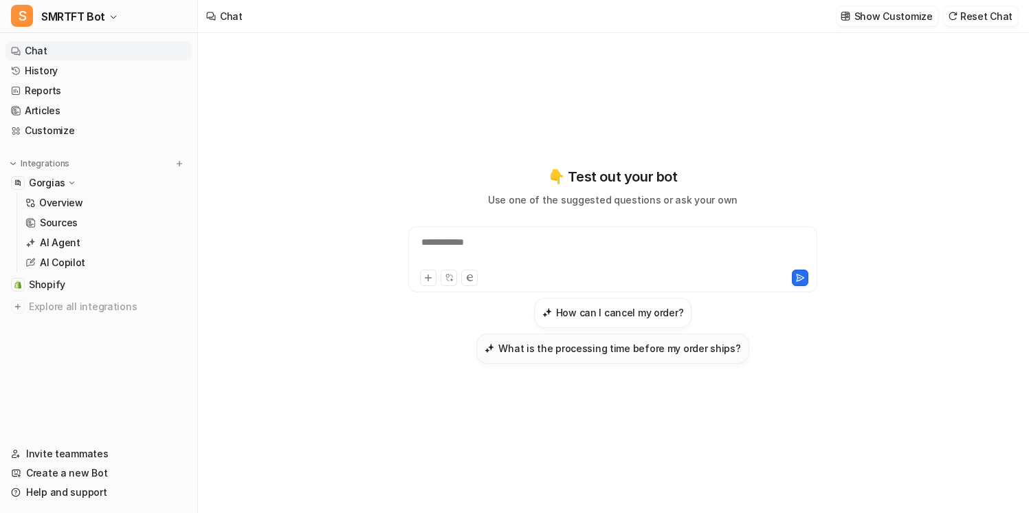
click at [669, 344] on h3 "What is the processing time before my order ships?" at bounding box center [619, 348] width 242 height 14
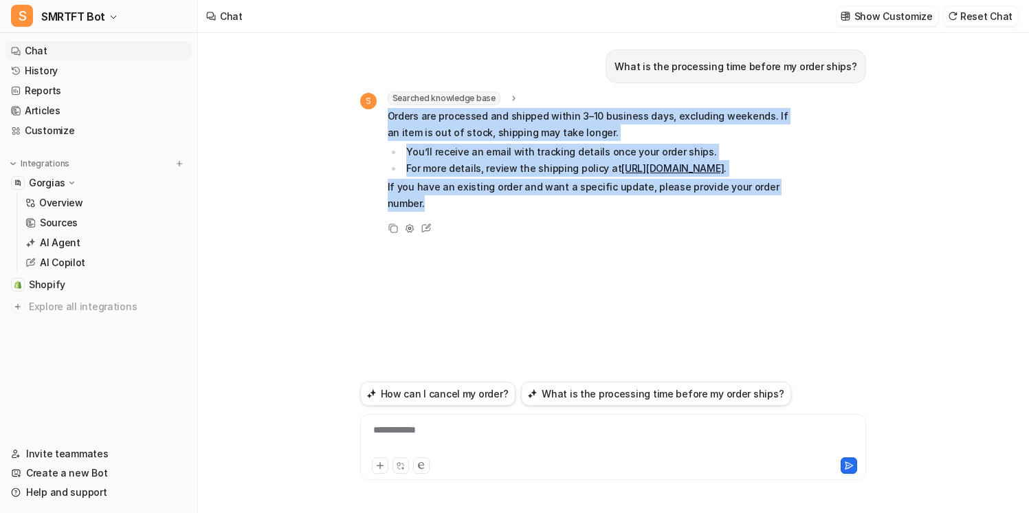
drag, startPoint x: 389, startPoint y: 118, endPoint x: 808, endPoint y: 256, distance: 440.8
click at [808, 256] on div "What is the processing time before my order ships? S Searched knowledge base se…" at bounding box center [613, 205] width 506 height 344
click at [802, 252] on div "What is the processing time before my order ships? S Searched knowledge base se…" at bounding box center [613, 205] width 506 height 344
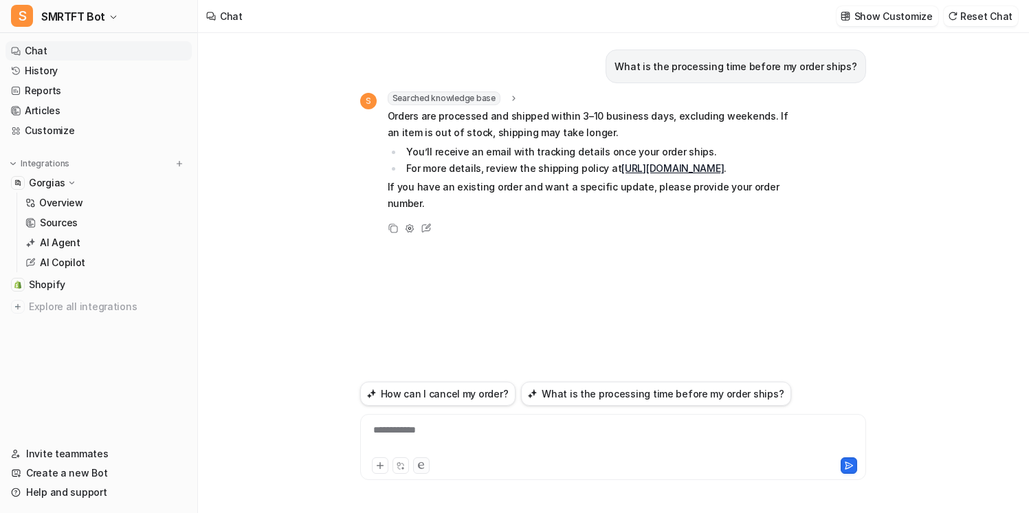
click at [420, 473] on div "**********" at bounding box center [613, 447] width 506 height 66
click at [420, 466] on icon at bounding box center [421, 465] width 6 height 7
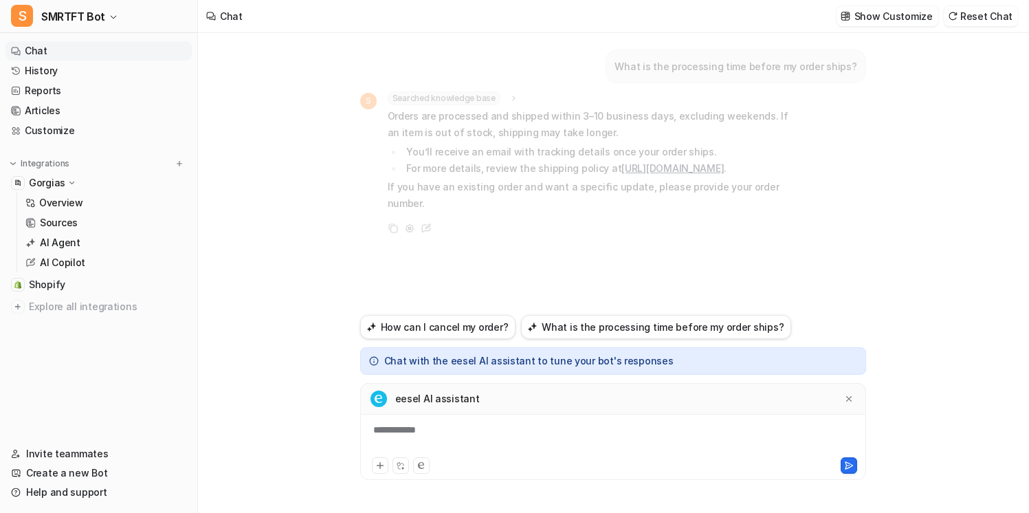
click at [457, 423] on div "**********" at bounding box center [613, 439] width 499 height 32
click at [842, 401] on div at bounding box center [849, 399] width 14 height 14
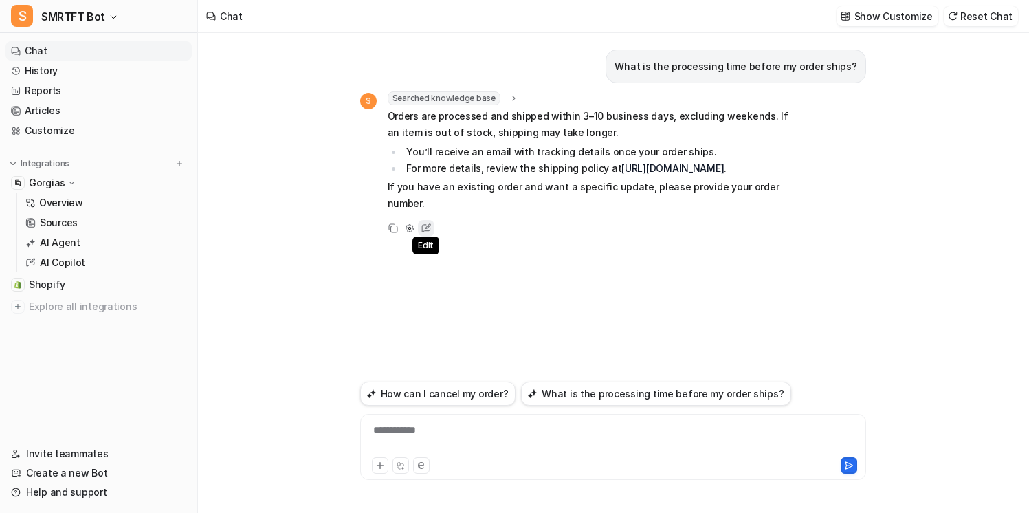
click at [428, 228] on icon at bounding box center [426, 228] width 18 height 18
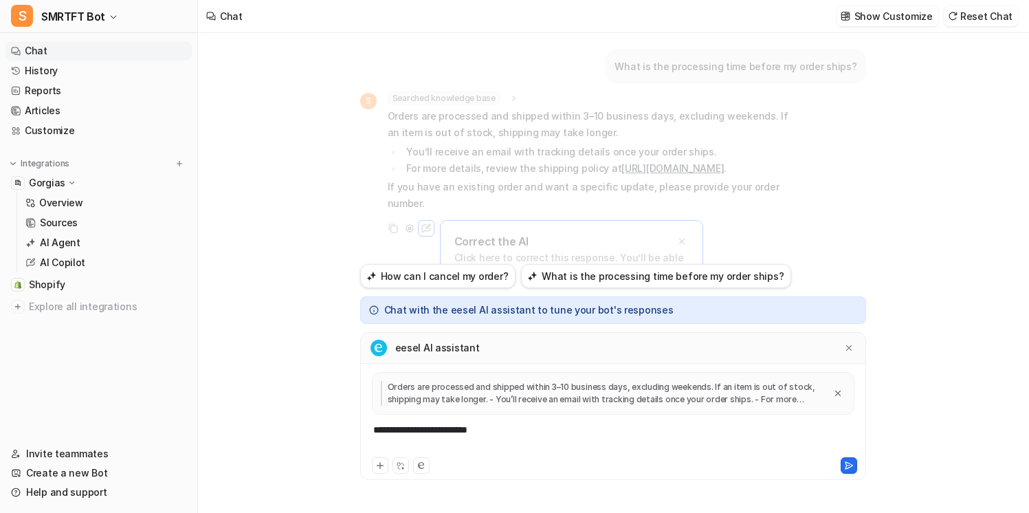
click at [509, 423] on div "**********" at bounding box center [613, 439] width 499 height 32
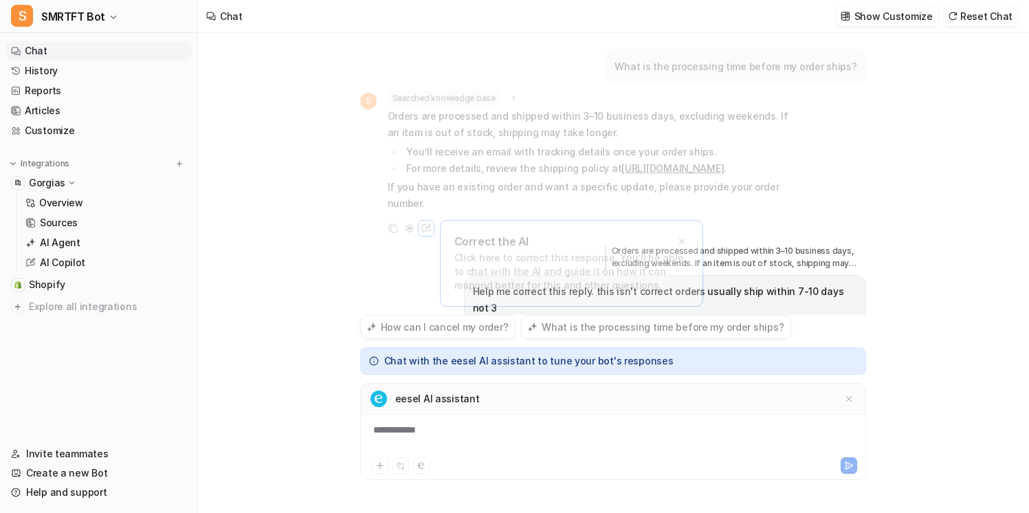
scroll to position [35, 0]
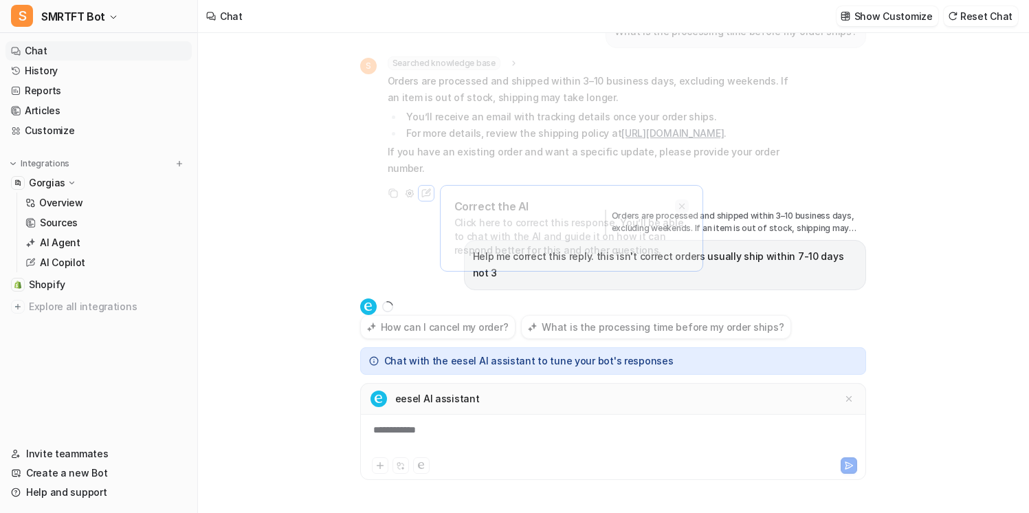
click at [684, 199] on div at bounding box center [682, 206] width 14 height 14
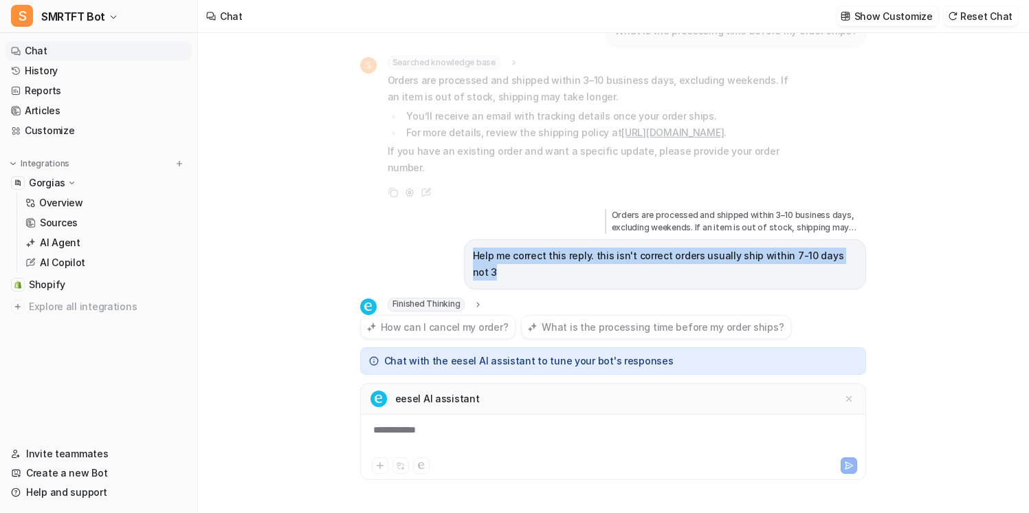
drag, startPoint x: 860, startPoint y: 260, endPoint x: 457, endPoint y: 258, distance: 402.8
click at [457, 258] on div "What is the processing time before my order ships? S Searched knowledge base se…" at bounding box center [613, 174] width 506 height 282
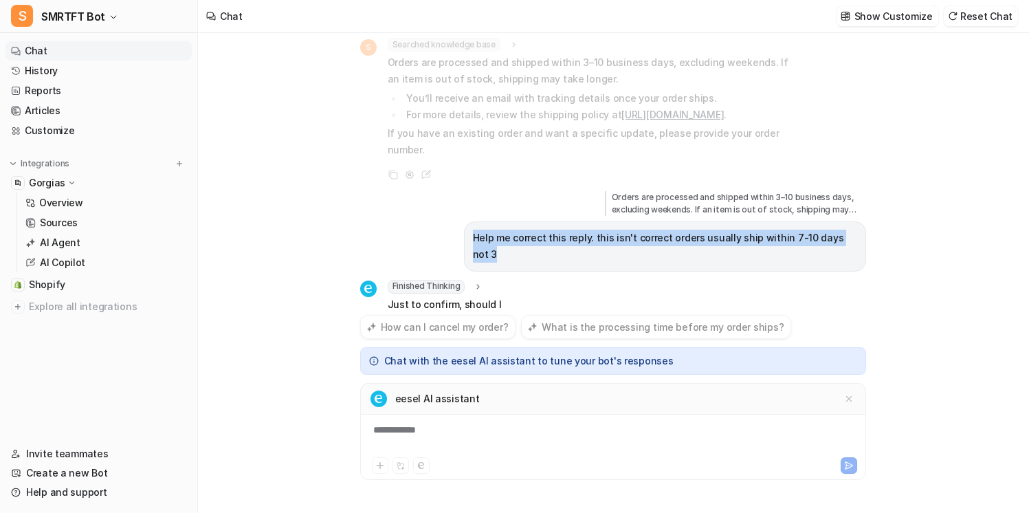
scroll to position [70, 0]
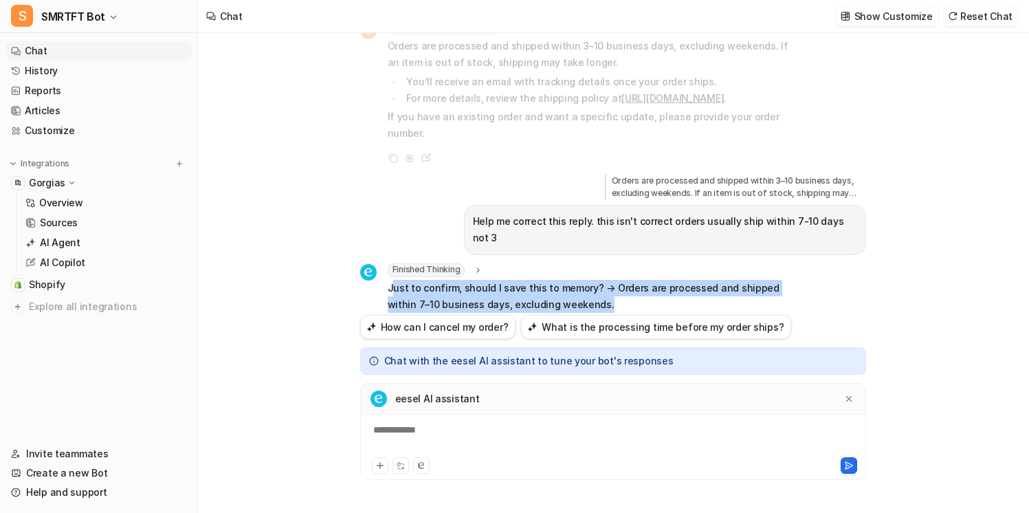
drag, startPoint x: 390, startPoint y: 271, endPoint x: 625, endPoint y: 287, distance: 234.9
click at [625, 286] on p "Just to confirm, should I save this to memory? → Orders are processed and shipp…" at bounding box center [589, 296] width 402 height 33
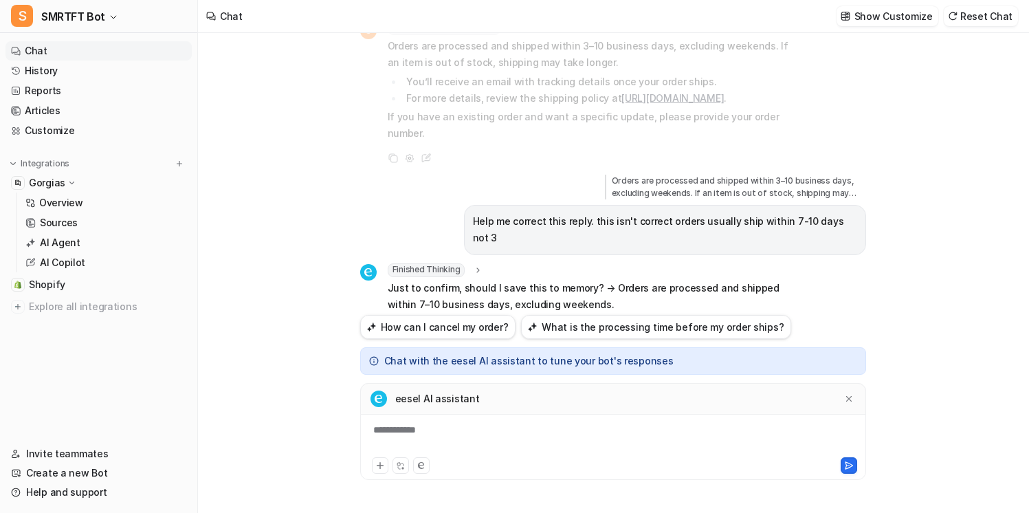
click at [621, 280] on p "Just to confirm, should I save this to memory? → Orders are processed and shipp…" at bounding box center [589, 296] width 402 height 33
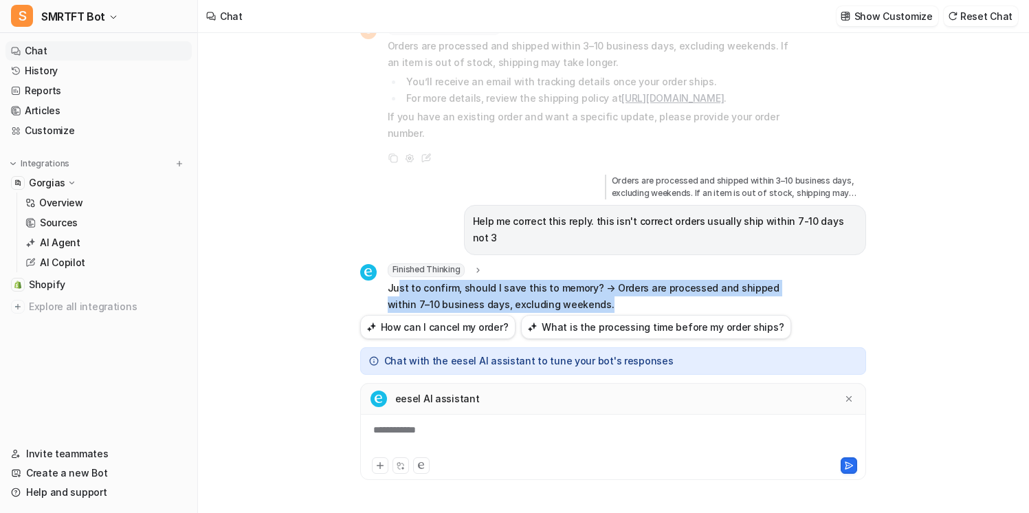
drag, startPoint x: 625, startPoint y: 279, endPoint x: 397, endPoint y: 275, distance: 227.5
click at [397, 280] on p "Just to confirm, should I save this to memory? → Orders are processed and shipp…" at bounding box center [589, 296] width 402 height 33
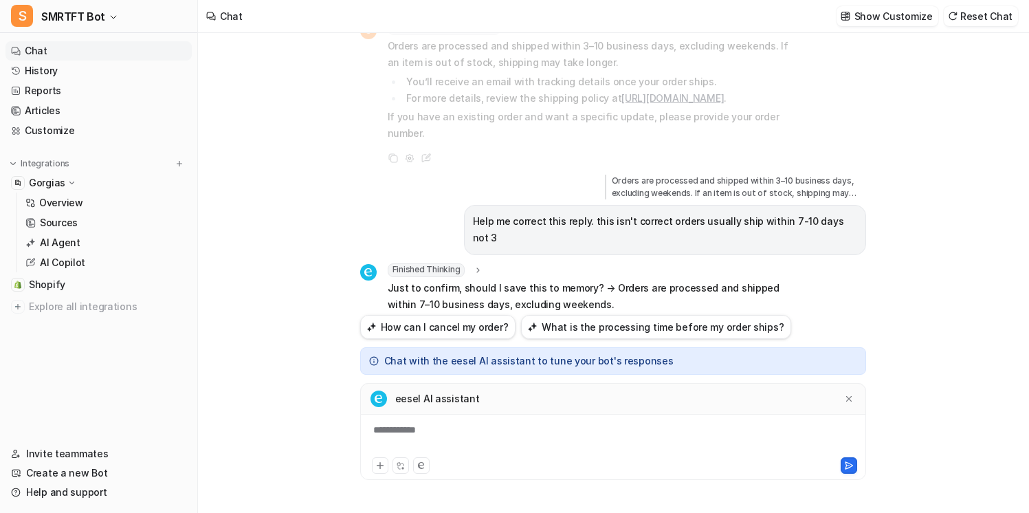
click at [473, 440] on div "**********" at bounding box center [613, 439] width 499 height 32
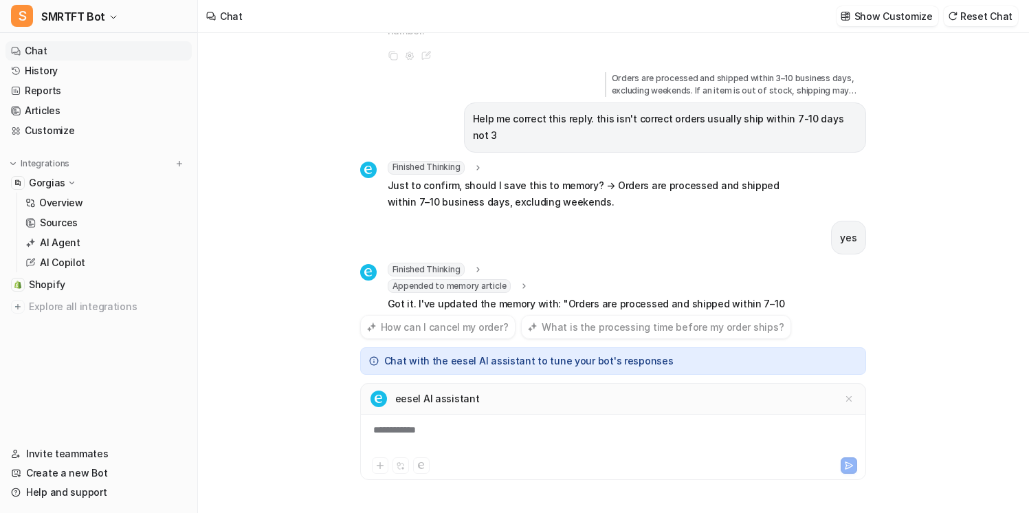
scroll to position [189, 0]
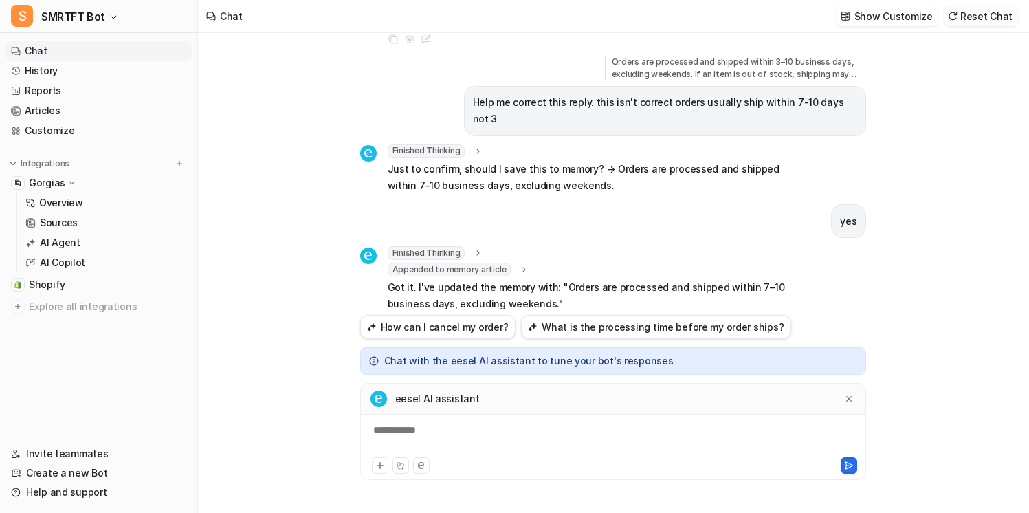
click at [987, 17] on button "Reset Chat" at bounding box center [981, 16] width 74 height 20
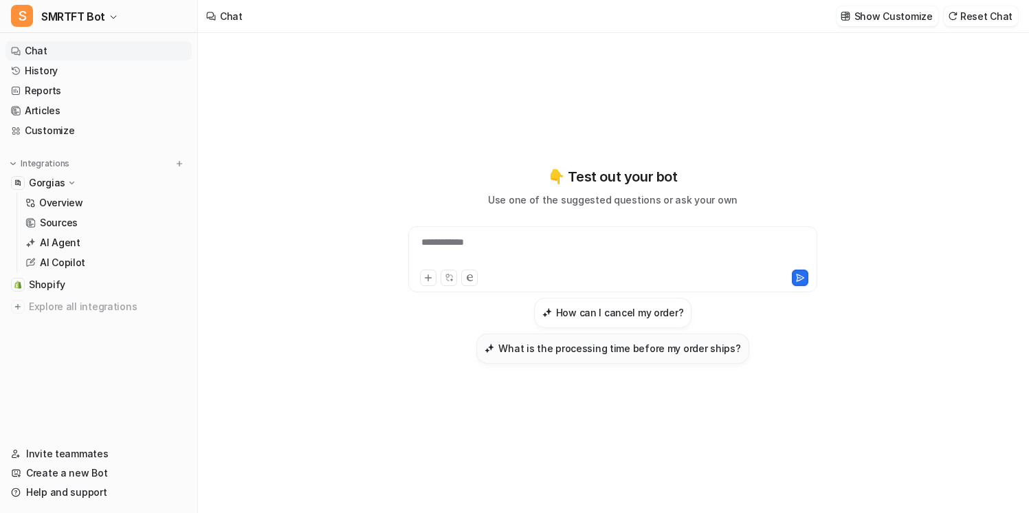
click at [671, 349] on h3 "What is the processing time before my order ships?" at bounding box center [619, 348] width 242 height 14
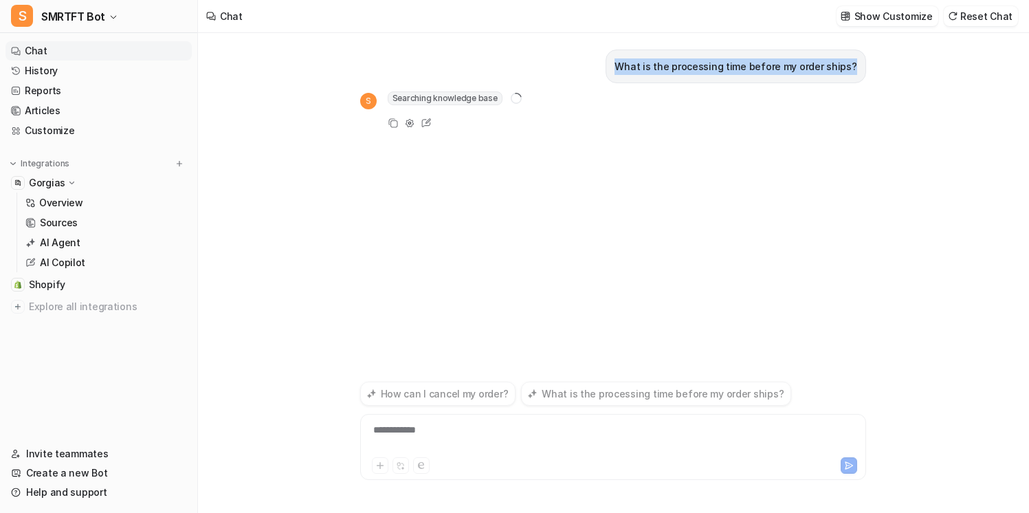
drag, startPoint x: 619, startPoint y: 67, endPoint x: 894, endPoint y: 65, distance: 274.9
click at [894, 65] on div "**********" at bounding box center [613, 273] width 830 height 480
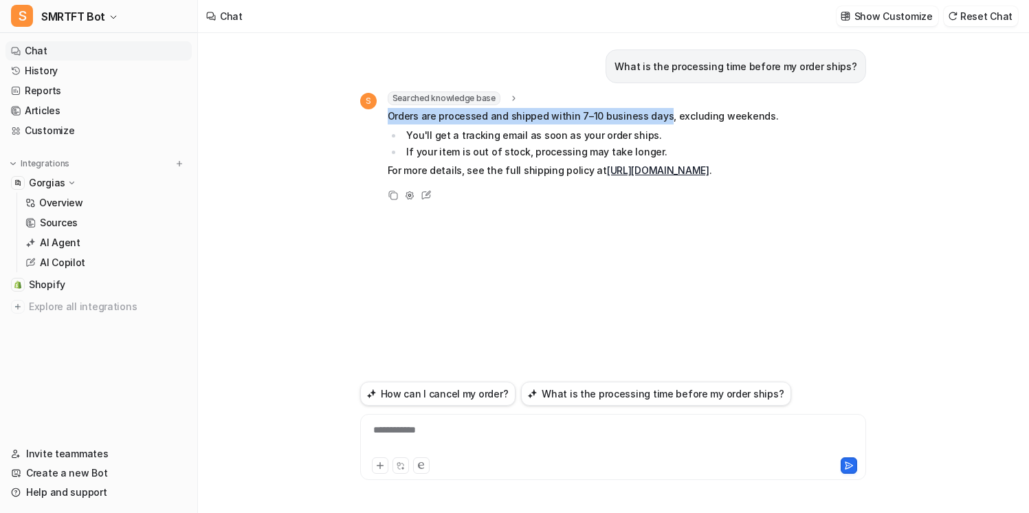
drag, startPoint x: 389, startPoint y: 116, endPoint x: 656, endPoint y: 118, distance: 267.4
click at [656, 118] on p "Orders are processed and shipped within 7–10 business days, excluding weekends." at bounding box center [583, 116] width 391 height 16
click at [429, 195] on icon at bounding box center [426, 195] width 18 height 18
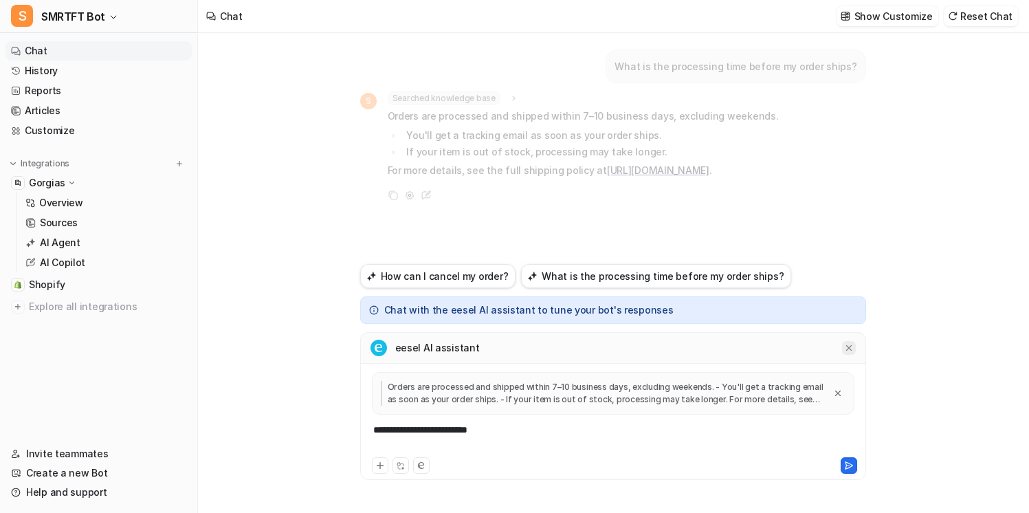
click at [847, 343] on icon at bounding box center [849, 348] width 10 height 10
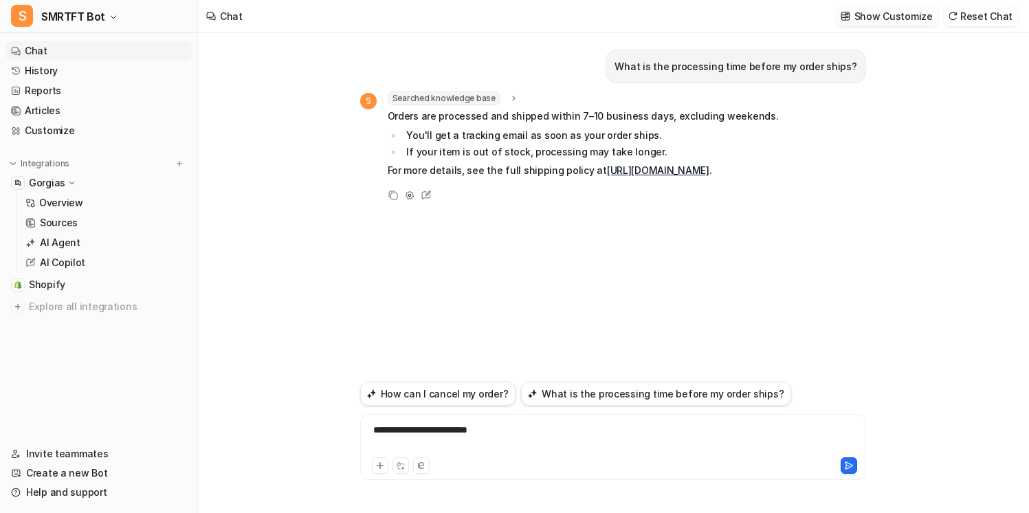
click at [906, 11] on p "Show Customize" at bounding box center [893, 16] width 78 height 14
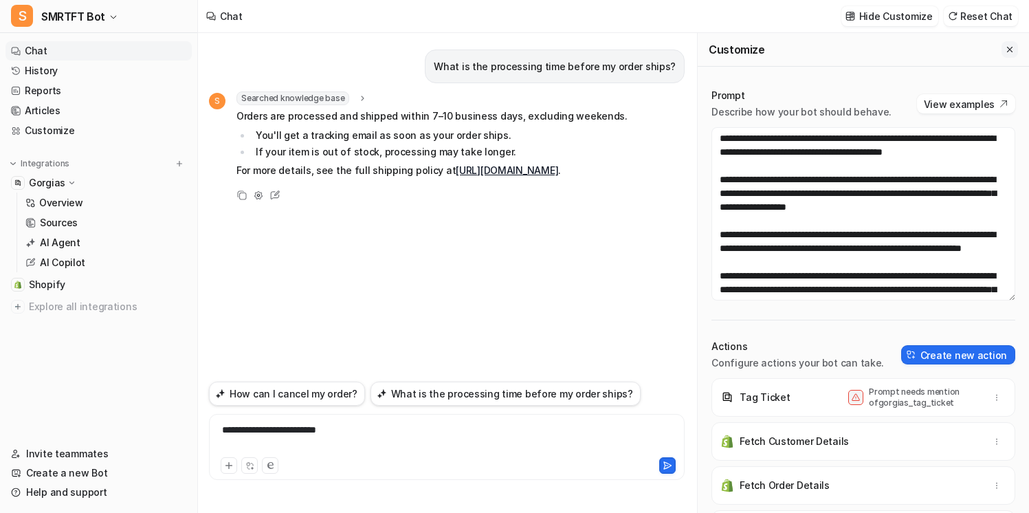
click at [1012, 49] on icon "Close flyout" at bounding box center [1010, 50] width 10 height 10
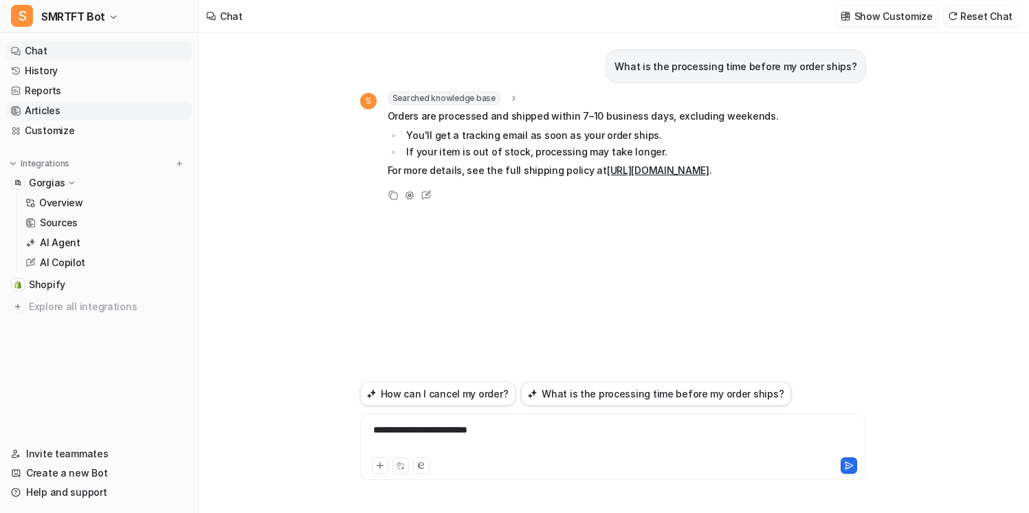
click at [122, 107] on link "Articles" at bounding box center [98, 110] width 186 height 19
click at [157, 112] on link "Articles" at bounding box center [98, 110] width 186 height 19
click at [46, 107] on link "Articles" at bounding box center [98, 110] width 186 height 19
click at [278, 140] on div "**********" at bounding box center [613, 273] width 830 height 480
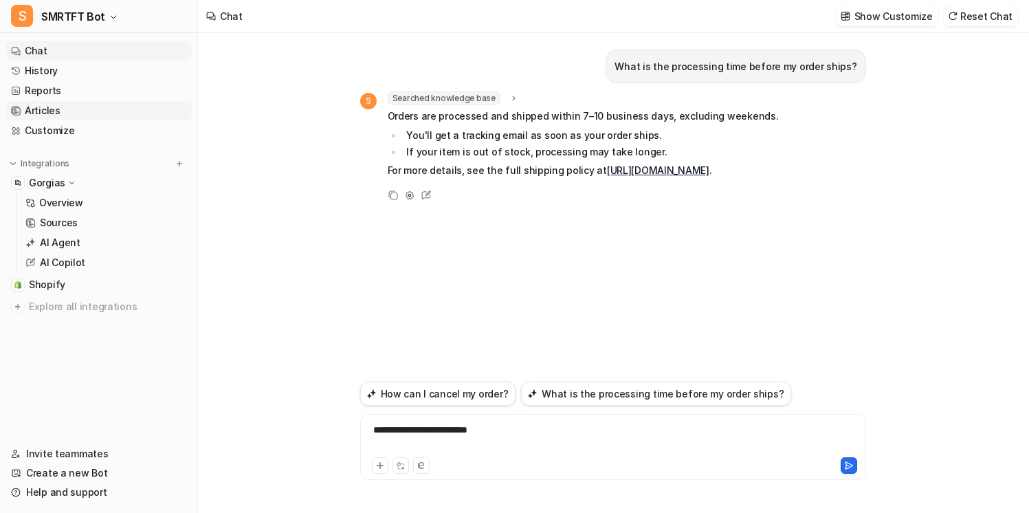
click at [96, 103] on link "Articles" at bounding box center [98, 110] width 186 height 19
click at [96, 85] on link "Reports" at bounding box center [98, 90] width 186 height 19
click at [93, 104] on link "Articles" at bounding box center [98, 110] width 186 height 19
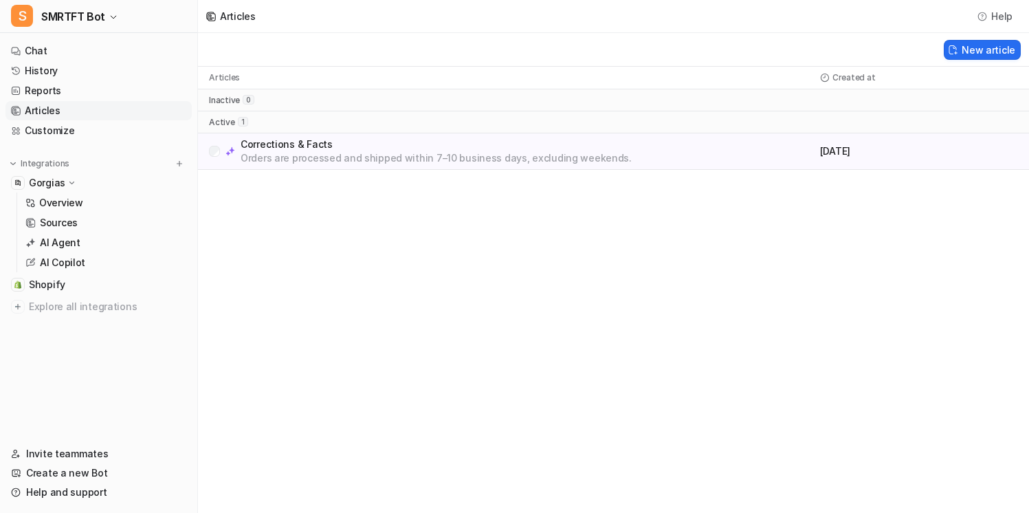
click at [272, 150] on p "Corrections & Facts" at bounding box center [436, 144] width 391 height 14
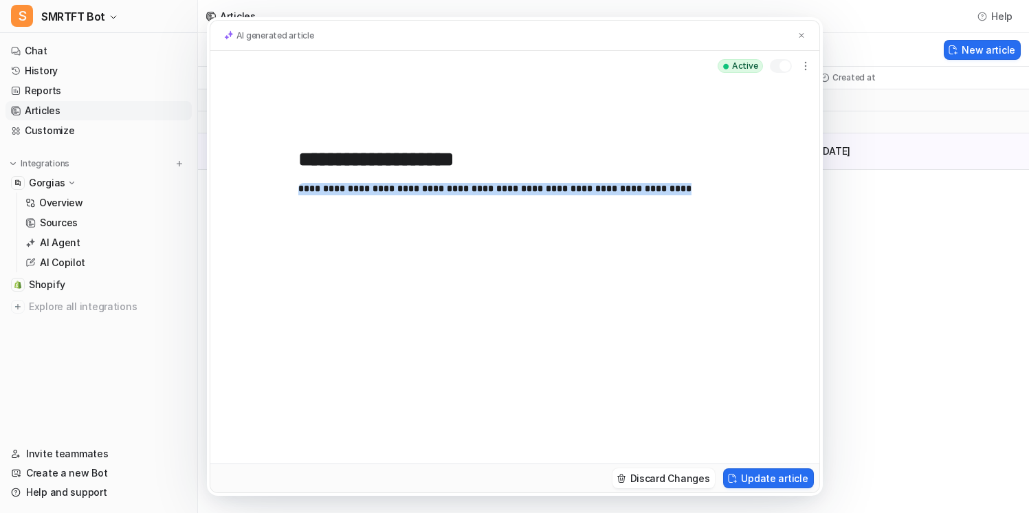
drag, startPoint x: 637, startPoint y: 195, endPoint x: 300, endPoint y: 188, distance: 336.9
click at [301, 188] on p "**********" at bounding box center [514, 309] width 433 height 253
click at [300, 188] on p "**********" at bounding box center [514, 309] width 433 height 253
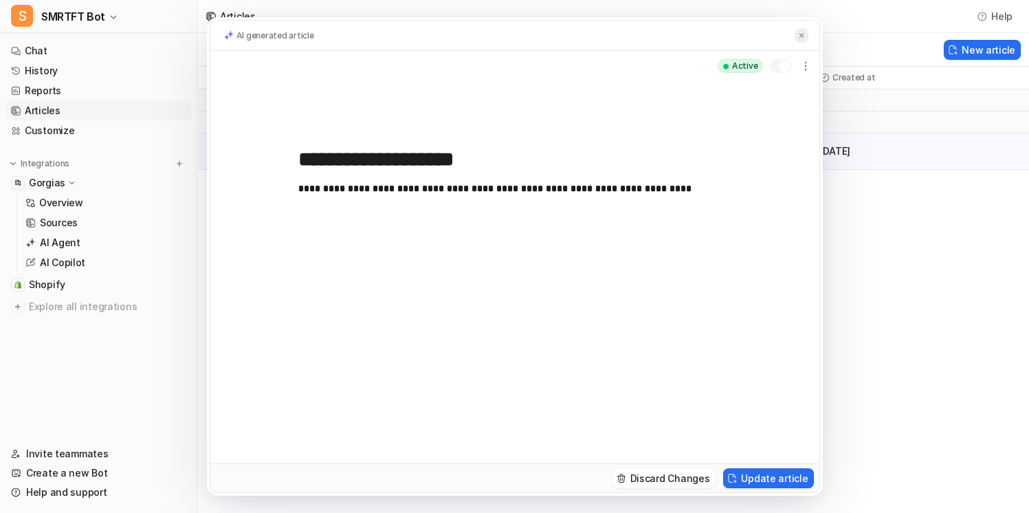
click at [801, 34] on img at bounding box center [801, 35] width 8 height 9
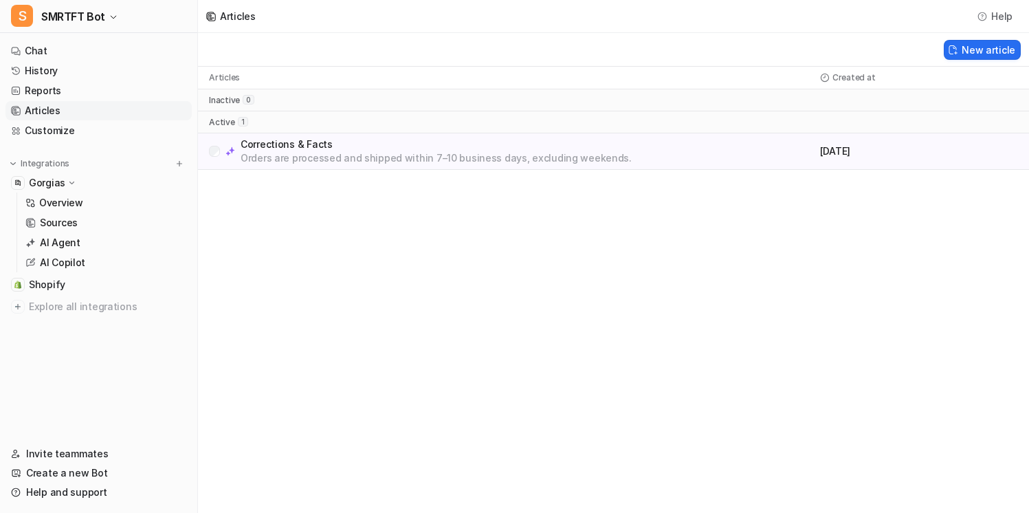
click at [571, 159] on p "Orders are processed and shipped within 7–10 business days, excluding weekends." at bounding box center [436, 158] width 391 height 14
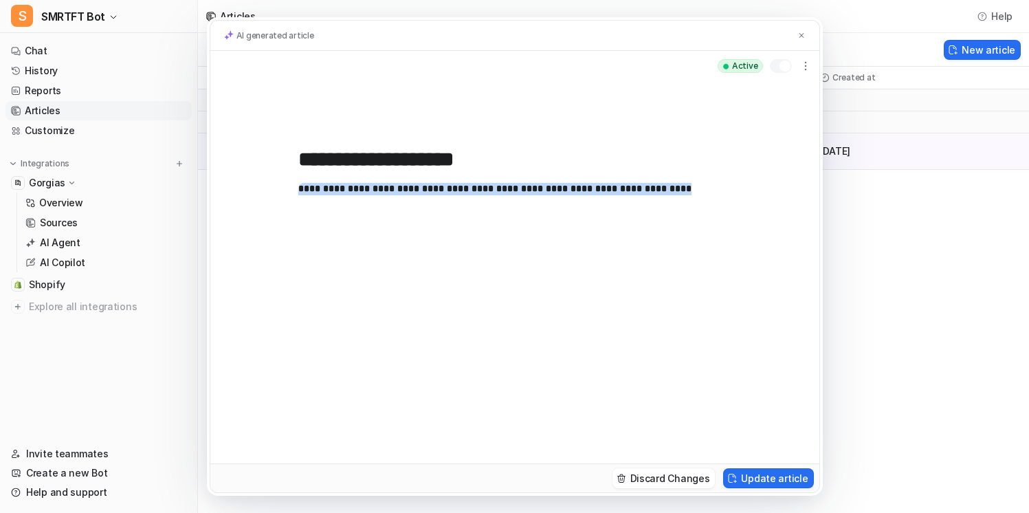
drag, startPoint x: 689, startPoint y: 191, endPoint x: 399, endPoint y: 138, distance: 294.8
click at [399, 138] on div "**********" at bounding box center [514, 272] width 609 height 382
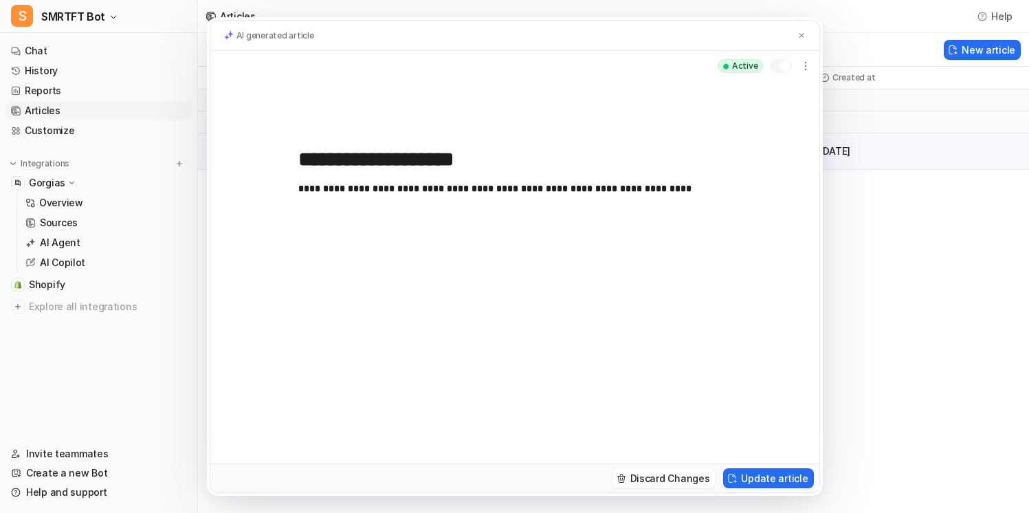
click at [474, 192] on p "**********" at bounding box center [514, 309] width 433 height 253
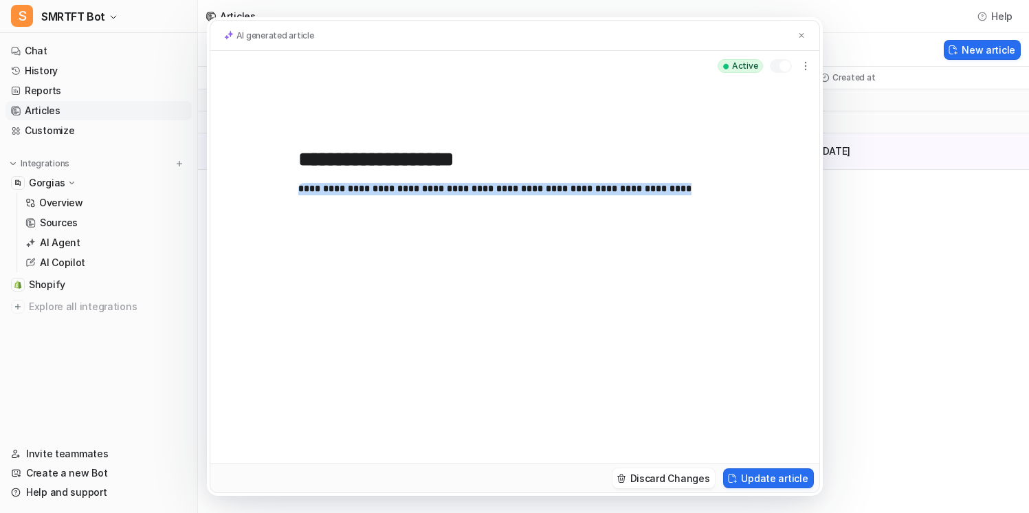
click at [474, 192] on p "**********" at bounding box center [514, 309] width 433 height 253
click at [801, 38] on img at bounding box center [801, 35] width 8 height 9
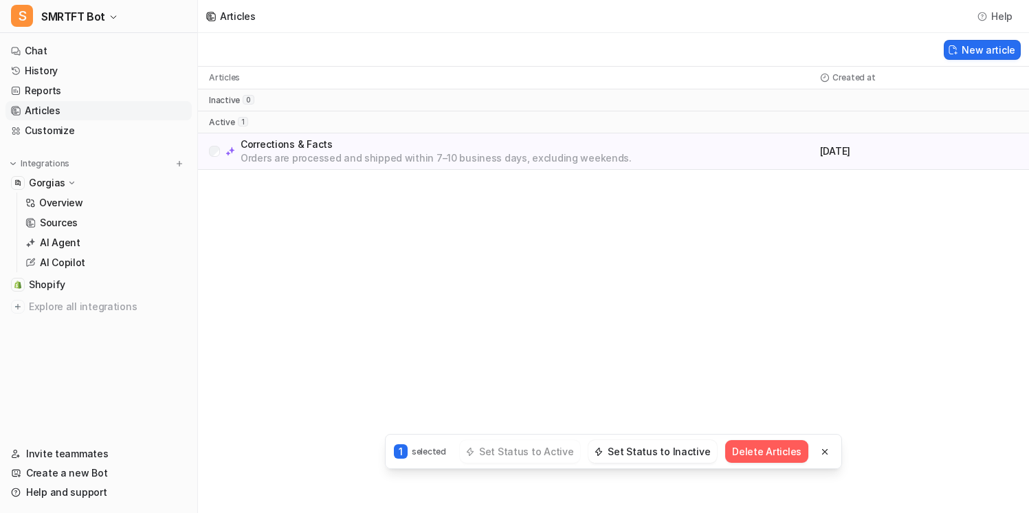
click at [742, 446] on button "Delete Articles" at bounding box center [766, 451] width 83 height 23
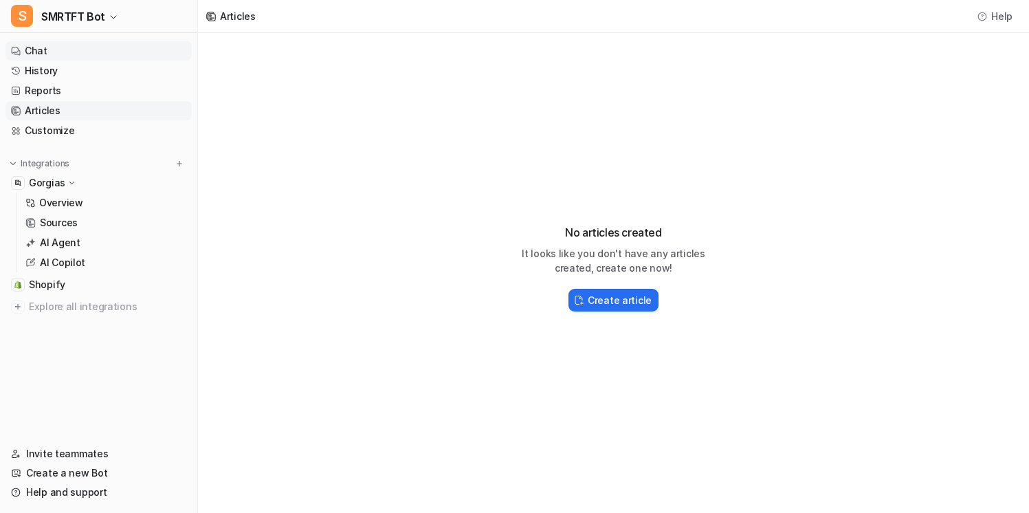
click at [162, 49] on link "Chat" at bounding box center [98, 50] width 186 height 19
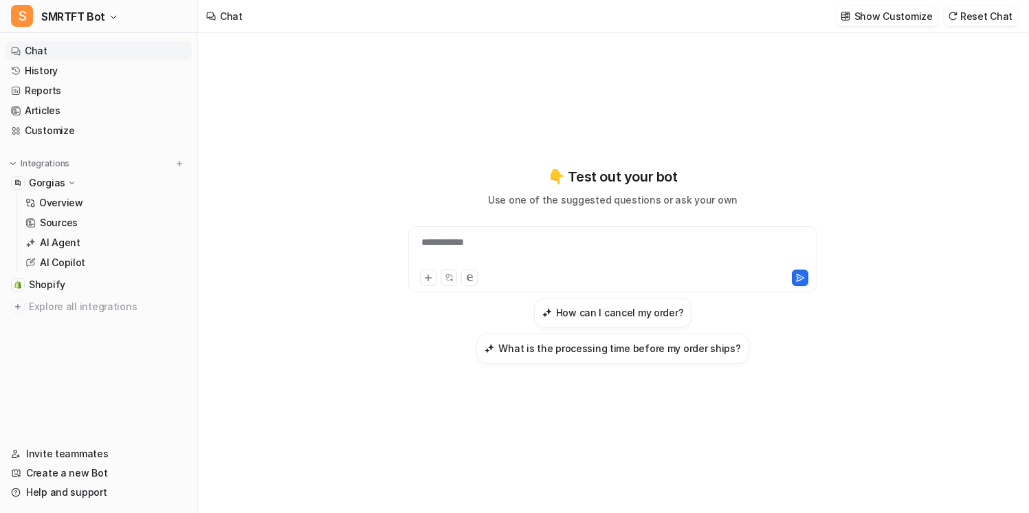
click at [483, 234] on div "**********" at bounding box center [612, 259] width 409 height 66
drag, startPoint x: 511, startPoint y: 174, endPoint x: 744, endPoint y: 206, distance: 235.1
click at [744, 206] on div "**********" at bounding box center [613, 264] width 506 height 197
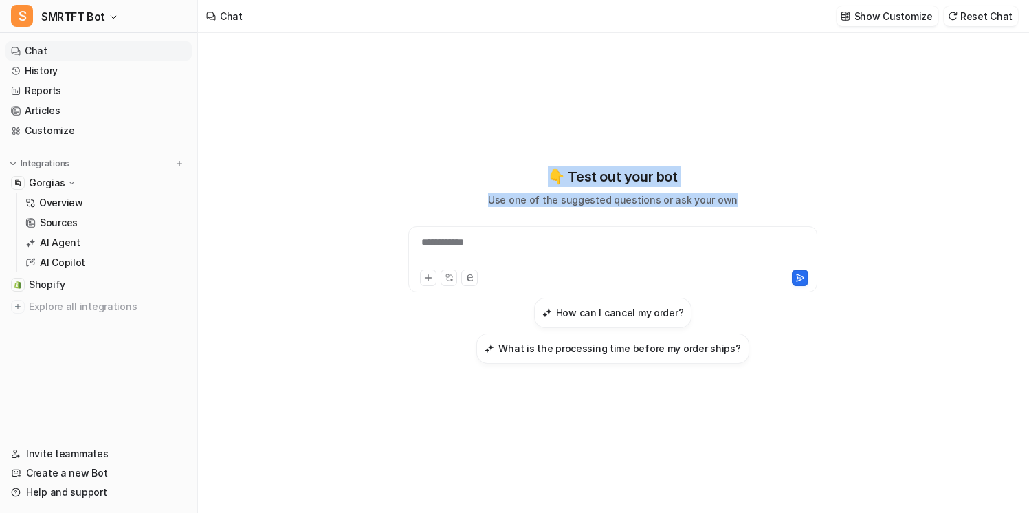
drag, startPoint x: 728, startPoint y: 197, endPoint x: 572, endPoint y: 143, distance: 165.0
click at [572, 143] on div "**********" at bounding box center [613, 264] width 506 height 359
click at [576, 145] on div "**********" at bounding box center [613, 264] width 506 height 359
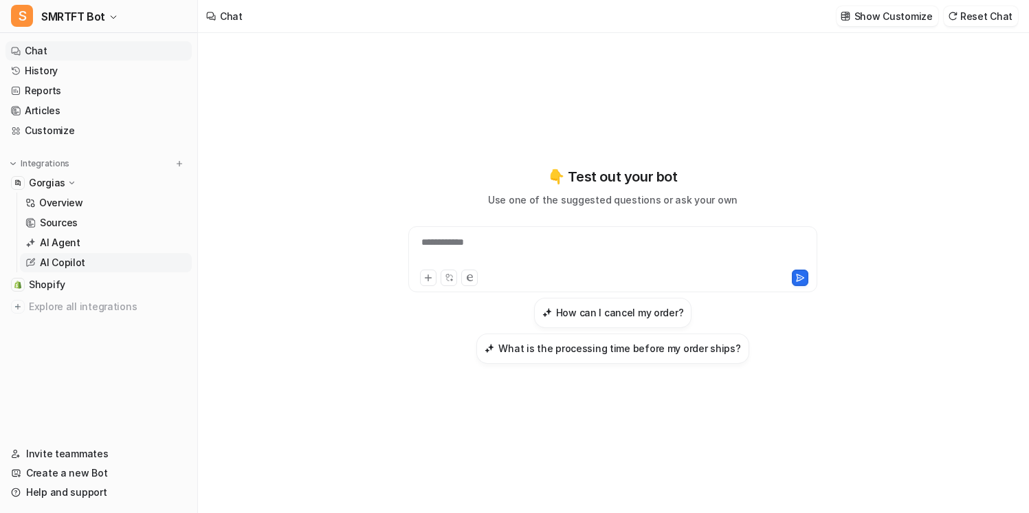
click at [114, 262] on link "AI Copilot" at bounding box center [106, 262] width 172 height 19
click at [333, 126] on div "**********" at bounding box center [613, 273] width 830 height 480
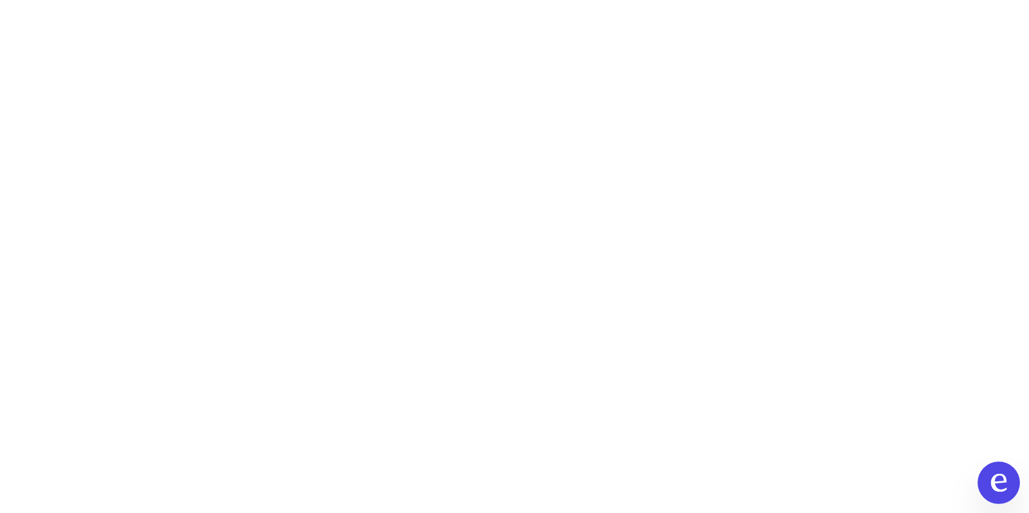
click at [1001, 480] on icon at bounding box center [999, 483] width 18 height 18
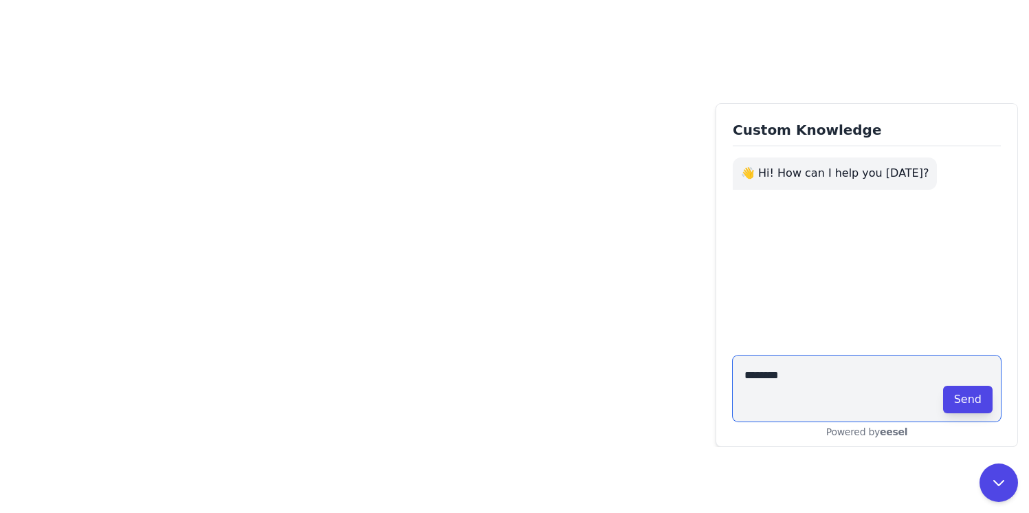
type textarea "*********"
